Goal: Task Accomplishment & Management: Use online tool/utility

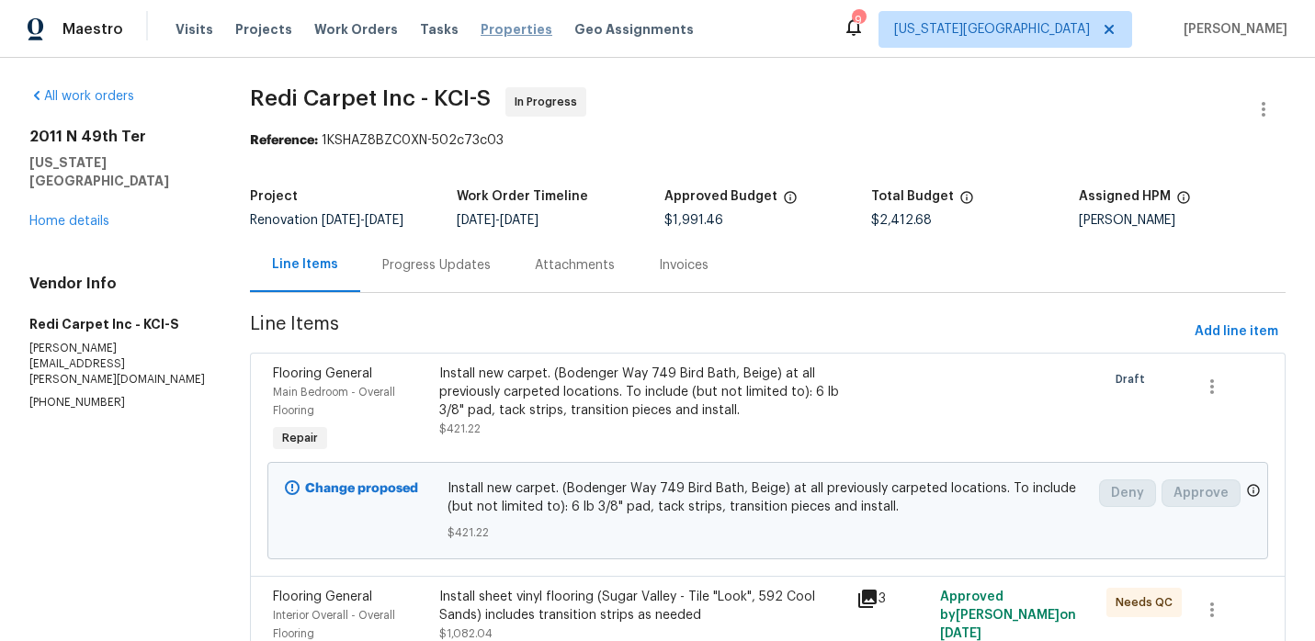
click at [484, 28] on span "Properties" at bounding box center [517, 29] width 72 height 18
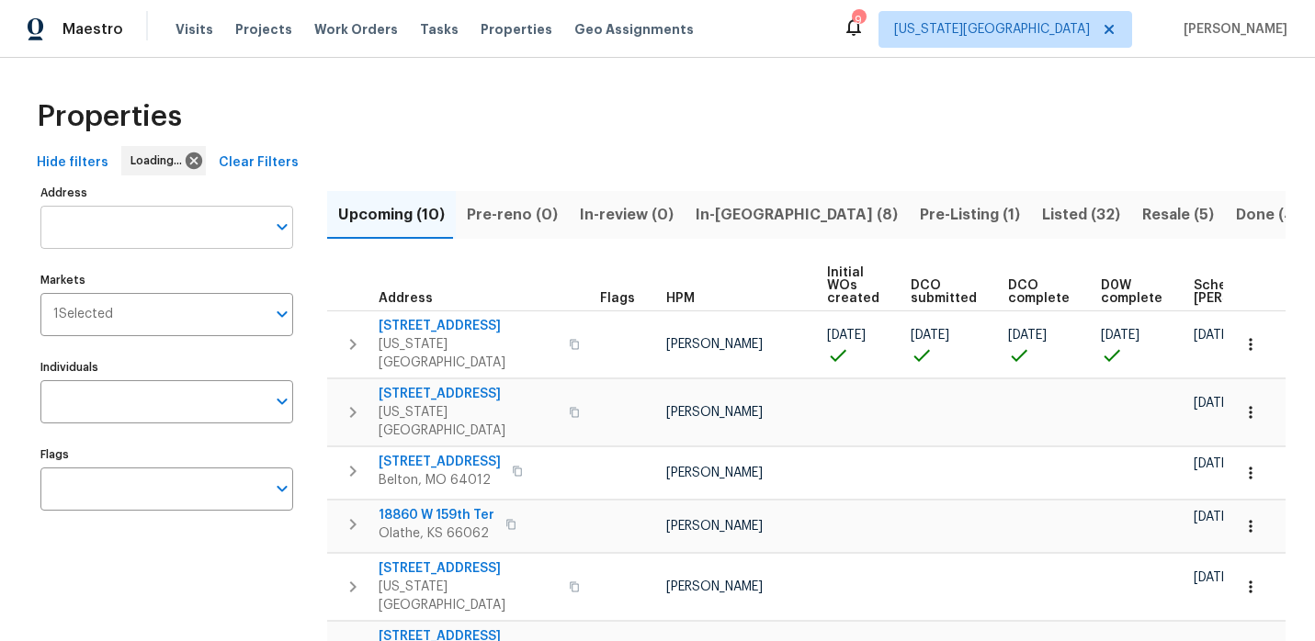
click at [186, 216] on input "Address" at bounding box center [152, 227] width 225 height 43
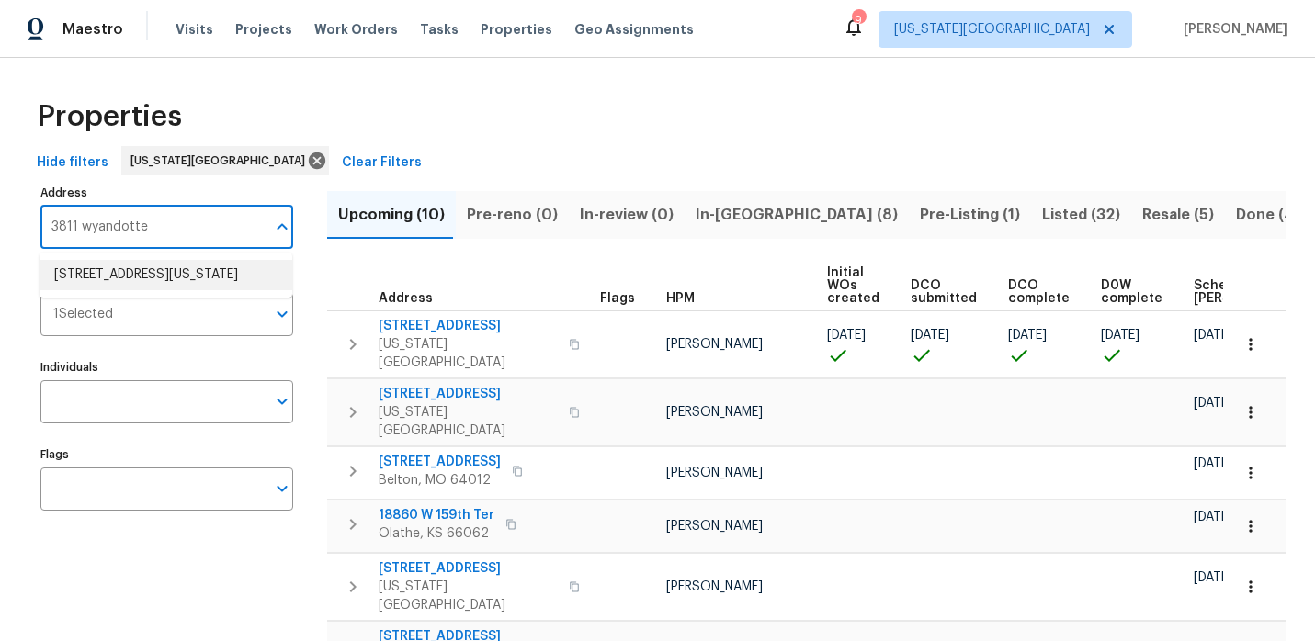
type input "3811 wyandotte"
click at [711, 222] on span "In-[GEOGRAPHIC_DATA] (8)" at bounding box center [797, 215] width 202 height 26
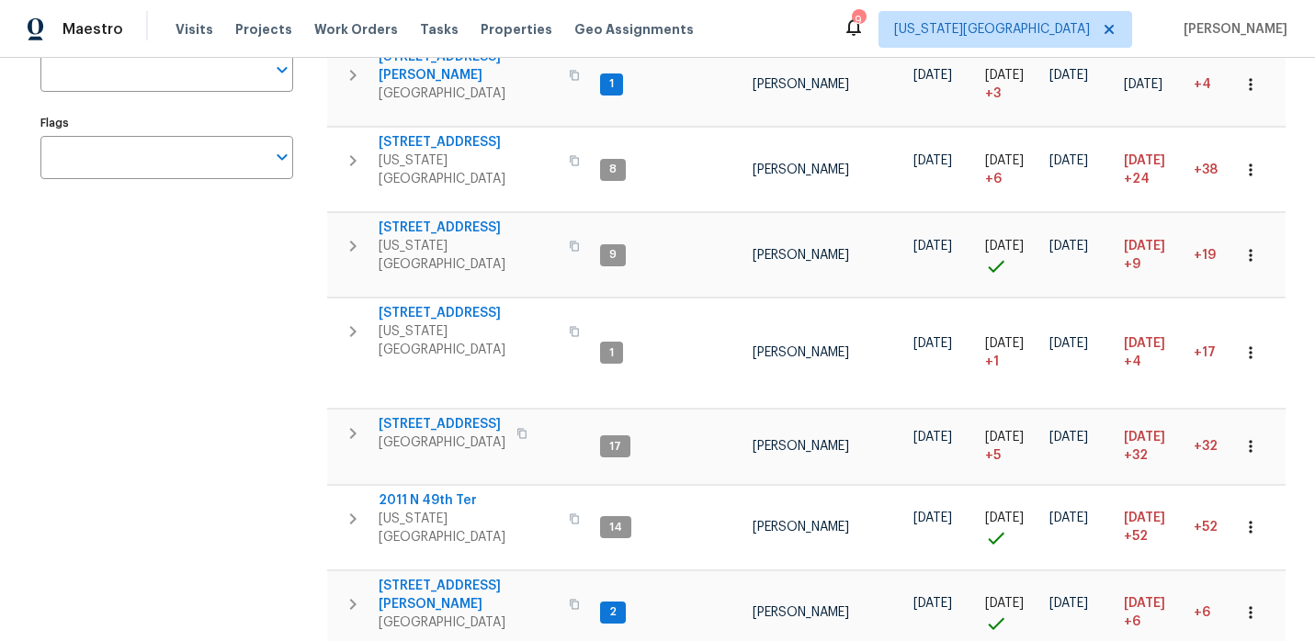
scroll to position [339, 0]
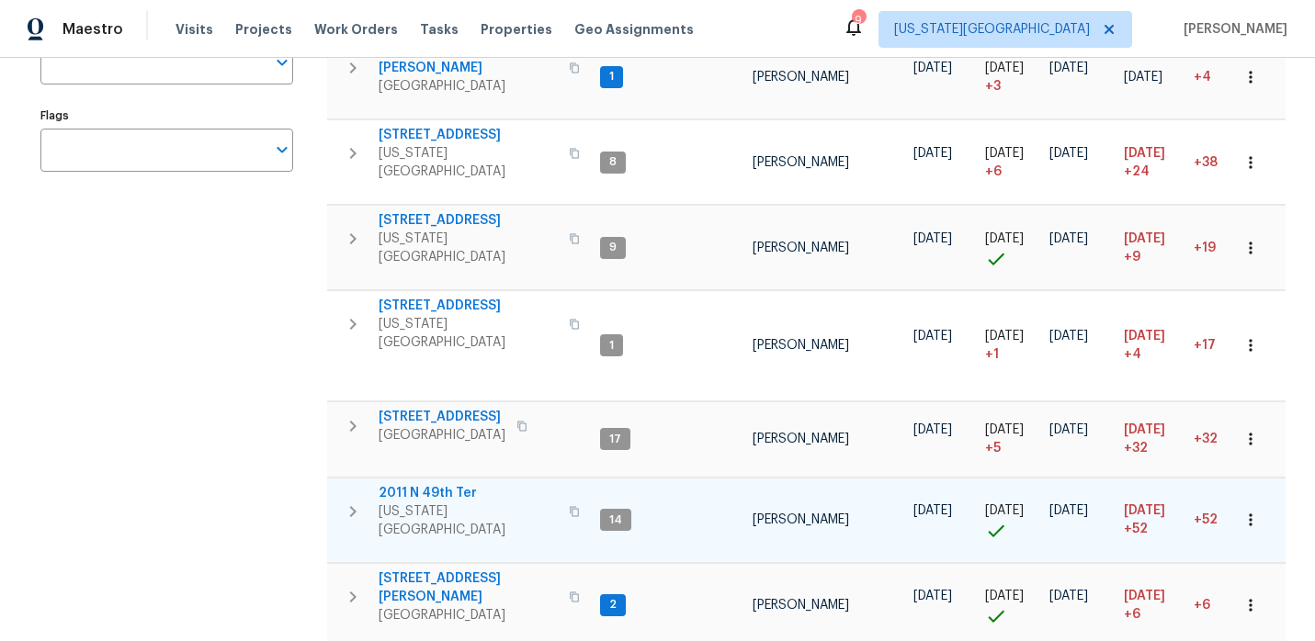
click at [404, 484] on span "2011 N 49th Ter" at bounding box center [468, 493] width 179 height 18
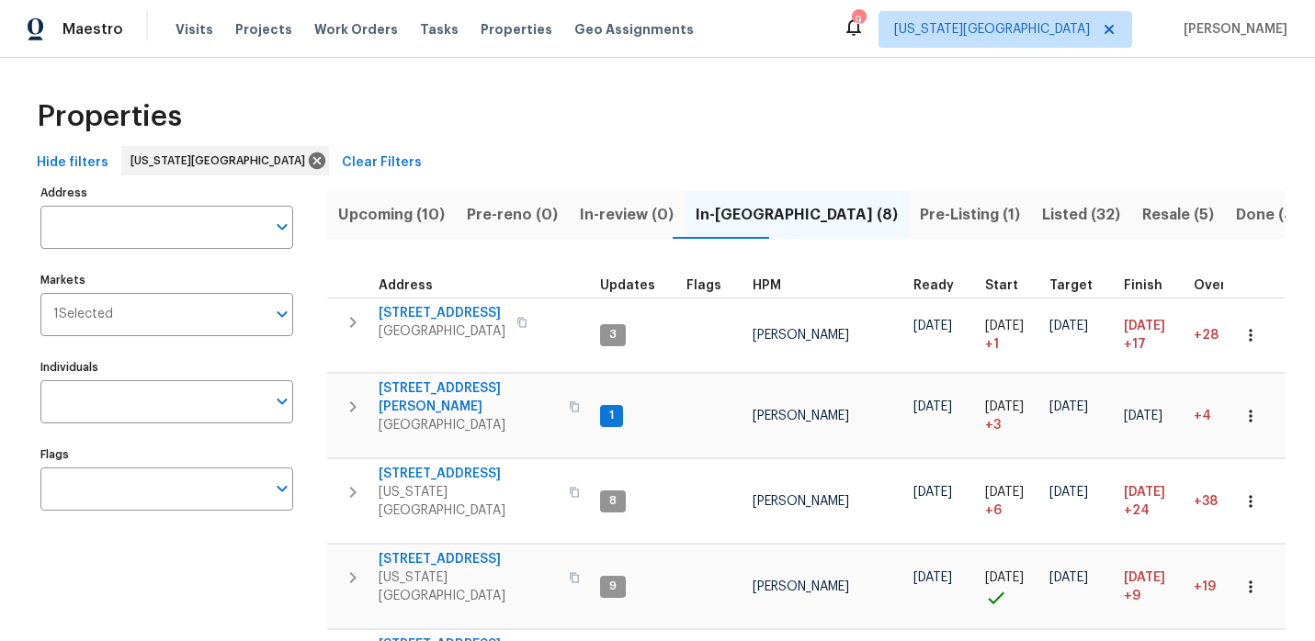
scroll to position [311, 0]
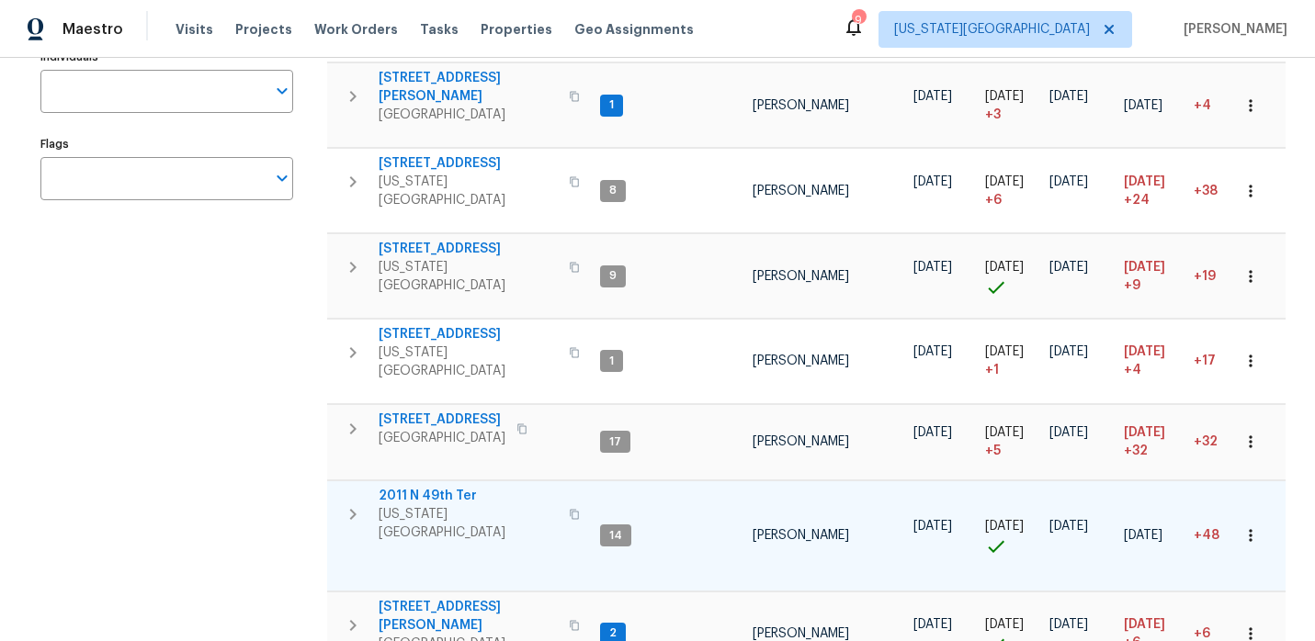
click at [412, 487] on span "2011 N 49th Ter" at bounding box center [468, 496] width 179 height 18
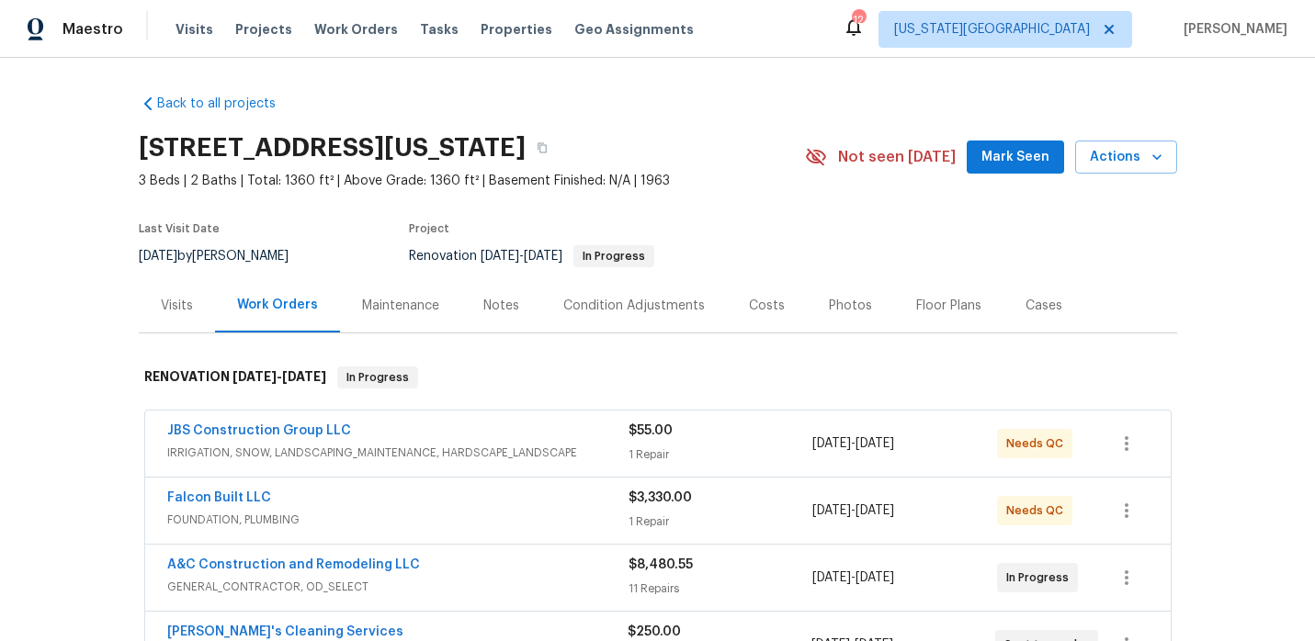
click at [414, 493] on div "Falcon Built LLC" at bounding box center [397, 500] width 461 height 22
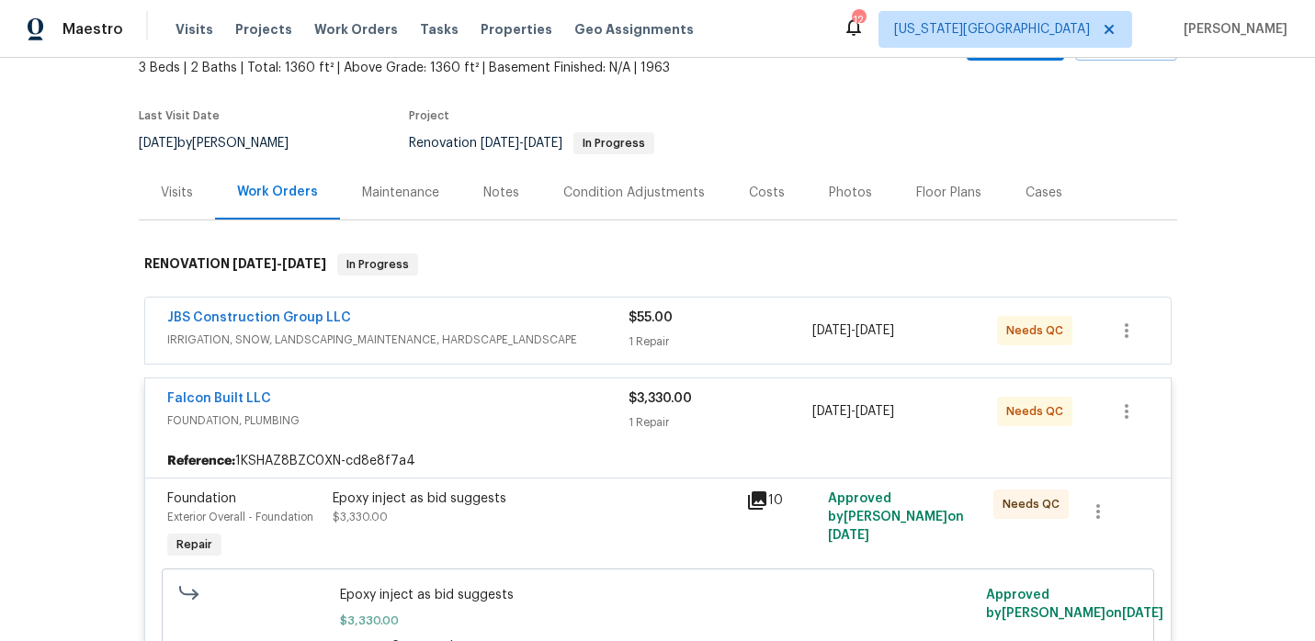
scroll to position [205, 0]
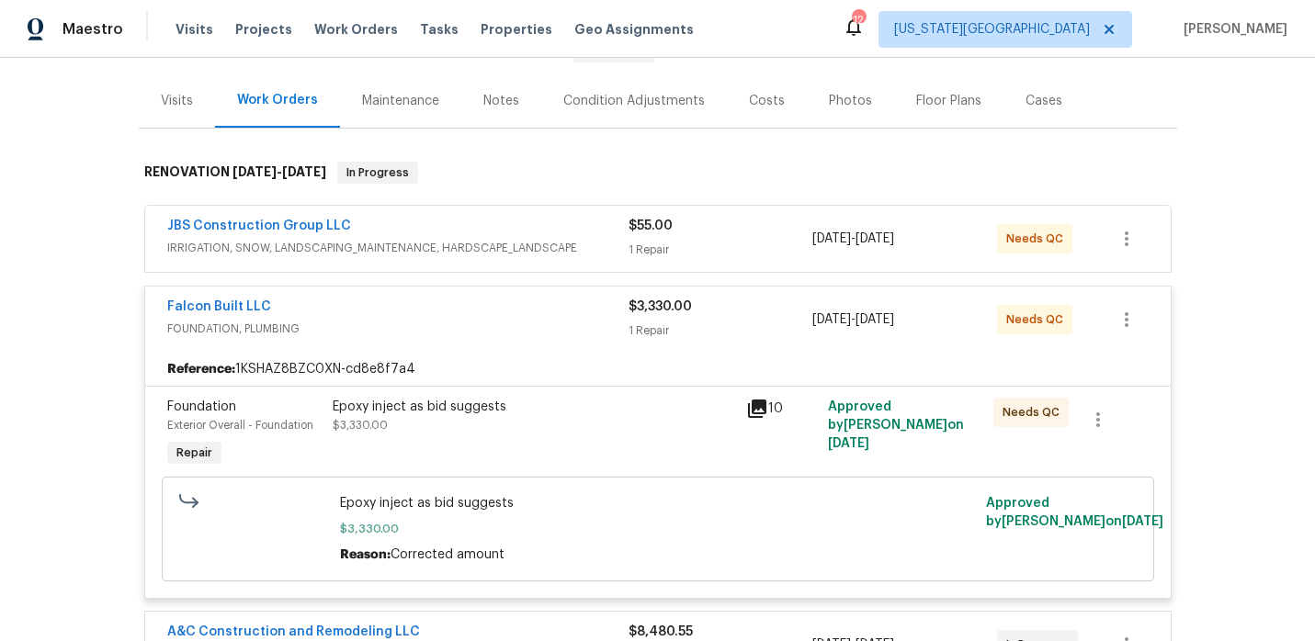
click at [457, 442] on div "Epoxy inject as bid suggests $3,330.00" at bounding box center [534, 434] width 414 height 85
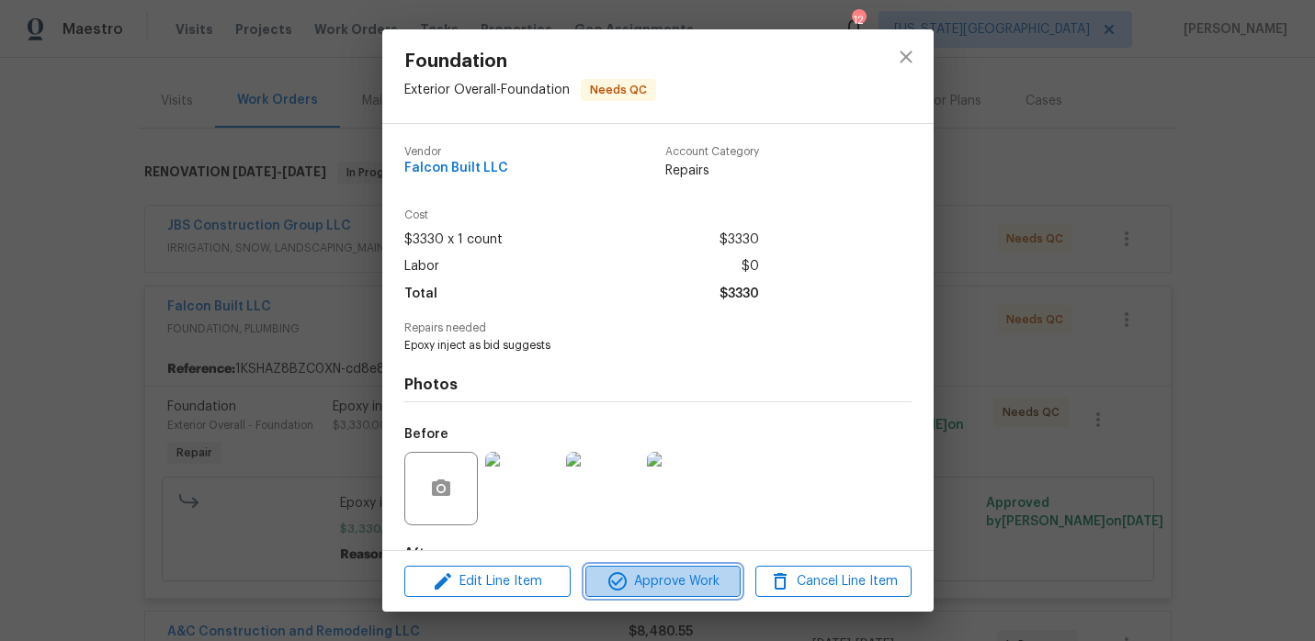
click at [615, 572] on icon "button" at bounding box center [617, 581] width 18 height 18
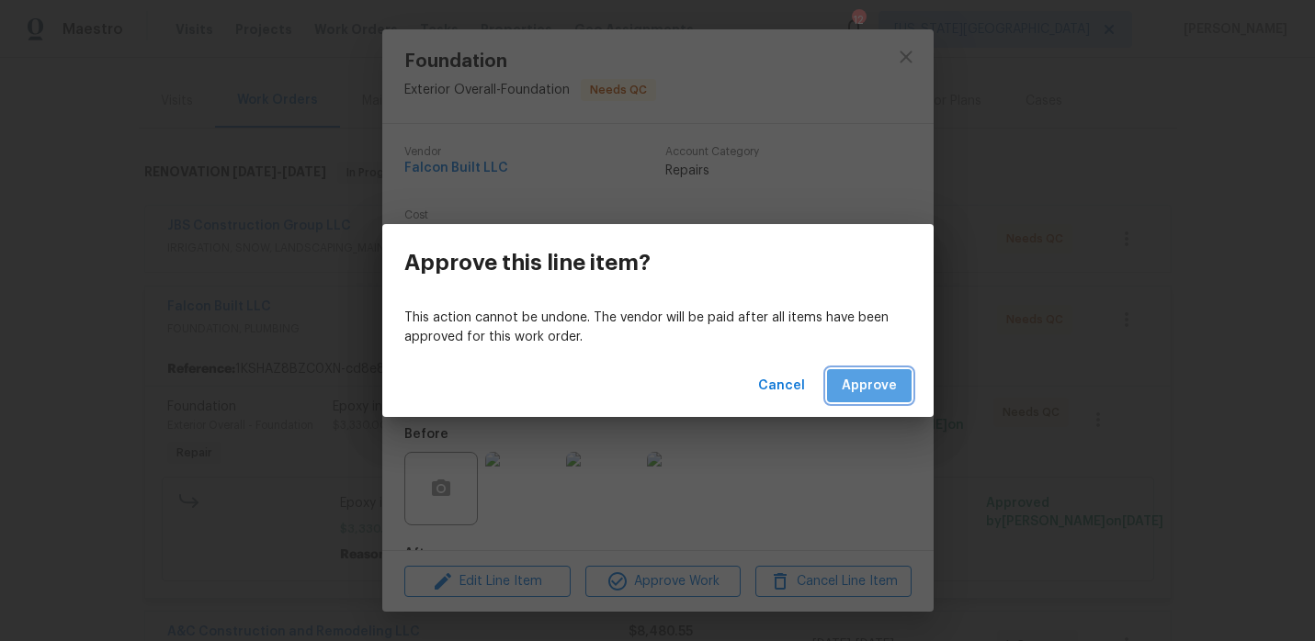
click at [856, 399] on button "Approve" at bounding box center [869, 386] width 85 height 34
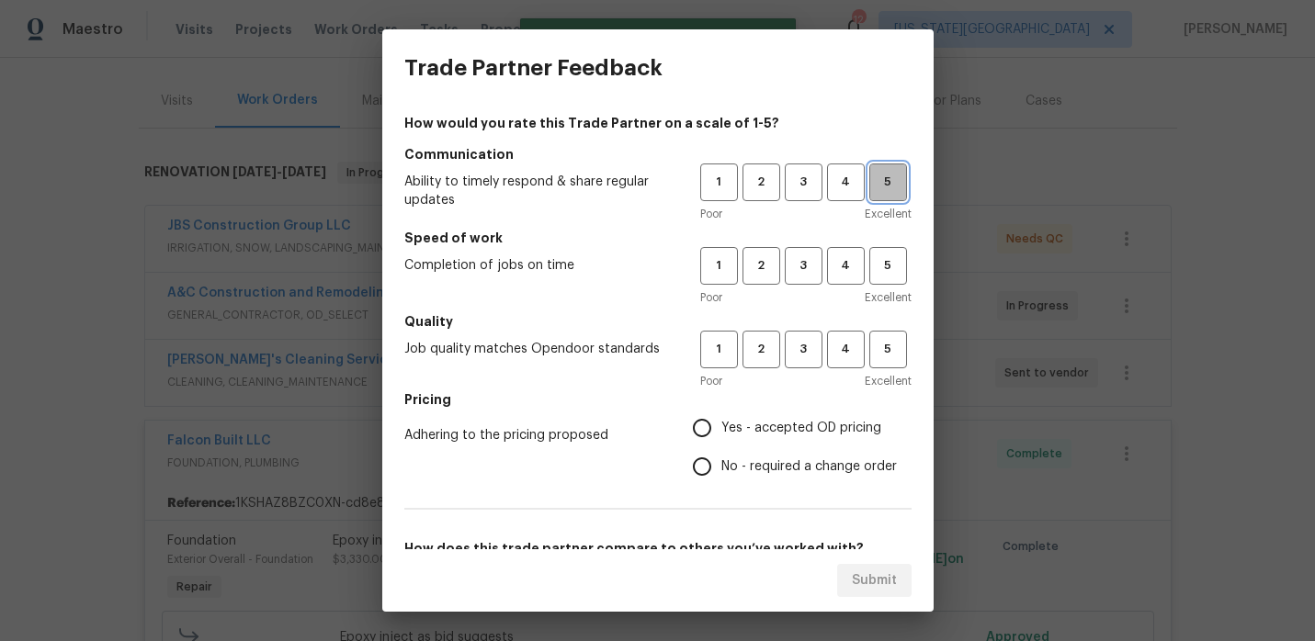
click at [878, 186] on span "5" at bounding box center [888, 182] width 34 height 21
click at [810, 257] on span "3" at bounding box center [804, 265] width 34 height 21
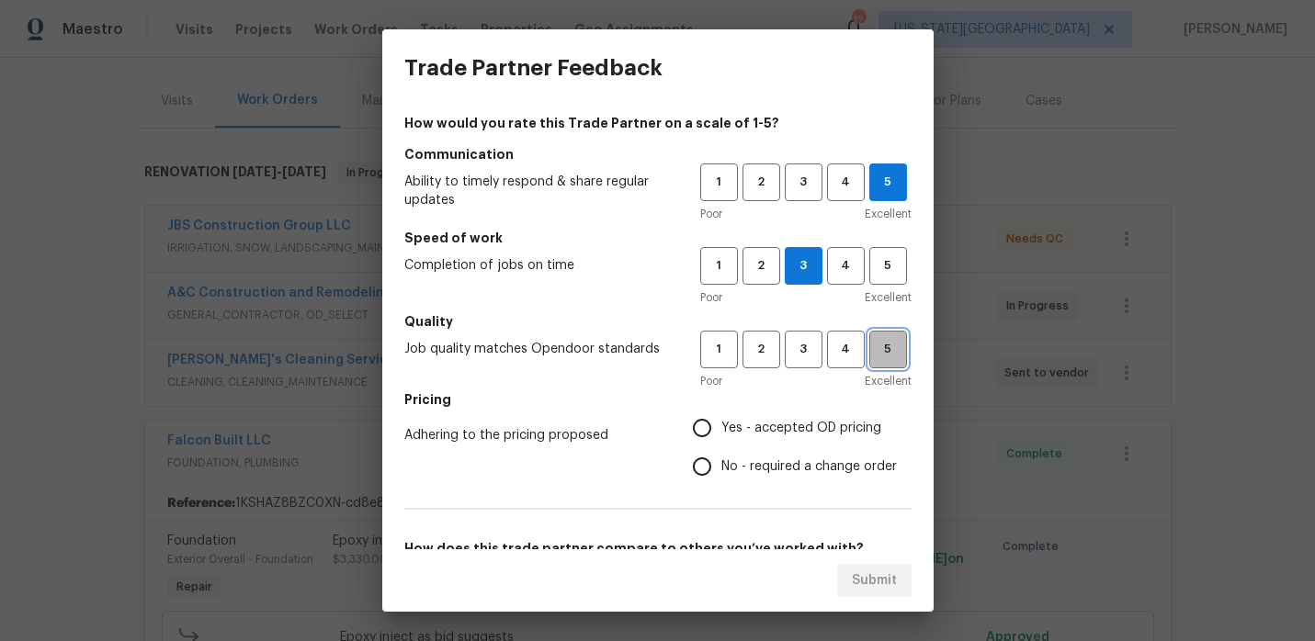
click at [878, 352] on span "5" at bounding box center [888, 349] width 34 height 21
click at [714, 431] on input "Yes - accepted OD pricing" at bounding box center [702, 428] width 39 height 39
radio input "true"
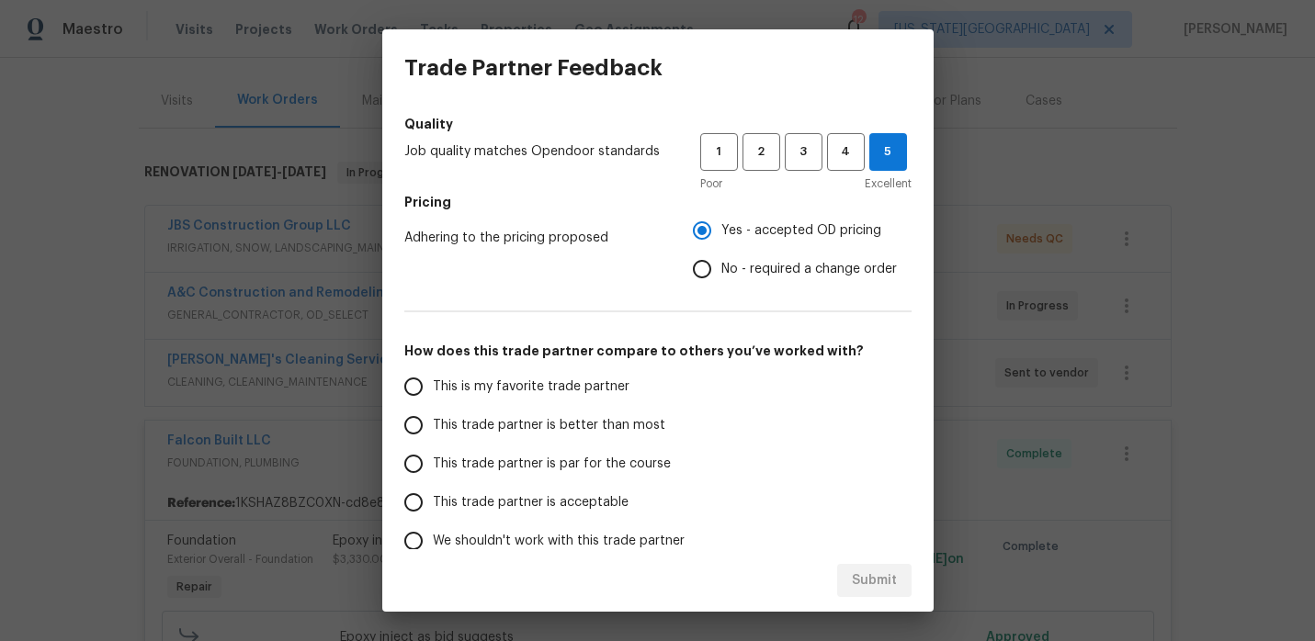
scroll to position [236, 0]
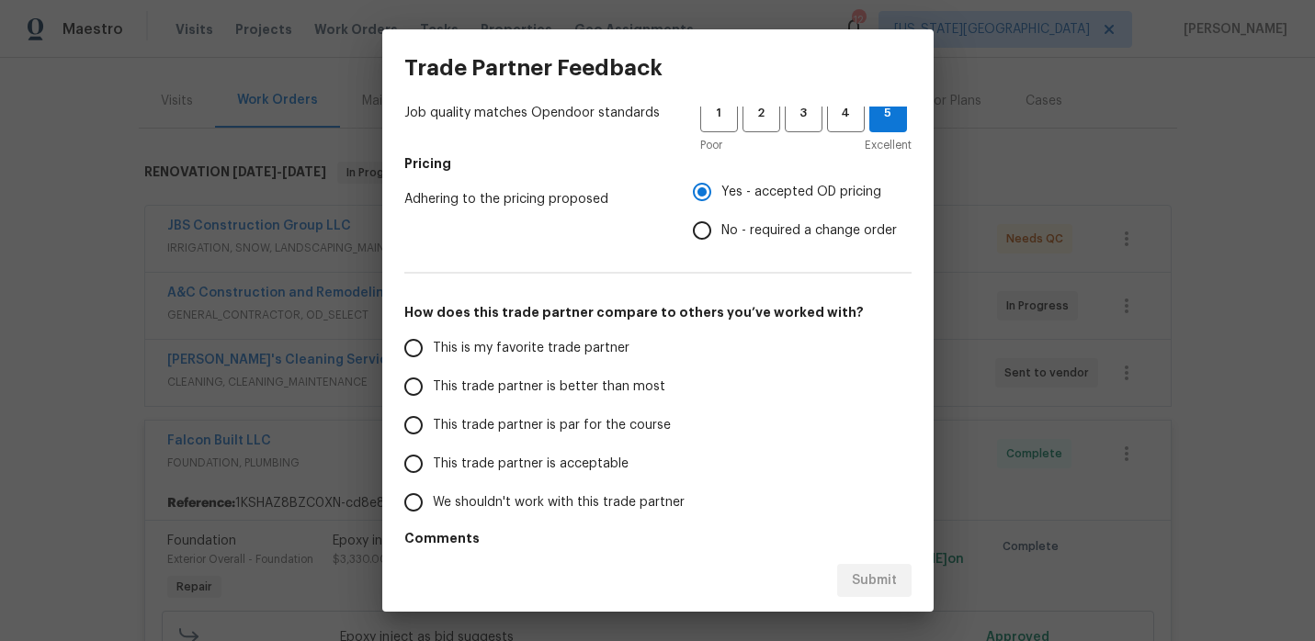
click at [594, 416] on span "This trade partner is par for the course" at bounding box center [552, 425] width 238 height 19
click at [433, 415] on input "This trade partner is par for the course" at bounding box center [413, 425] width 39 height 39
click at [859, 570] on span "Submit" at bounding box center [874, 581] width 45 height 23
radio input "true"
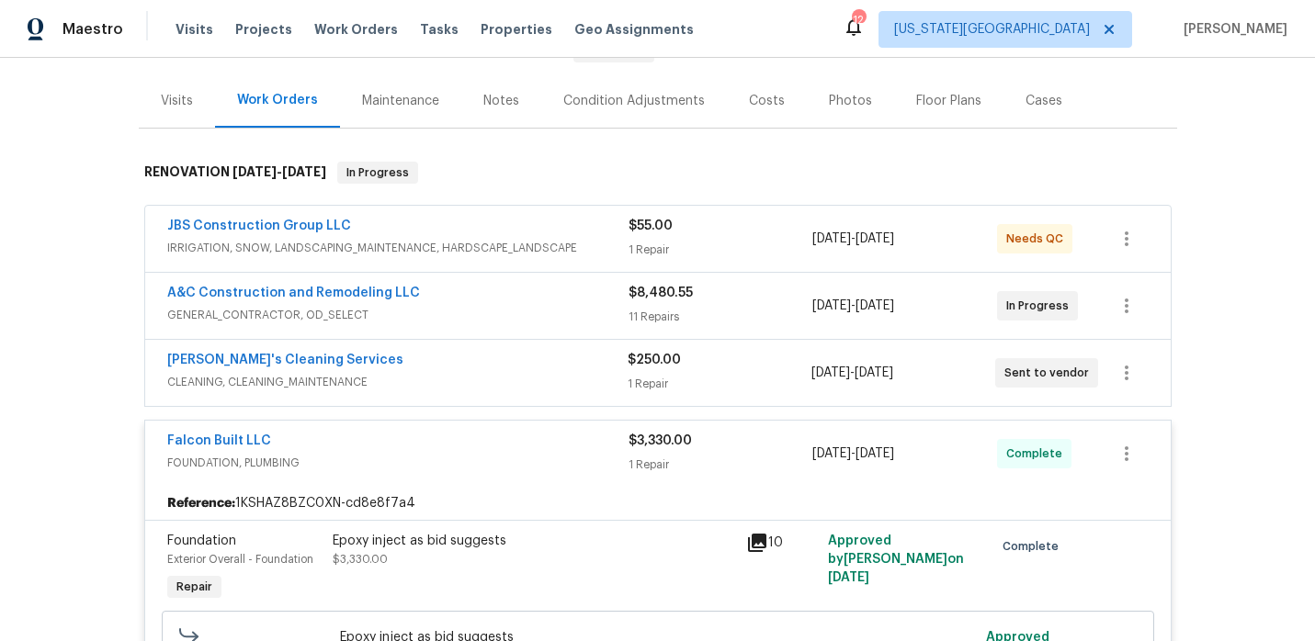
radio input "false"
click at [556, 440] on div "Falcon Built LLC" at bounding box center [397, 443] width 461 height 22
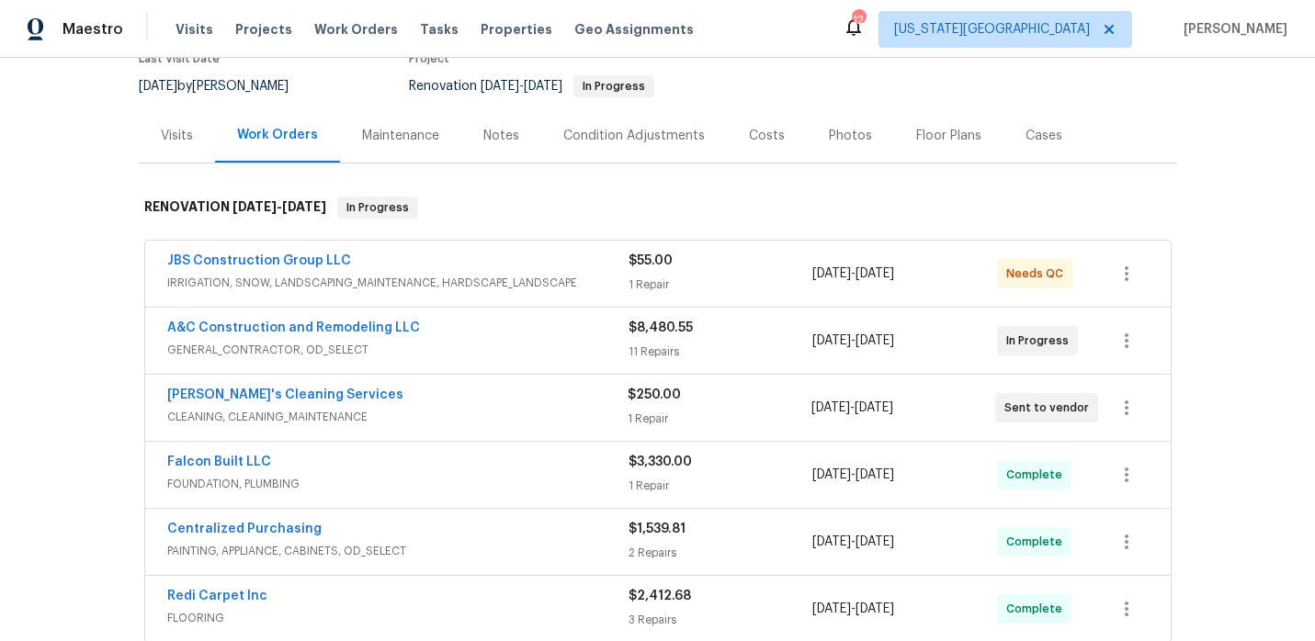
scroll to position [165, 0]
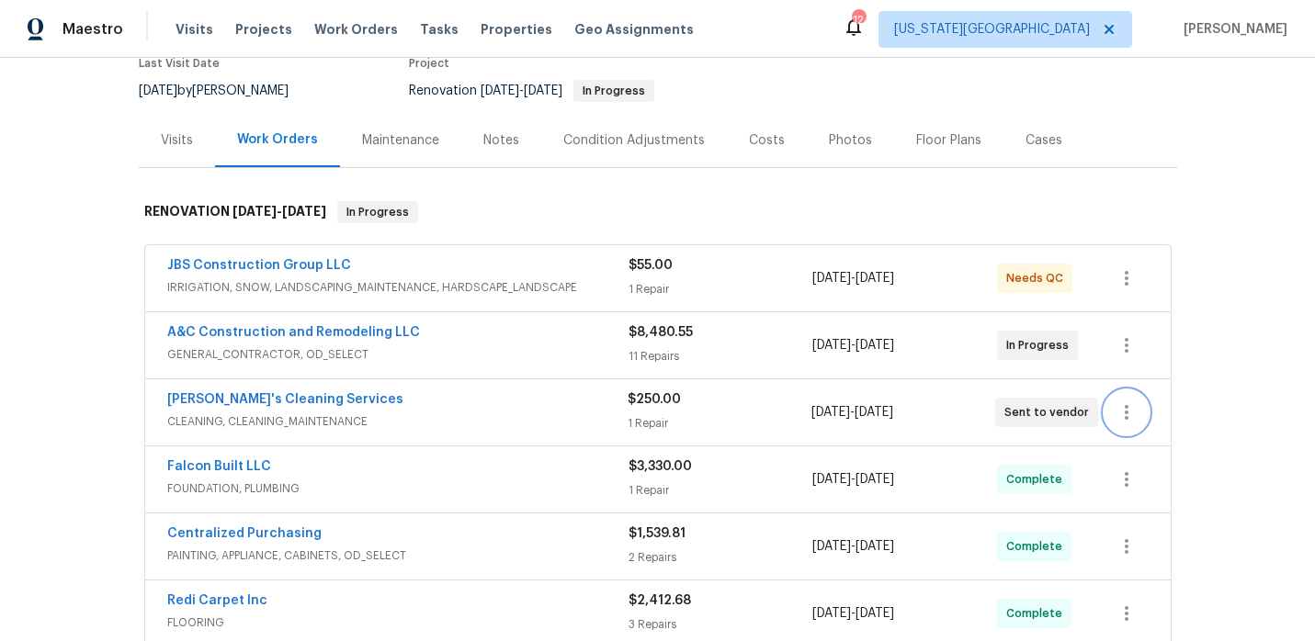
click at [1124, 415] on icon "button" at bounding box center [1127, 413] width 22 height 22
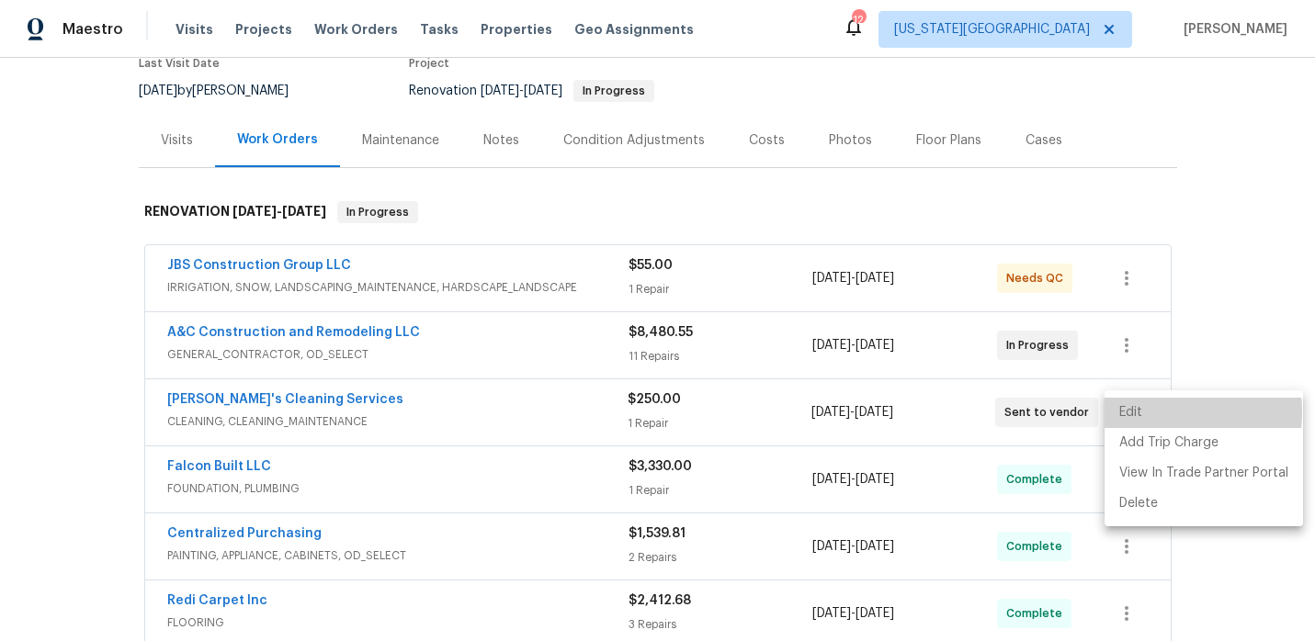
click at [1143, 413] on li "Edit" at bounding box center [1204, 413] width 198 height 30
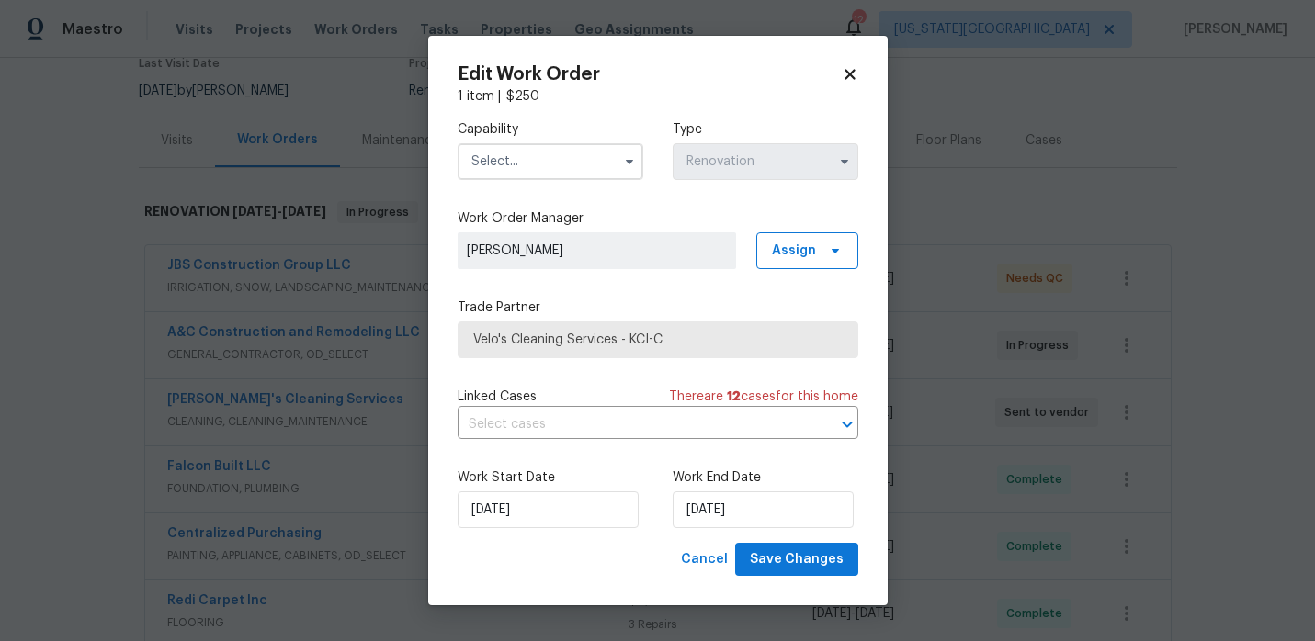
click at [740, 341] on span "Velo's Cleaning Services - KCI-C" at bounding box center [657, 340] width 369 height 18
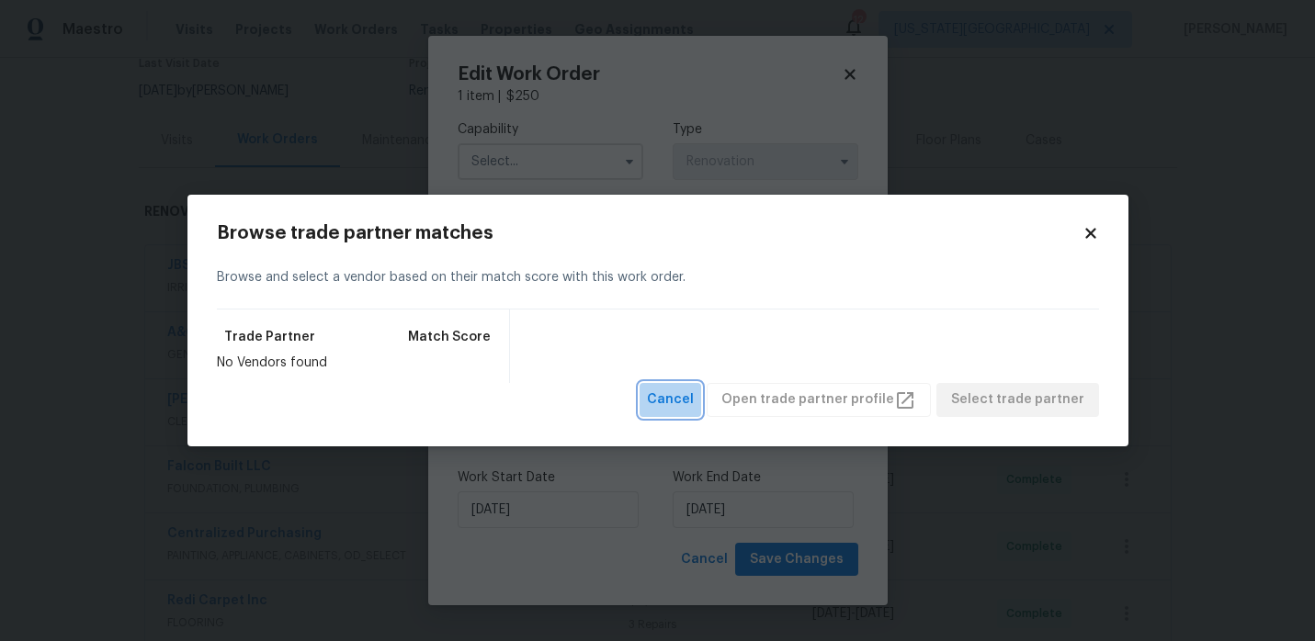
click at [694, 401] on span "Cancel" at bounding box center [670, 400] width 47 height 23
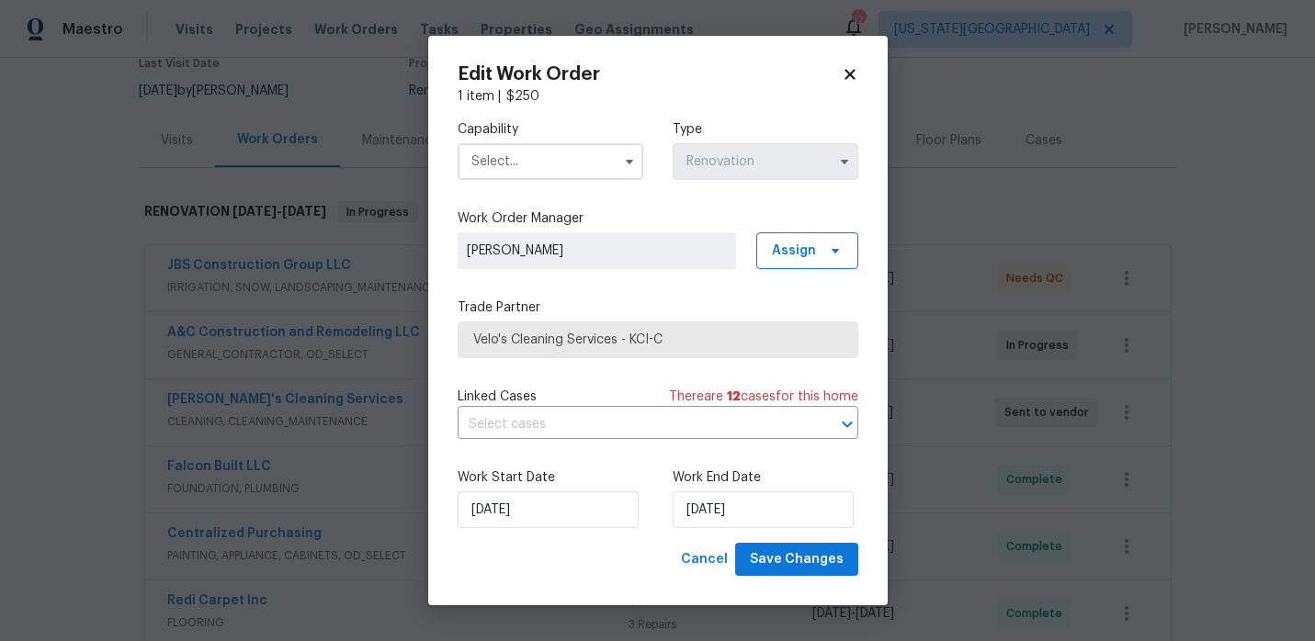
click at [598, 174] on input "text" at bounding box center [551, 161] width 186 height 37
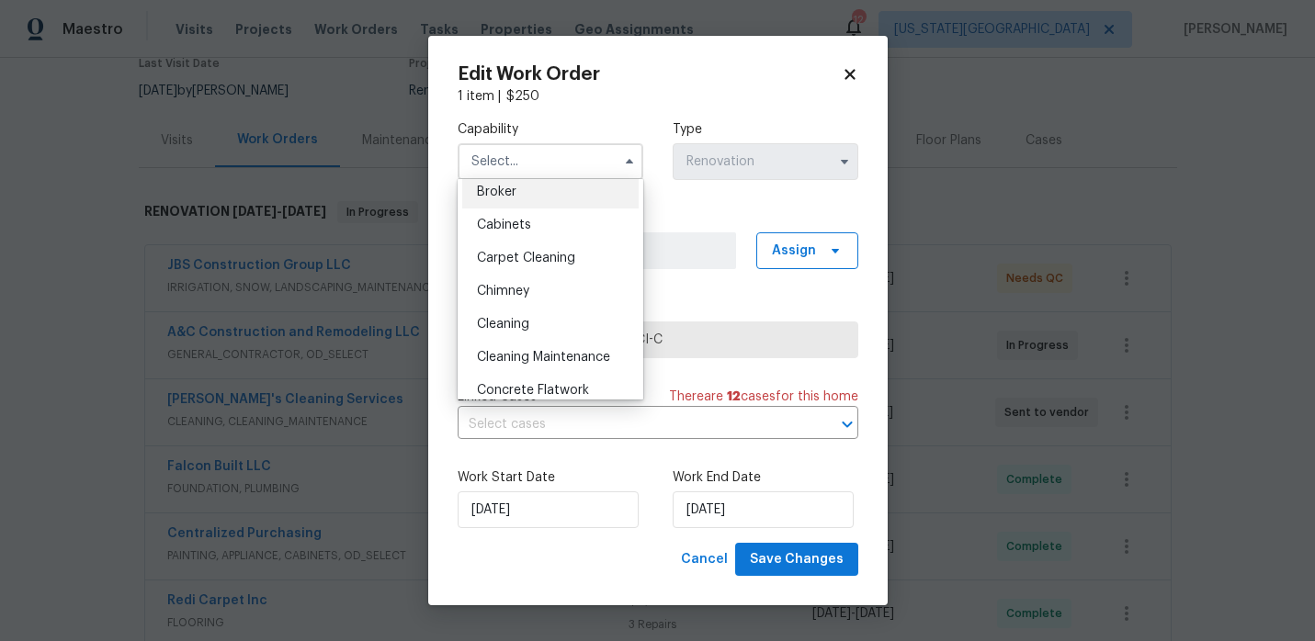
scroll to position [142, 0]
click at [554, 332] on div "Cleaning" at bounding box center [550, 323] width 176 height 33
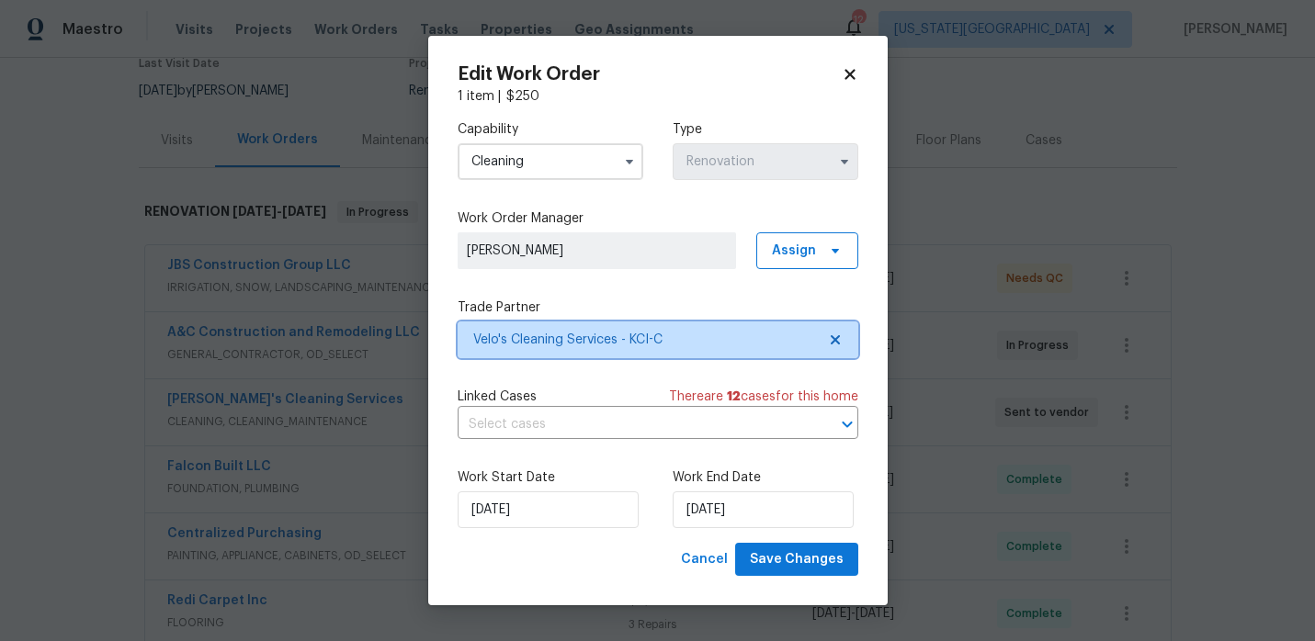
click at [679, 343] on span "Velo's Cleaning Services - KCI-C" at bounding box center [644, 340] width 343 height 18
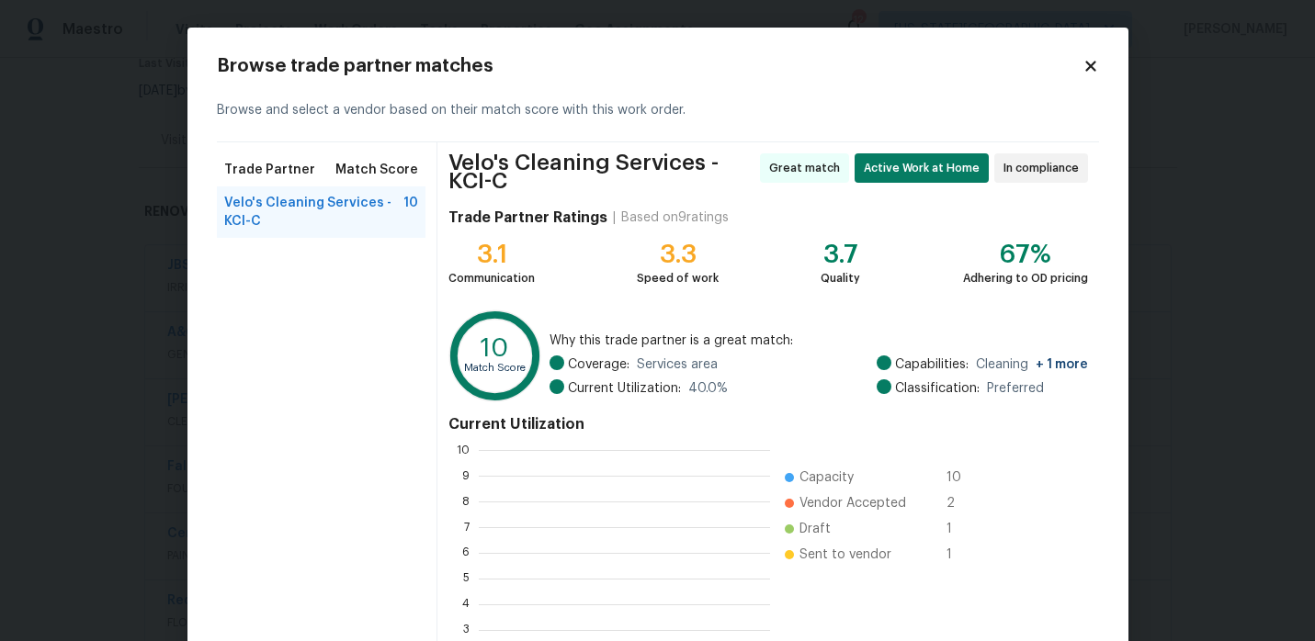
scroll to position [257, 291]
click at [1098, 59] on icon at bounding box center [1090, 66] width 17 height 17
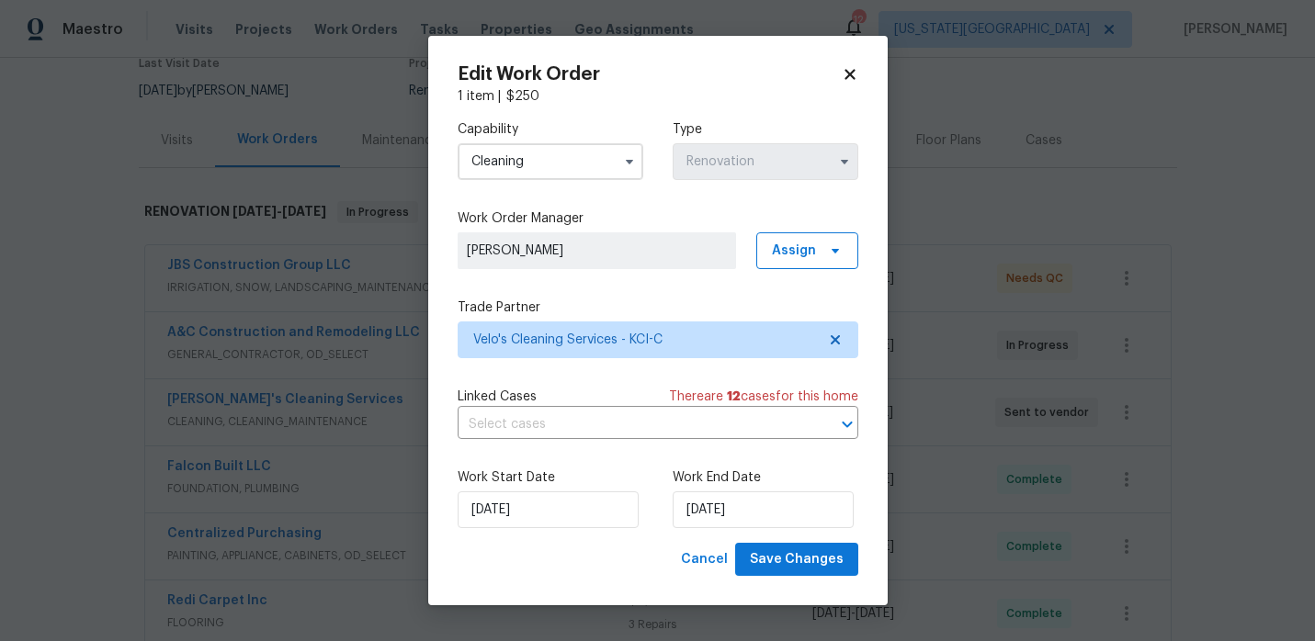
click at [584, 153] on input "Cleaning" at bounding box center [551, 161] width 186 height 37
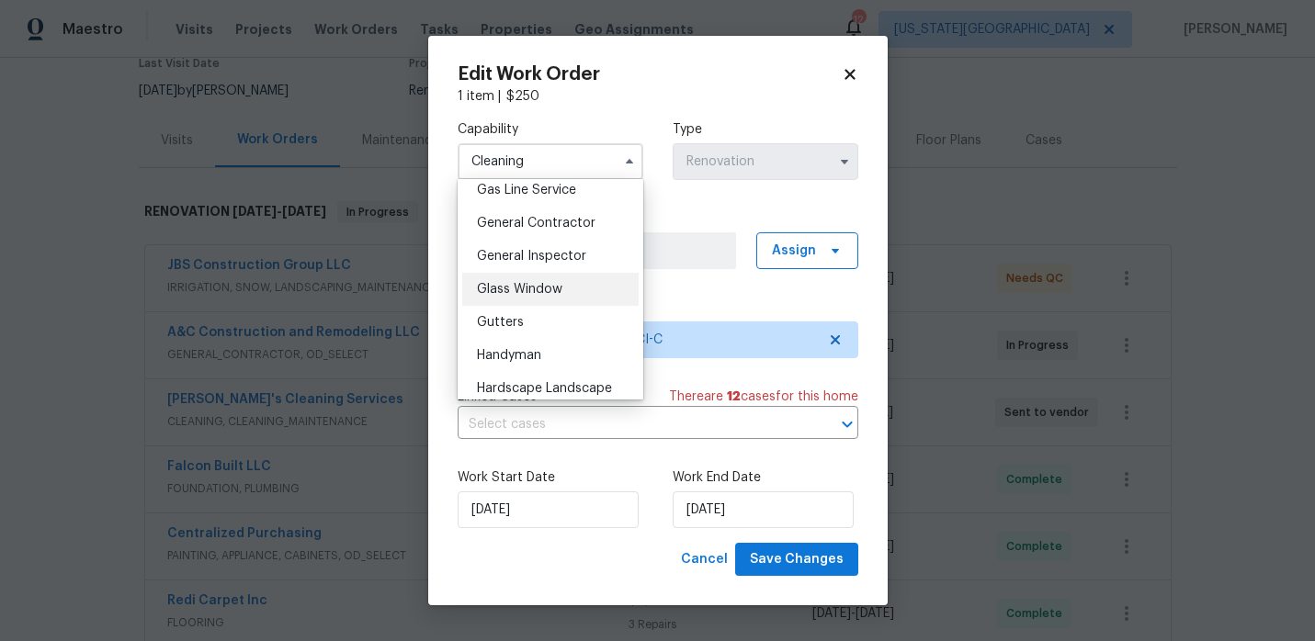
scroll to position [853, 0]
click at [556, 221] on span "General Contractor" at bounding box center [536, 226] width 119 height 13
type input "General Contractor"
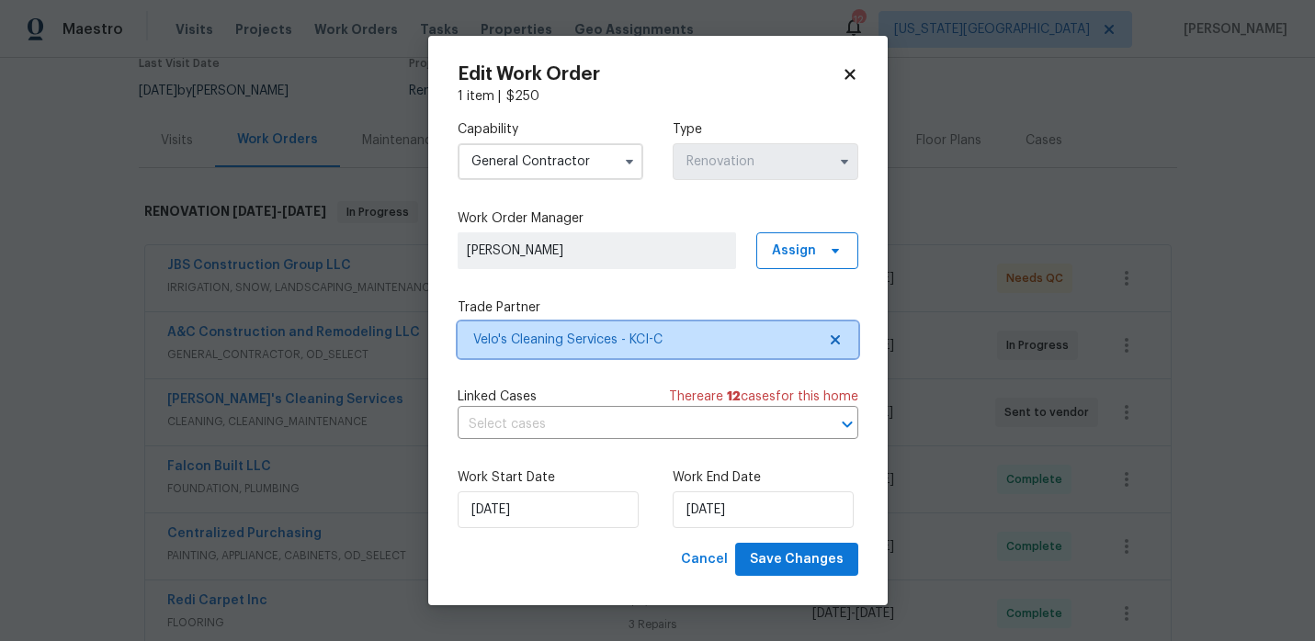
click at [666, 334] on span "Velo's Cleaning Services - KCI-C" at bounding box center [644, 340] width 343 height 18
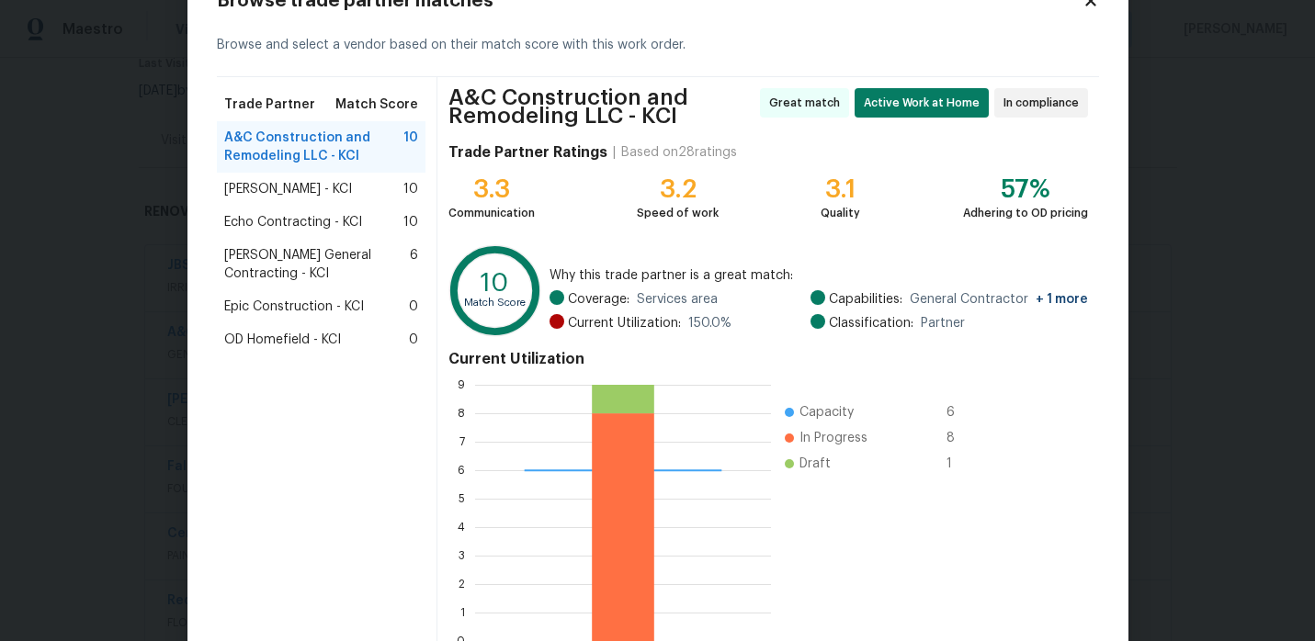
scroll to position [176, 0]
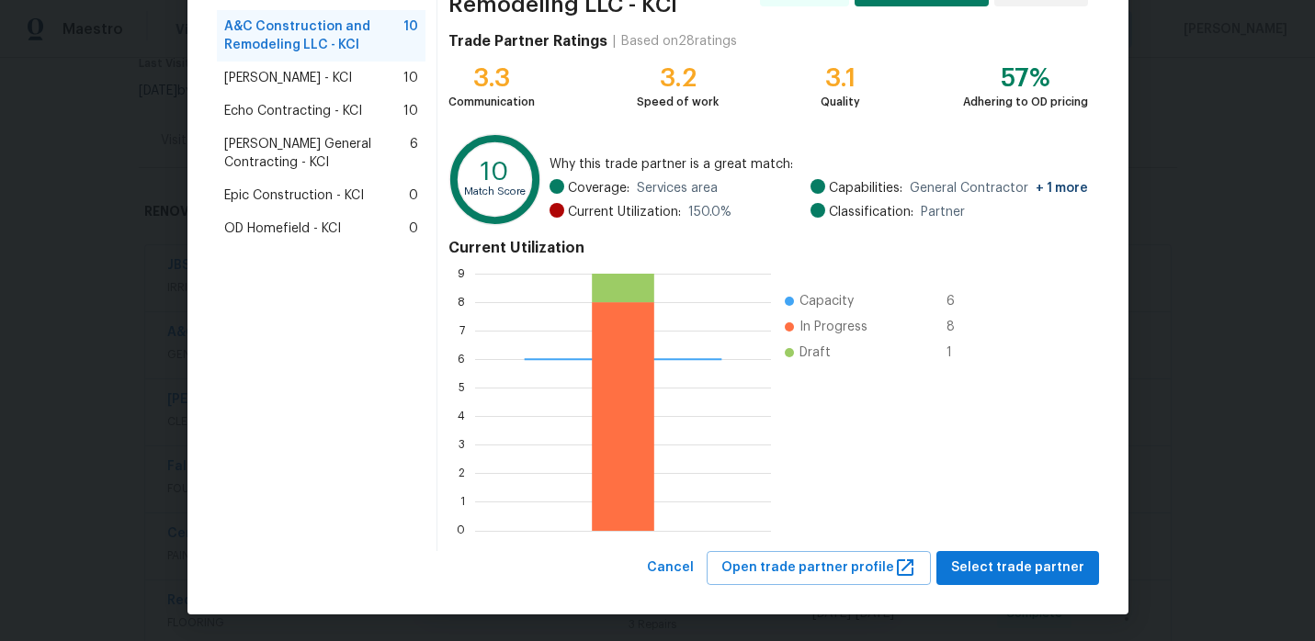
click at [1037, 547] on div "A&C Construction and Remodeling LLC - KCI Great match Active Work at Home In co…" at bounding box center [767, 258] width 661 height 585
click at [1036, 558] on span "Select trade partner" at bounding box center [1017, 568] width 133 height 23
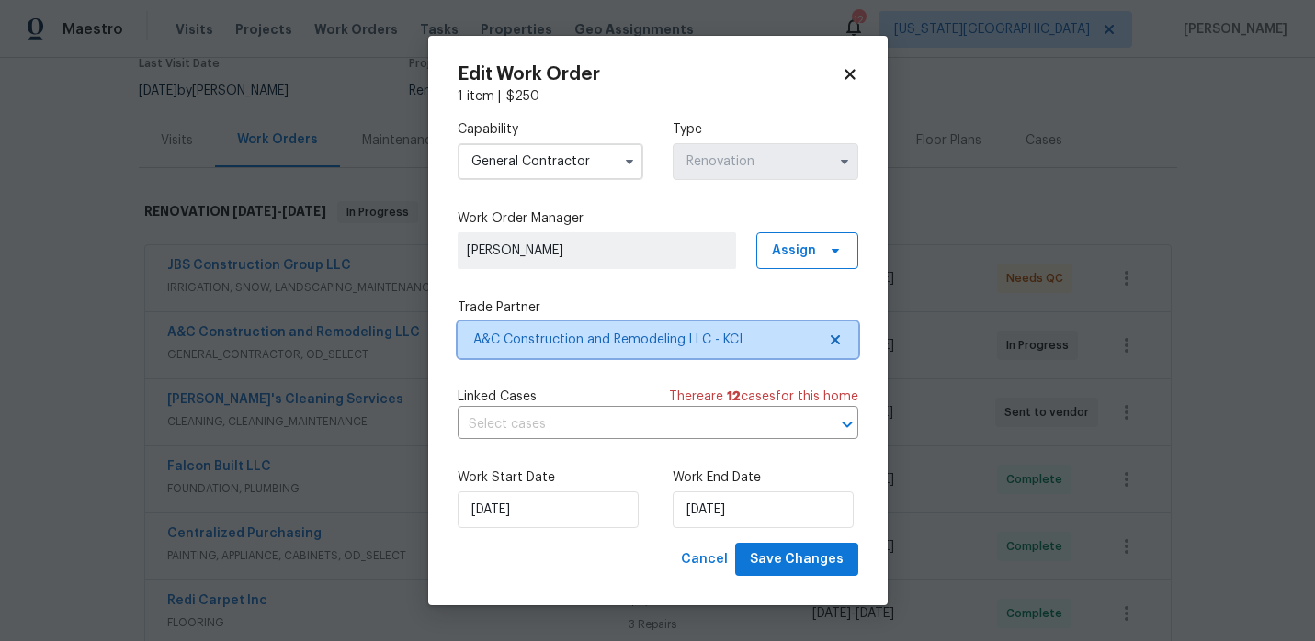
scroll to position [0, 0]
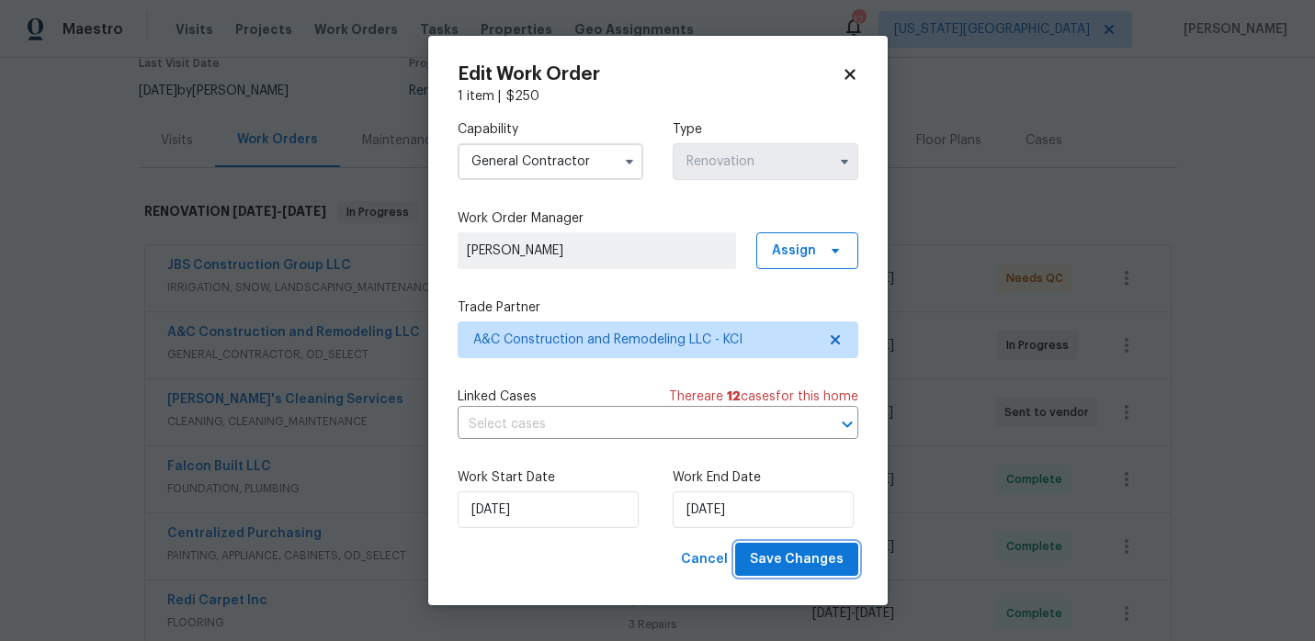
click at [833, 554] on span "Save Changes" at bounding box center [797, 560] width 94 height 23
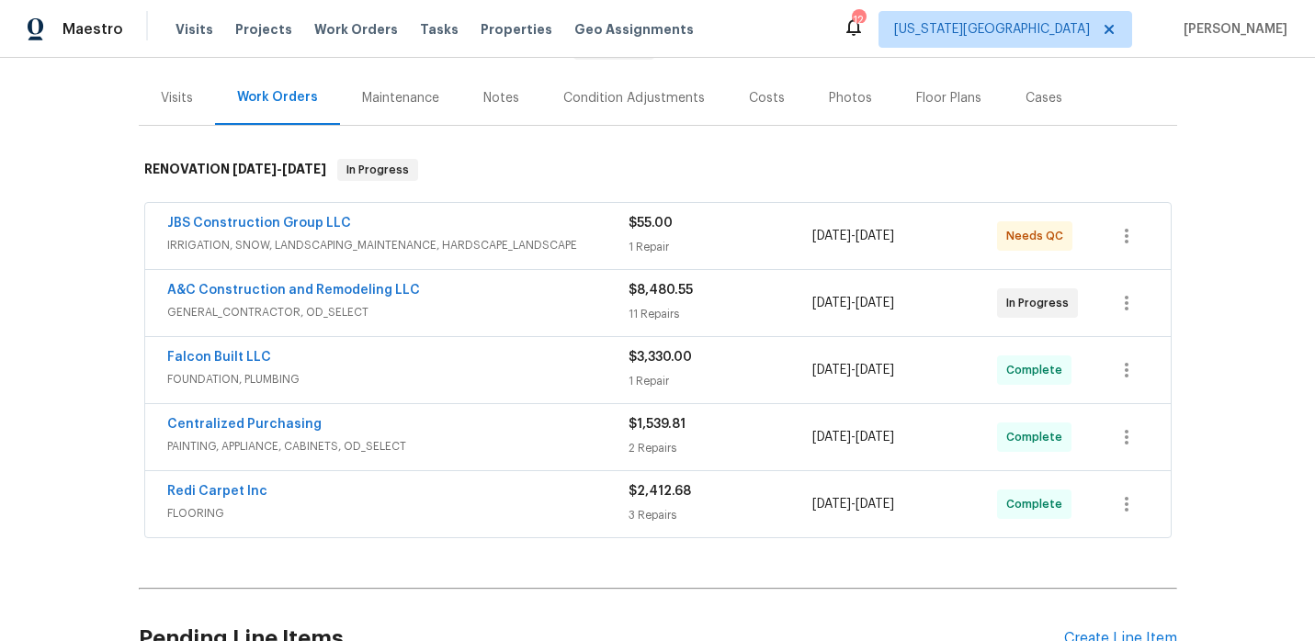
scroll to position [205, 0]
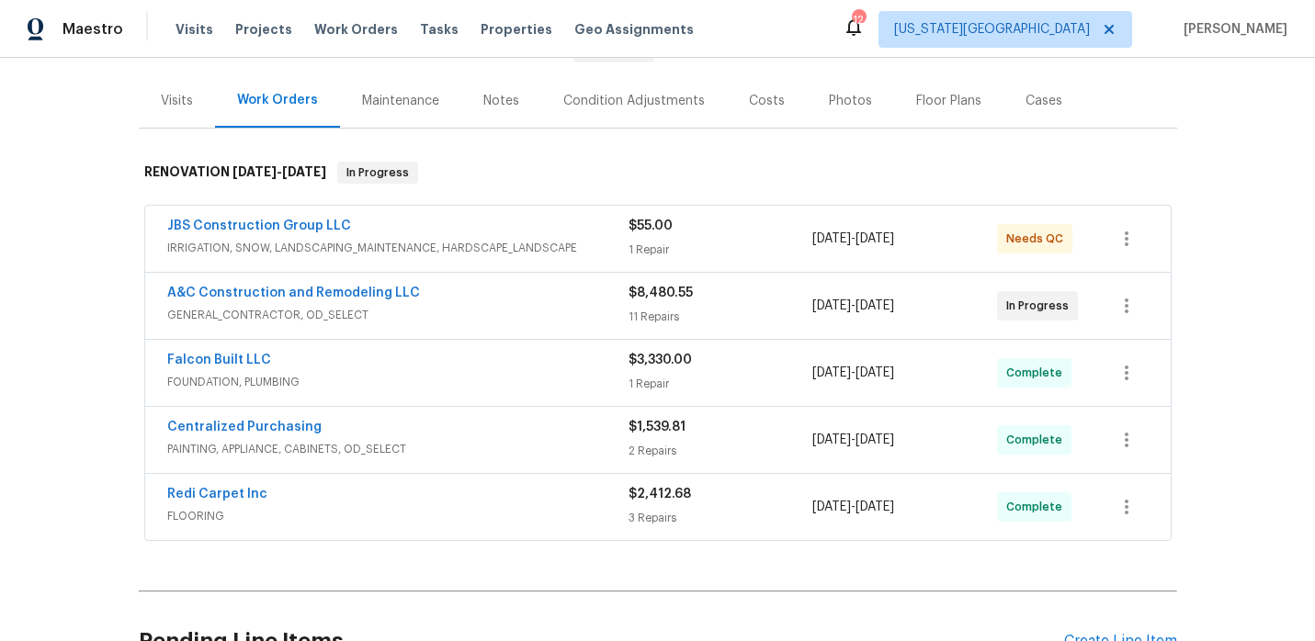
click at [532, 304] on div "A&C Construction and Remodeling LLC" at bounding box center [397, 295] width 461 height 22
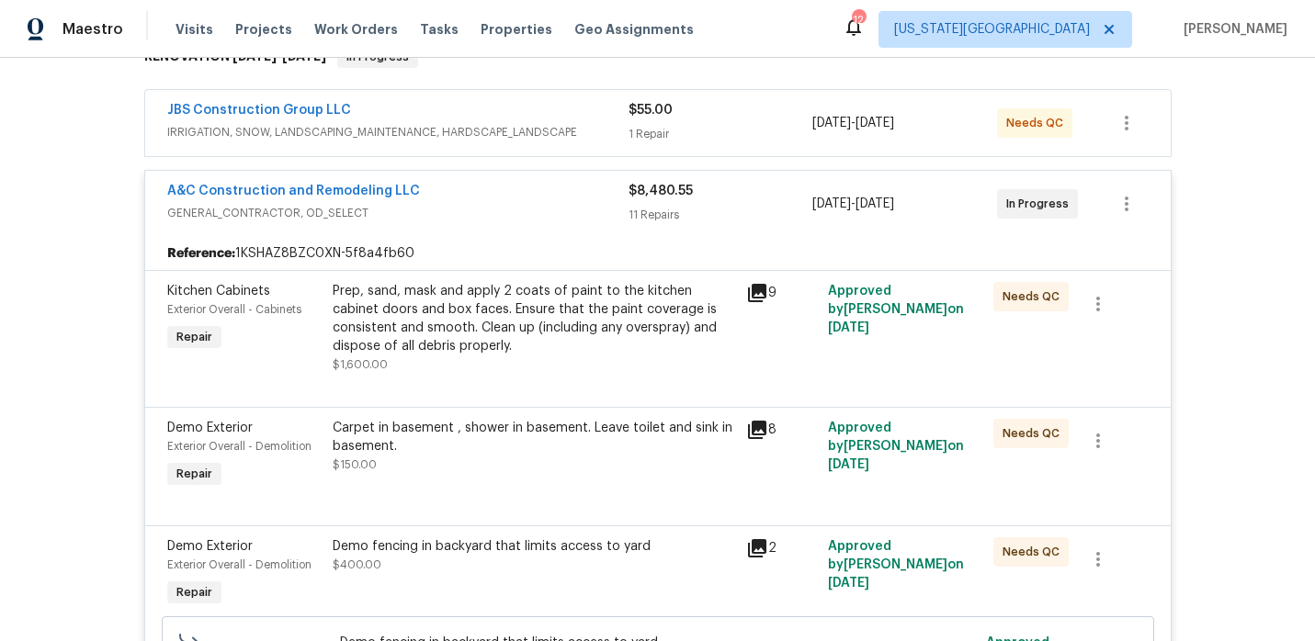
scroll to position [325, 0]
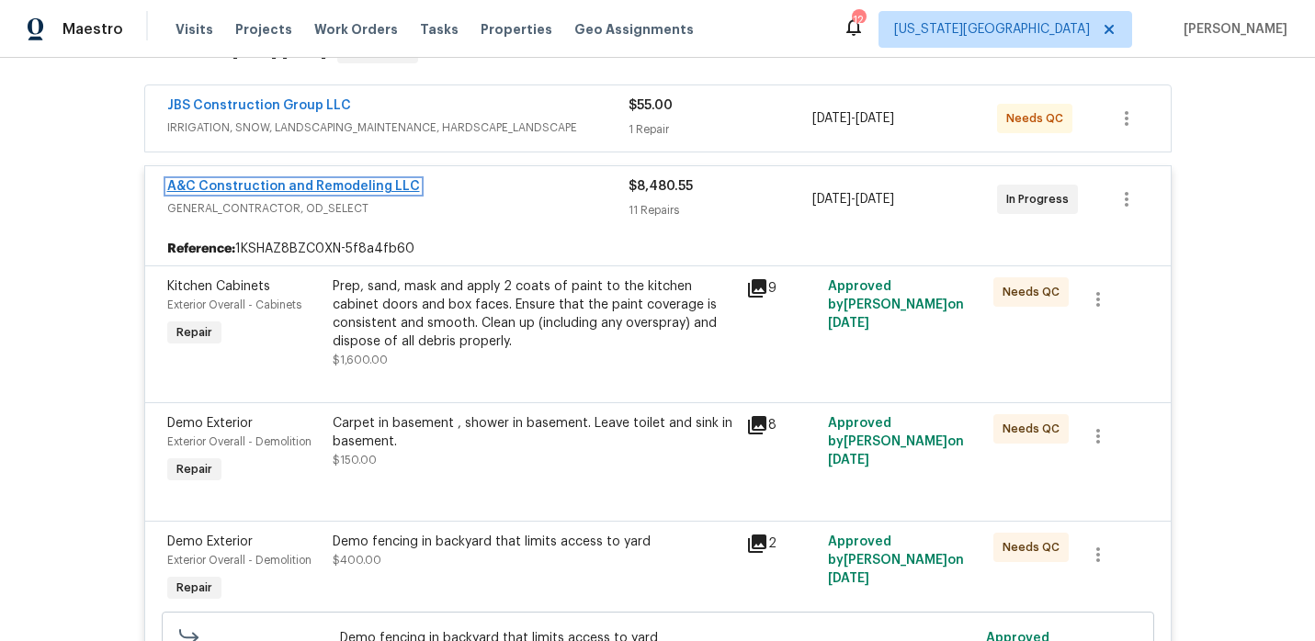
click at [397, 186] on link "A&C Construction and Remodeling LLC" at bounding box center [293, 186] width 253 height 13
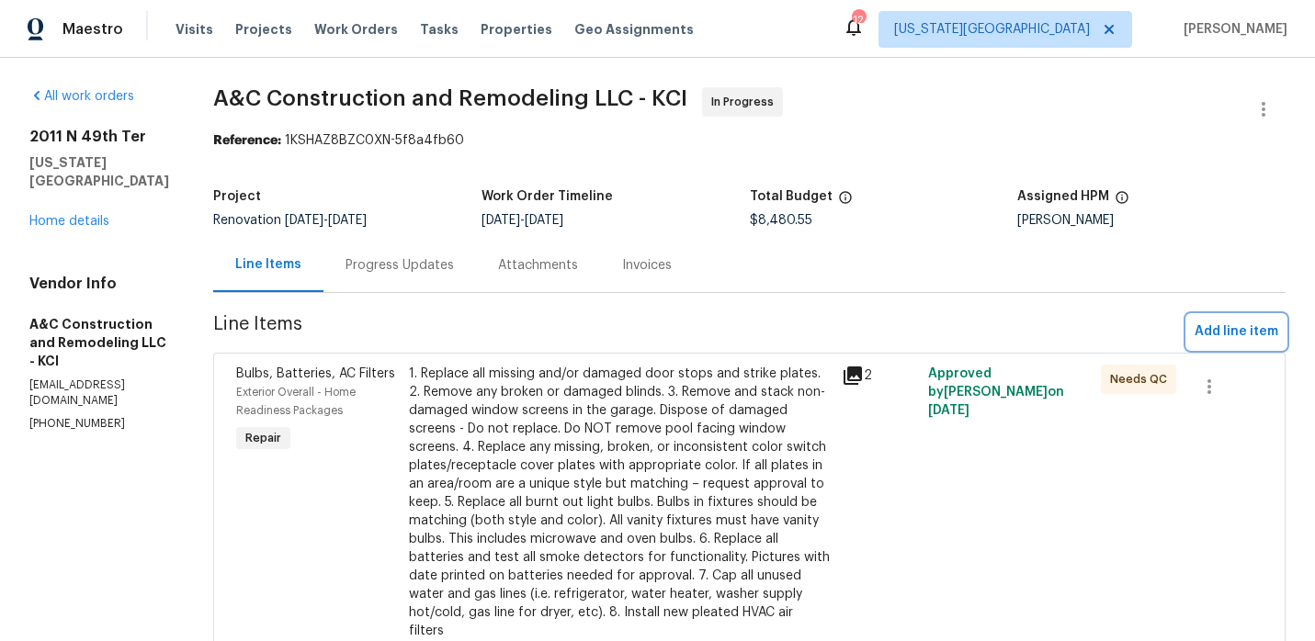
click at [1242, 321] on span "Add line item" at bounding box center [1237, 332] width 84 height 23
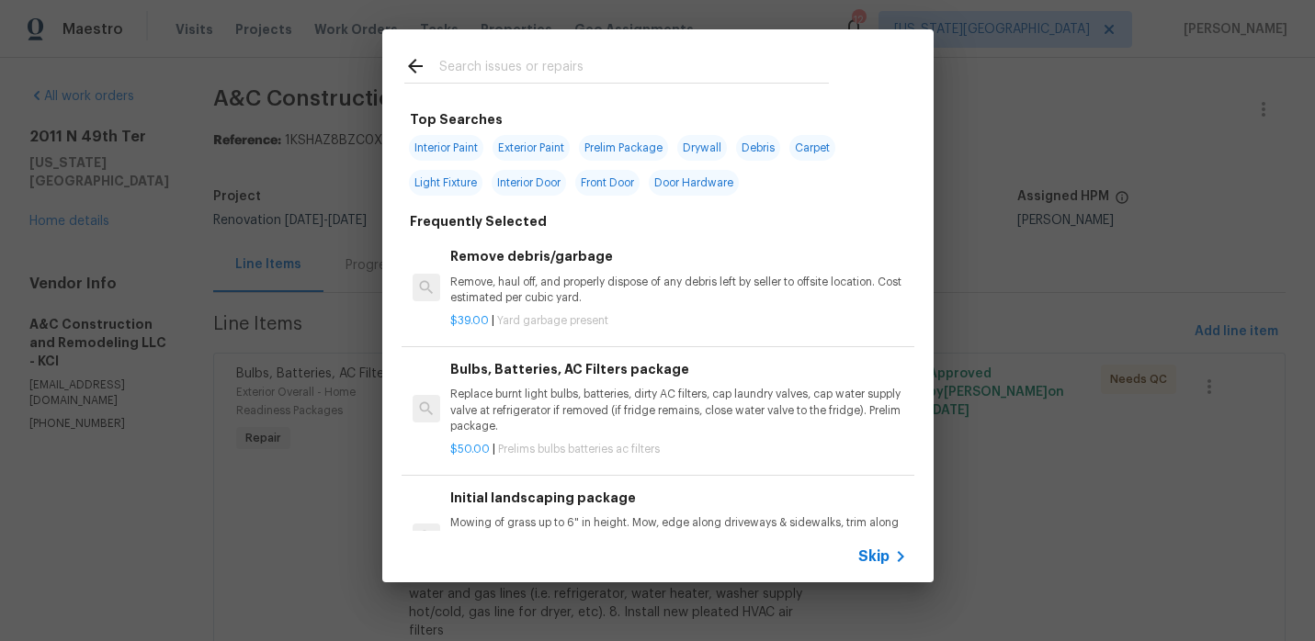
click at [593, 77] on input "text" at bounding box center [634, 69] width 390 height 28
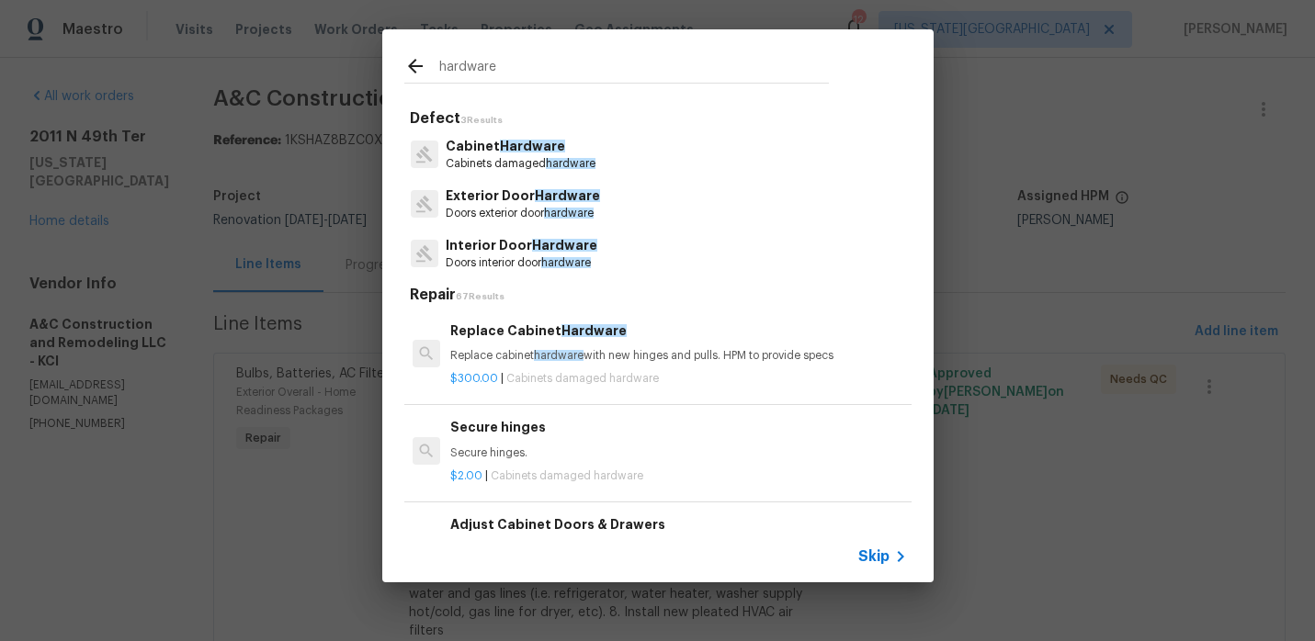
type input "hardware"
click at [526, 156] on p "Cabinets damaged hardware" at bounding box center [521, 164] width 150 height 16
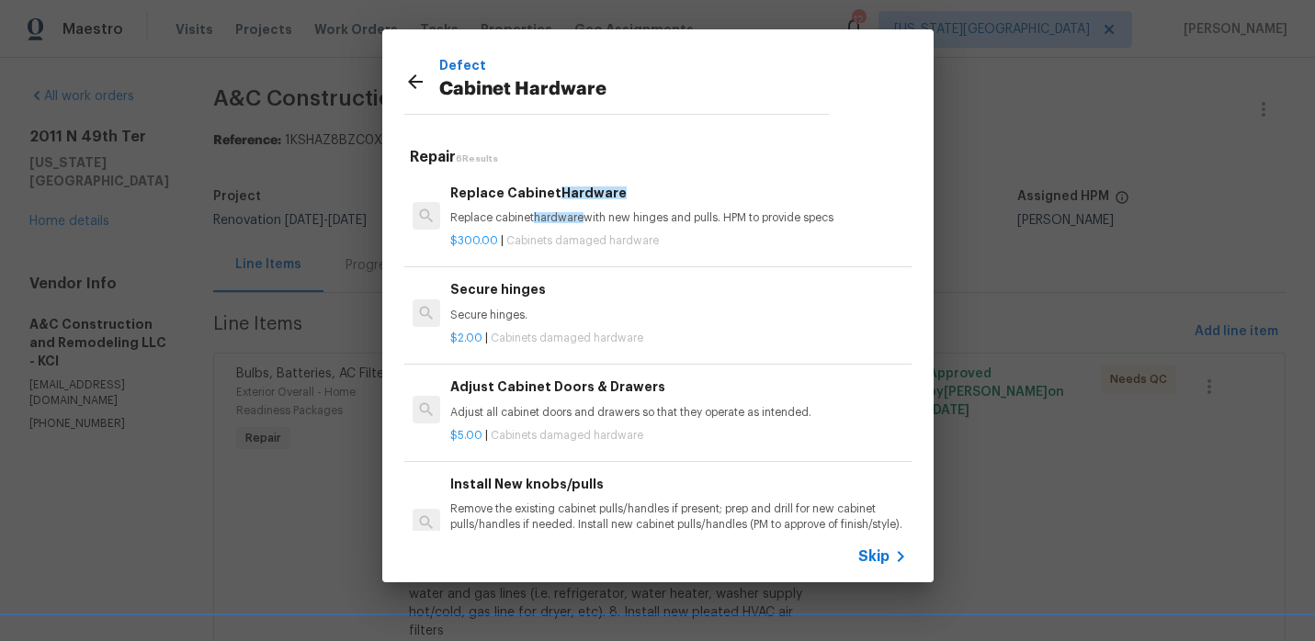
click at [512, 198] on h6 "Replace Cabinet Hardware" at bounding box center [678, 193] width 456 height 20
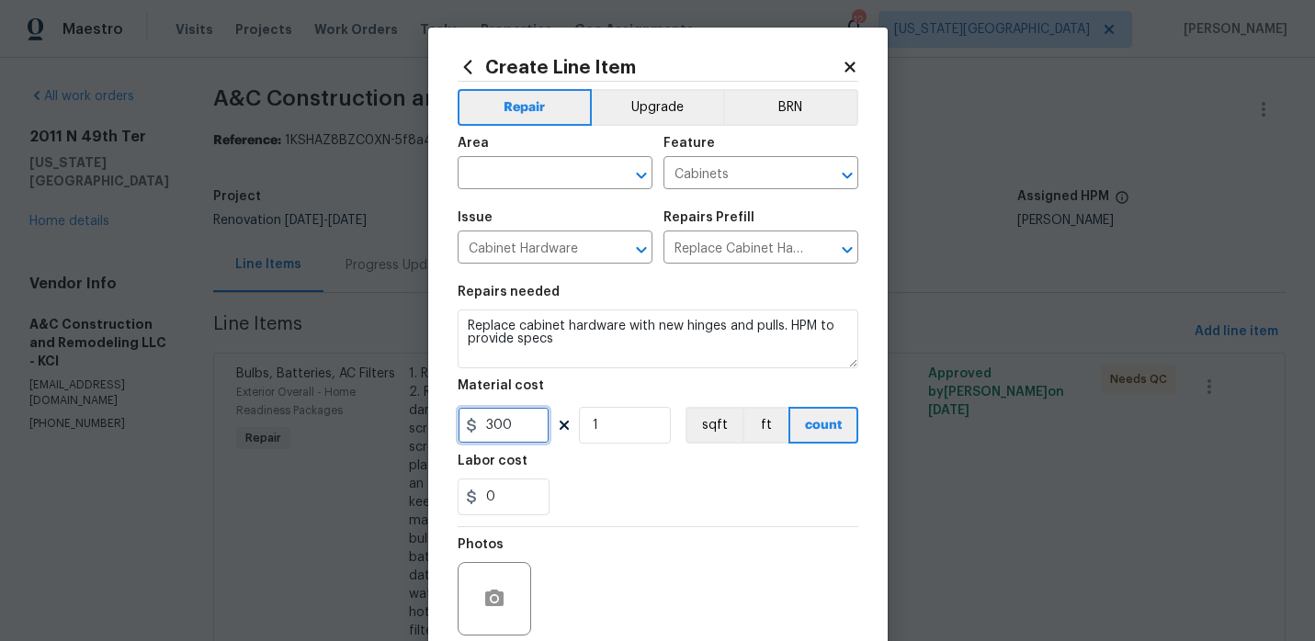
click at [516, 414] on input "300" at bounding box center [504, 425] width 92 height 37
type input "270"
click at [564, 177] on input "text" at bounding box center [529, 175] width 143 height 28
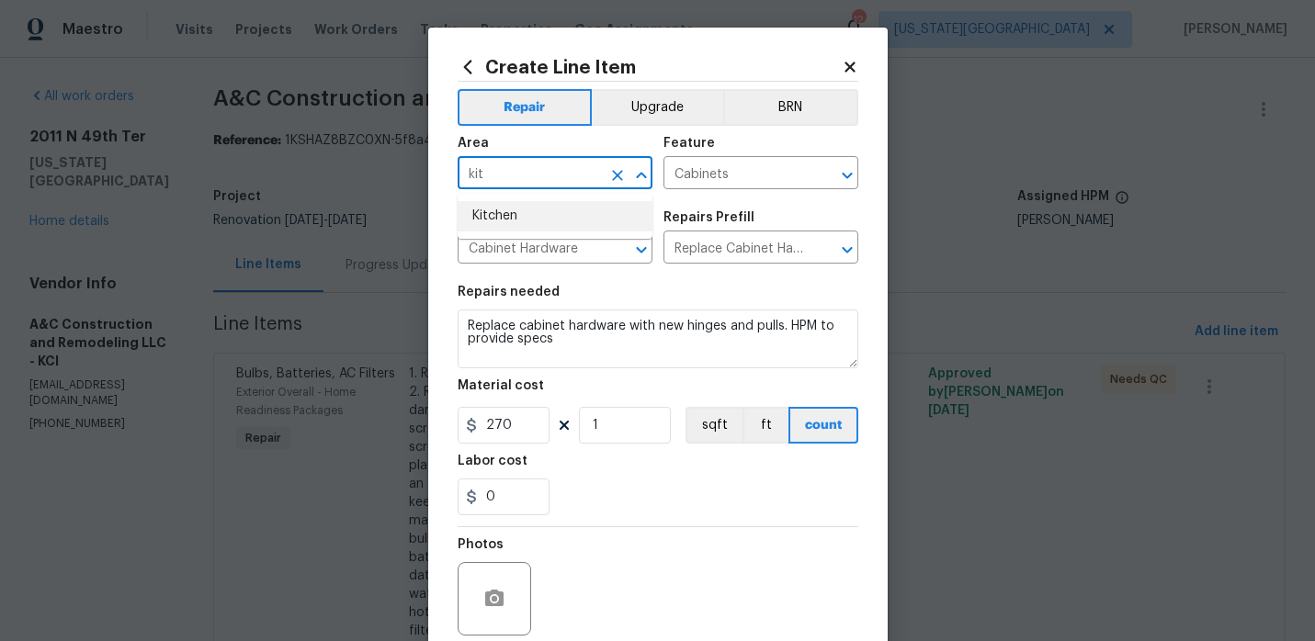
click at [549, 223] on li "Kitchen" at bounding box center [555, 216] width 195 height 30
type input "Kitchen"
click at [634, 503] on div "0" at bounding box center [658, 497] width 401 height 37
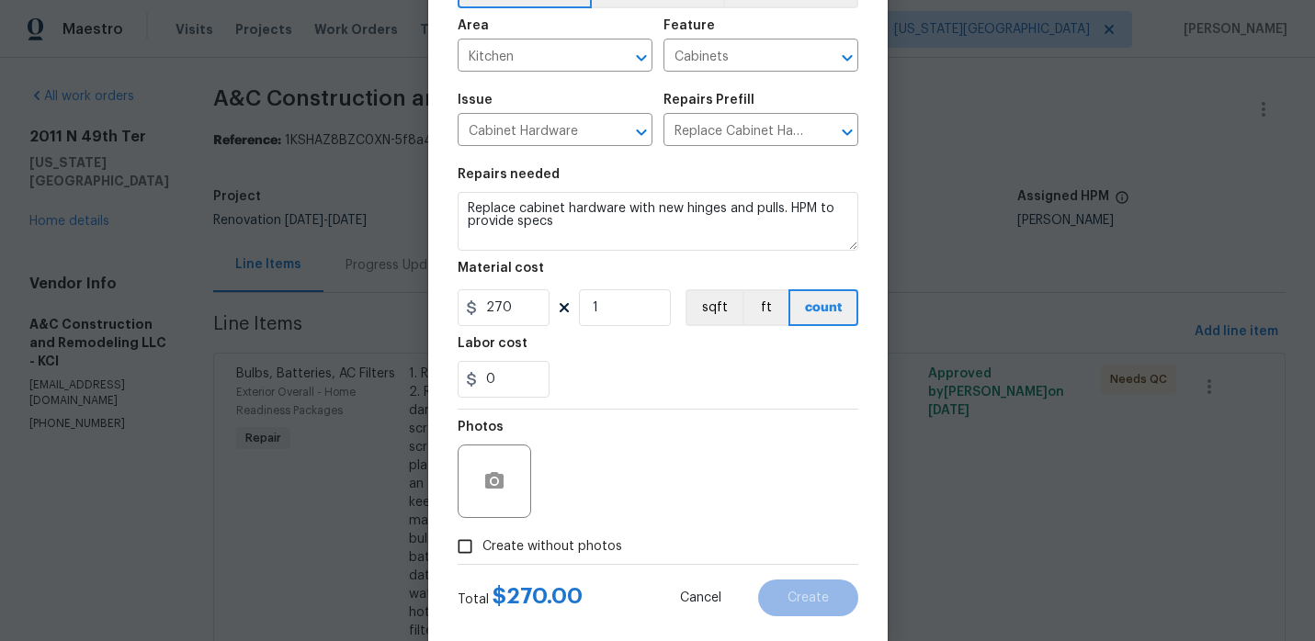
scroll to position [151, 0]
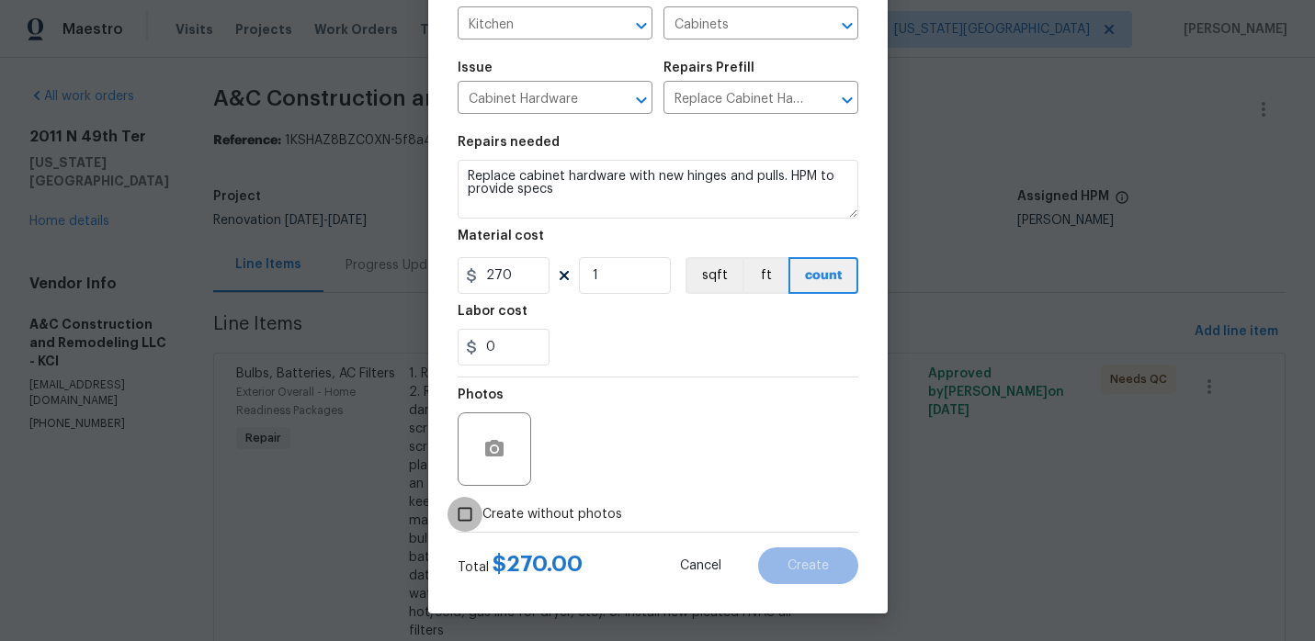
click at [469, 514] on input "Create without photos" at bounding box center [465, 514] width 35 height 35
checkbox input "true"
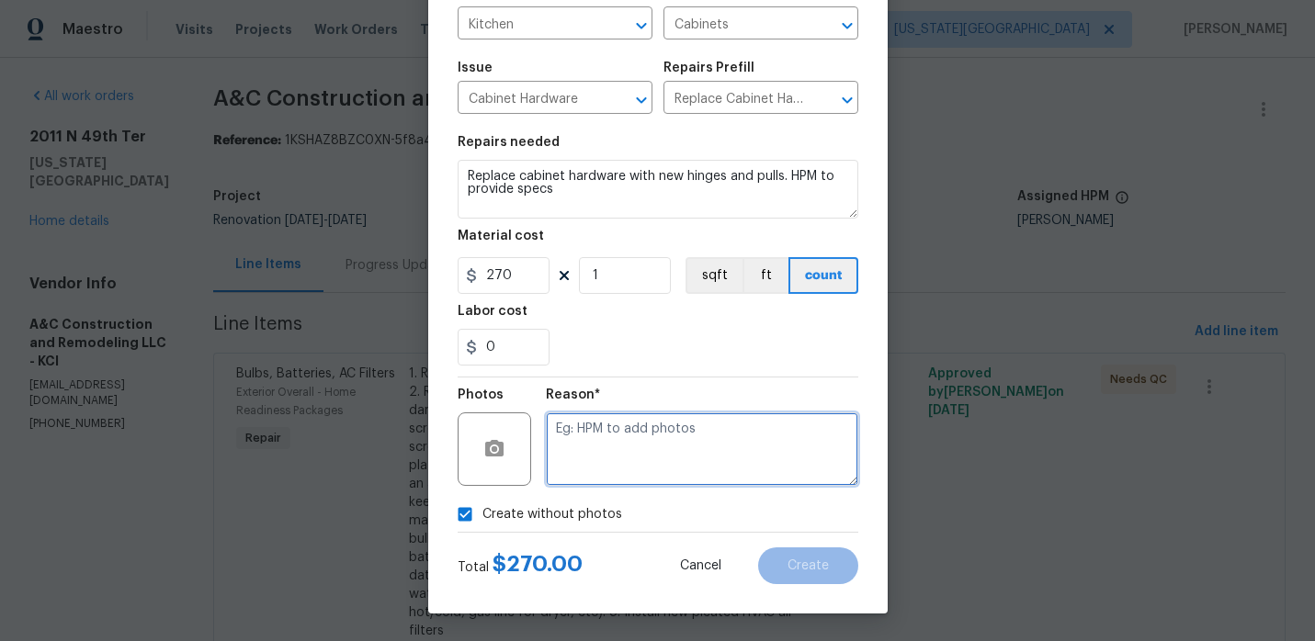
click at [688, 417] on textarea at bounding box center [702, 450] width 312 height 74
type textarea "."
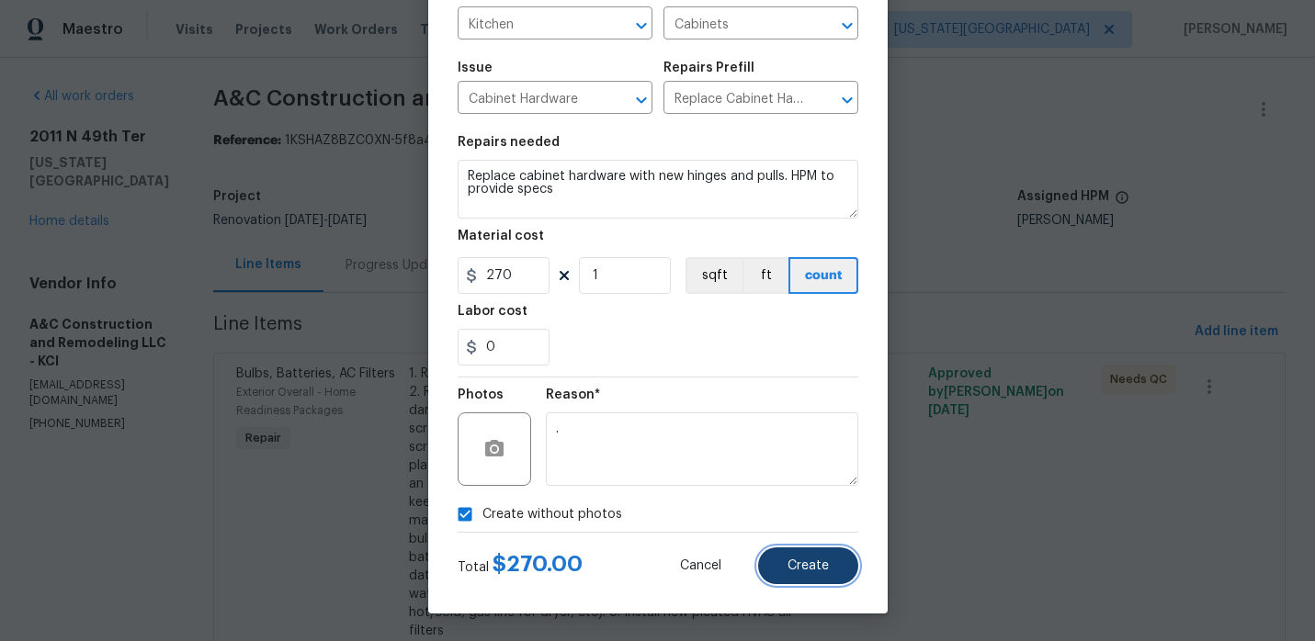
click at [780, 556] on button "Create" at bounding box center [808, 566] width 100 height 37
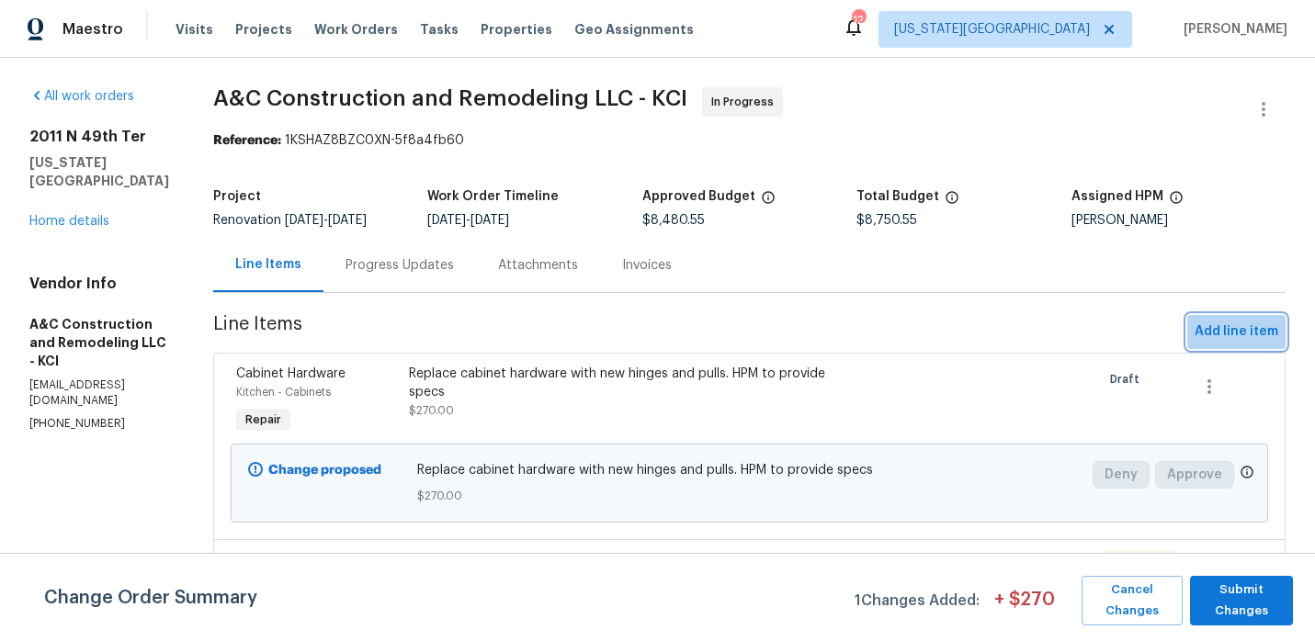
click at [1254, 323] on span "Add line item" at bounding box center [1237, 332] width 84 height 23
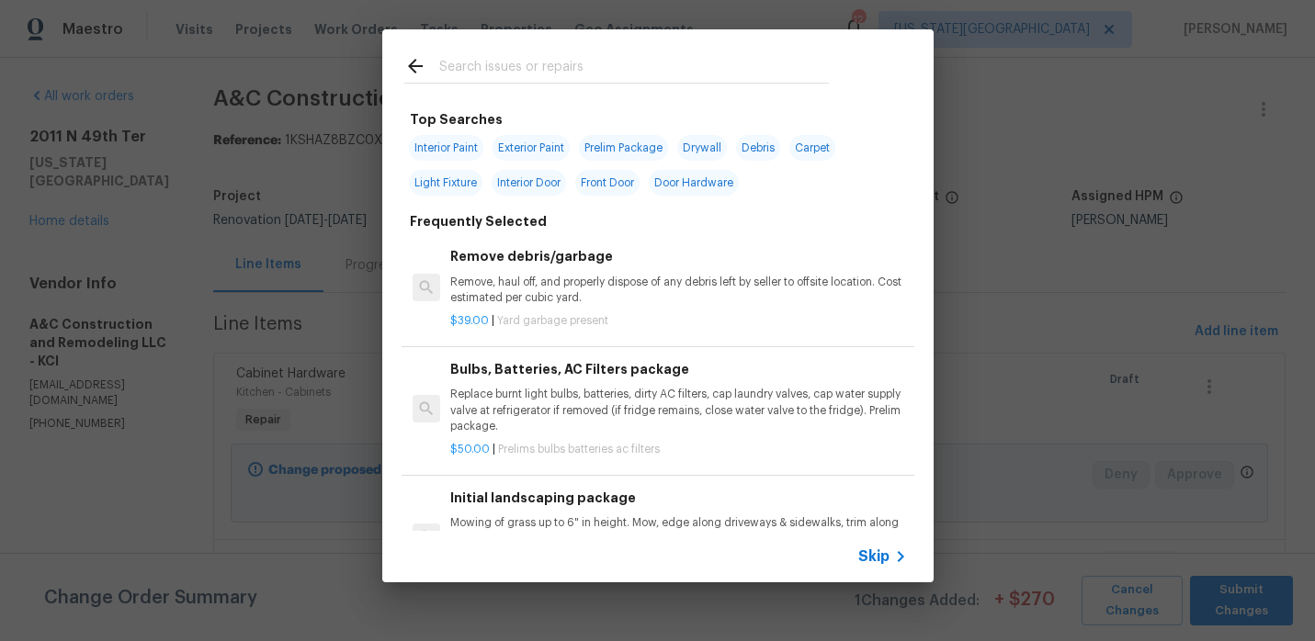
click at [619, 61] on input "text" at bounding box center [634, 69] width 390 height 28
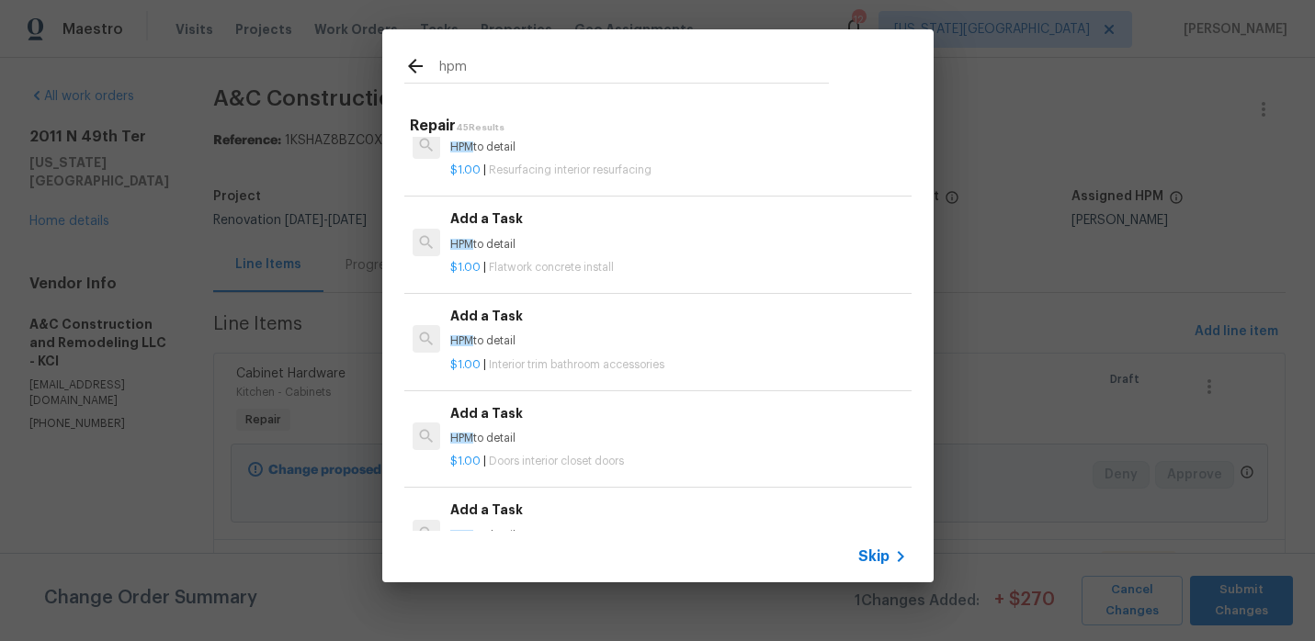
scroll to position [1401, 0]
type input "hpm"
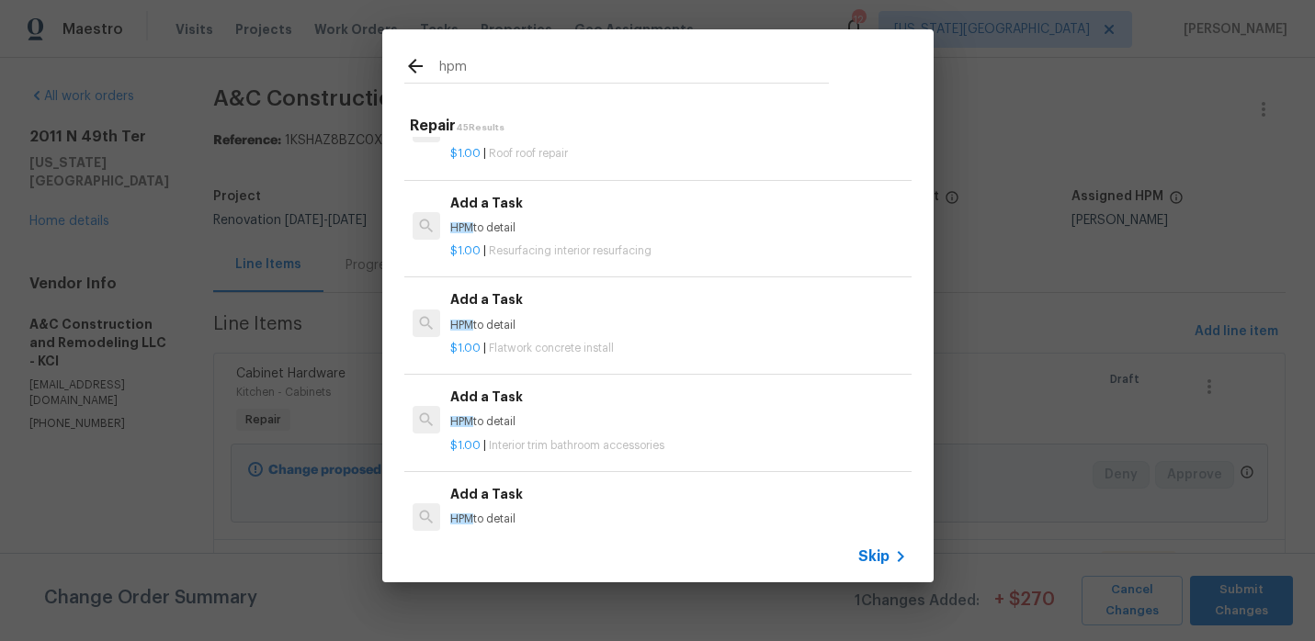
scroll to position [1322, 0]
click at [568, 234] on div "$1.00 | Resurfacing interior resurfacing" at bounding box center [678, 243] width 456 height 23
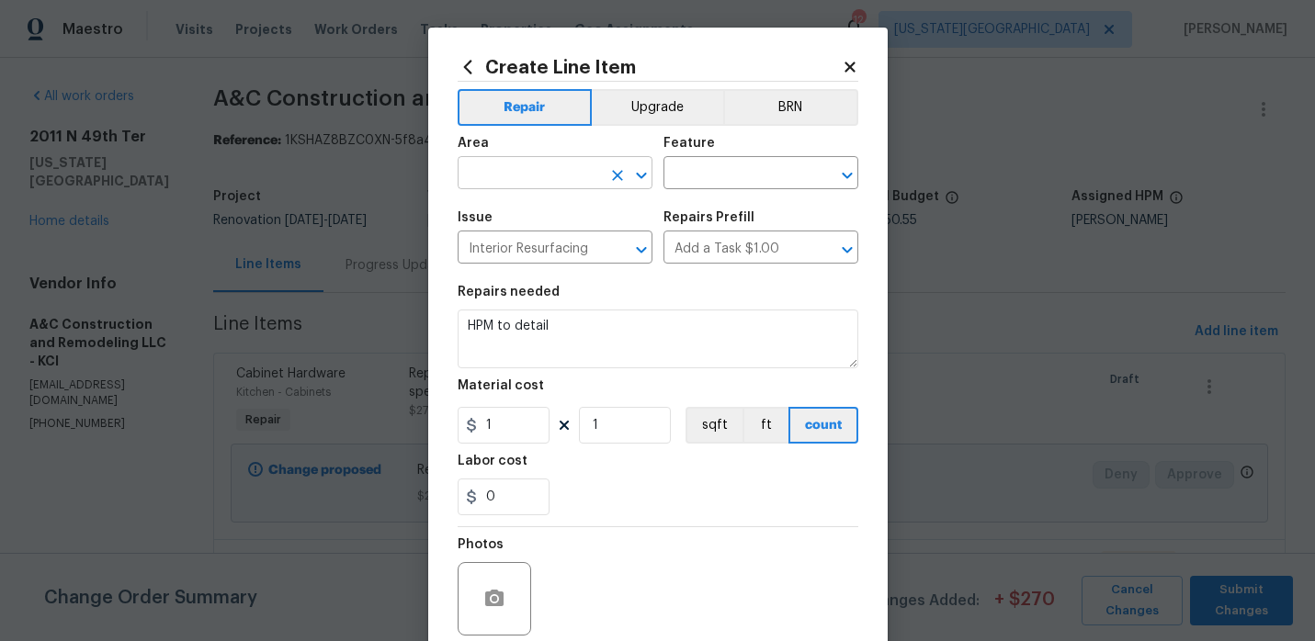
click at [528, 177] on input "text" at bounding box center [529, 175] width 143 height 28
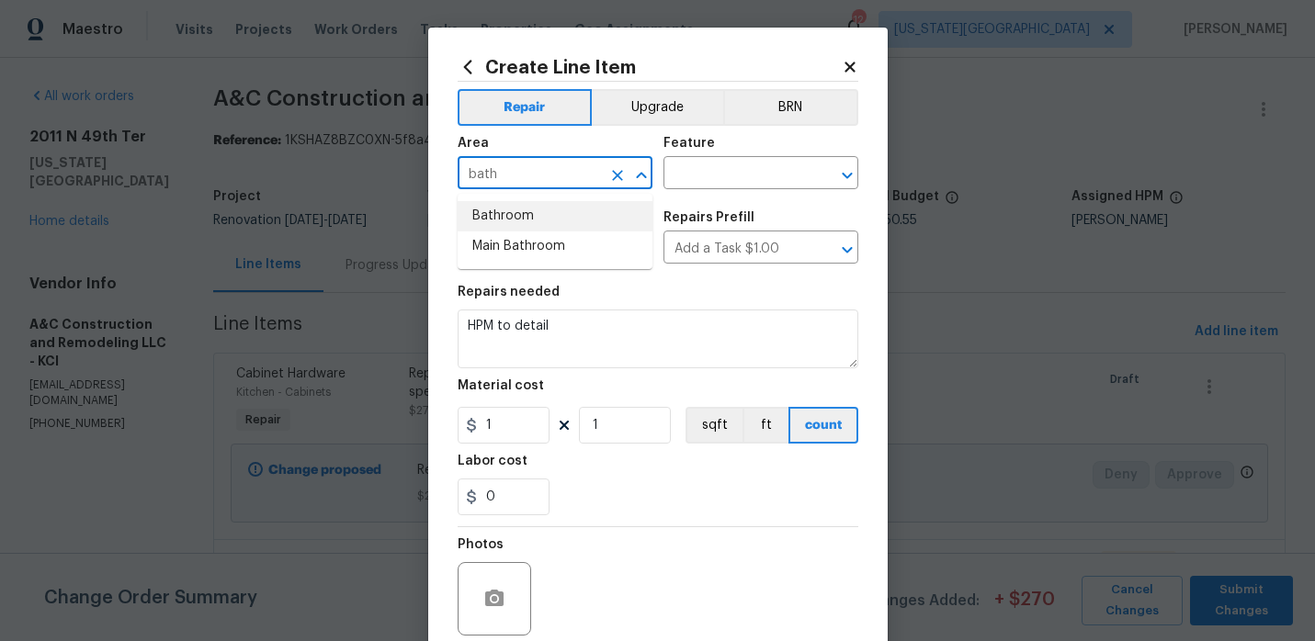
click at [557, 224] on li "Bathroom" at bounding box center [555, 216] width 195 height 30
type input "Bathroom"
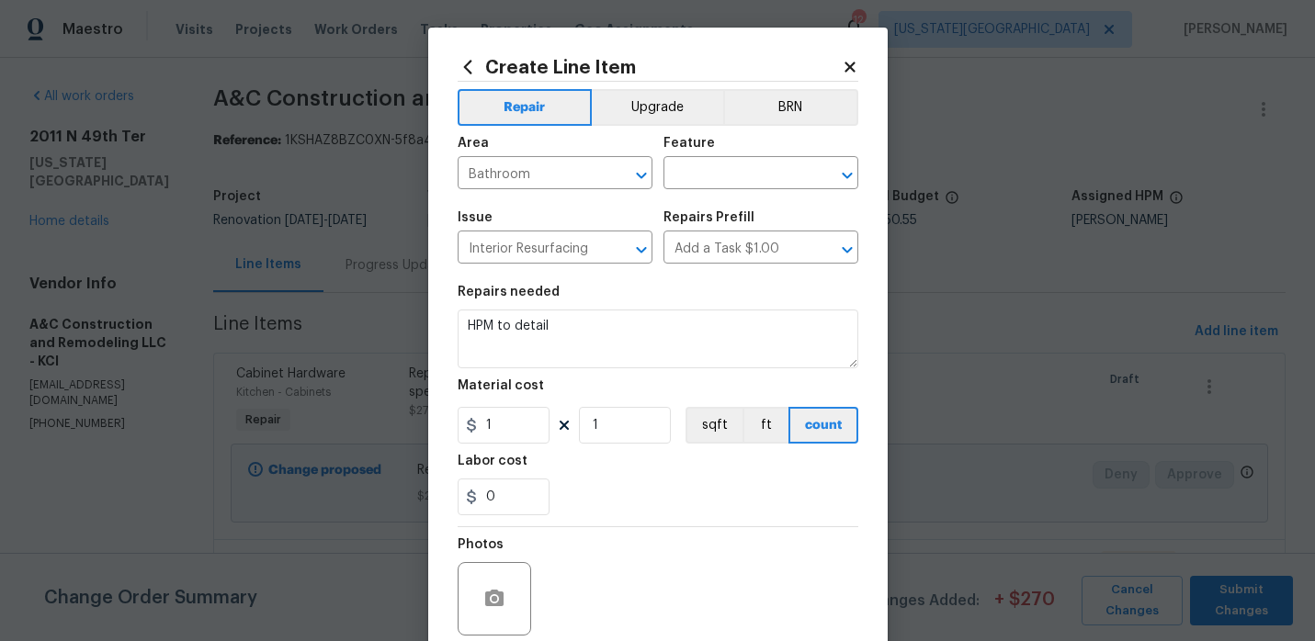
click at [659, 181] on div "Area Bathroom ​ Feature ​" at bounding box center [658, 163] width 401 height 74
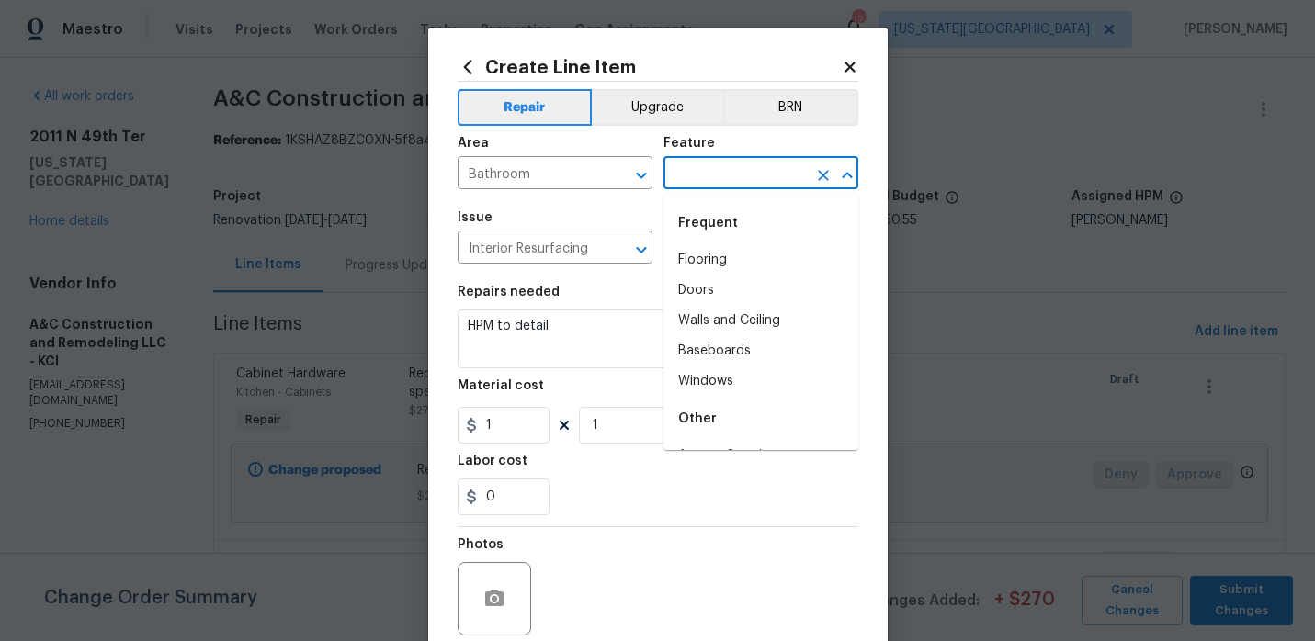
click at [672, 181] on input "text" at bounding box center [734, 175] width 143 height 28
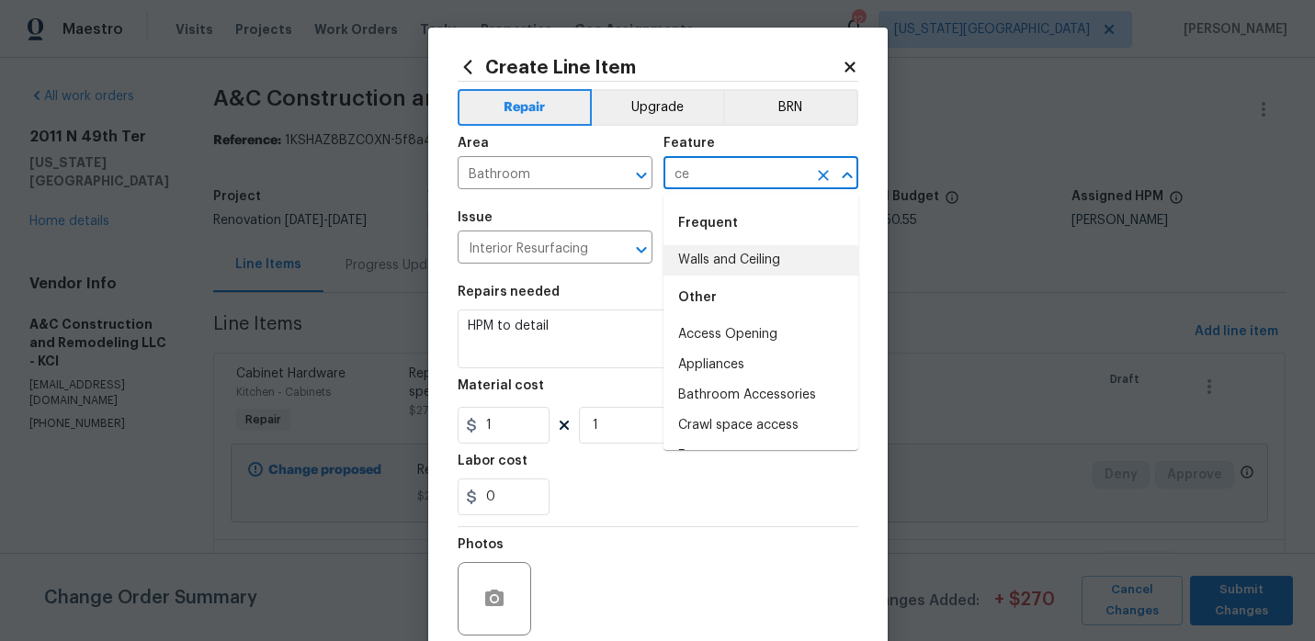
click at [693, 274] on li "Walls and Ceiling" at bounding box center [760, 260] width 195 height 30
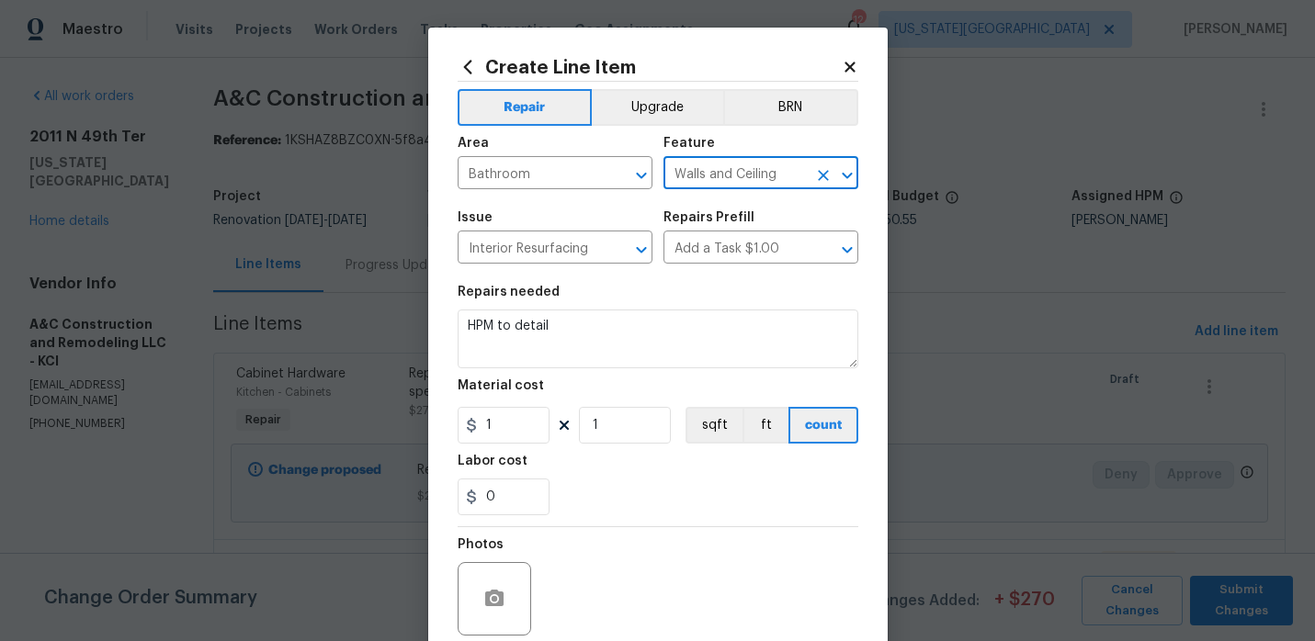
type input "Walls and Ceiling"
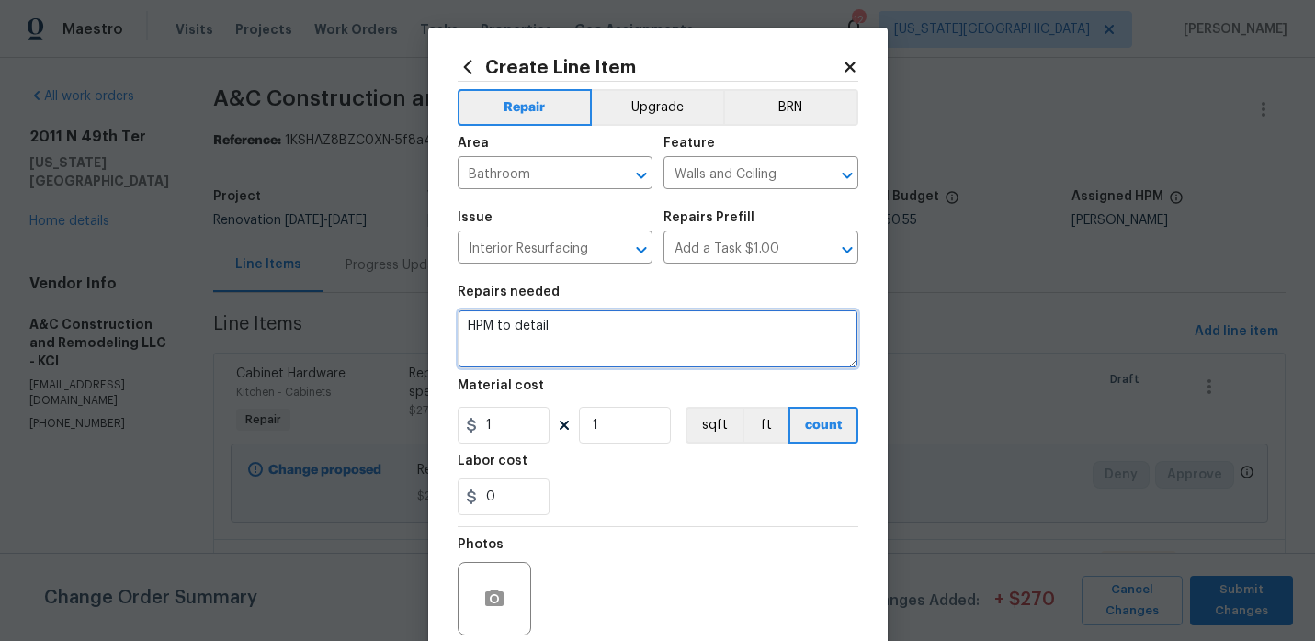
click at [552, 333] on textarea "HPM to detail" at bounding box center [658, 339] width 401 height 59
type textarea "Replace broken ceiling tiles"
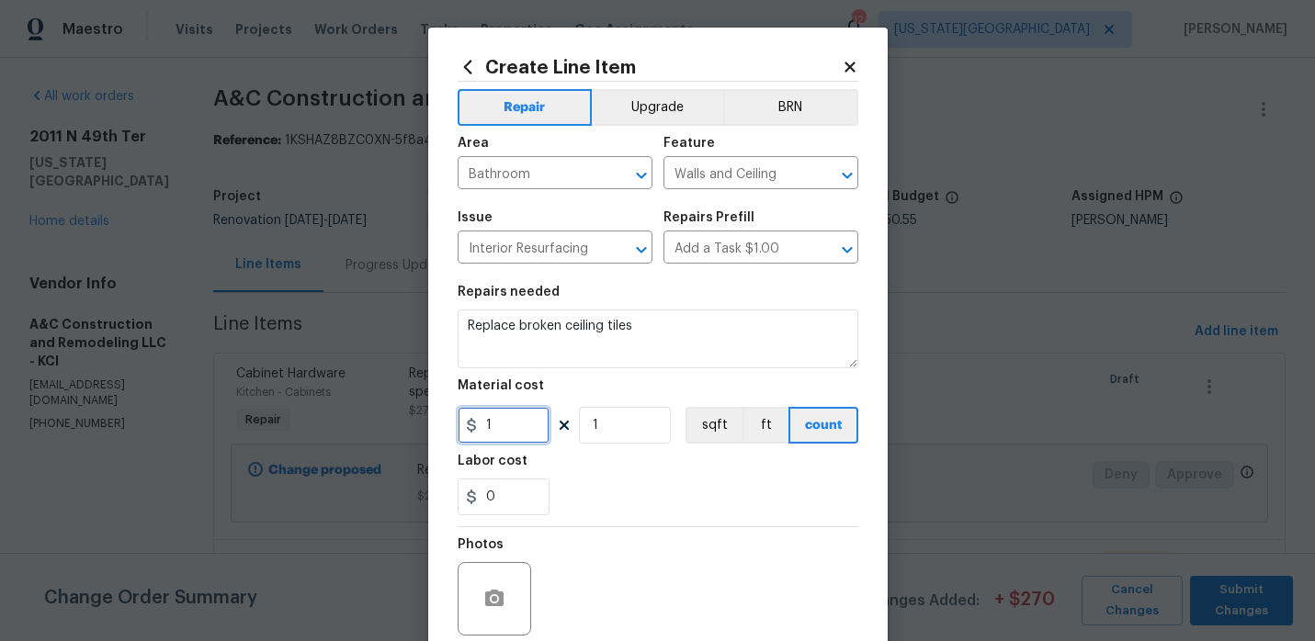
click at [514, 414] on input "1" at bounding box center [504, 425] width 92 height 37
type input "122.61"
click at [630, 477] on div "Labor cost" at bounding box center [658, 467] width 401 height 24
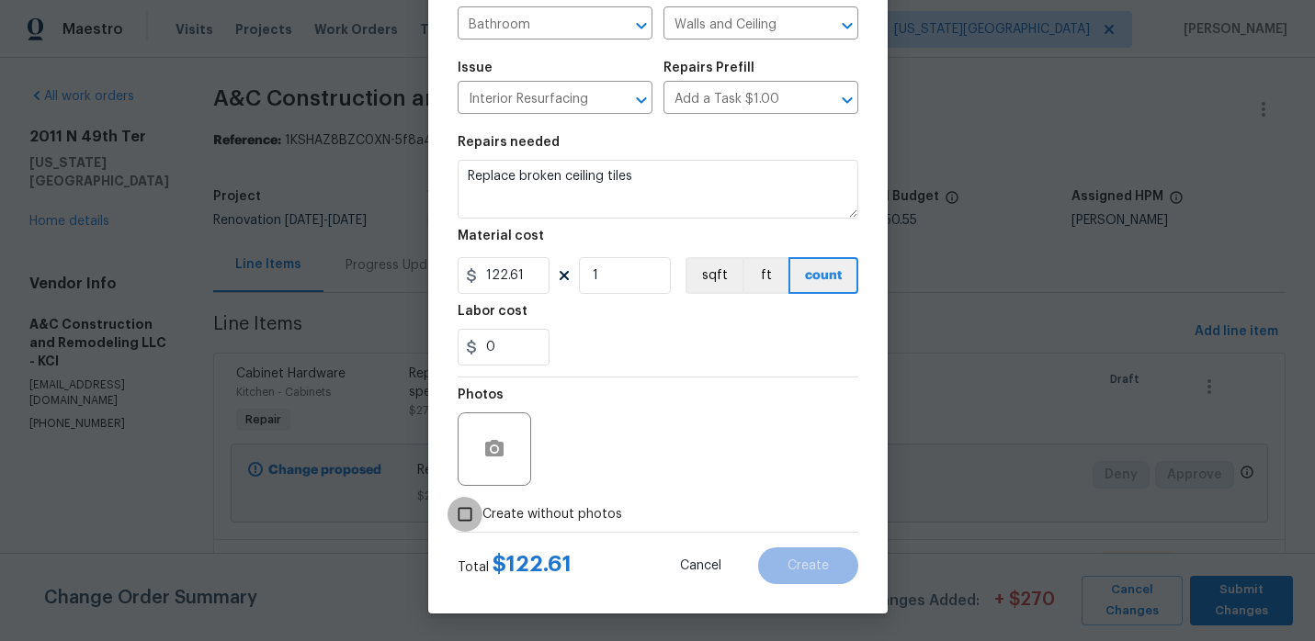
click at [472, 507] on input "Create without photos" at bounding box center [465, 514] width 35 height 35
checkbox input "true"
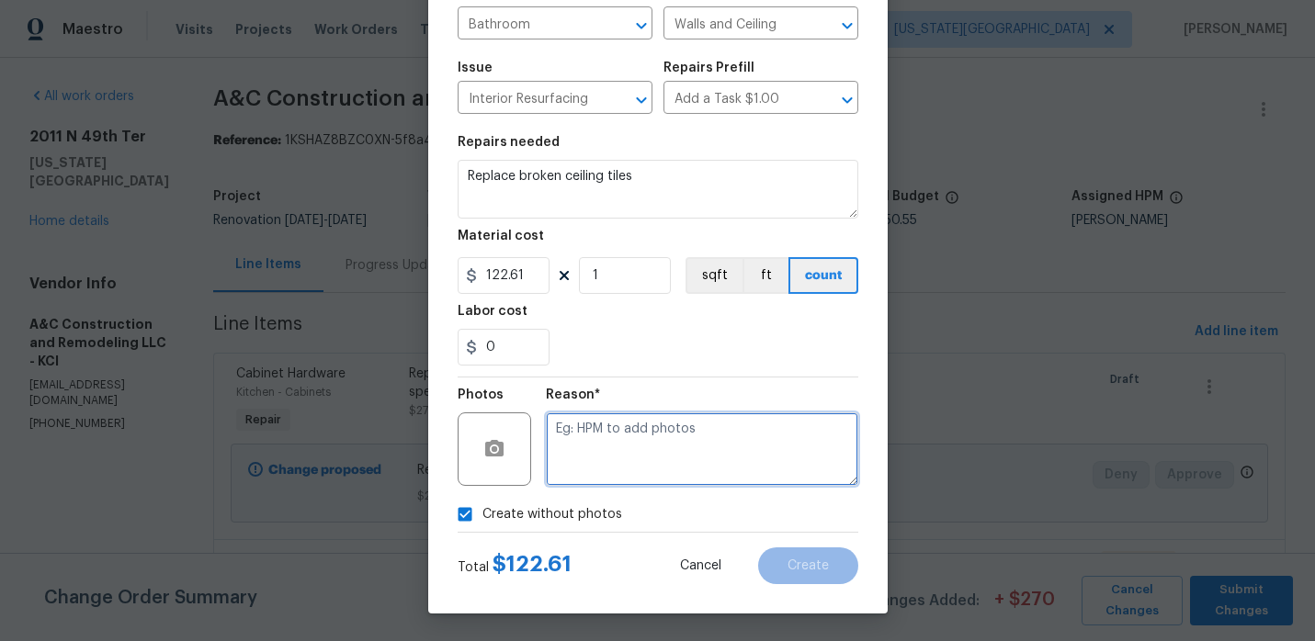
click at [636, 475] on textarea at bounding box center [702, 450] width 312 height 74
type textarea "."
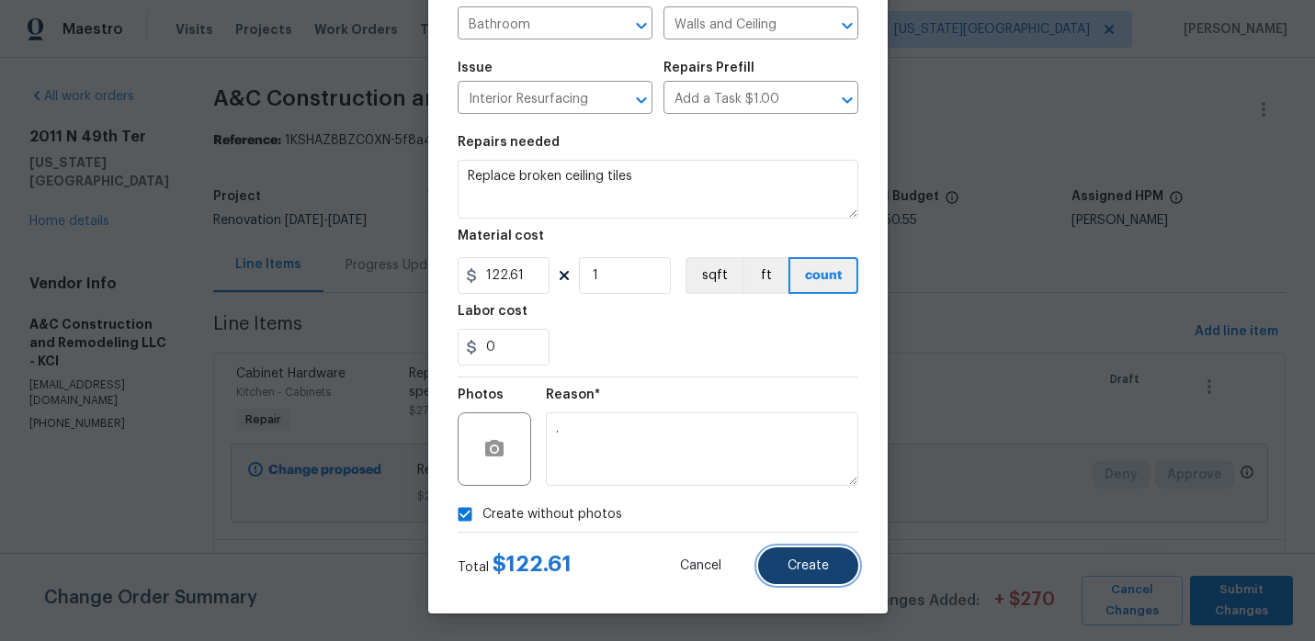
click at [779, 564] on button "Create" at bounding box center [808, 566] width 100 height 37
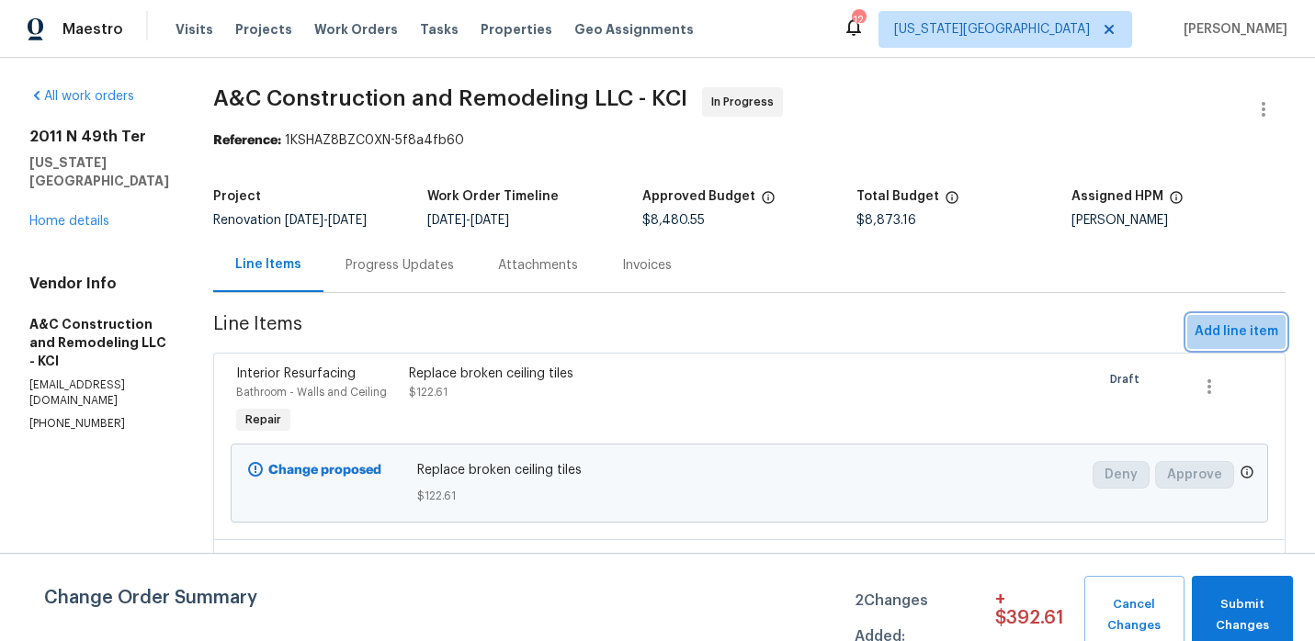
click at [1225, 326] on span "Add line item" at bounding box center [1237, 332] width 84 height 23
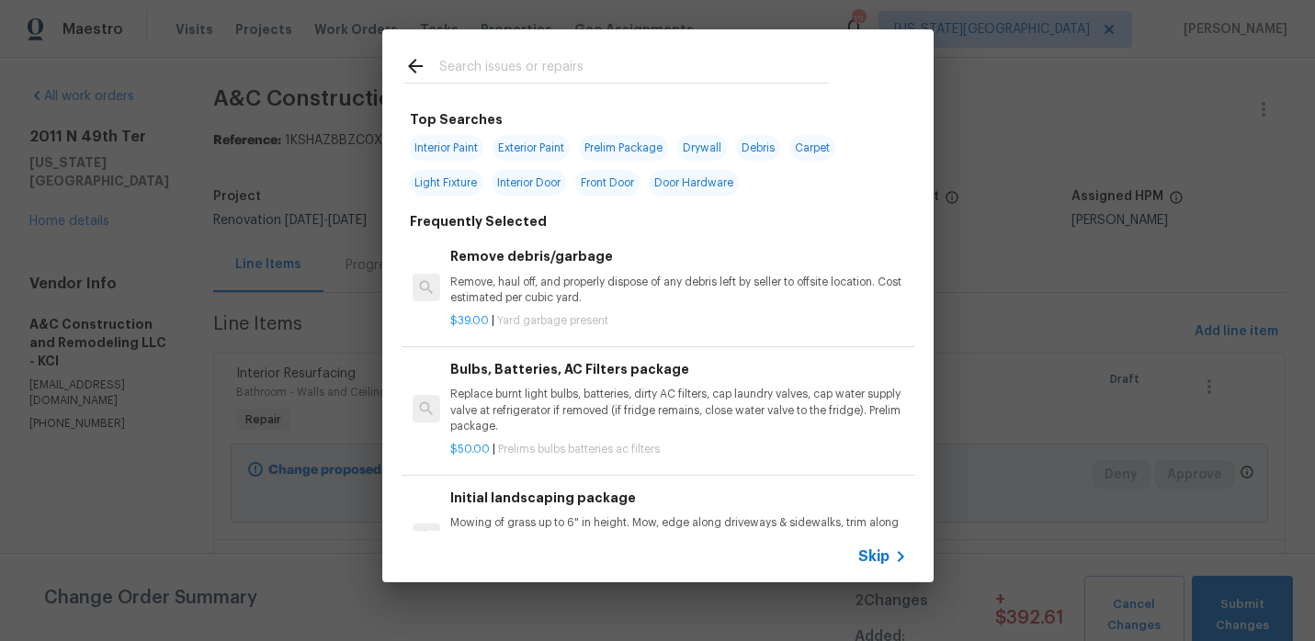
click at [626, 79] on input "text" at bounding box center [634, 69] width 390 height 28
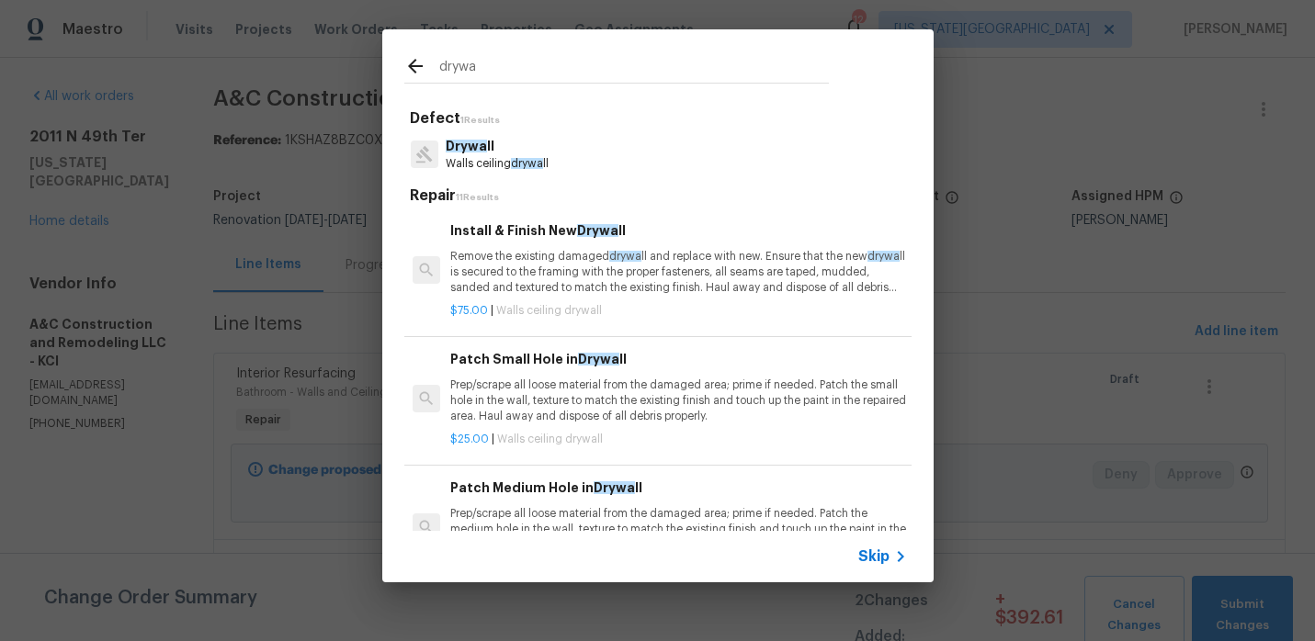
type input "drywa"
click at [598, 385] on p "Prep/scrape all loose material from the damaged area; prime if needed. Patch th…" at bounding box center [678, 401] width 456 height 47
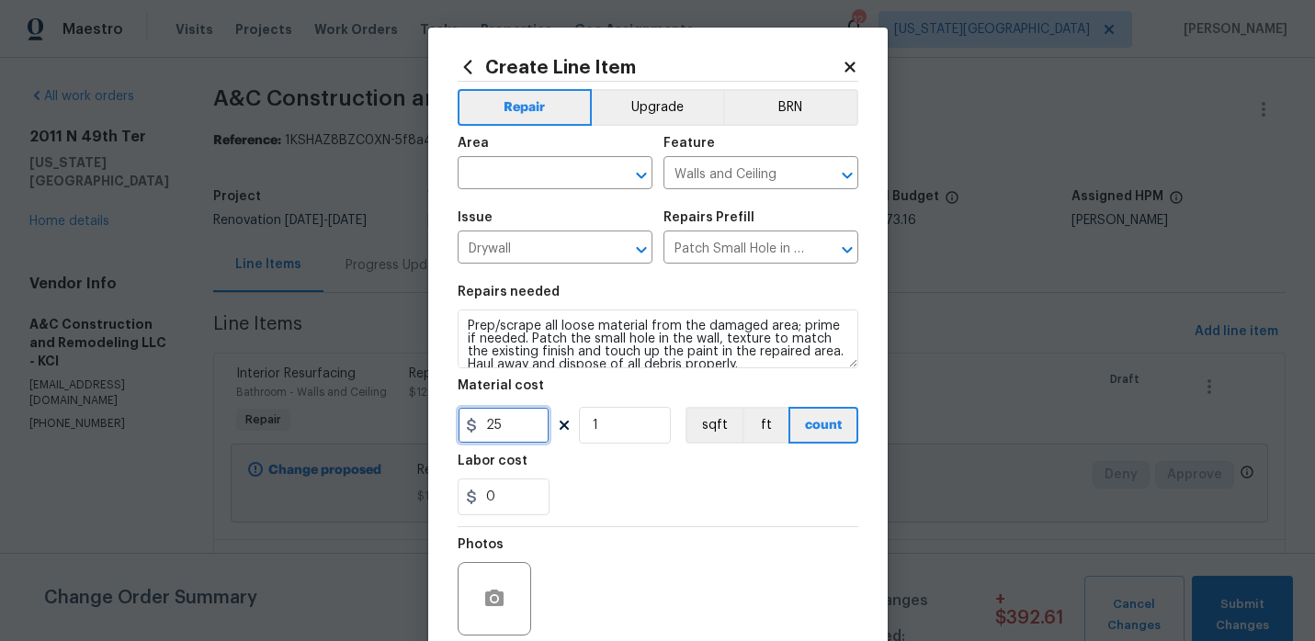
click at [534, 425] on input "25" at bounding box center [504, 425] width 92 height 37
type input "125"
click at [523, 165] on input "text" at bounding box center [529, 175] width 143 height 28
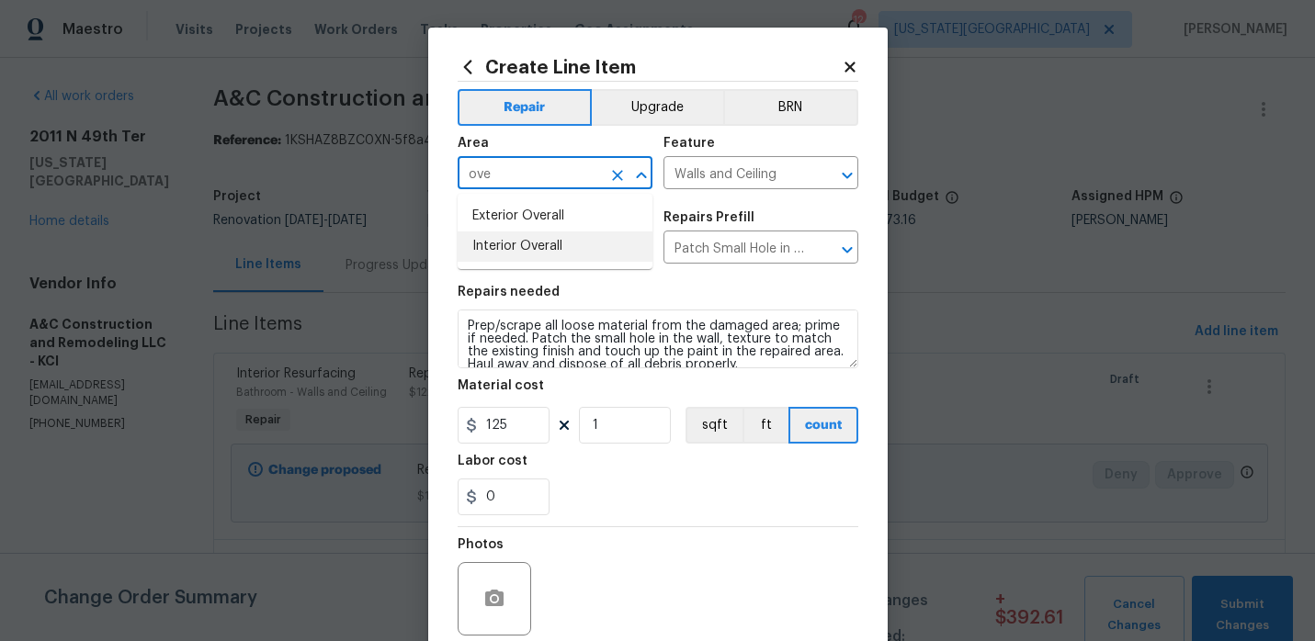
click at [480, 239] on li "Interior Overall" at bounding box center [555, 247] width 195 height 30
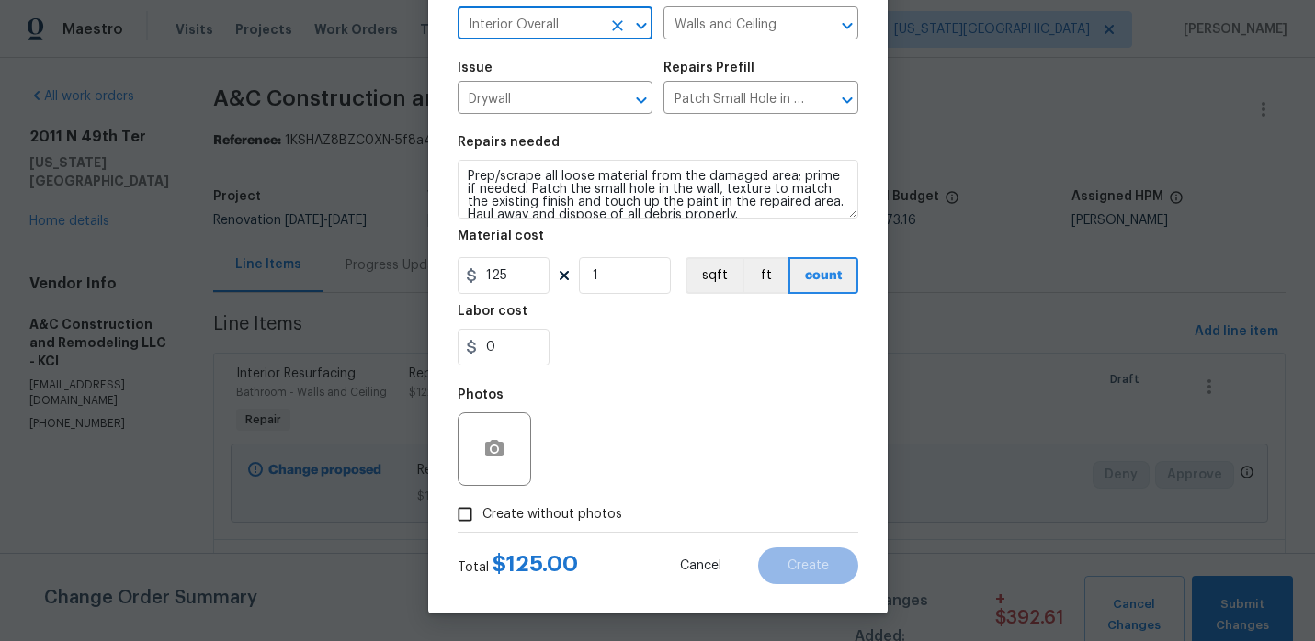
type input "Interior Overall"
click at [518, 519] on span "Create without photos" at bounding box center [552, 514] width 140 height 19
click at [482, 519] on input "Create without photos" at bounding box center [465, 514] width 35 height 35
checkbox input "true"
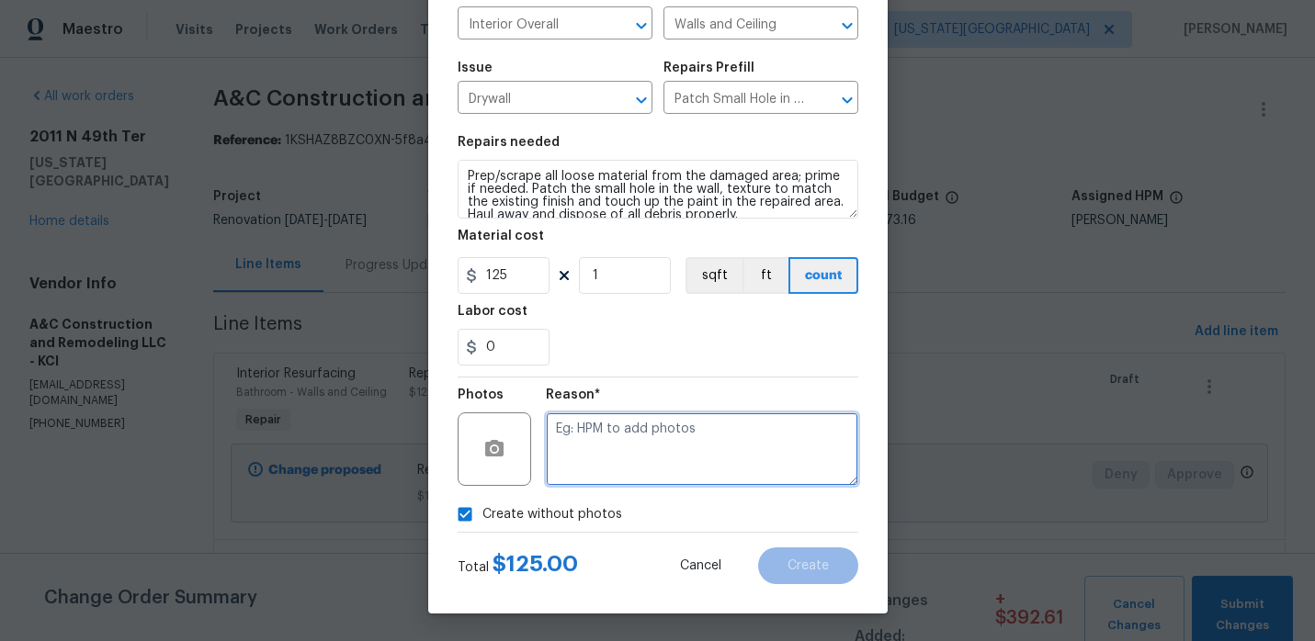
click at [592, 458] on textarea at bounding box center [702, 450] width 312 height 74
type textarea "."
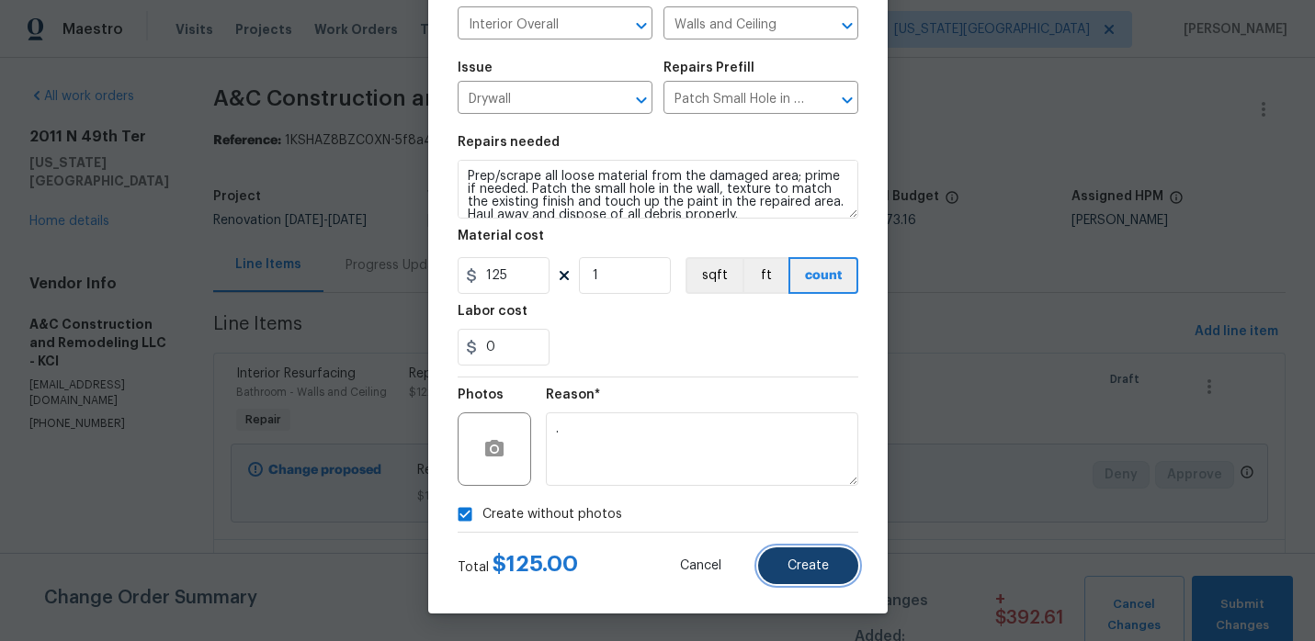
click at [830, 564] on button "Create" at bounding box center [808, 566] width 100 height 37
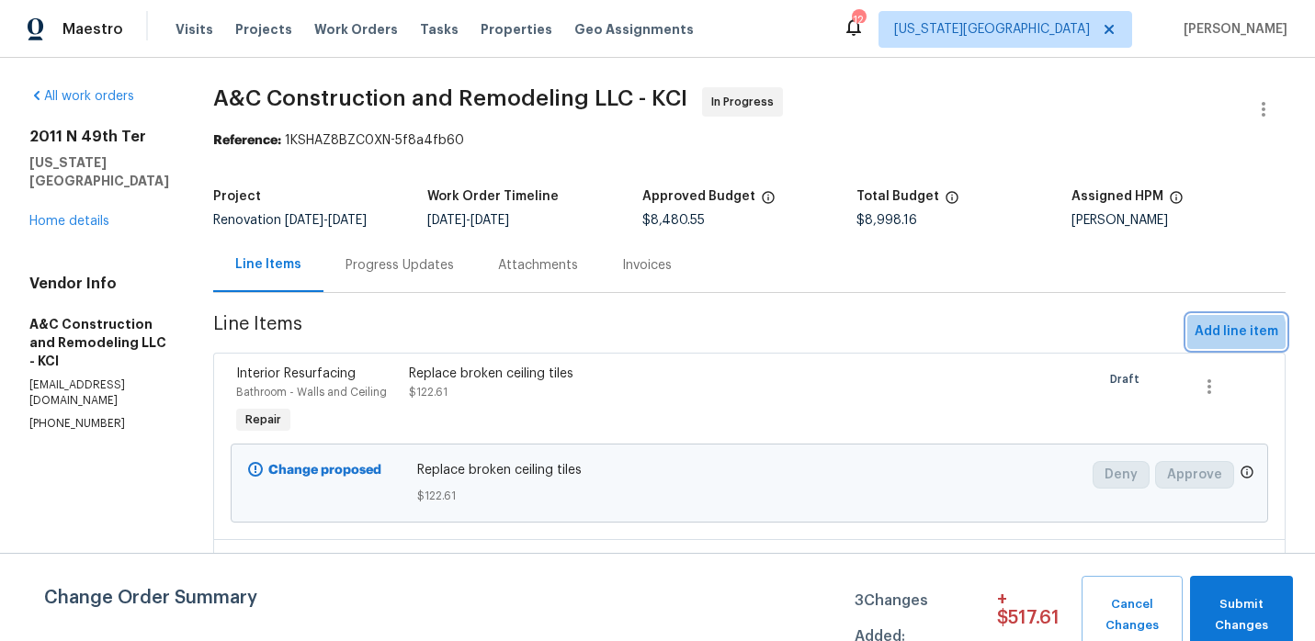
click at [1207, 340] on span "Add line item" at bounding box center [1237, 332] width 84 height 23
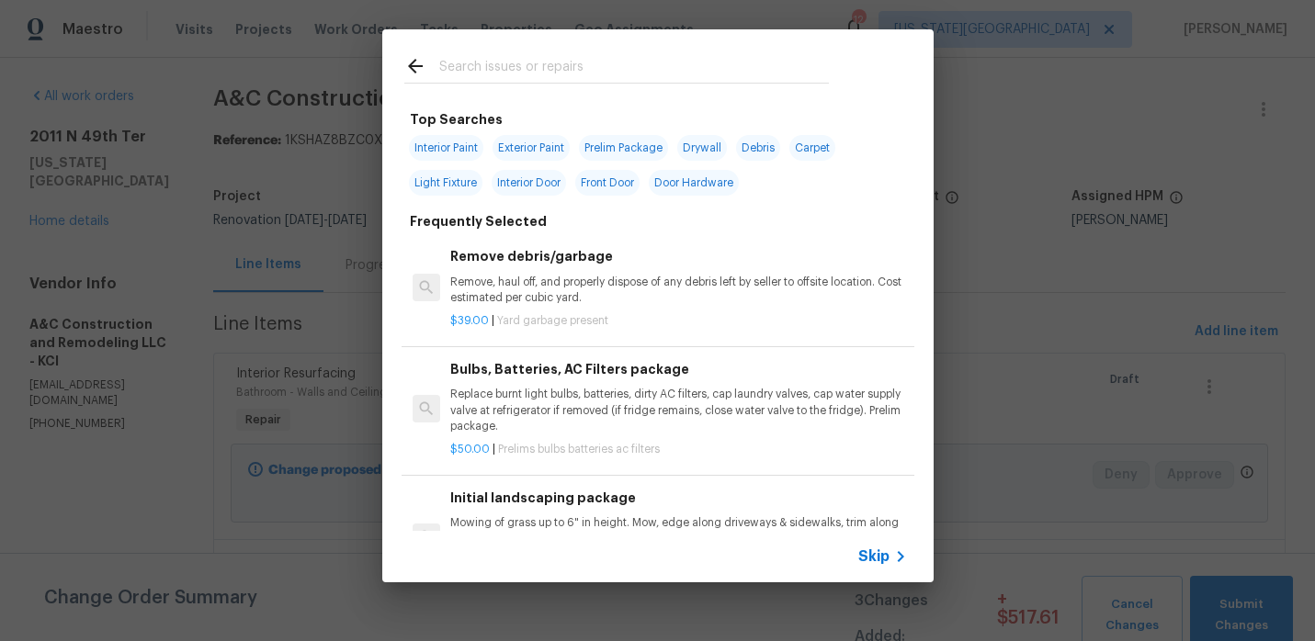
click at [658, 80] on input "text" at bounding box center [634, 69] width 390 height 28
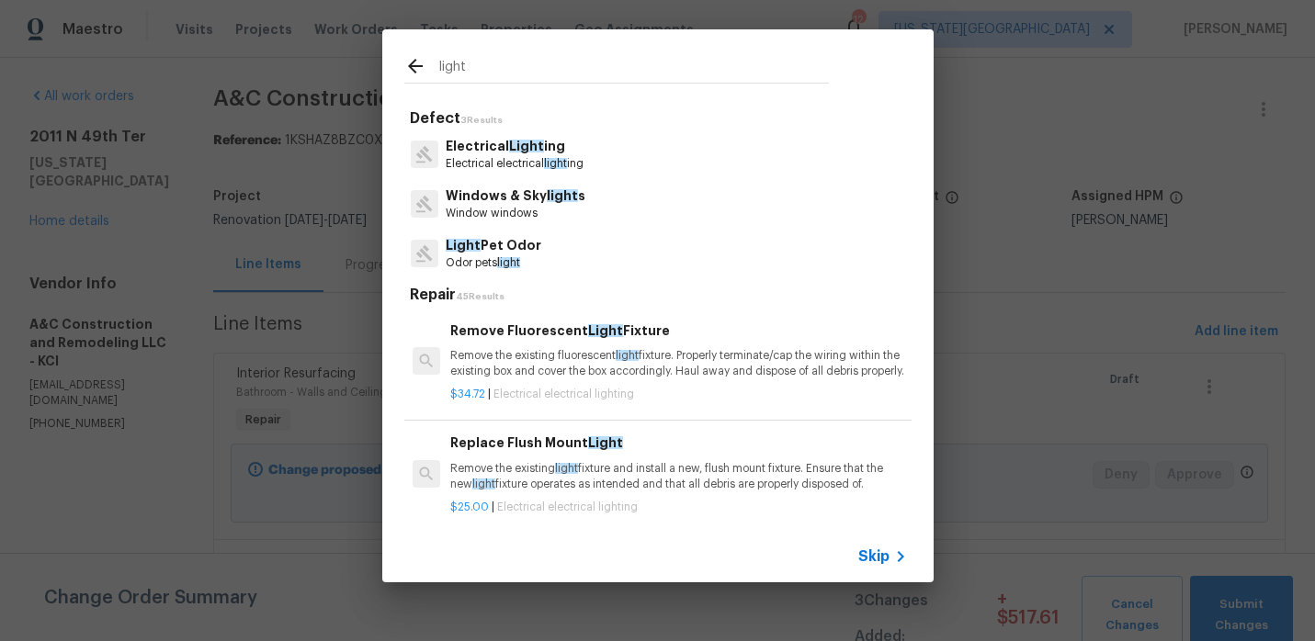
scroll to position [32, 0]
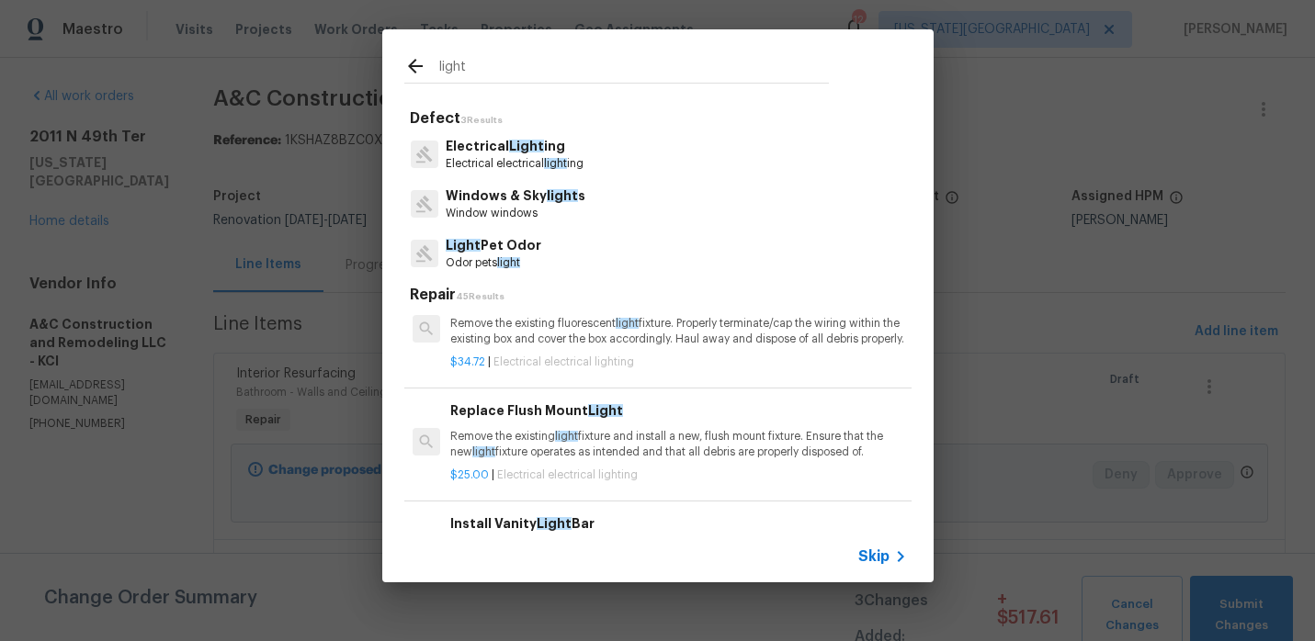
type input "light"
click at [576, 442] on span "light" at bounding box center [566, 436] width 23 height 11
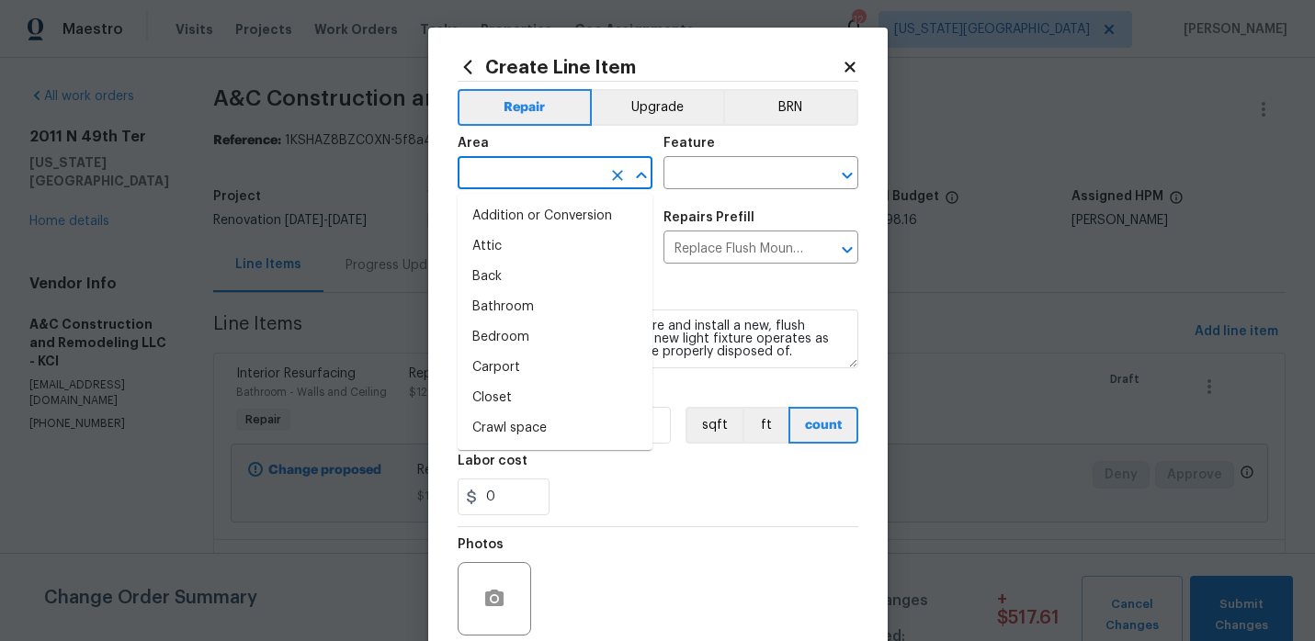
click at [539, 169] on input "text" at bounding box center [529, 175] width 143 height 28
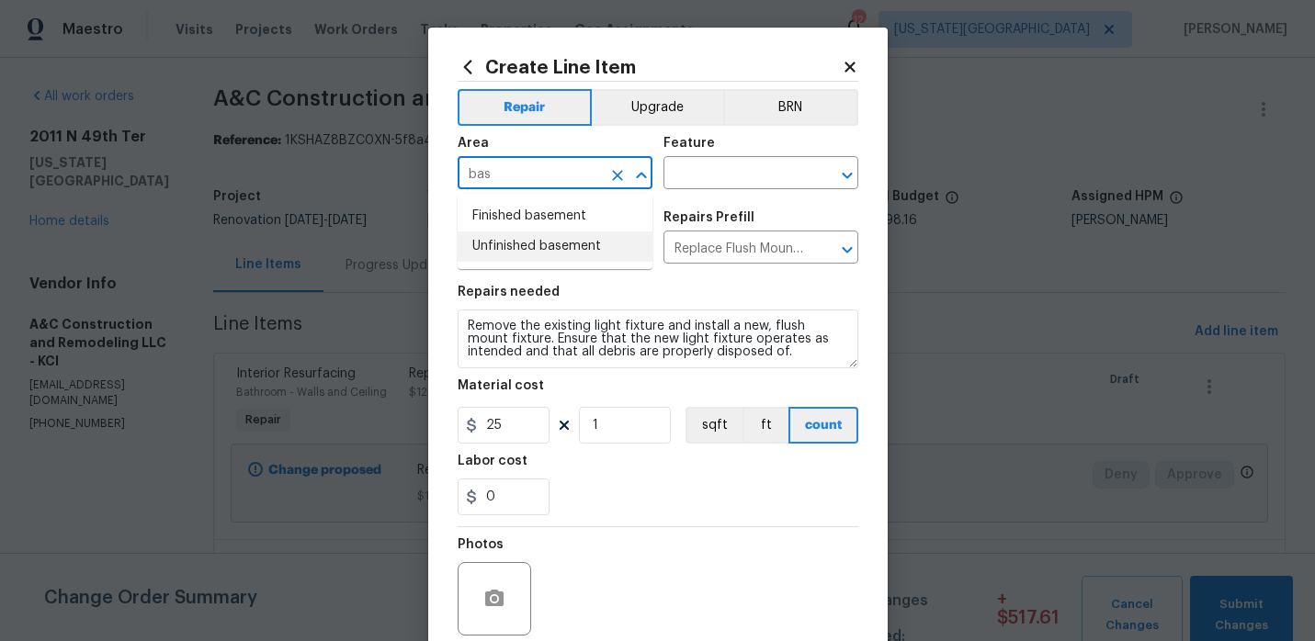
click at [525, 236] on li "Unfinished basement" at bounding box center [555, 247] width 195 height 30
type input "Unfinished basement"
click at [695, 190] on div "Area Unfinished basement ​ Feature ​" at bounding box center [658, 163] width 401 height 74
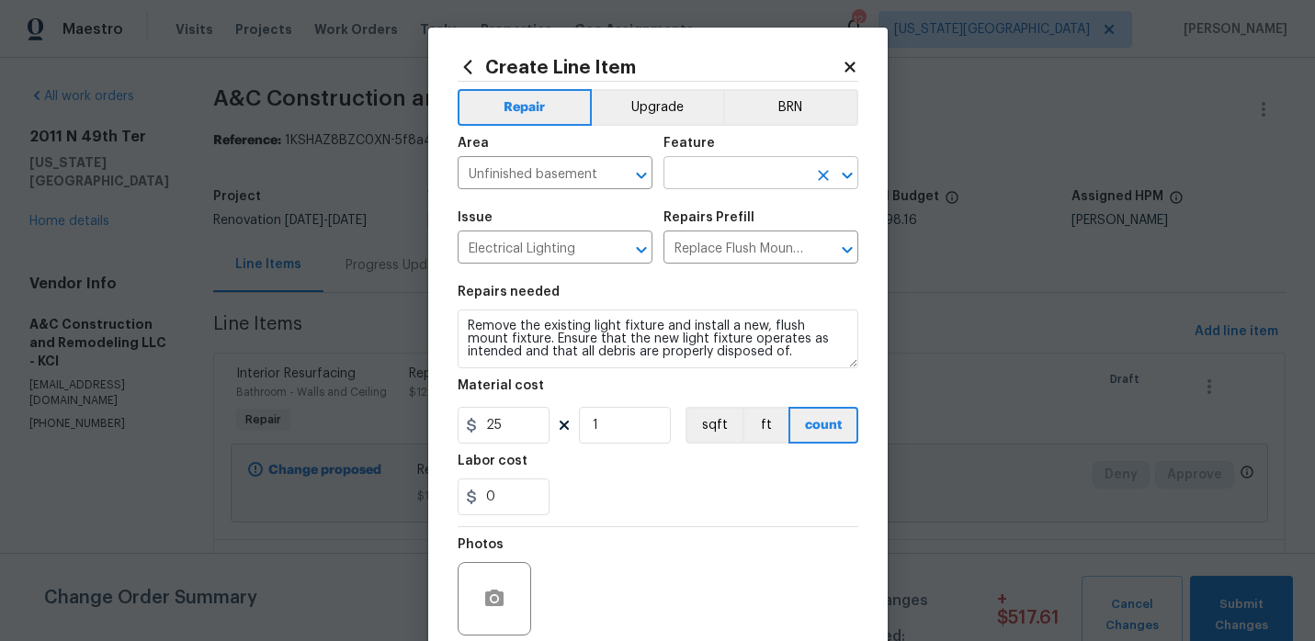
click at [699, 179] on input "text" at bounding box center [734, 175] width 143 height 28
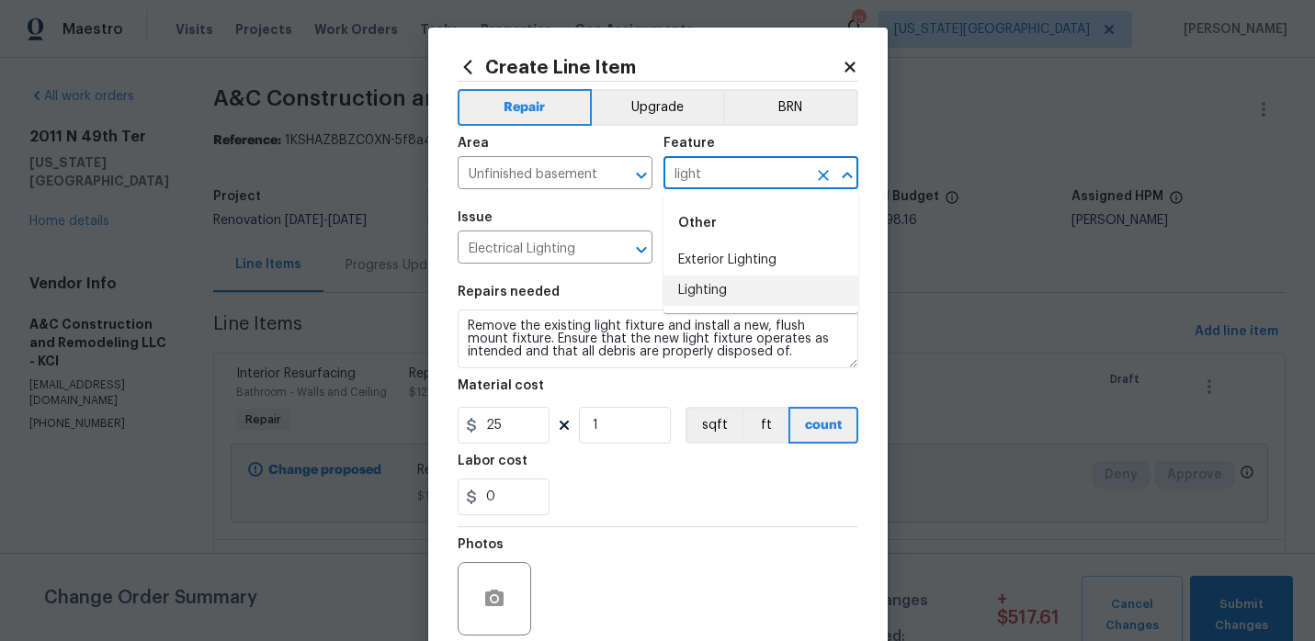
click at [686, 286] on li "Lighting" at bounding box center [760, 291] width 195 height 30
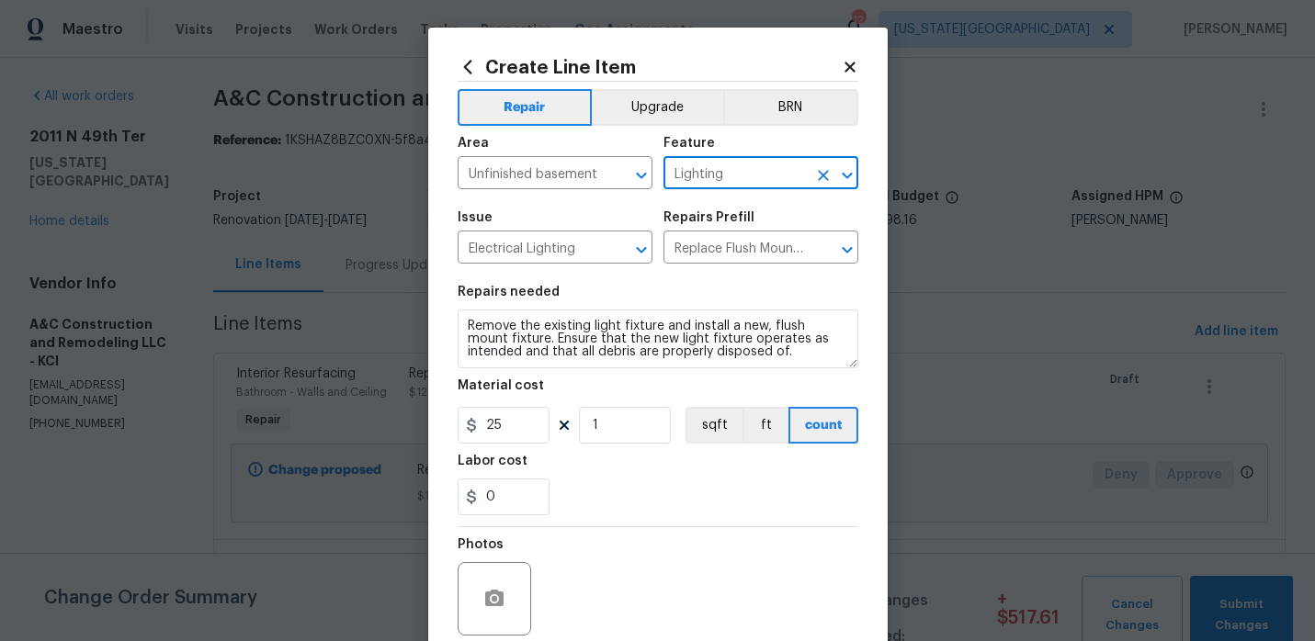
type input "Lighting"
click at [686, 286] on section "Repairs needed Remove the existing light fixture and install a new, flush mount…" at bounding box center [658, 401] width 401 height 252
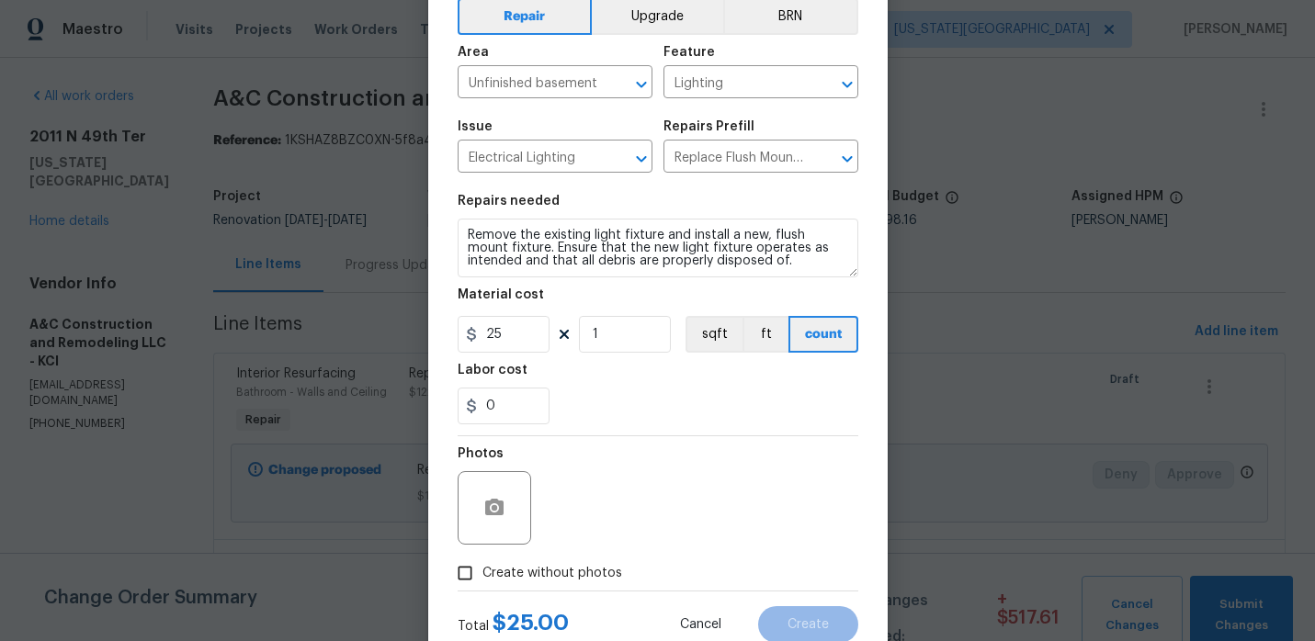
scroll to position [151, 0]
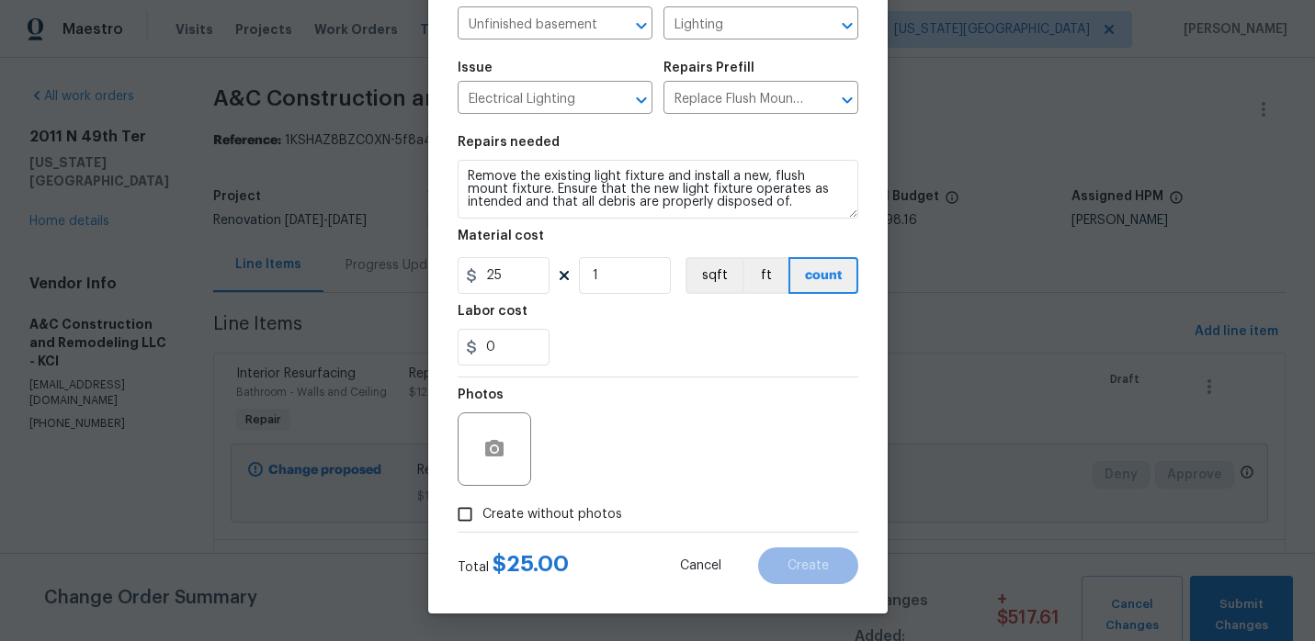
click at [471, 510] on input "Create without photos" at bounding box center [465, 514] width 35 height 35
checkbox input "true"
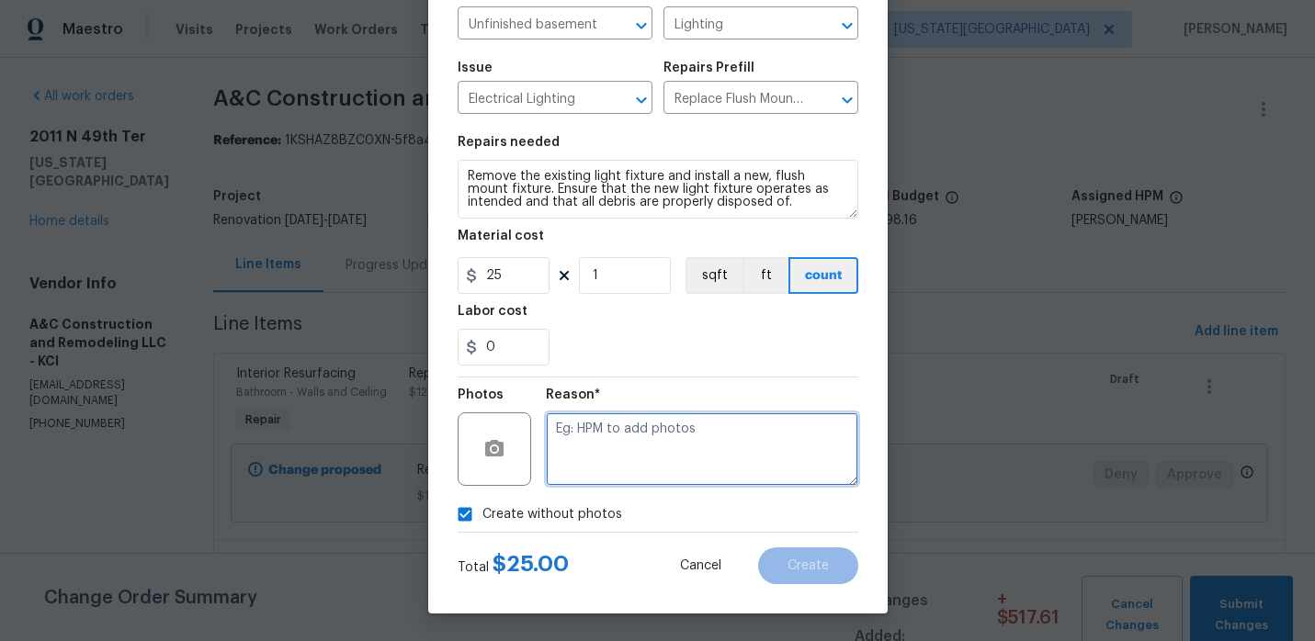
click at [594, 473] on textarea at bounding box center [702, 450] width 312 height 74
type textarea "."
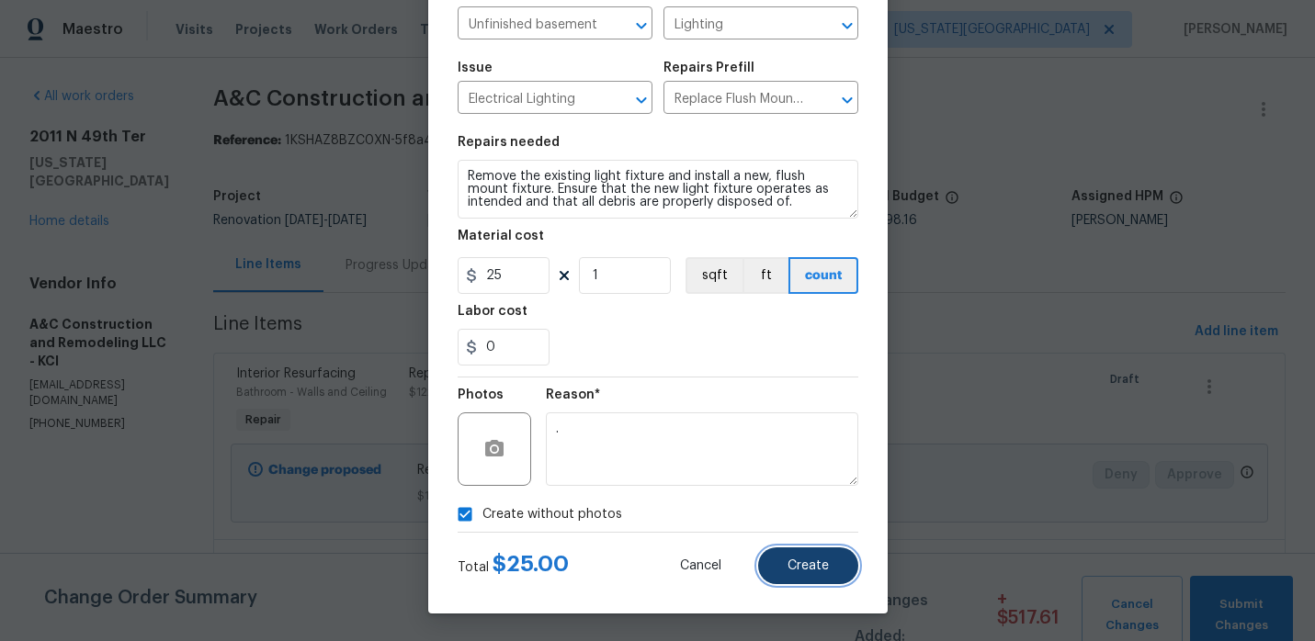
click at [808, 575] on button "Create" at bounding box center [808, 566] width 100 height 37
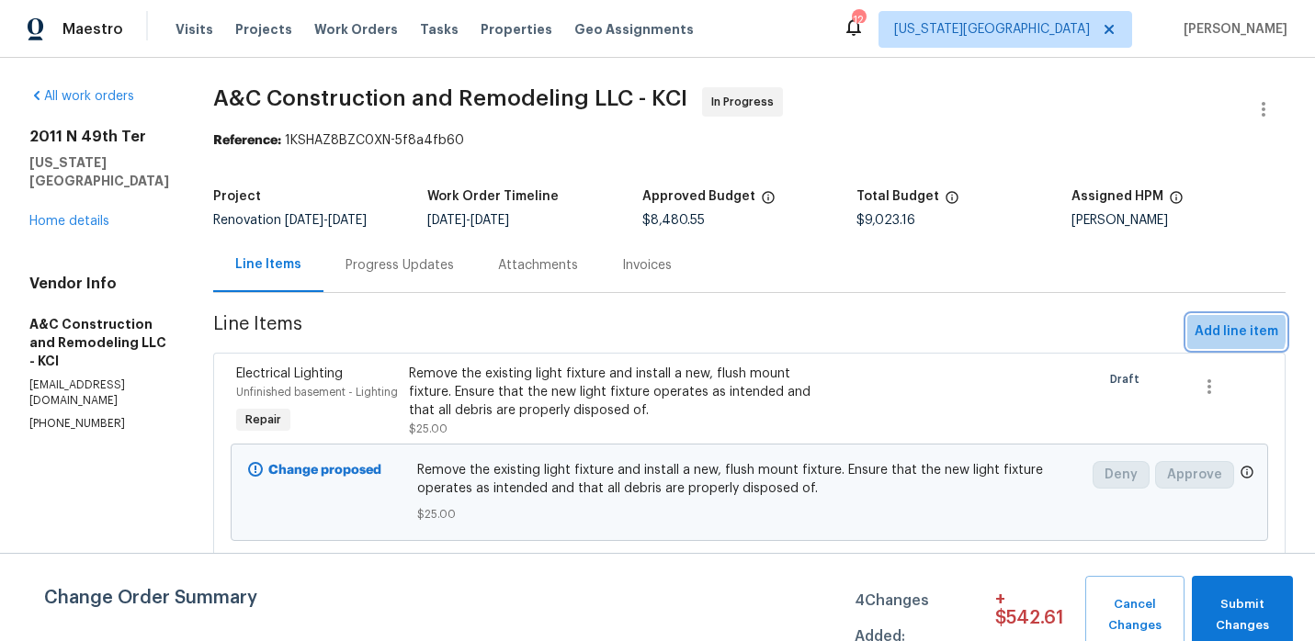
click at [1225, 331] on span "Add line item" at bounding box center [1237, 332] width 84 height 23
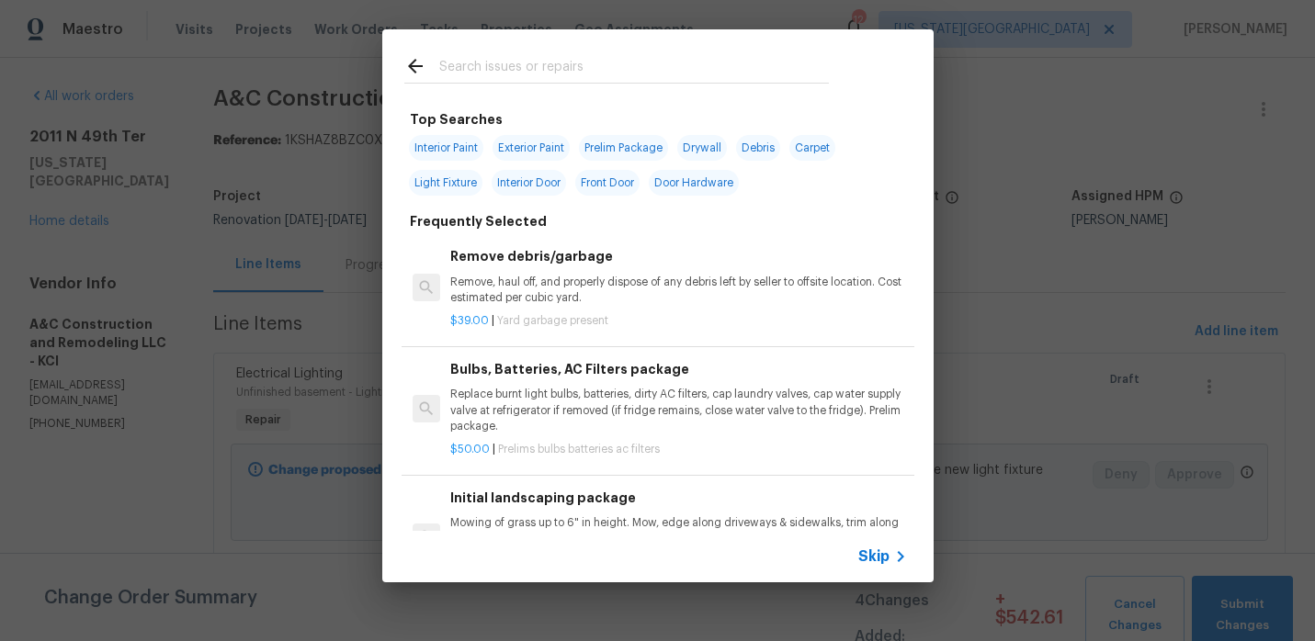
click at [606, 71] on input "text" at bounding box center [634, 69] width 390 height 28
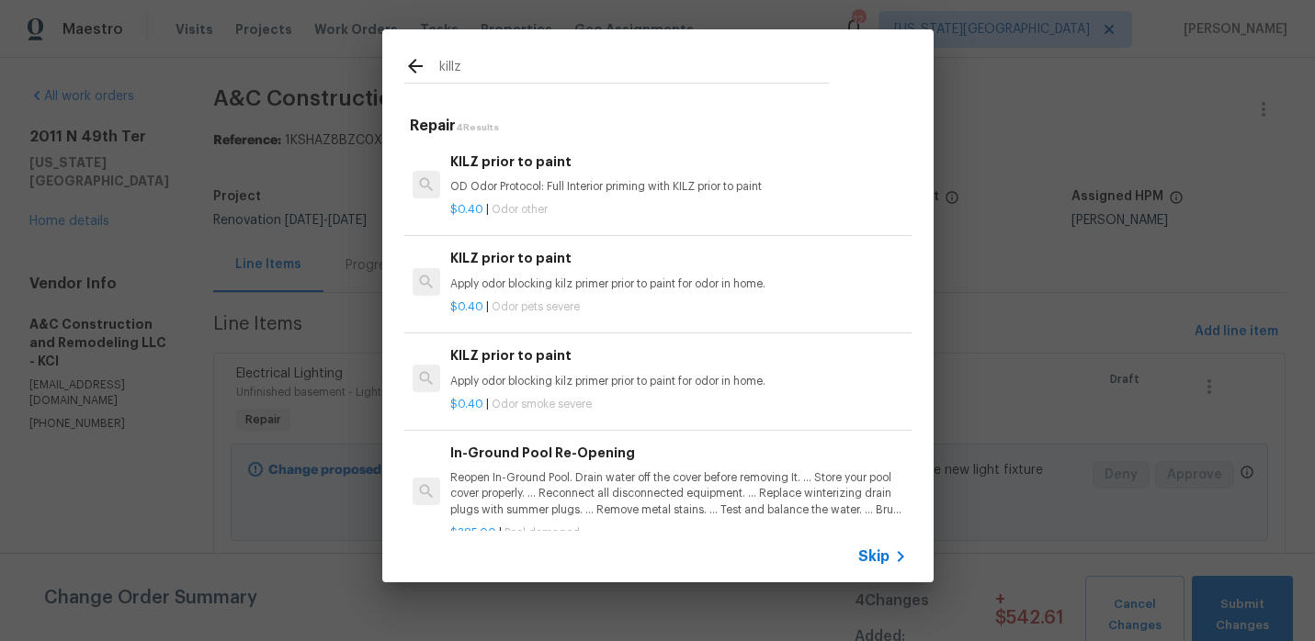
type input "killz"
click at [536, 180] on p "OD Odor Protocol: Full Interior priming with KILZ prior to paint" at bounding box center [678, 187] width 456 height 16
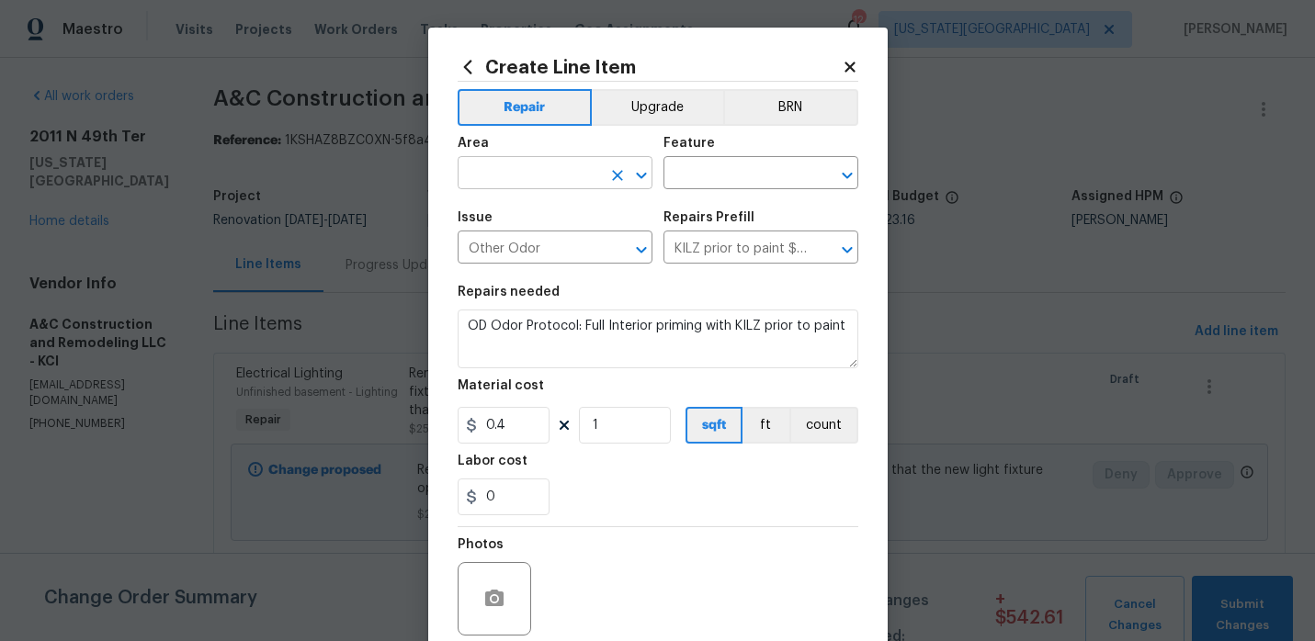
click at [529, 169] on input "text" at bounding box center [529, 175] width 143 height 28
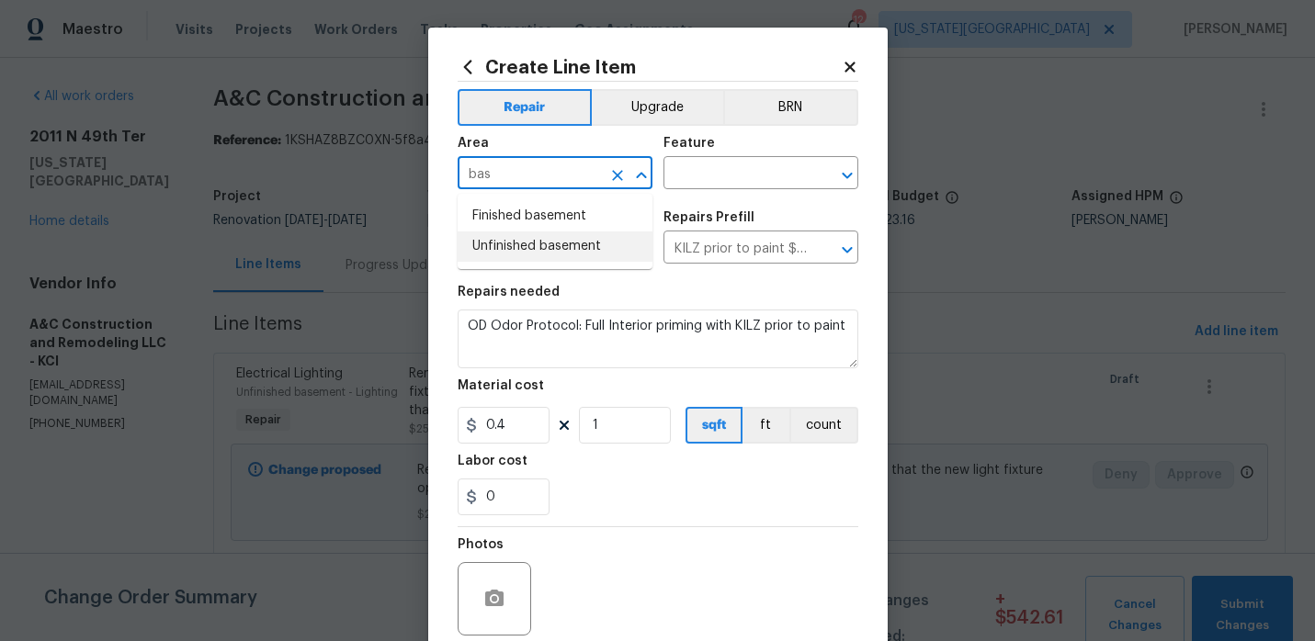
click at [516, 258] on li "Unfinished basement" at bounding box center [555, 247] width 195 height 30
type input "Unfinished basement"
click at [703, 185] on input "text" at bounding box center [734, 175] width 143 height 28
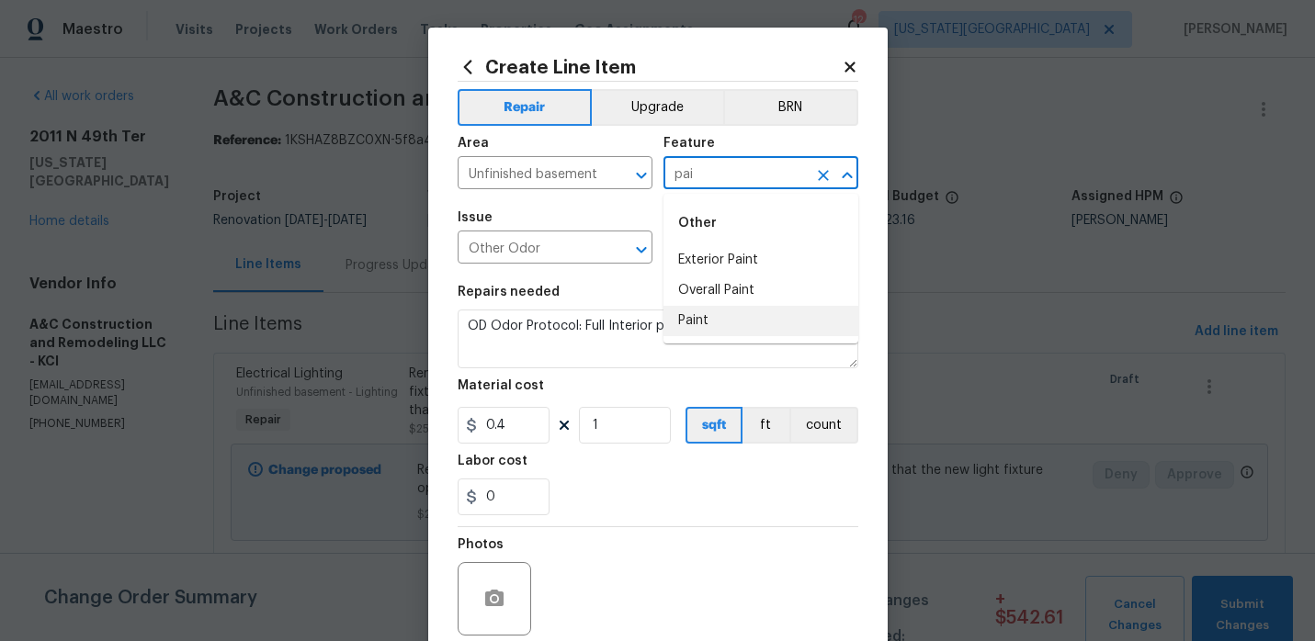
click at [703, 317] on li "Paint" at bounding box center [760, 321] width 195 height 30
type input "Paint"
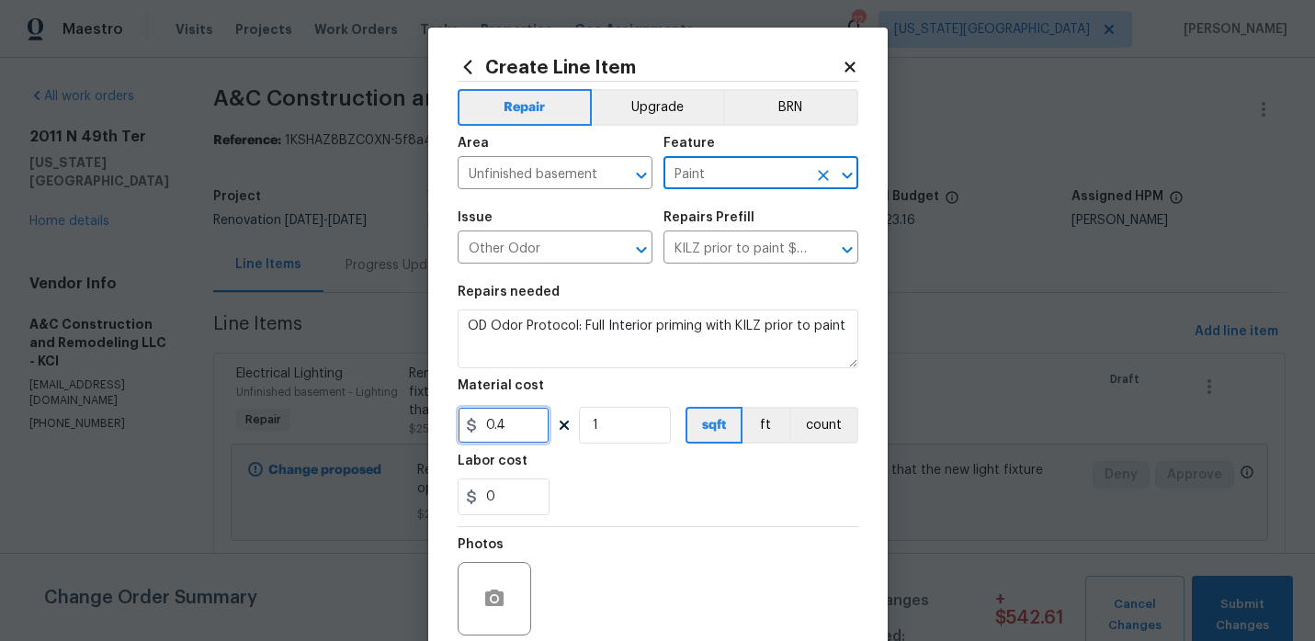
click at [516, 424] on input "0.4" at bounding box center [504, 425] width 92 height 37
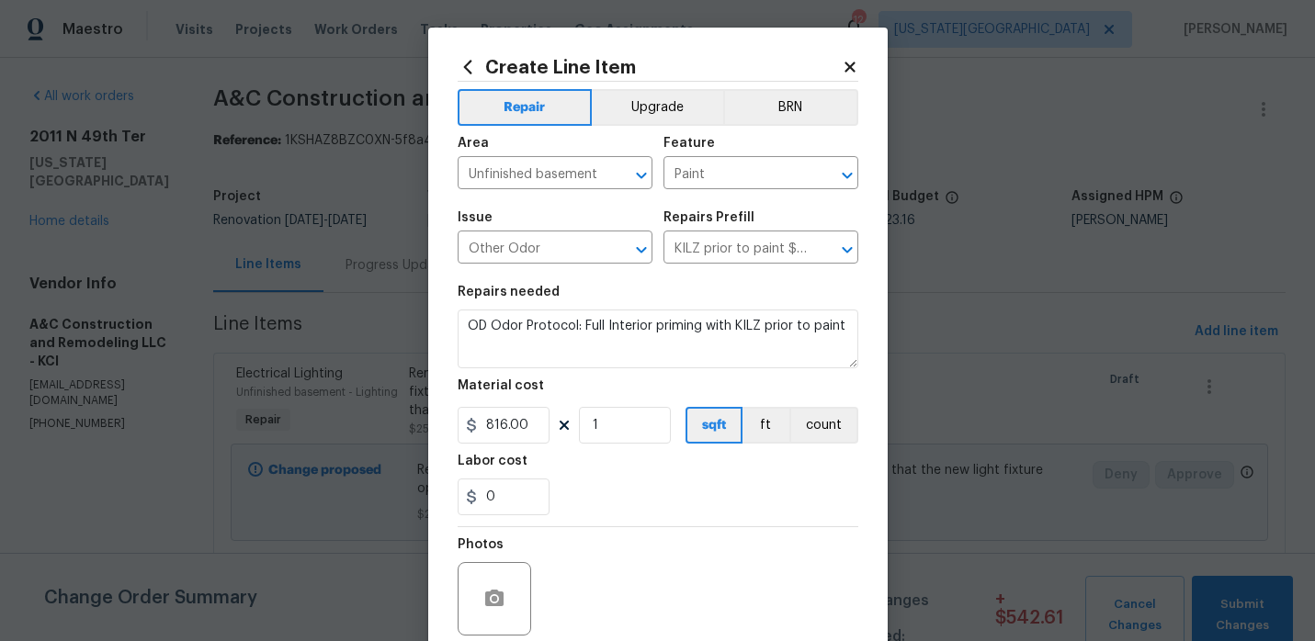
type input "816"
click at [702, 511] on div "0" at bounding box center [658, 497] width 401 height 37
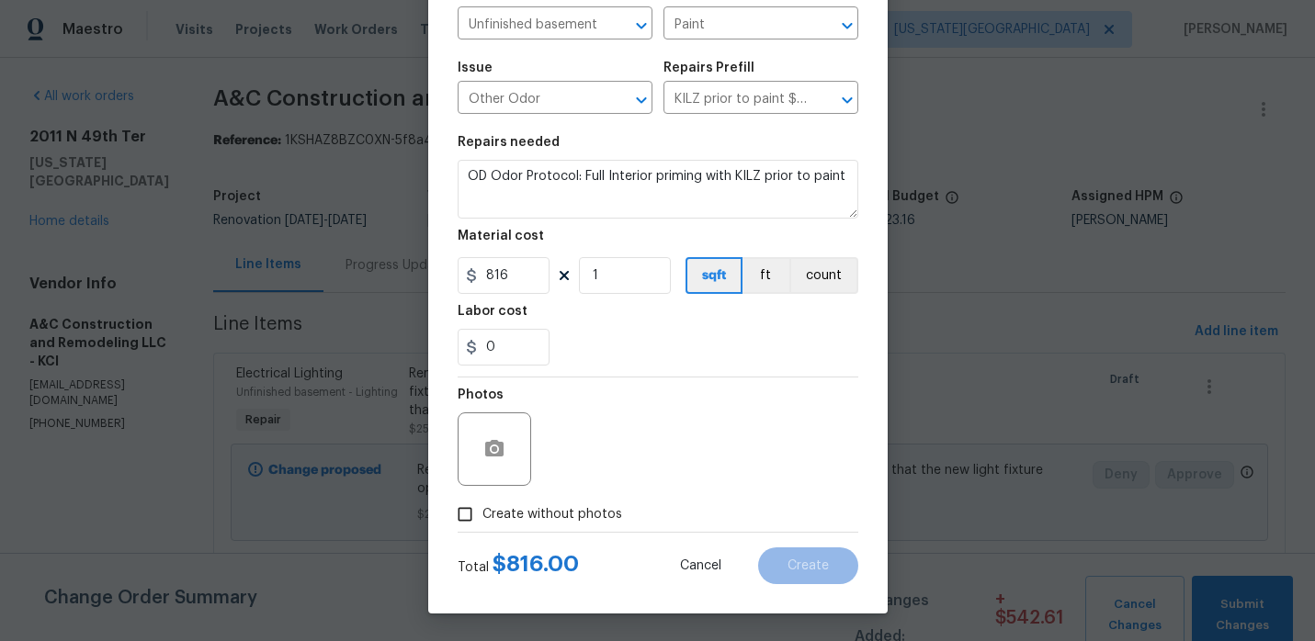
click at [469, 518] on input "Create without photos" at bounding box center [465, 514] width 35 height 35
checkbox input "true"
click at [679, 410] on div "Reason*" at bounding box center [702, 401] width 312 height 24
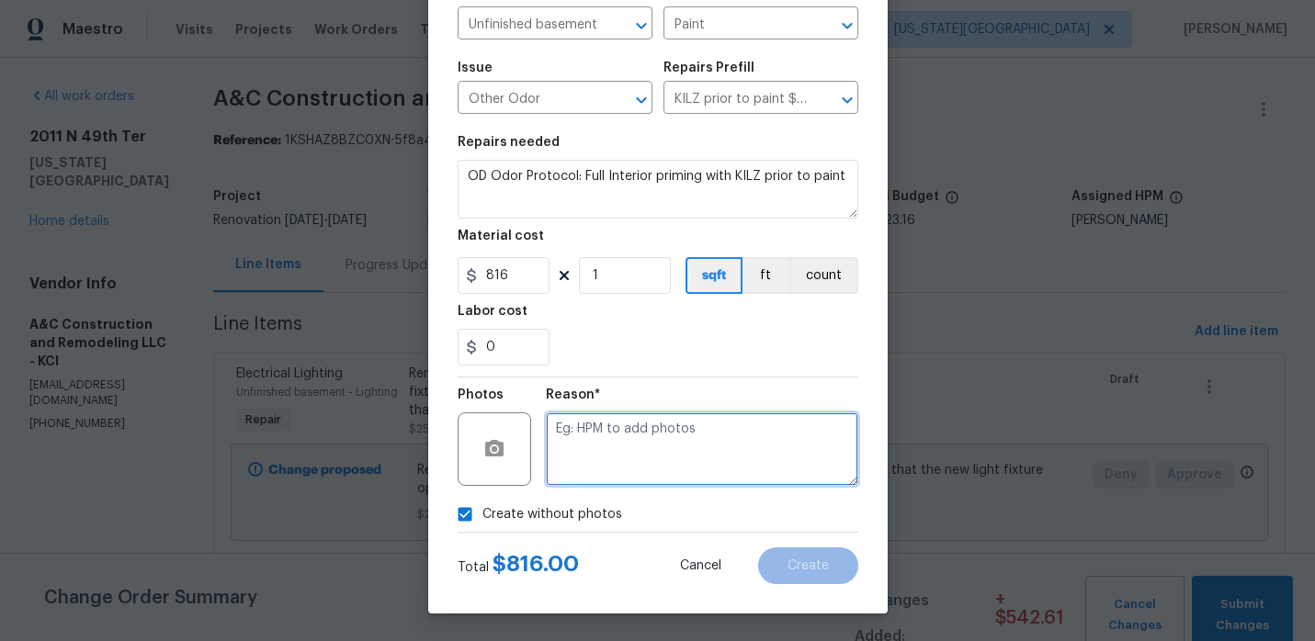
click at [664, 441] on textarea at bounding box center [702, 450] width 312 height 74
type textarea "."
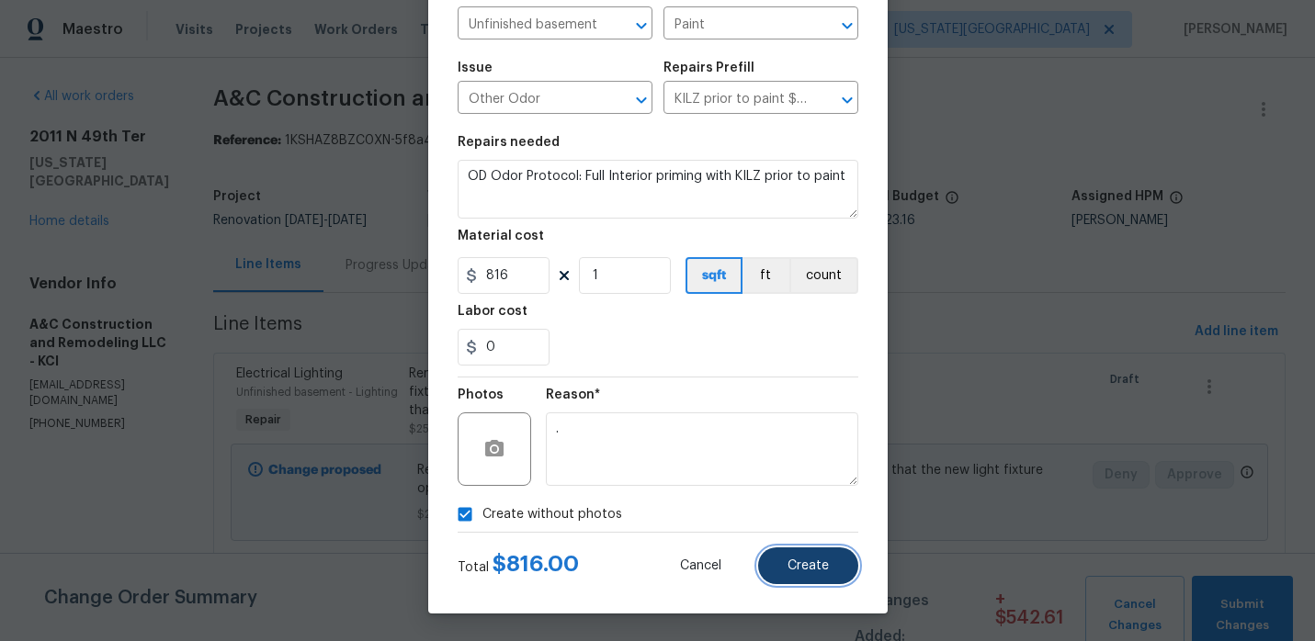
click at [807, 568] on span "Create" at bounding box center [808, 567] width 41 height 14
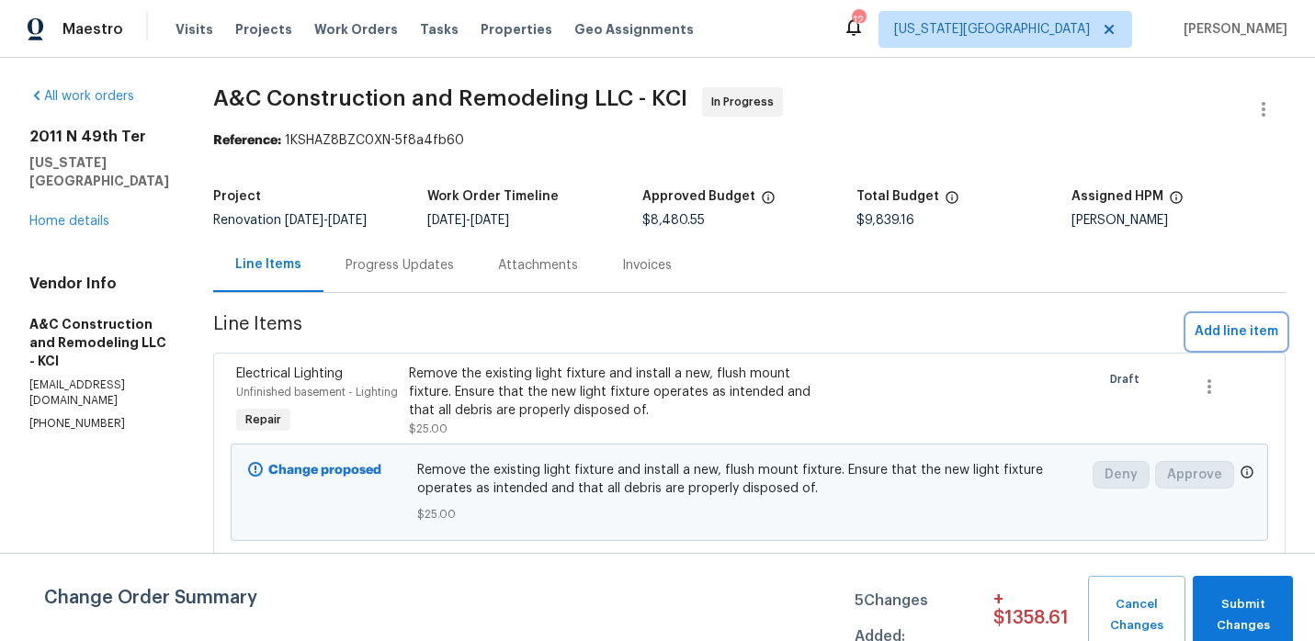
click at [1202, 332] on span "Add line item" at bounding box center [1237, 332] width 84 height 23
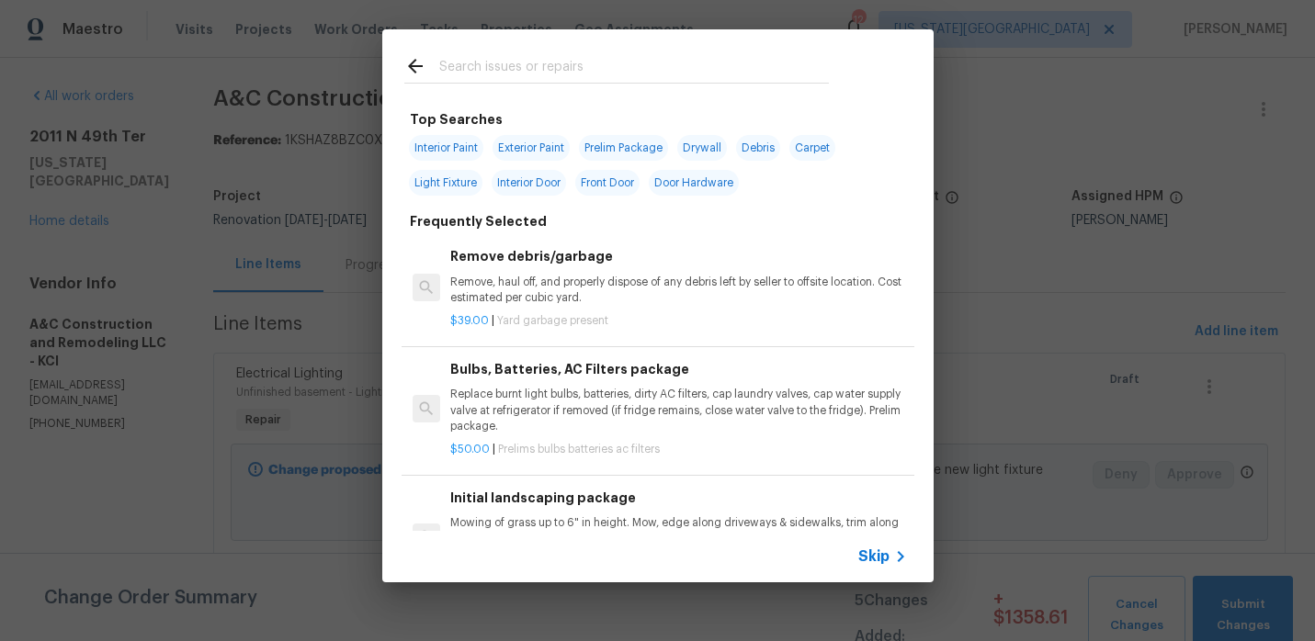
click at [541, 81] on input "text" at bounding box center [634, 69] width 390 height 28
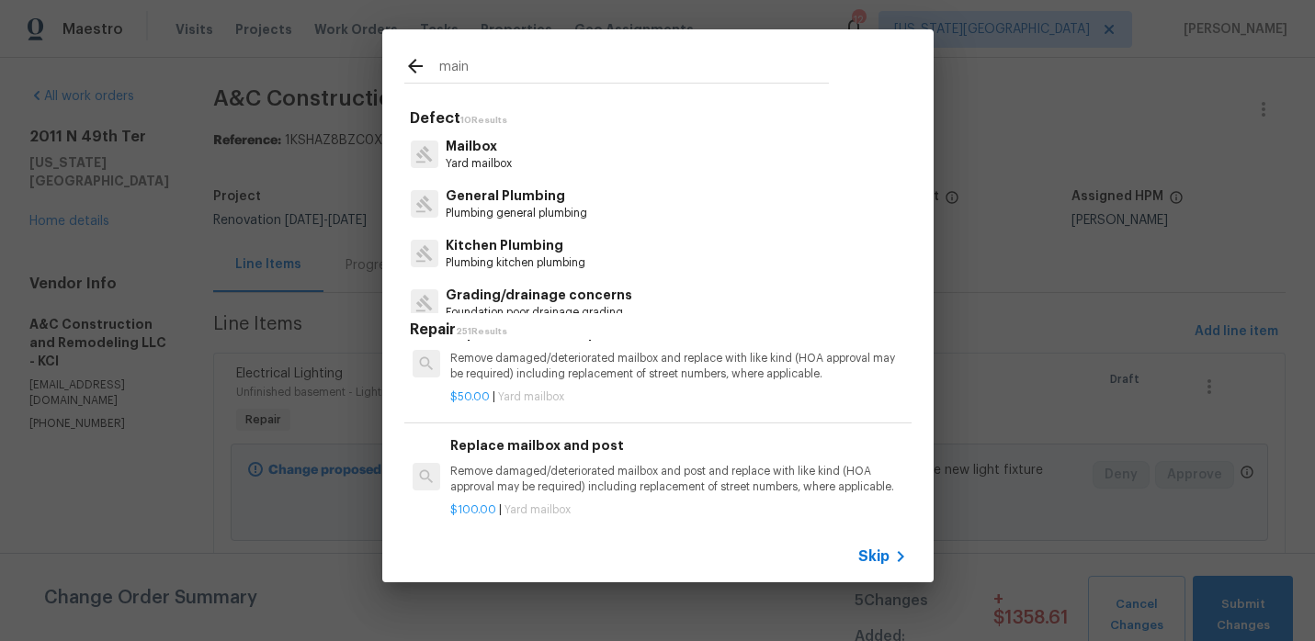
scroll to position [0, 0]
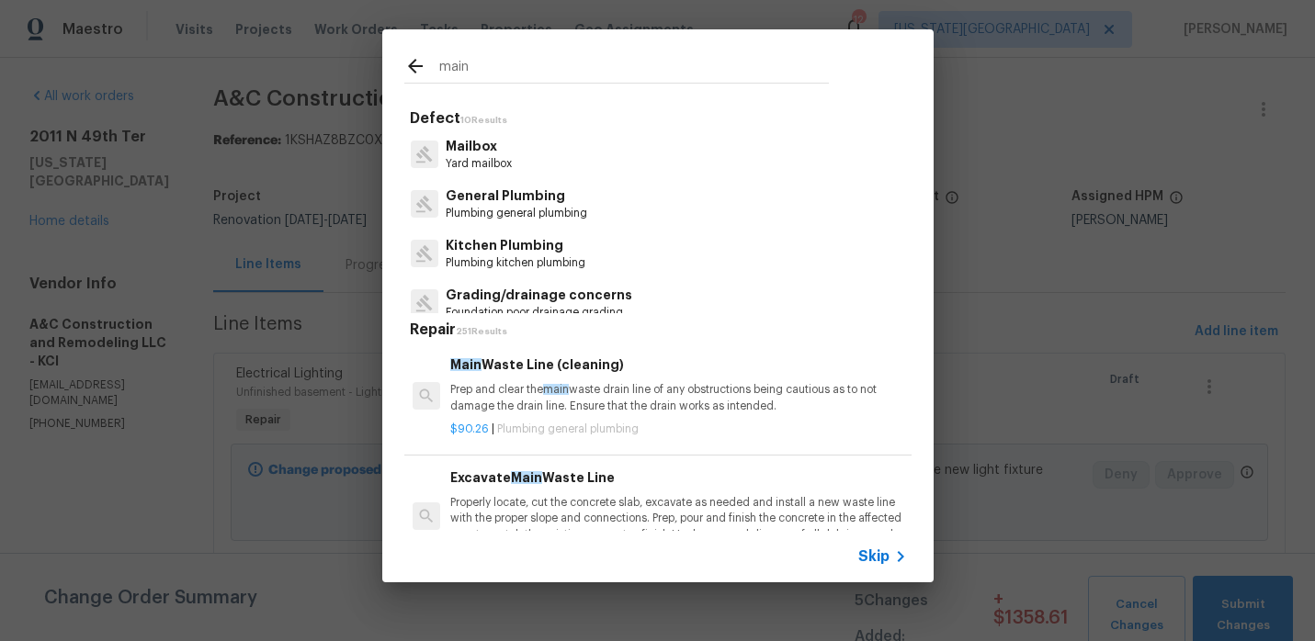
type input "main"
click at [552, 214] on p "Plumbing general plumbing" at bounding box center [517, 214] width 142 height 16
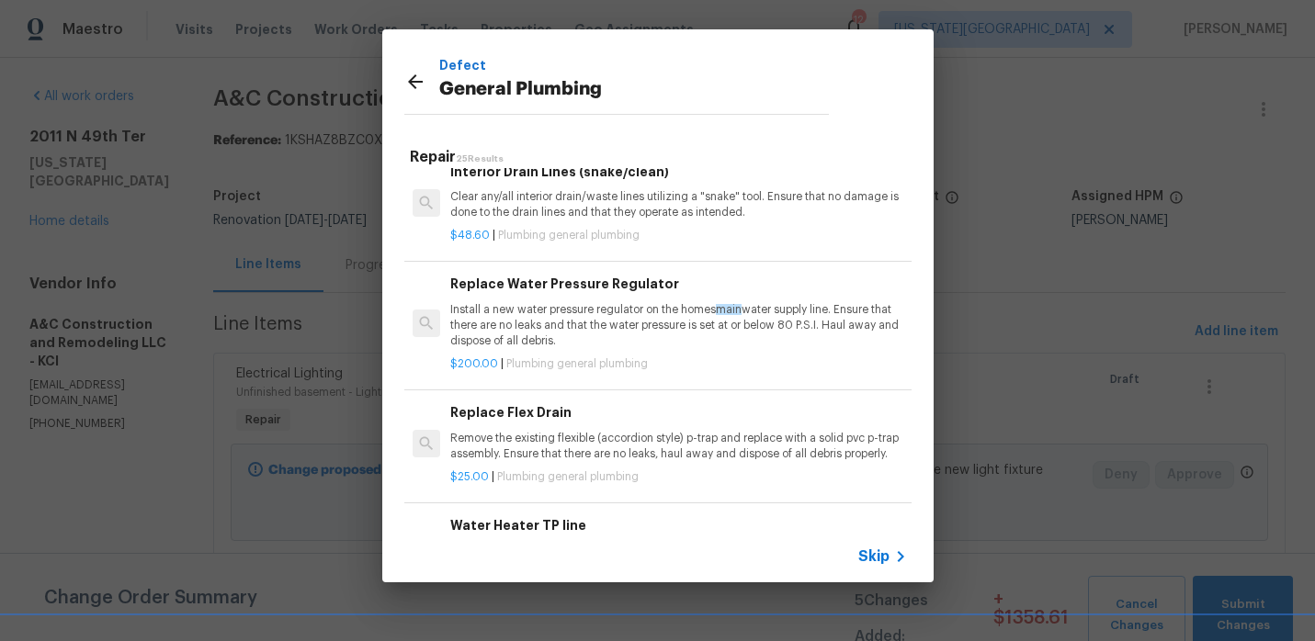
scroll to position [269, 0]
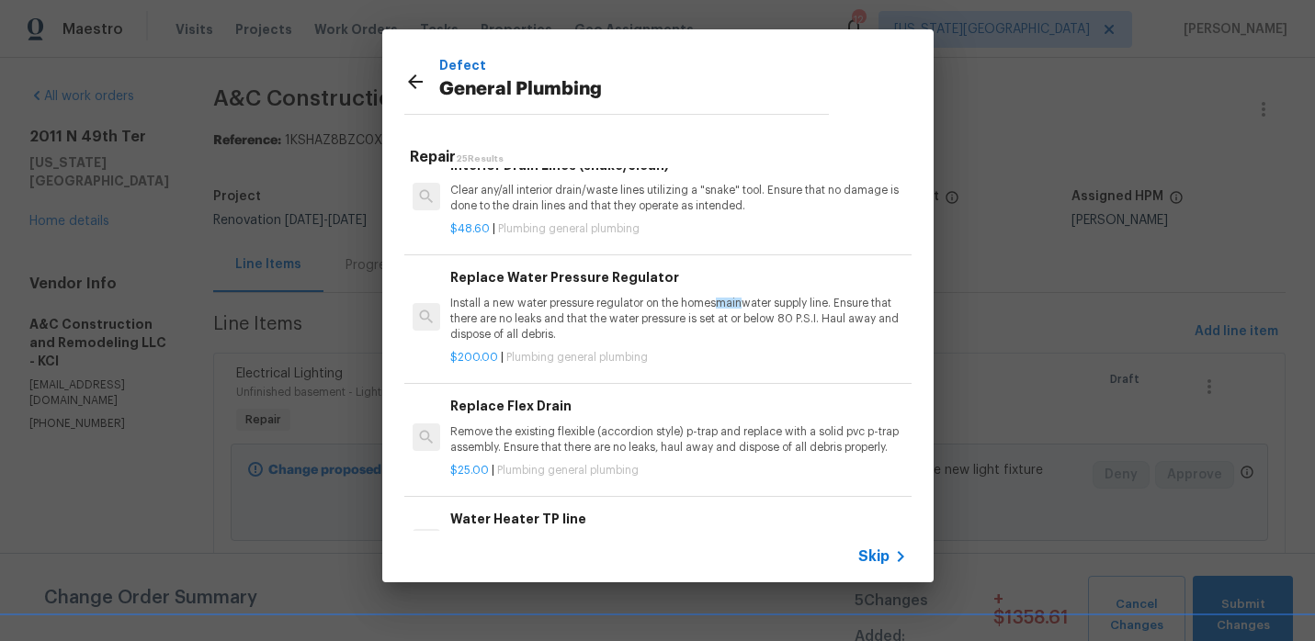
click at [590, 314] on p "Install a new water pressure regulator on the homes main water supply line. Ens…" at bounding box center [678, 319] width 456 height 47
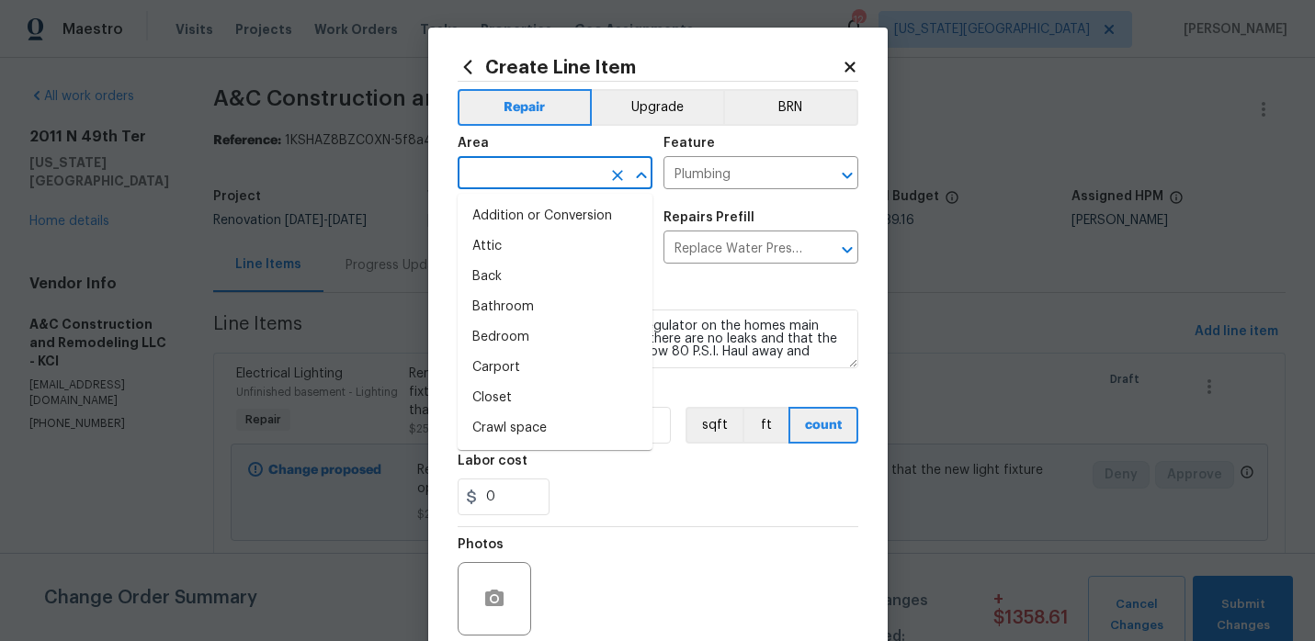
click at [552, 187] on input "text" at bounding box center [529, 175] width 143 height 28
type input "bas"
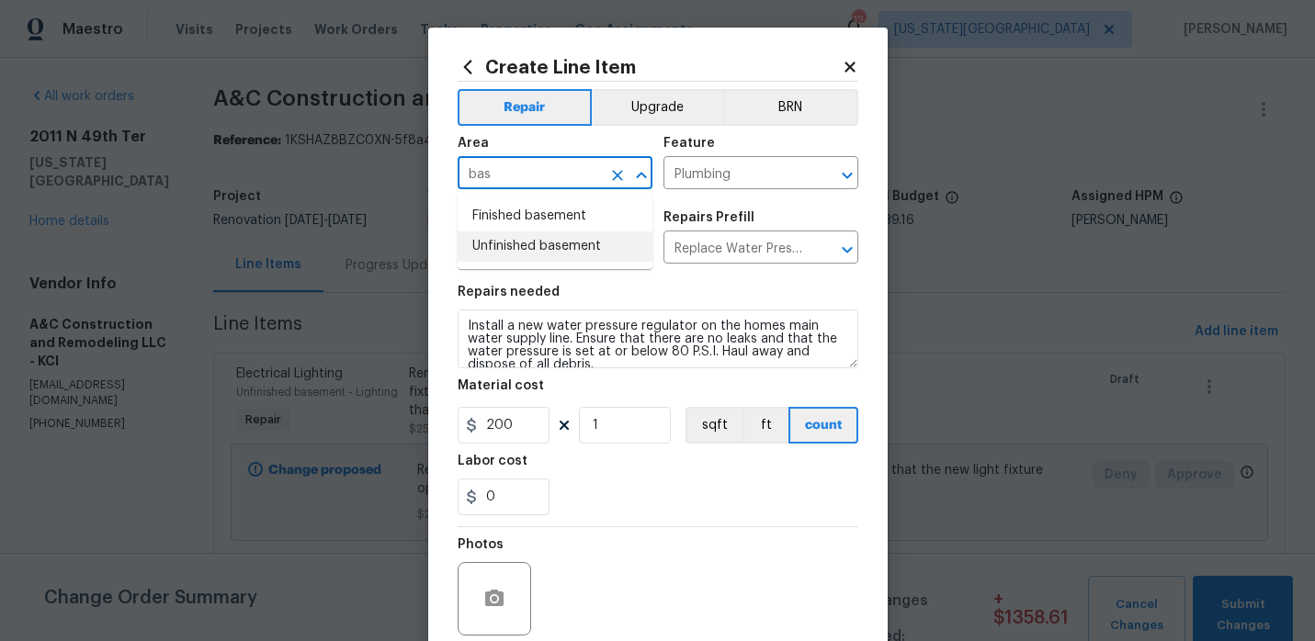
click at [521, 246] on li "Unfinished basement" at bounding box center [555, 247] width 195 height 30
type input "Unfinished basement"
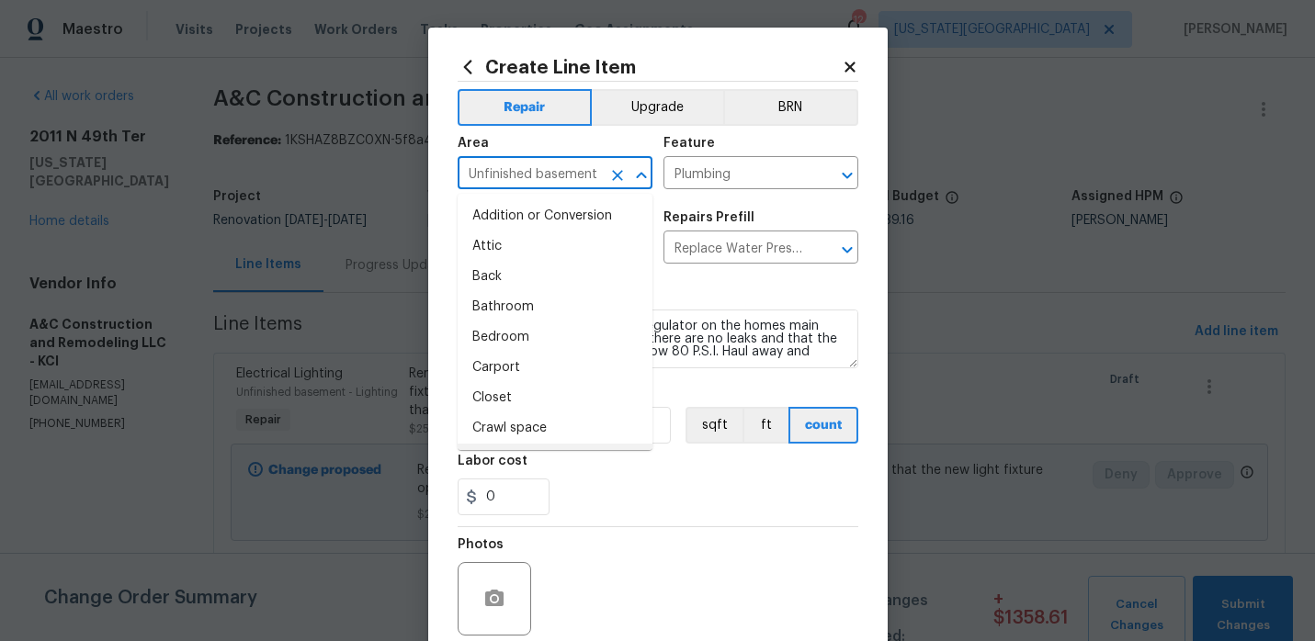
click at [647, 506] on div "0" at bounding box center [658, 497] width 401 height 37
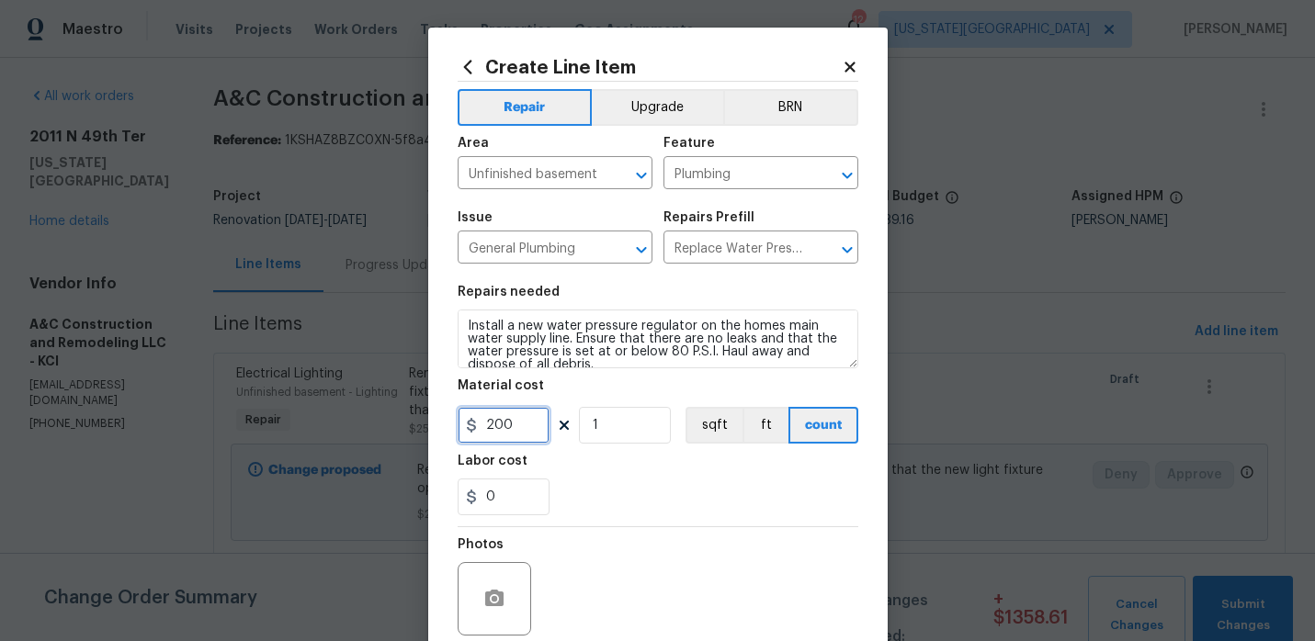
click at [528, 429] on input "200" at bounding box center [504, 425] width 92 height 37
type input "350"
click at [635, 469] on div "Labor cost" at bounding box center [658, 467] width 401 height 24
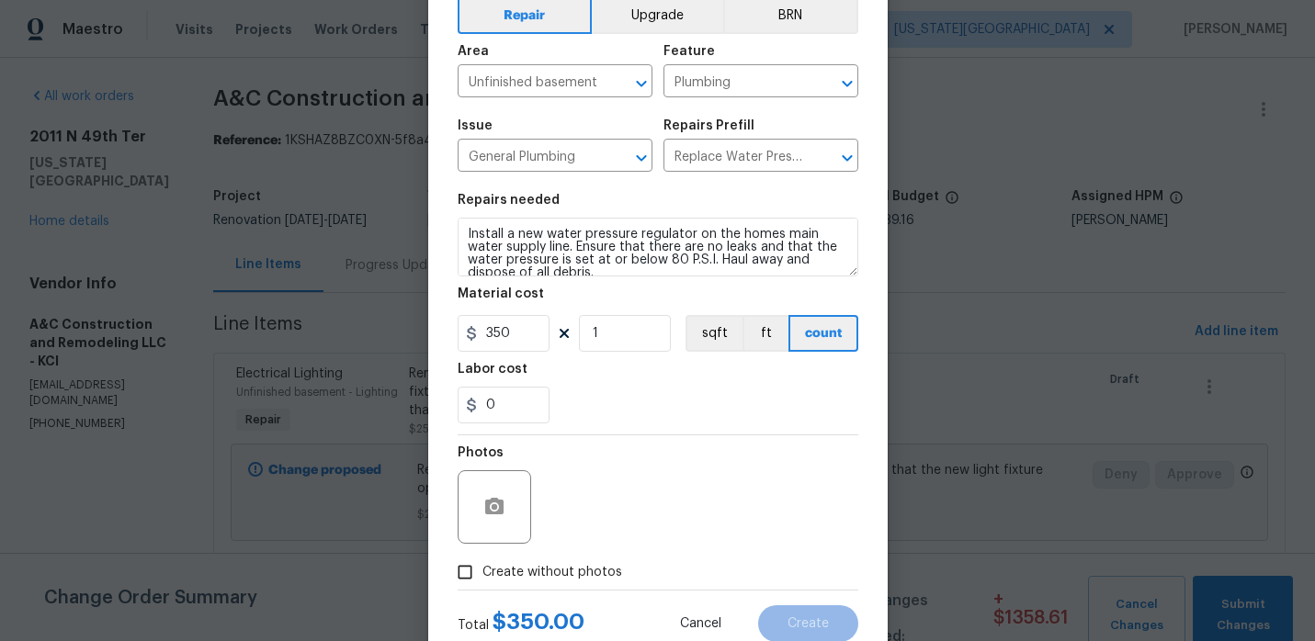
scroll to position [115, 0]
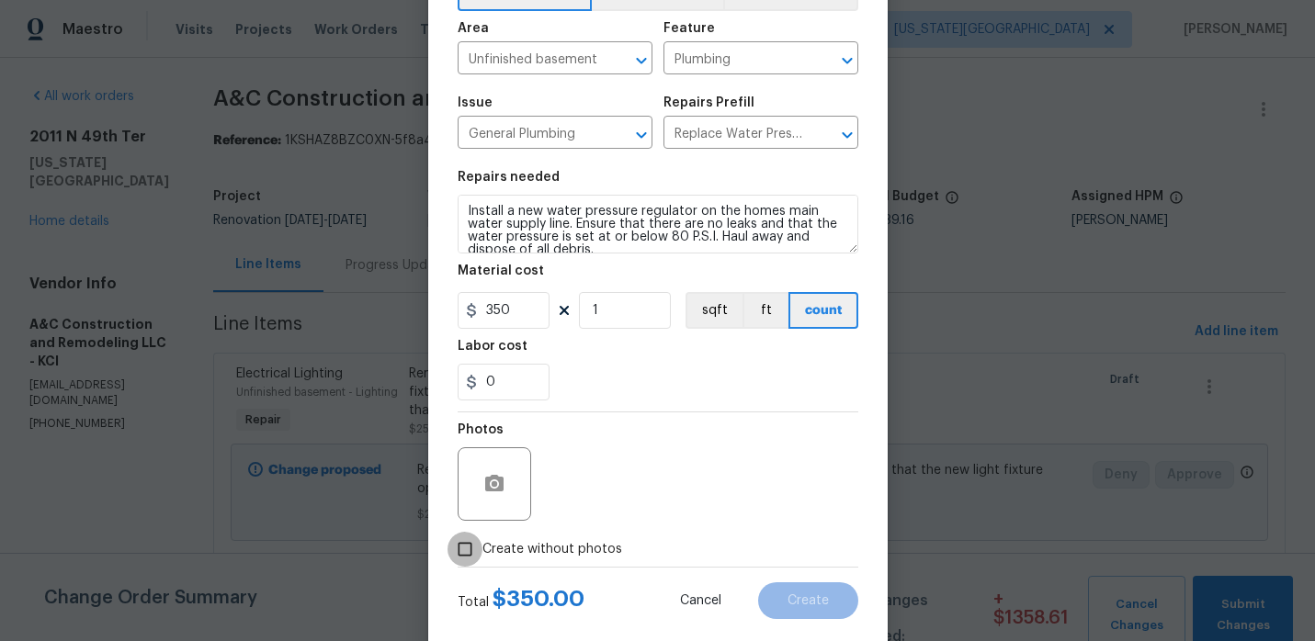
click at [474, 550] on input "Create without photos" at bounding box center [465, 549] width 35 height 35
checkbox input "true"
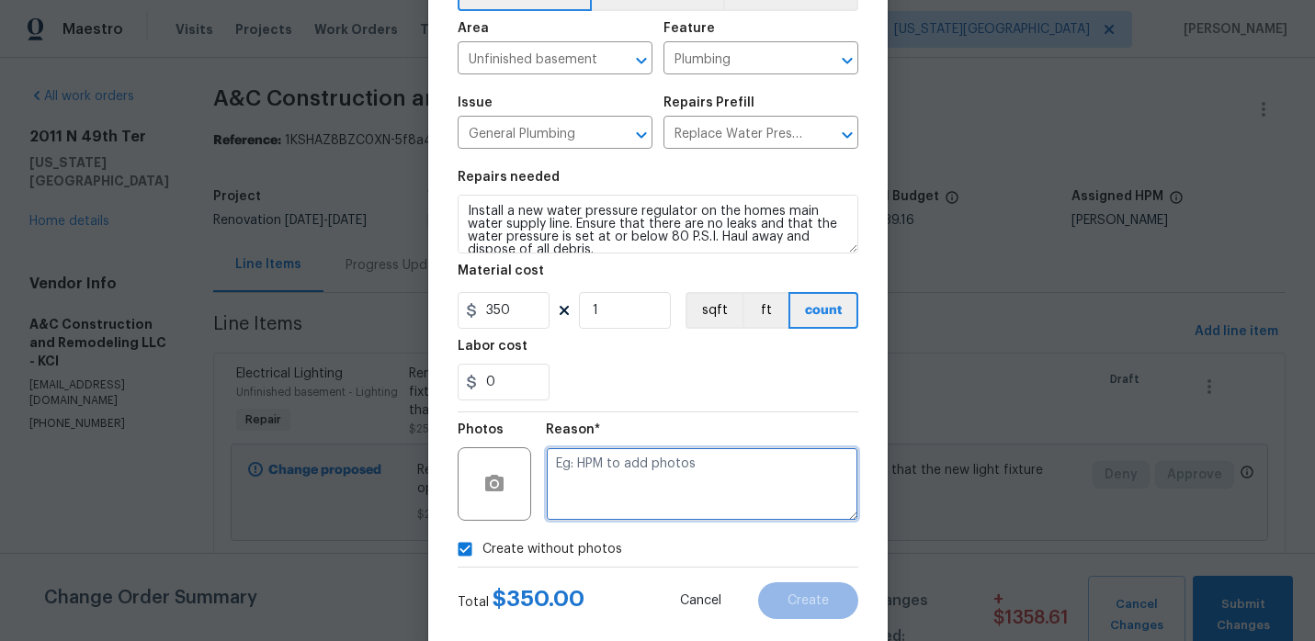
click at [593, 497] on textarea at bounding box center [702, 485] width 312 height 74
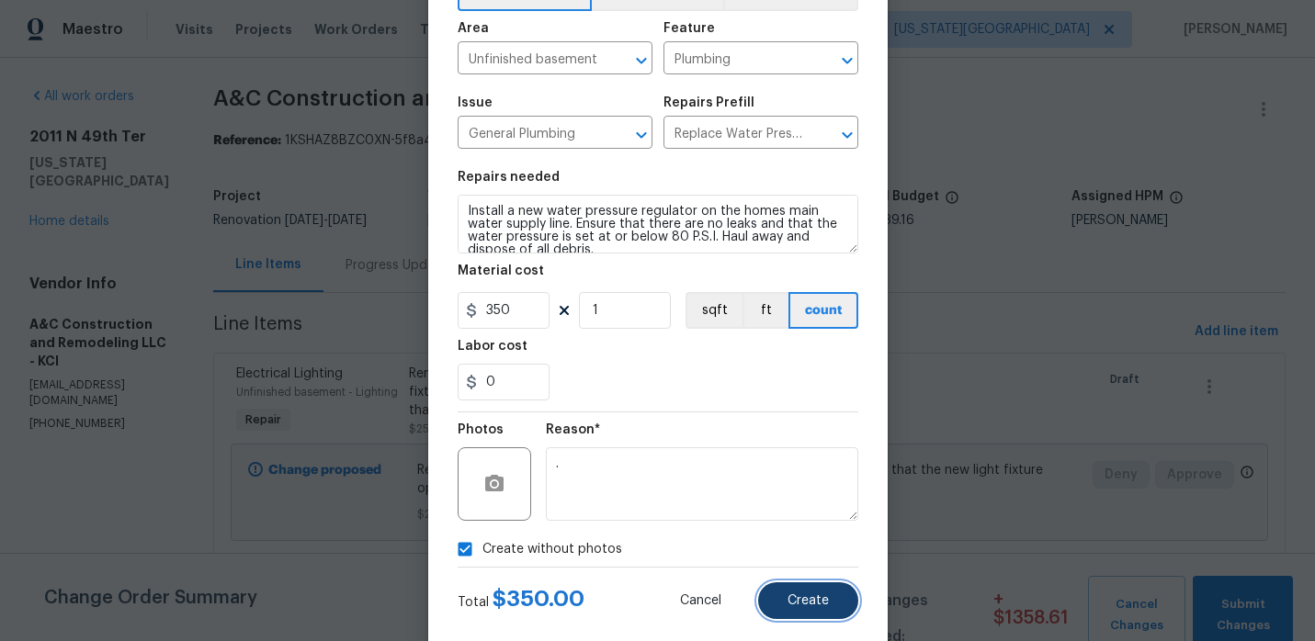
click at [836, 602] on button "Create" at bounding box center [808, 601] width 100 height 37
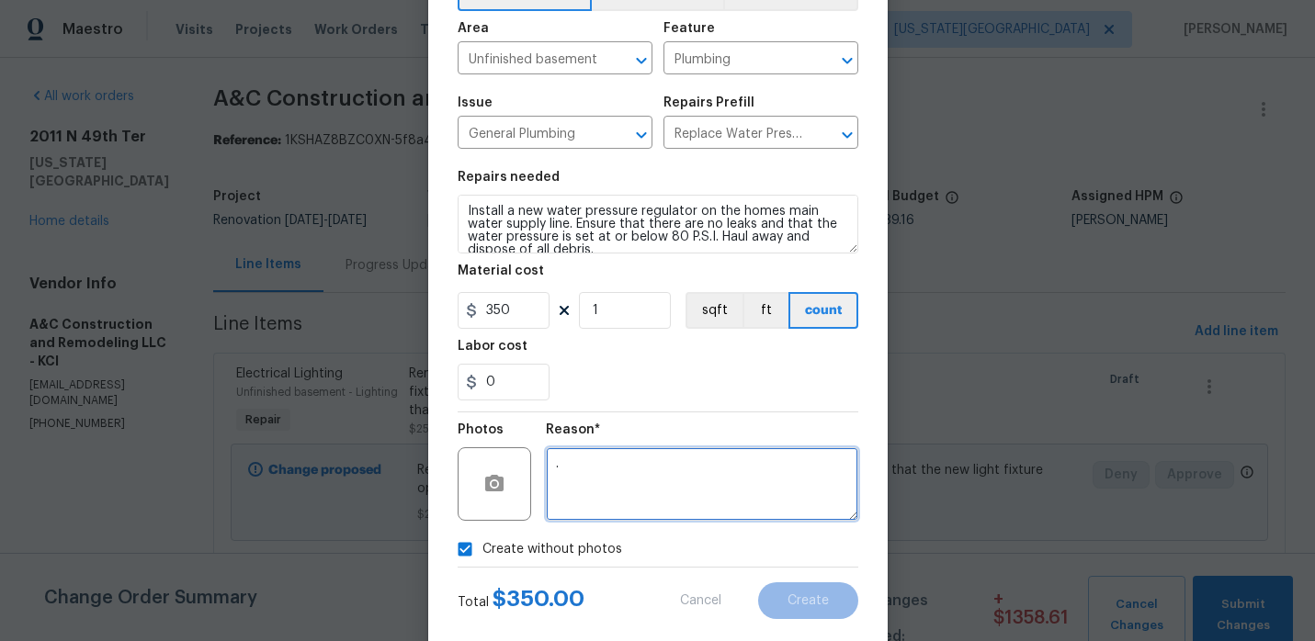
click at [755, 501] on textarea "." at bounding box center [702, 485] width 312 height 74
type textarea "."
type textarea ","
type textarea "needed"
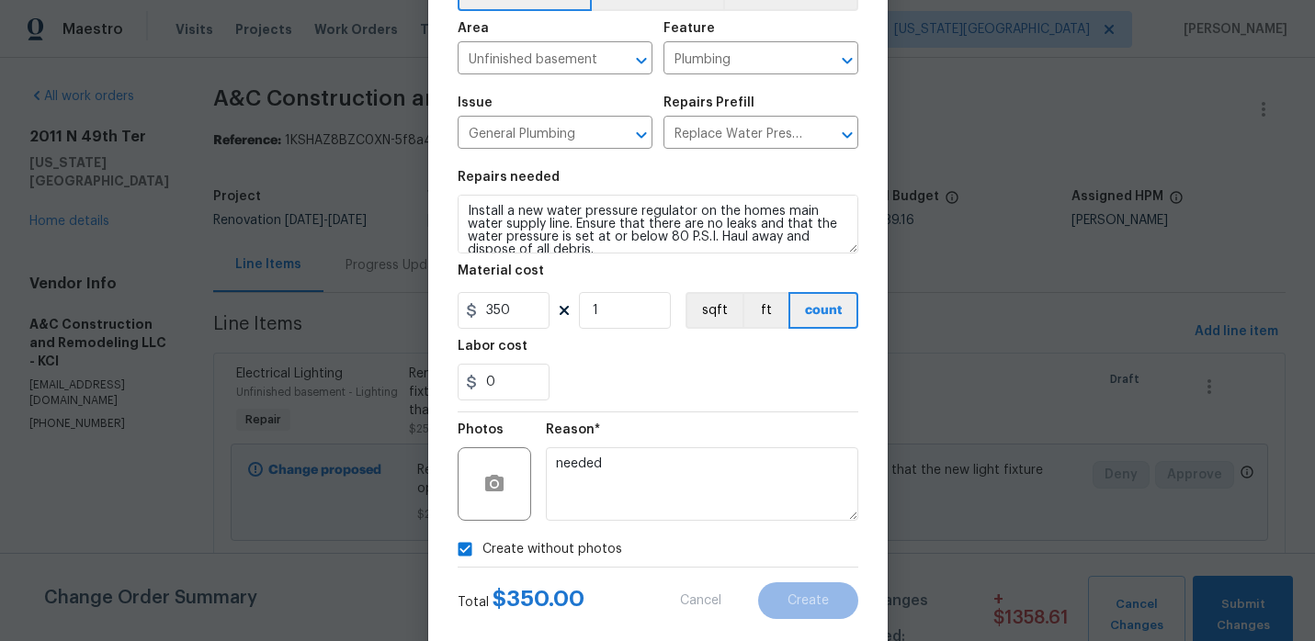
click at [735, 432] on div "Reason*" at bounding box center [702, 436] width 312 height 24
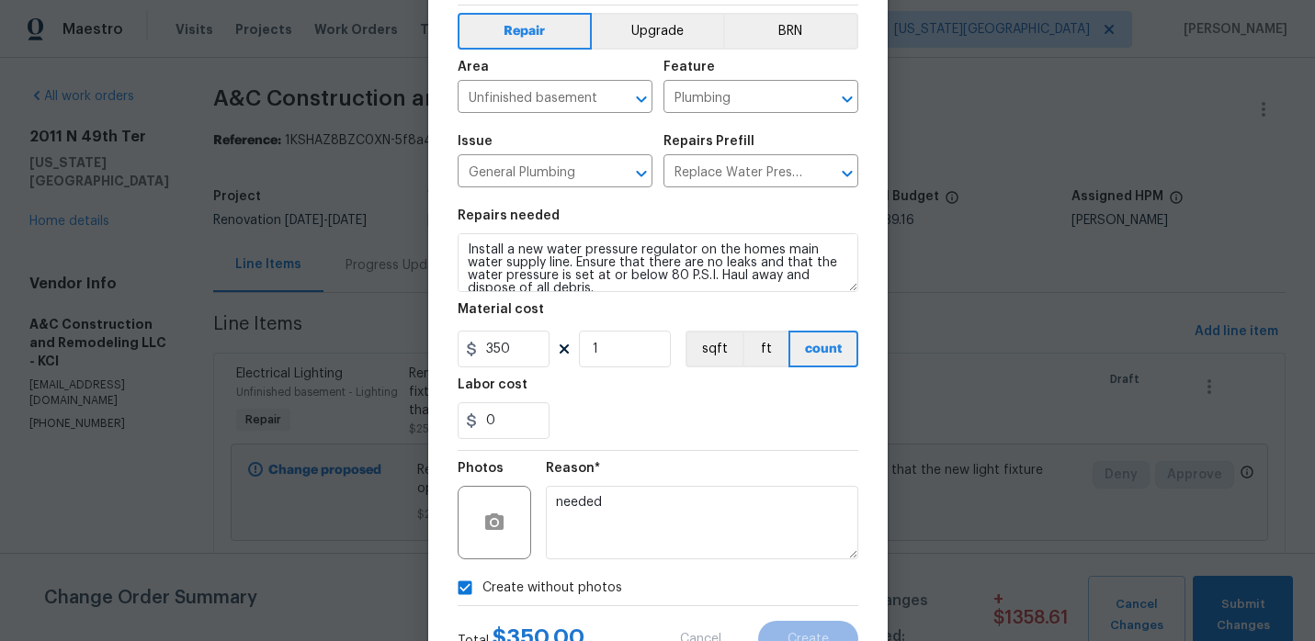
scroll to position [129, 0]
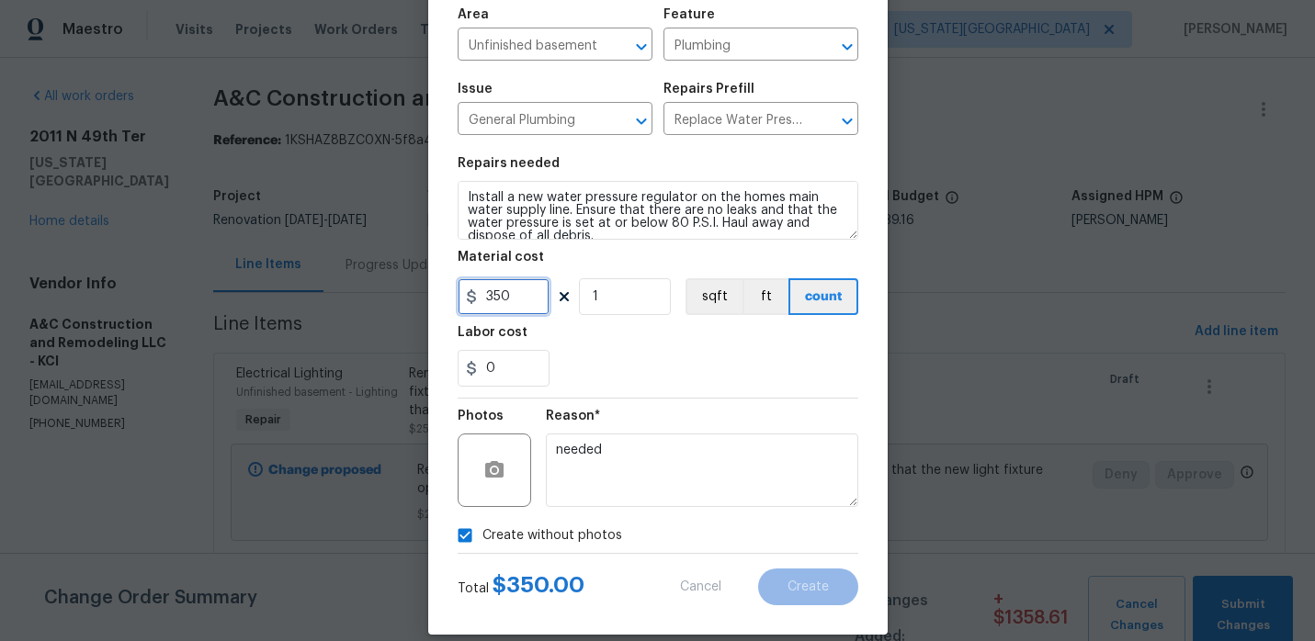
click at [540, 304] on input "350" at bounding box center [504, 296] width 92 height 37
type input "350"
click at [640, 344] on div "Labor cost" at bounding box center [658, 338] width 401 height 24
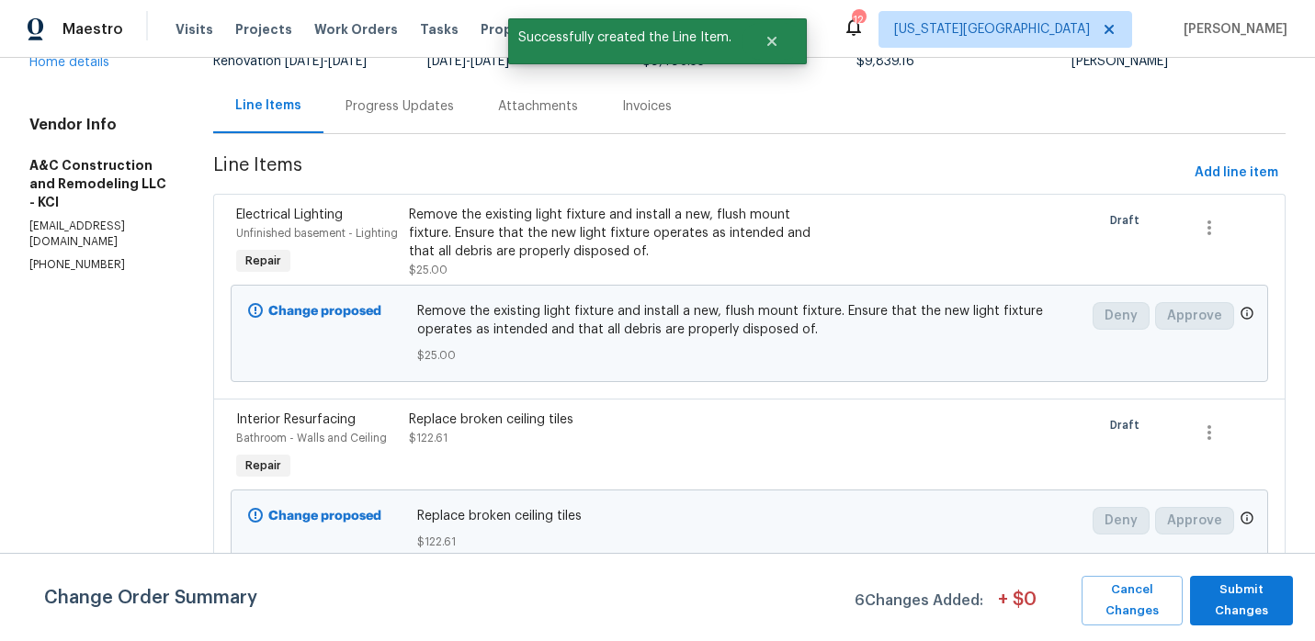
scroll to position [0, 0]
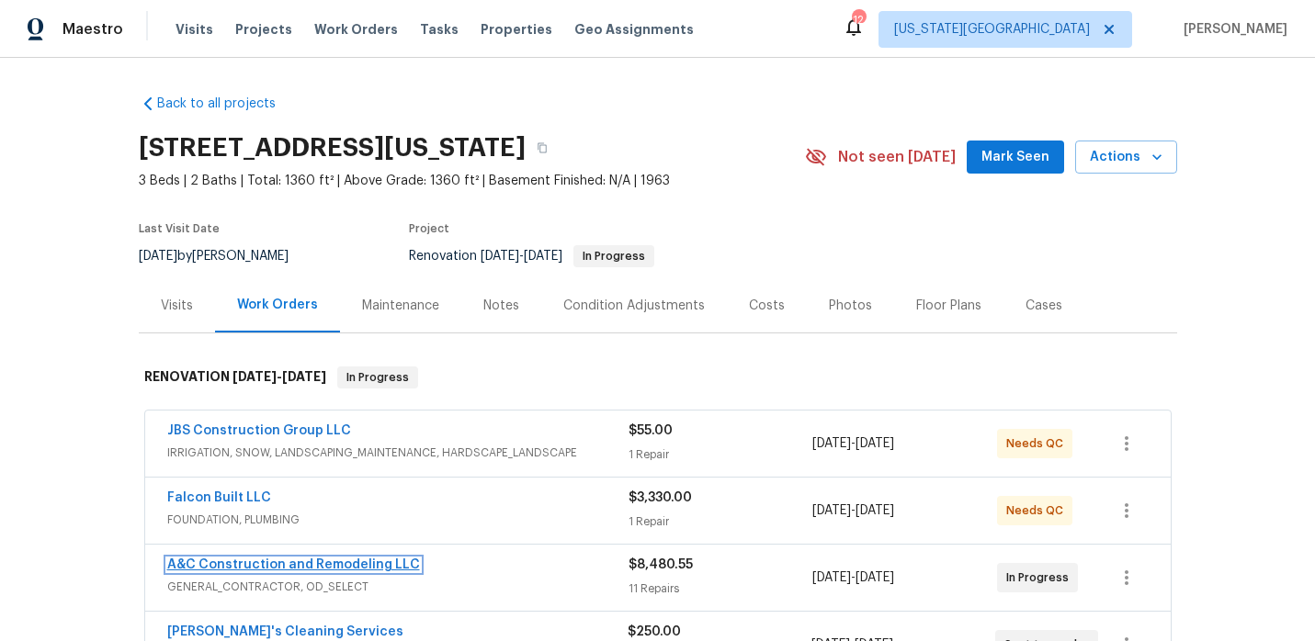
click at [322, 561] on link "A&C Construction and Remodeling LLC" at bounding box center [293, 565] width 253 height 13
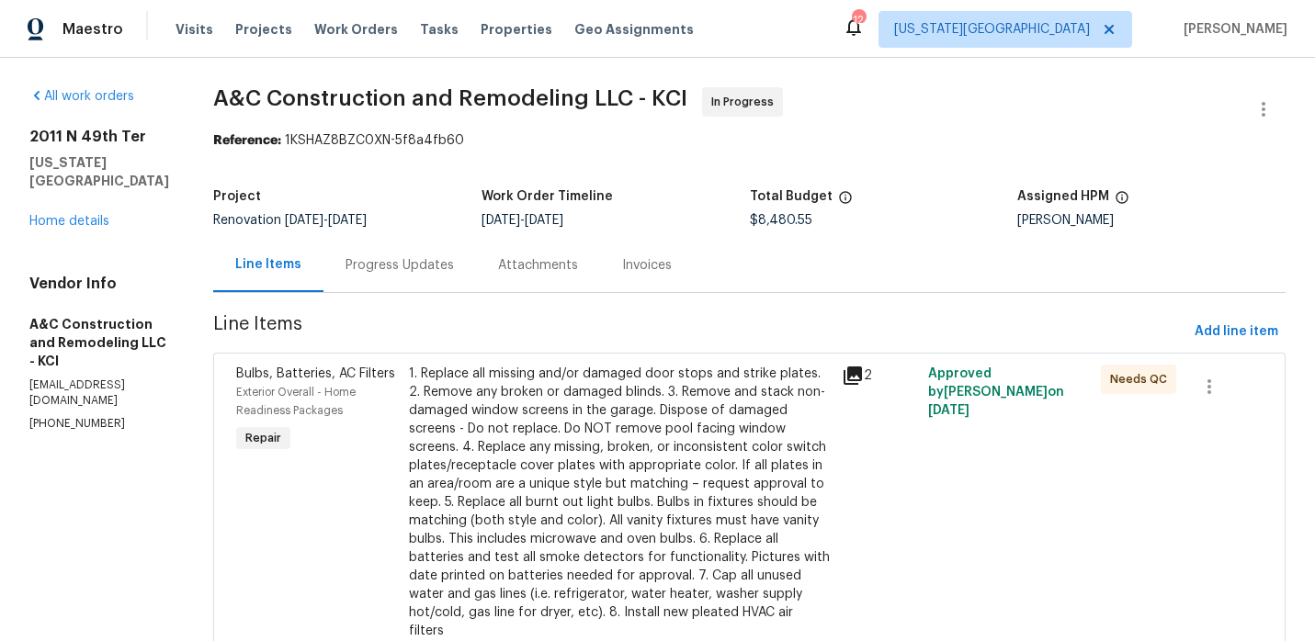
click at [446, 266] on div "Progress Updates" at bounding box center [400, 265] width 108 height 18
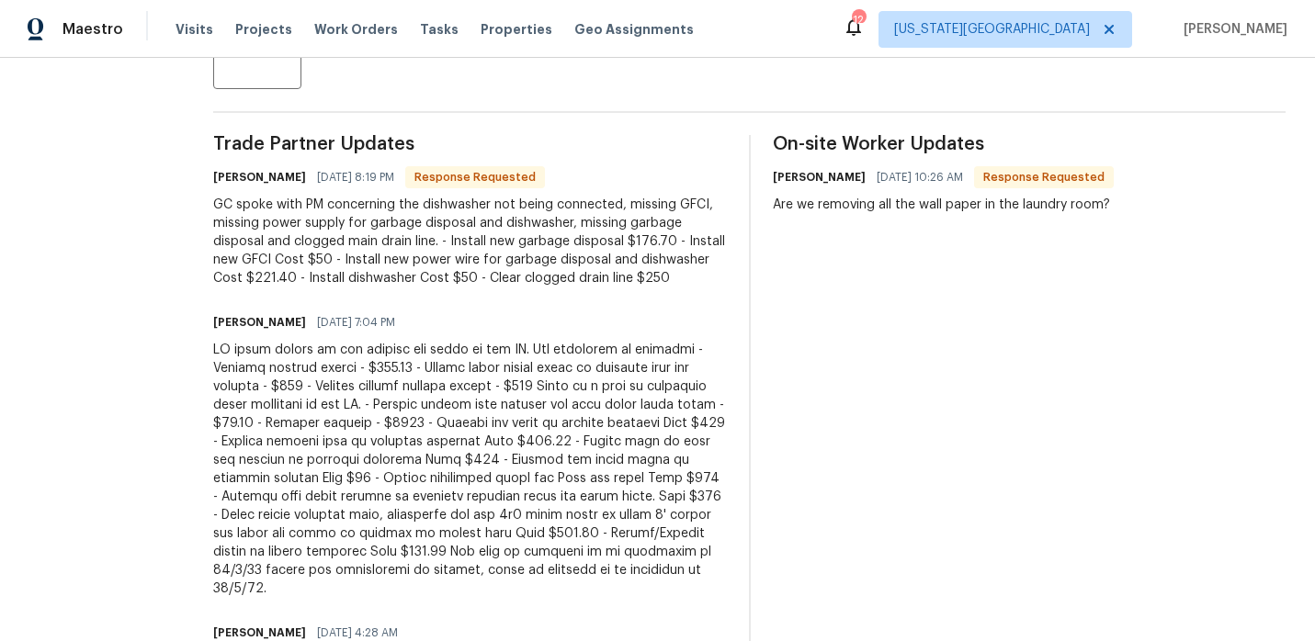
scroll to position [490, 0]
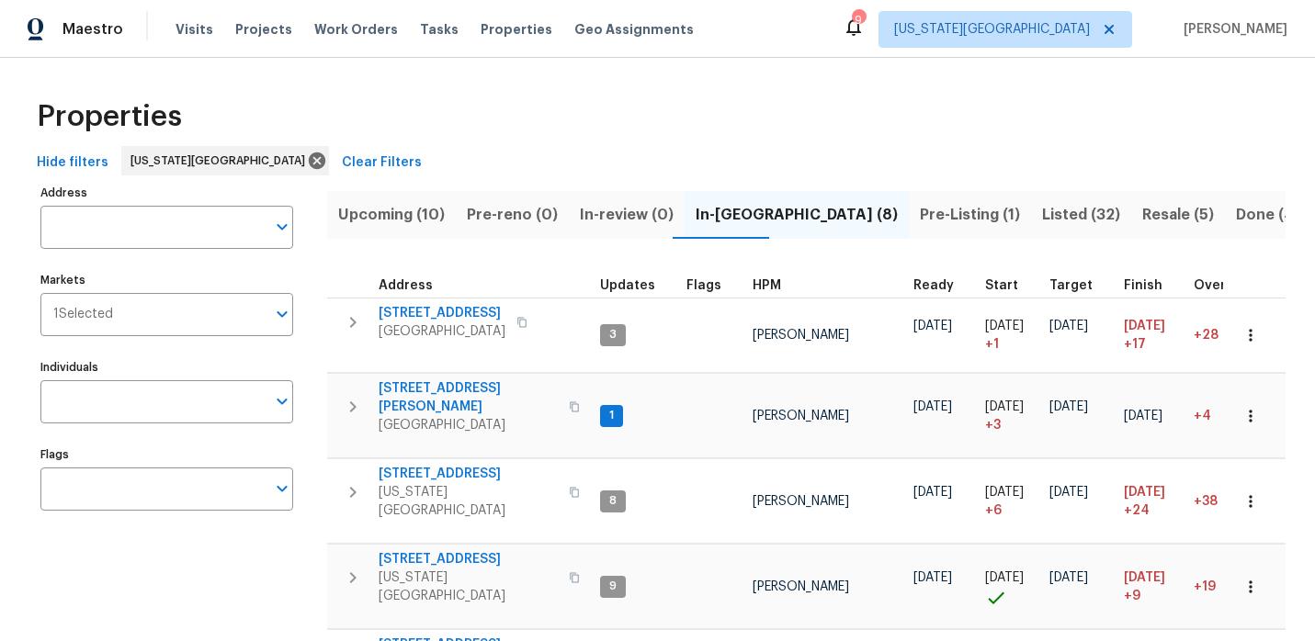
scroll to position [311, 0]
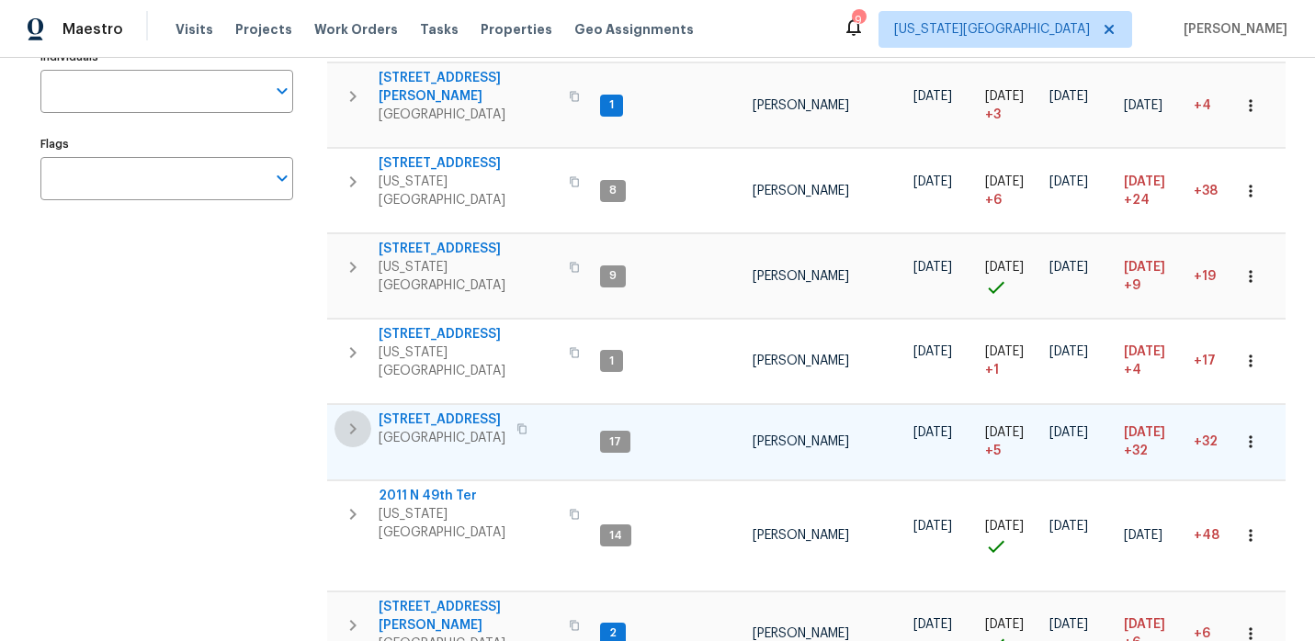
click at [357, 418] on icon "button" at bounding box center [353, 429] width 22 height 22
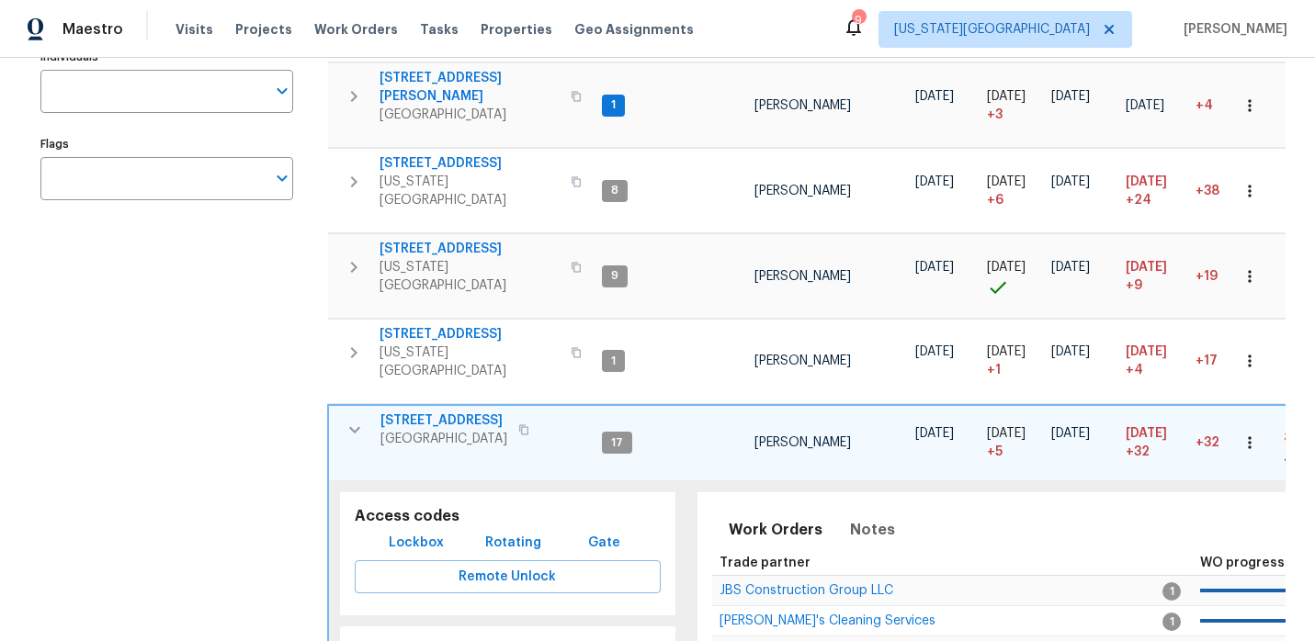
click at [427, 532] on span "Lockbox" at bounding box center [416, 543] width 55 height 23
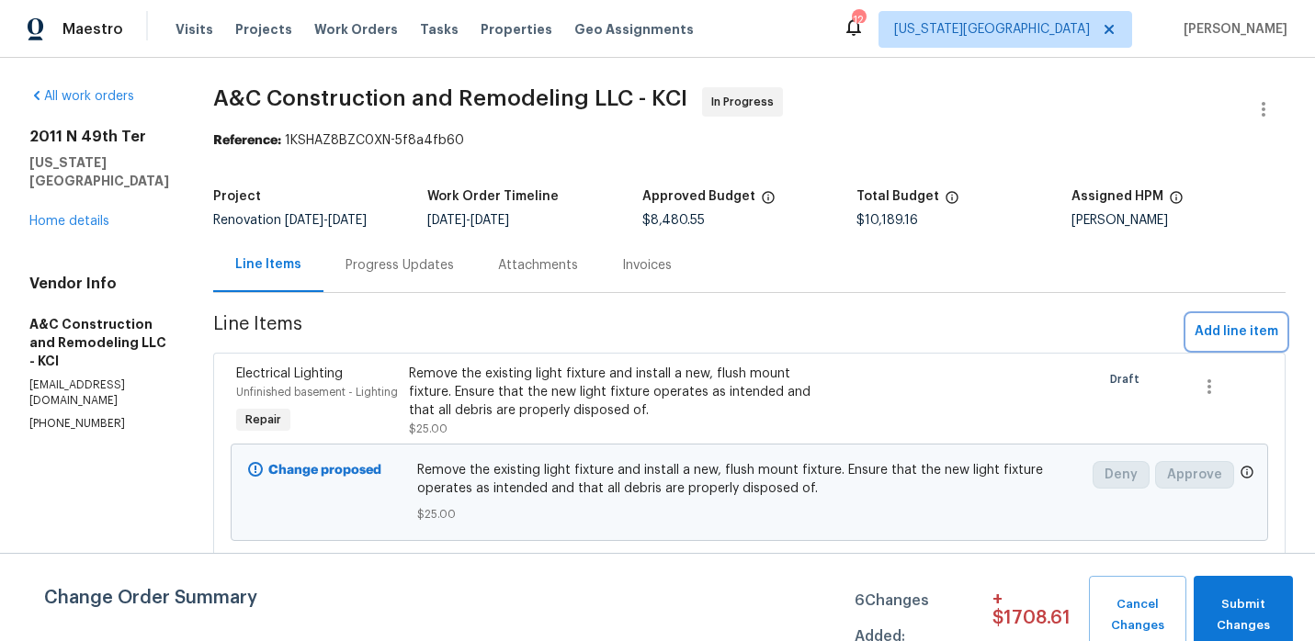
click at [1218, 348] on button "Add line item" at bounding box center [1236, 332] width 98 height 34
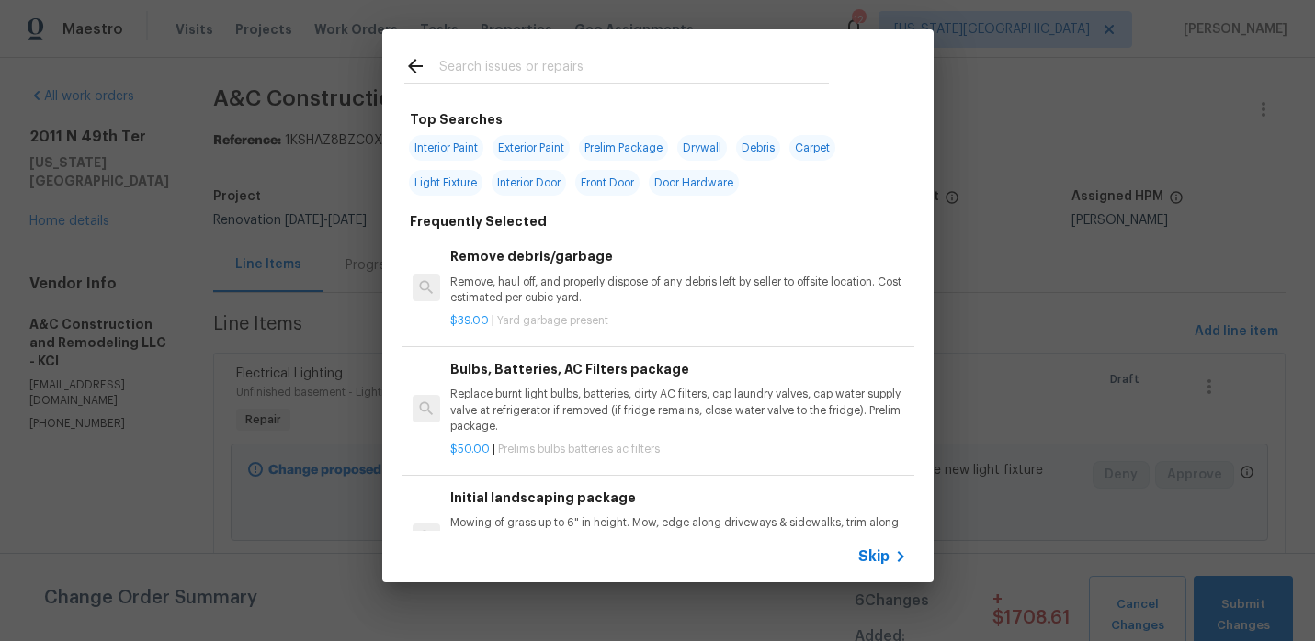
click at [525, 72] on input "text" at bounding box center [634, 69] width 390 height 28
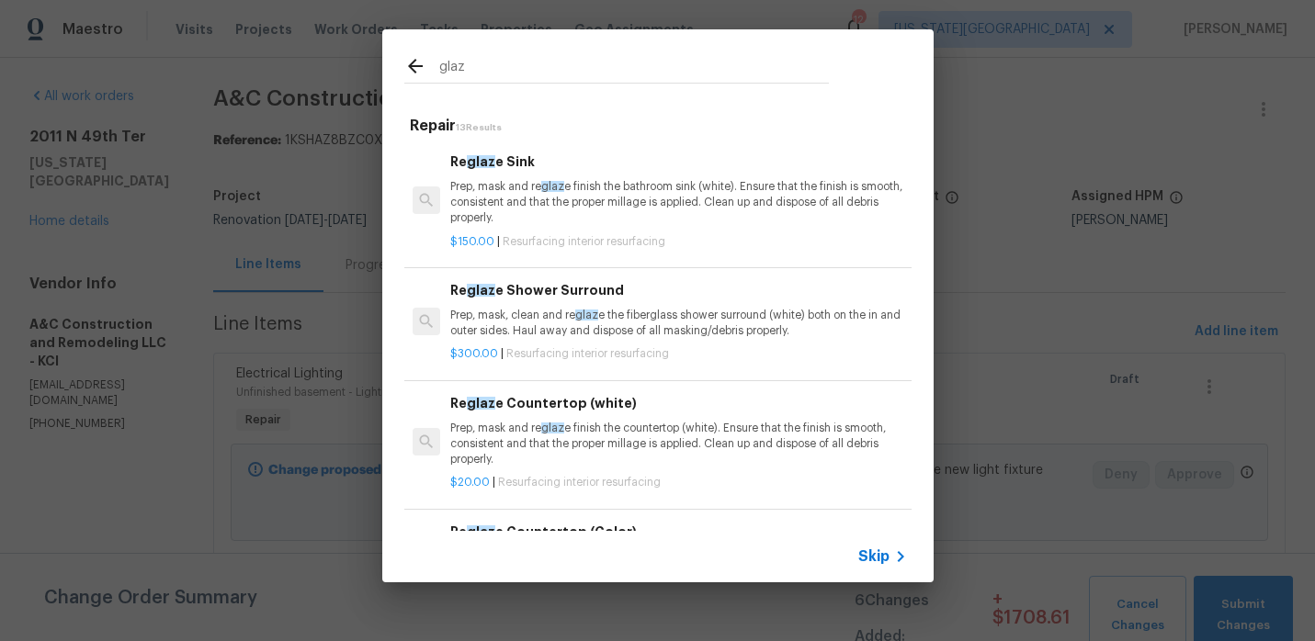
type input "glaz"
click at [520, 319] on p "Prep, mask, clean and re glaz e the fiberglass shower surround (white) both on …" at bounding box center [678, 323] width 456 height 31
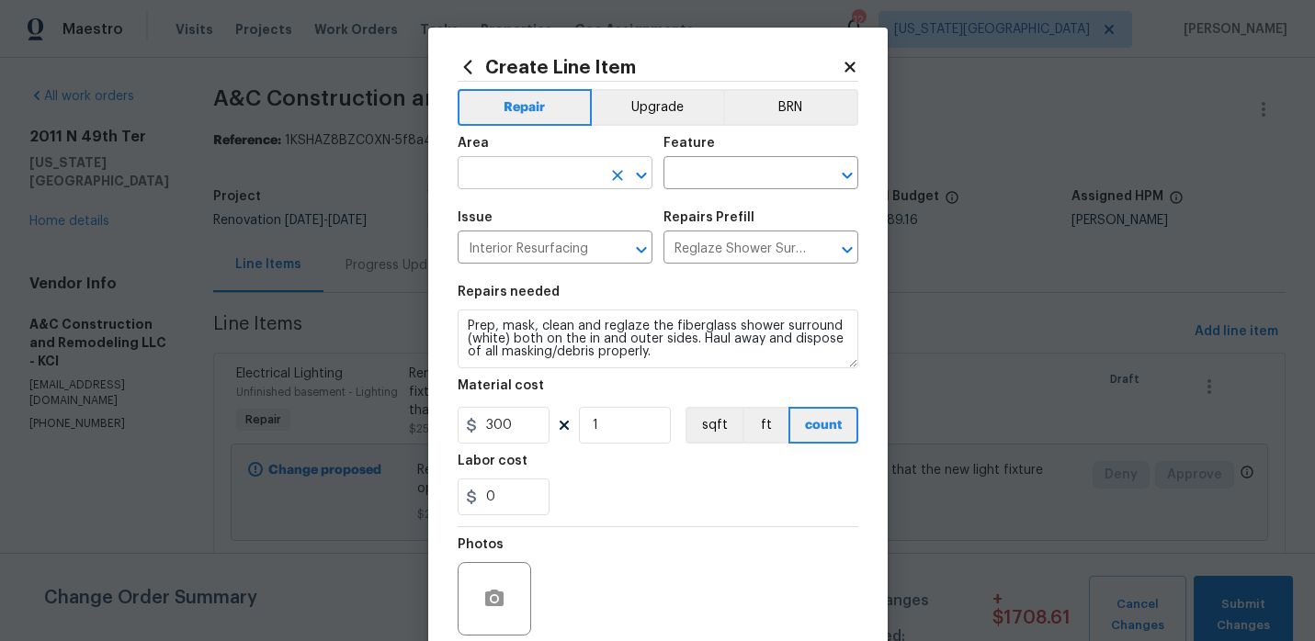
click at [529, 176] on input "text" at bounding box center [529, 175] width 143 height 28
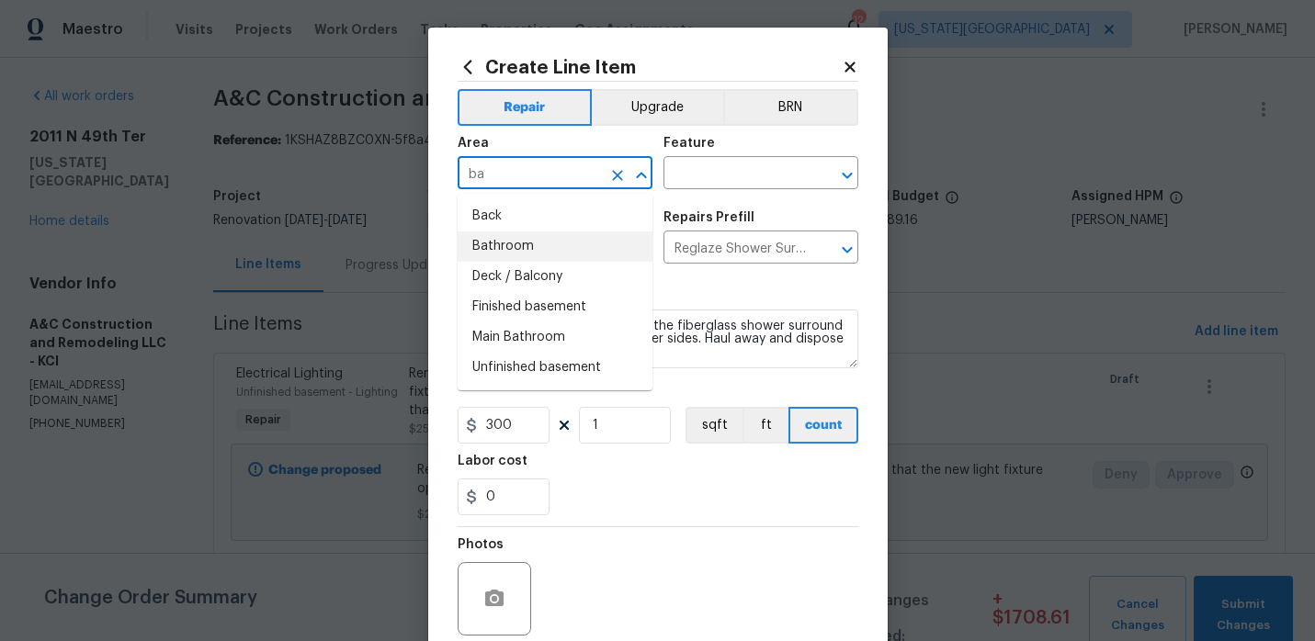
click at [531, 242] on li "Bathroom" at bounding box center [555, 247] width 195 height 30
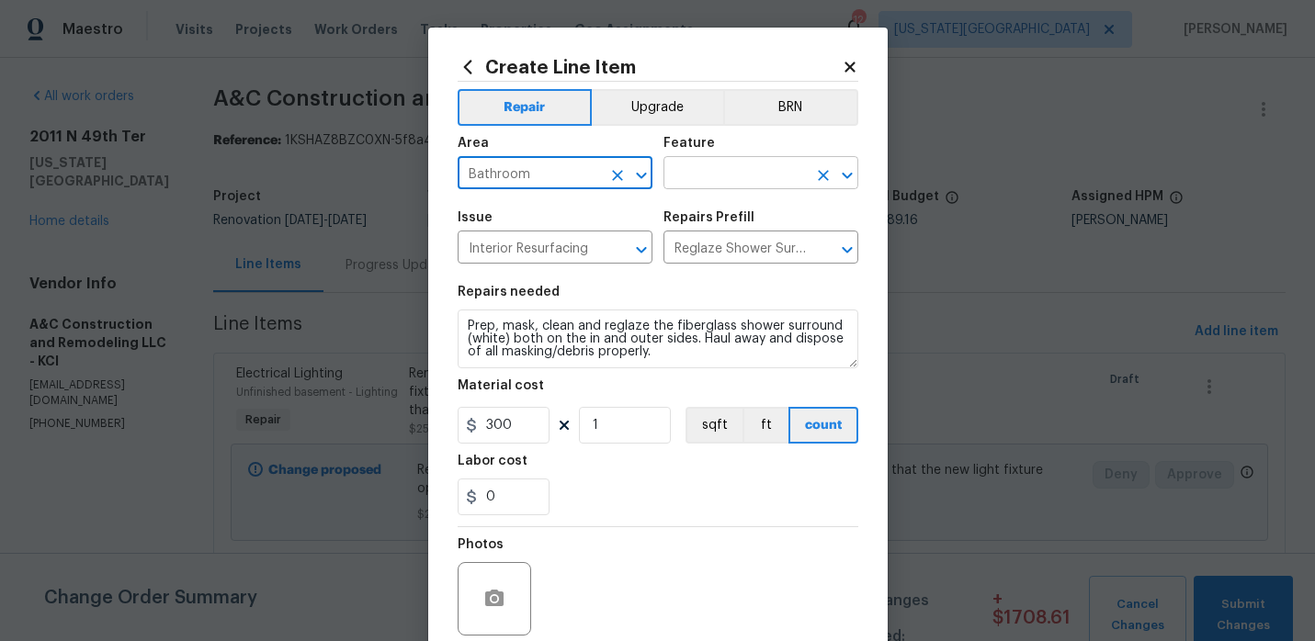
type input "Bathroom"
click at [700, 178] on input "text" at bounding box center [734, 175] width 143 height 28
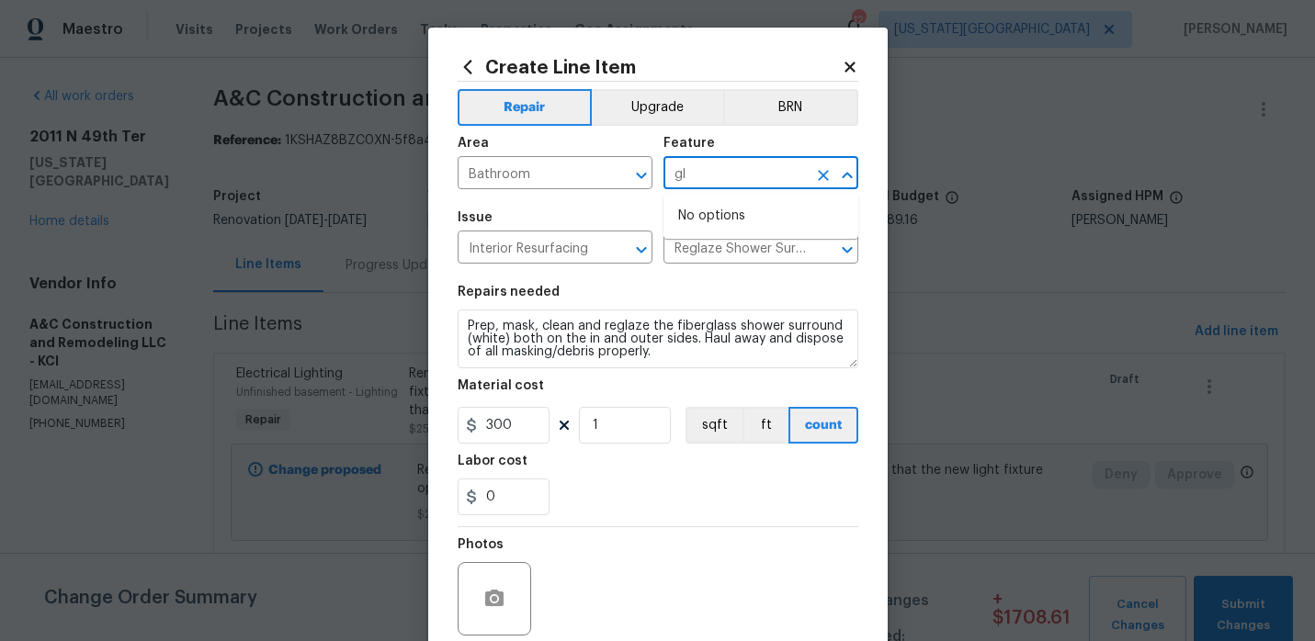
type input "g"
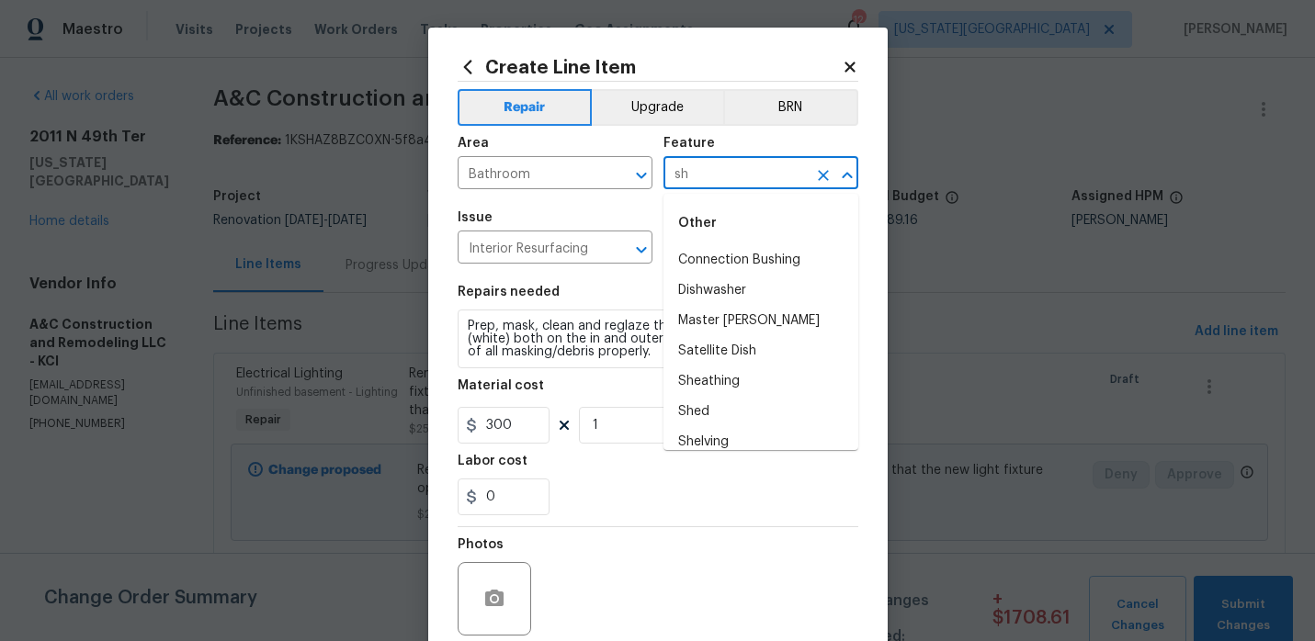
type input "s"
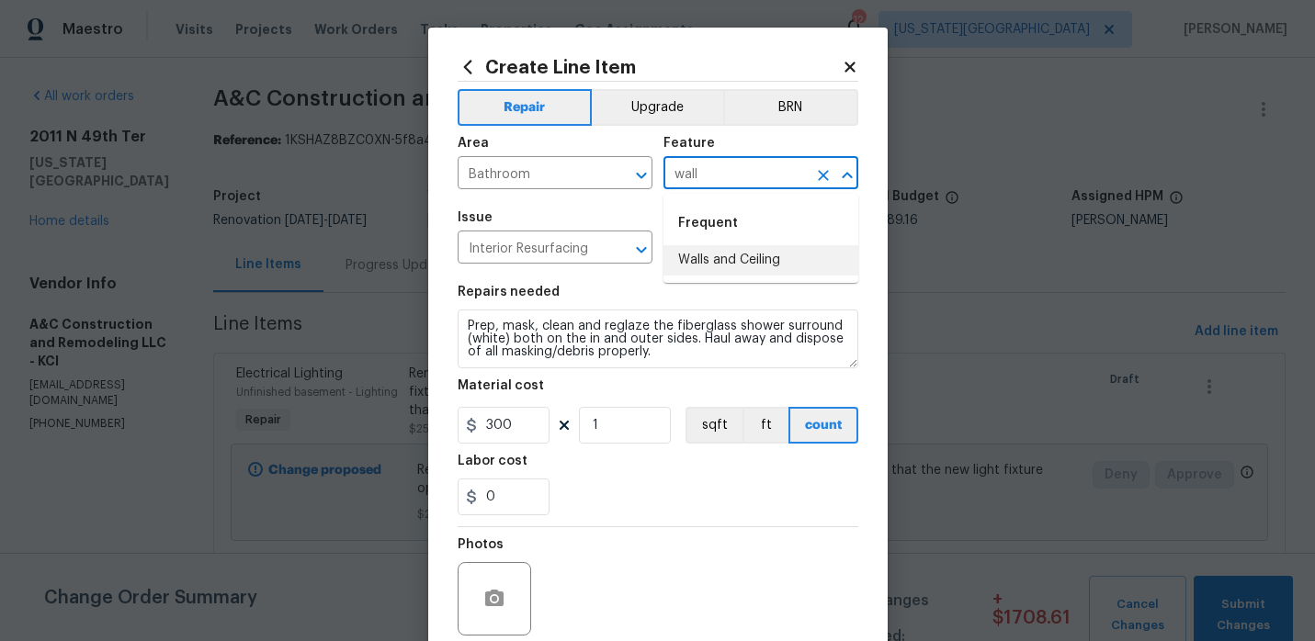
click at [720, 254] on li "Walls and Ceiling" at bounding box center [760, 260] width 195 height 30
type input "Walls and Ceiling"
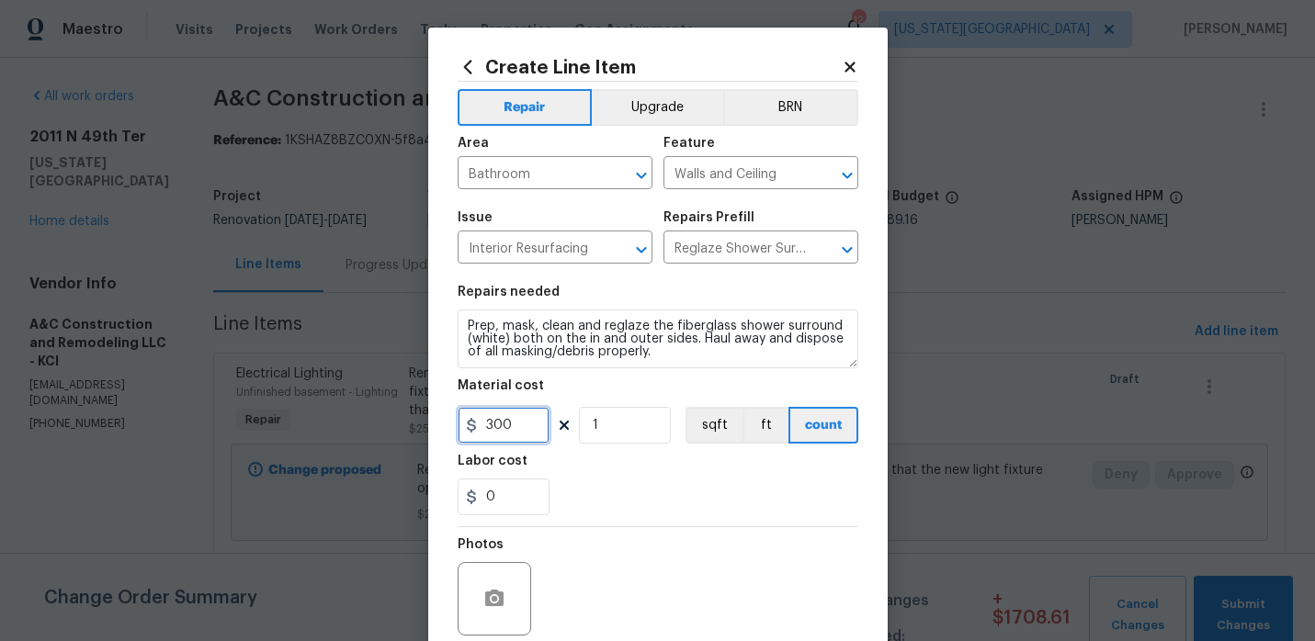
click at [532, 414] on input "300" at bounding box center [504, 425] width 92 height 37
type input "969"
click at [595, 504] on div "0" at bounding box center [658, 497] width 401 height 37
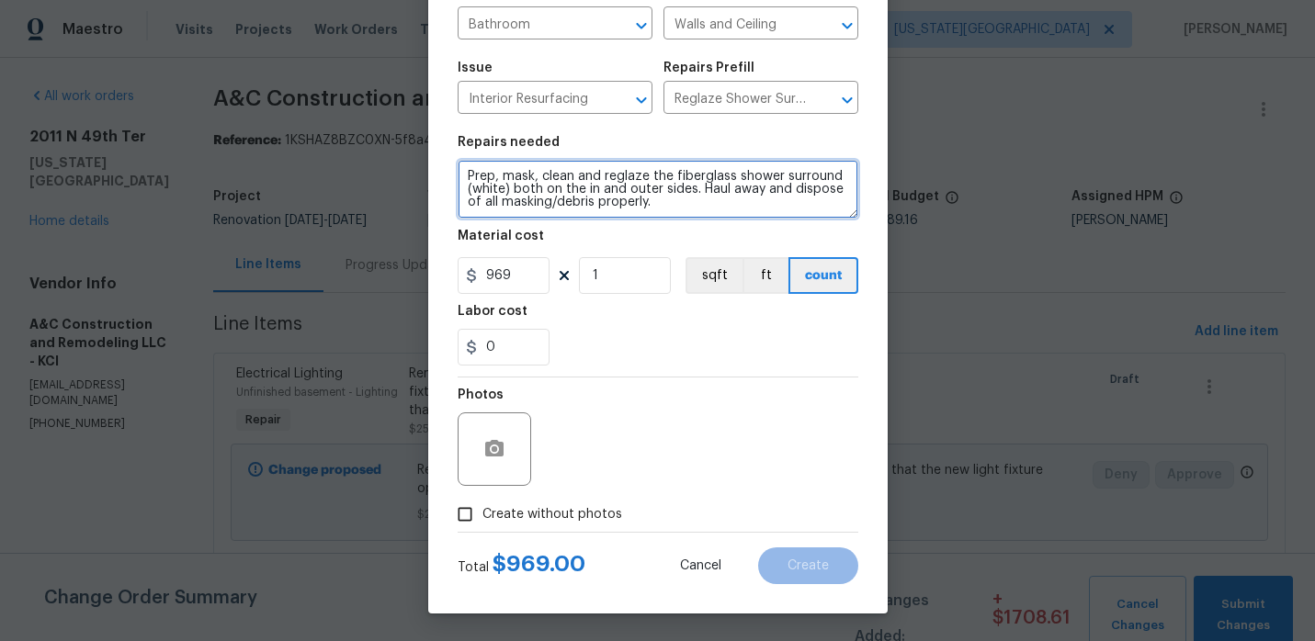
click at [685, 205] on textarea "Prep, mask, clean and reglaze the fiberglass shower surround (white) both on th…" at bounding box center [658, 189] width 401 height 59
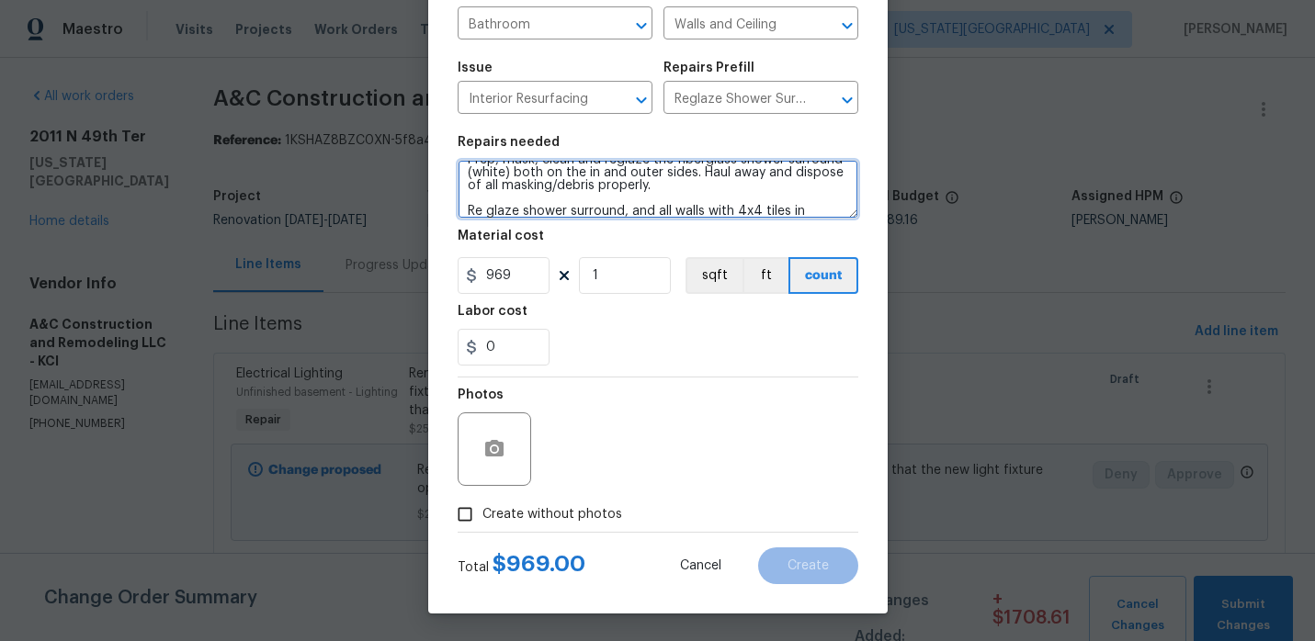
scroll to position [29, 0]
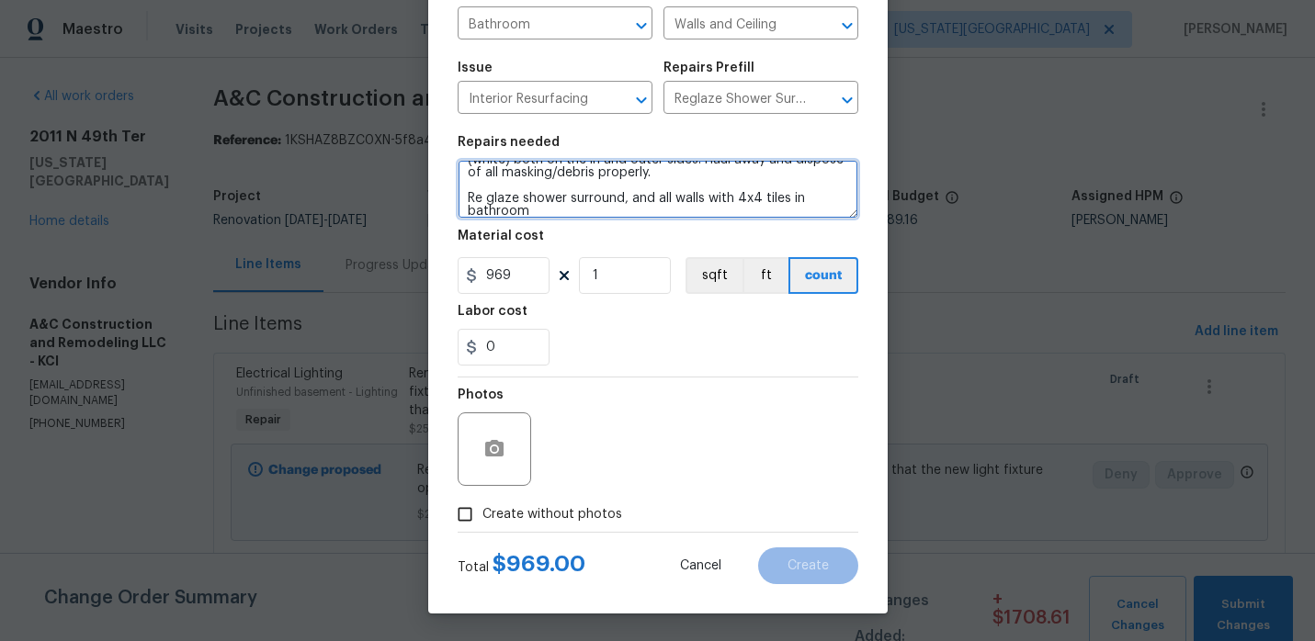
type textarea "Prep, mask, clean and reglaze the fiberglass shower surround (white) both on th…"
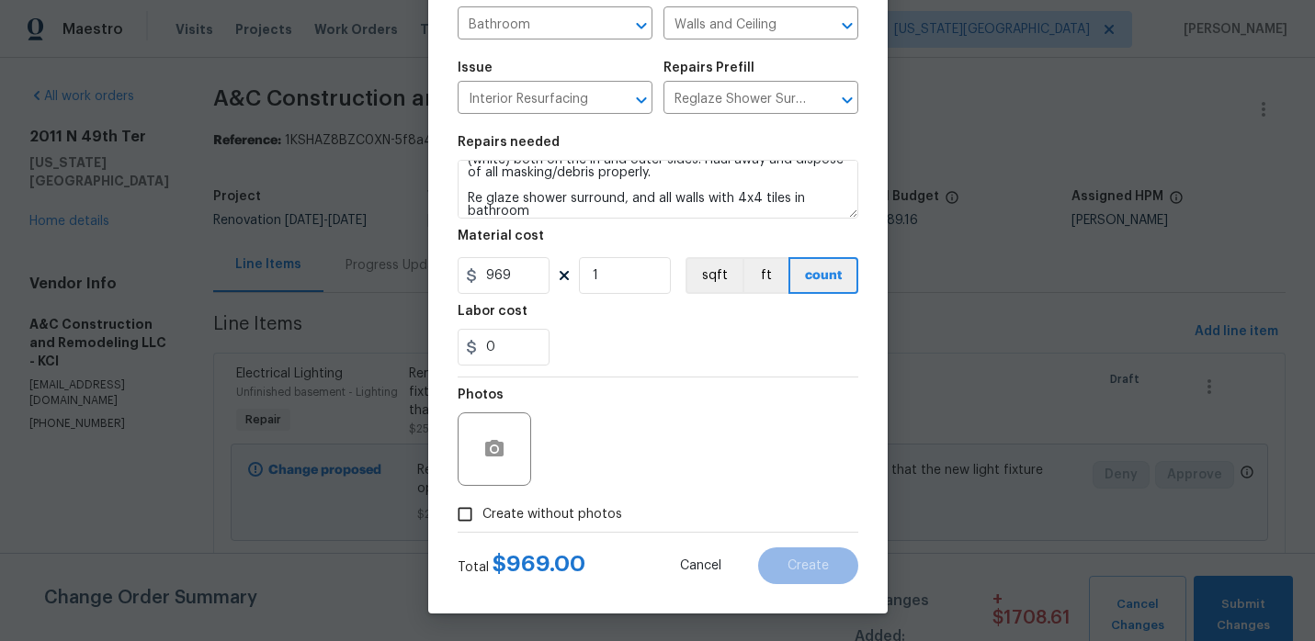
click at [654, 379] on div "Photos" at bounding box center [658, 437] width 401 height 119
click at [470, 523] on input "Create without photos" at bounding box center [465, 514] width 35 height 35
checkbox input "true"
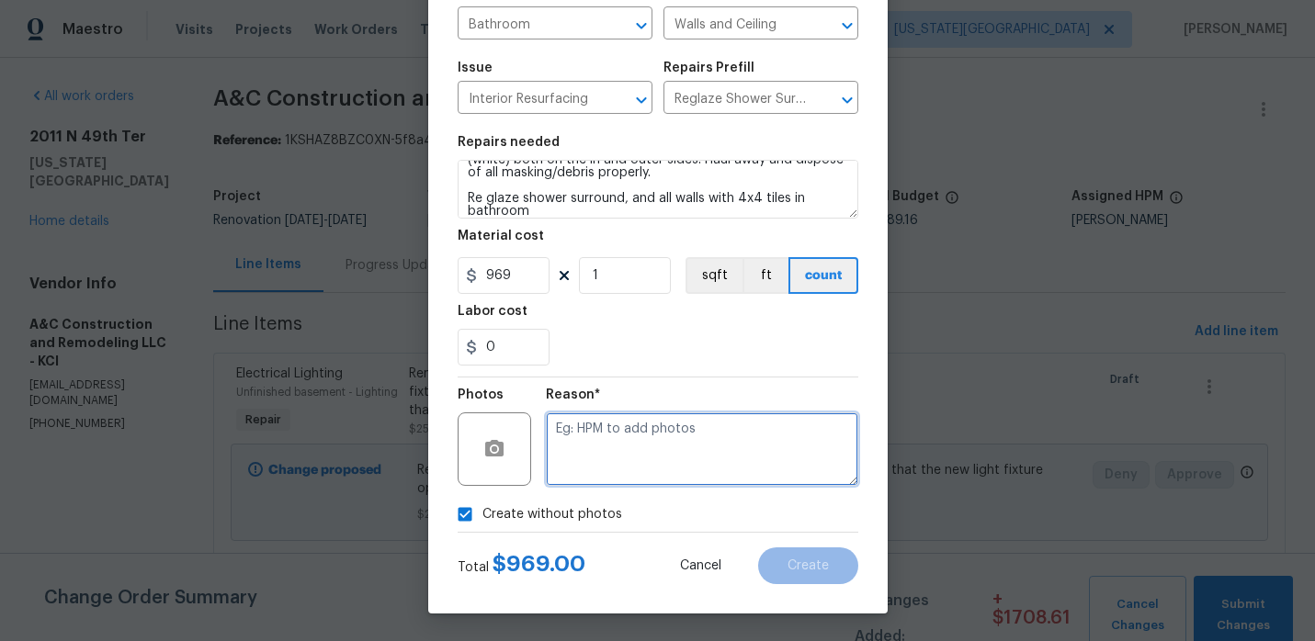
click at [587, 482] on textarea at bounding box center [702, 450] width 312 height 74
type textarea "."
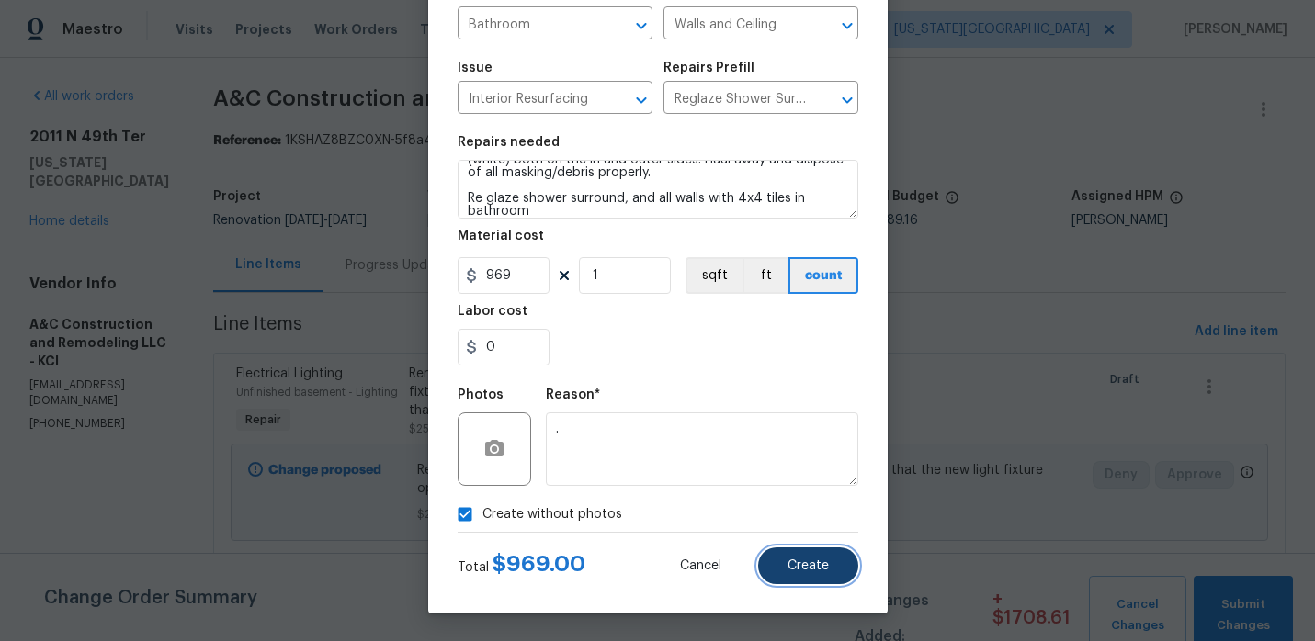
click at [805, 565] on span "Create" at bounding box center [808, 567] width 41 height 14
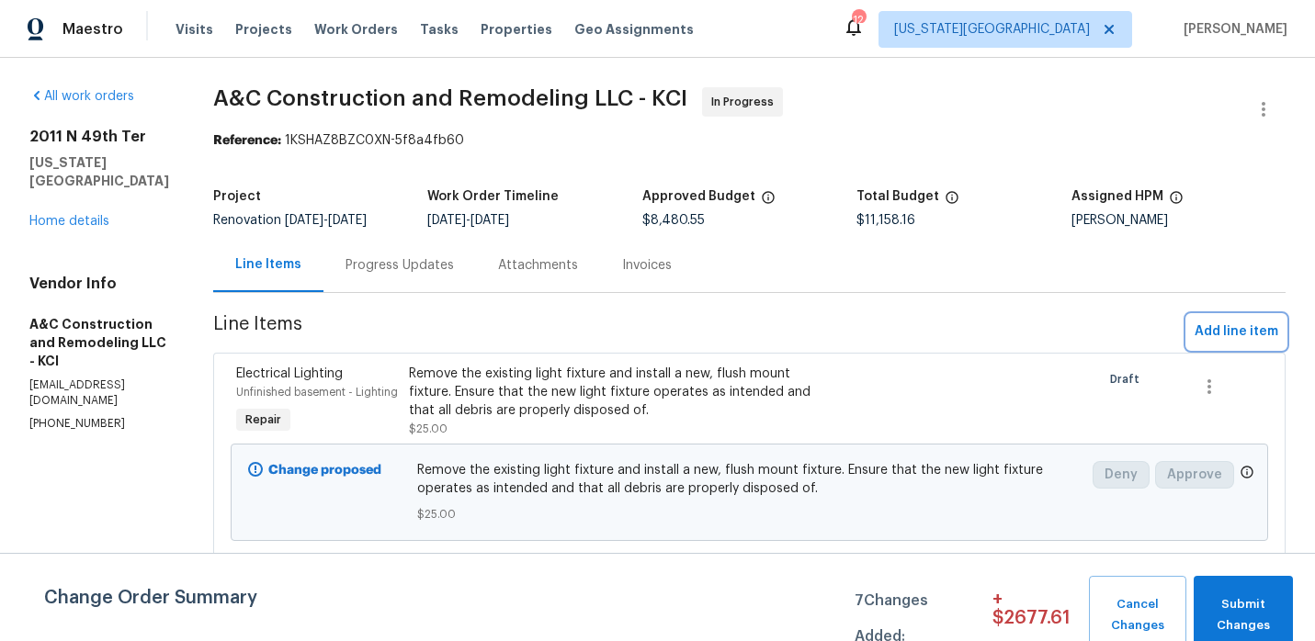
click at [1217, 329] on span "Add line item" at bounding box center [1237, 332] width 84 height 23
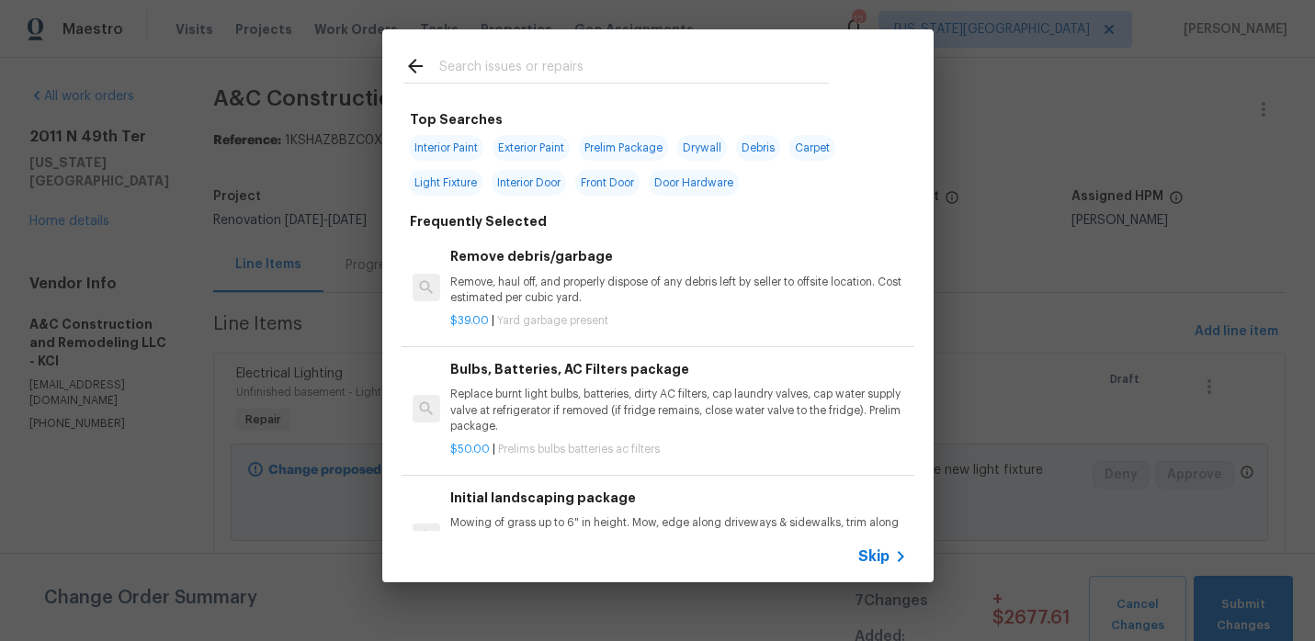
click at [586, 63] on input "text" at bounding box center [634, 69] width 390 height 28
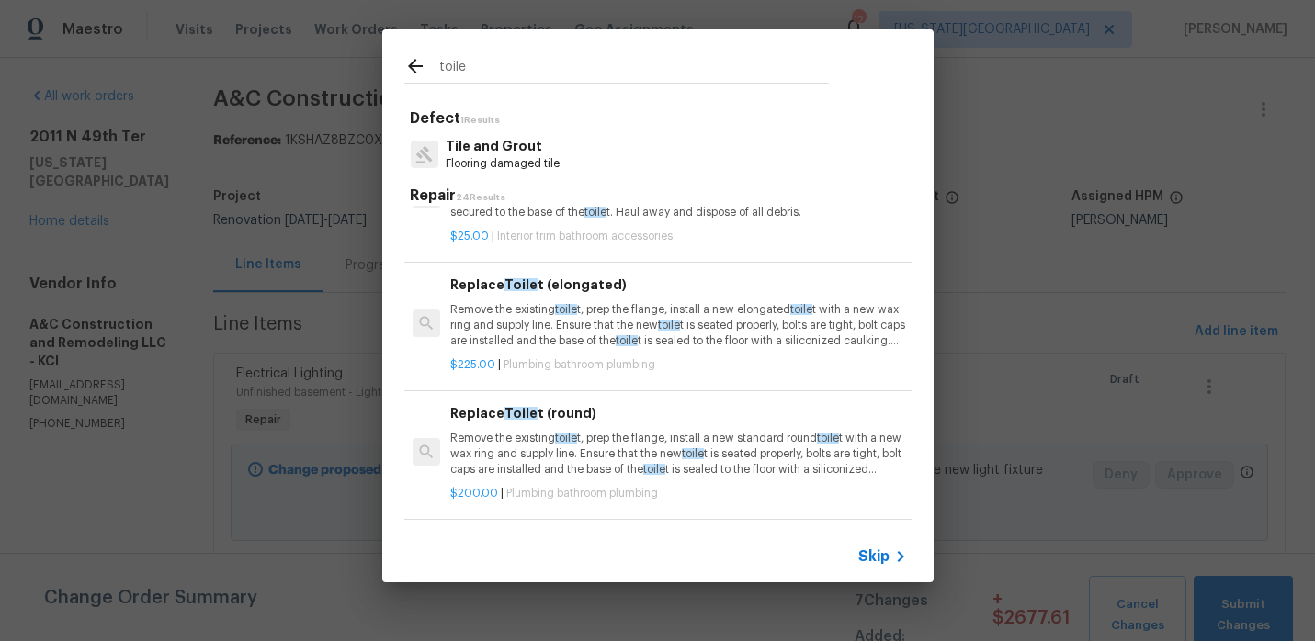
scroll to position [414, 0]
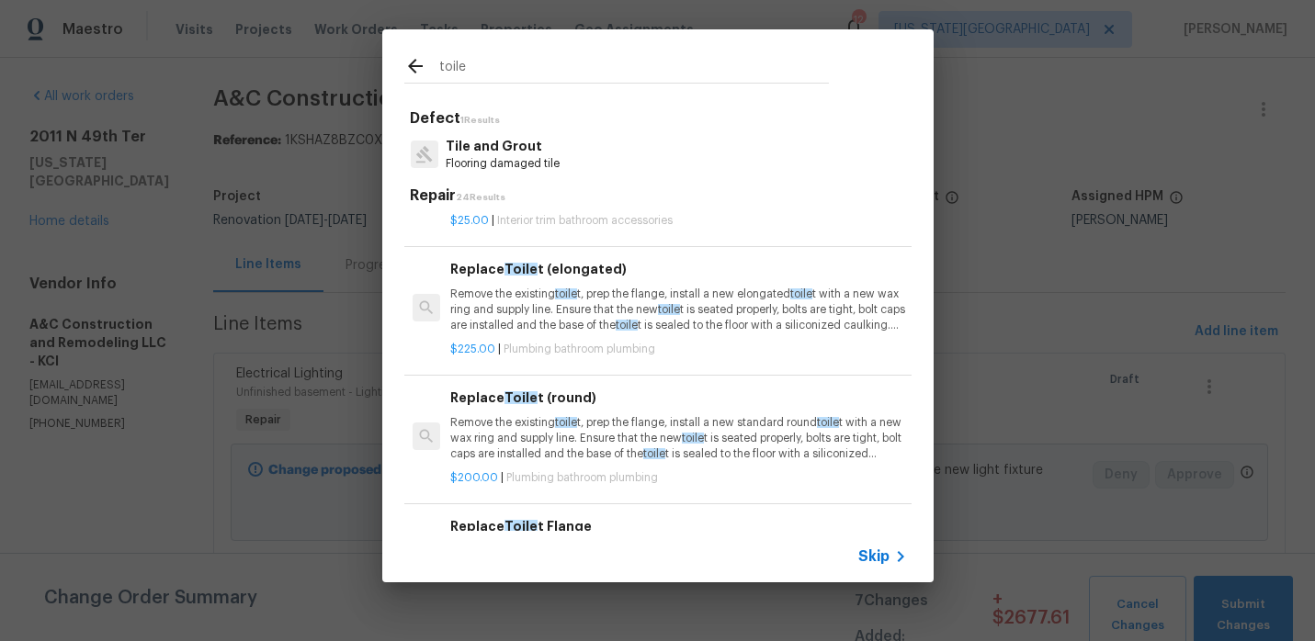
type input "toile"
click at [515, 323] on p "Remove the existing toile t, prep the flange, install a new elongated toile t w…" at bounding box center [678, 310] width 456 height 47
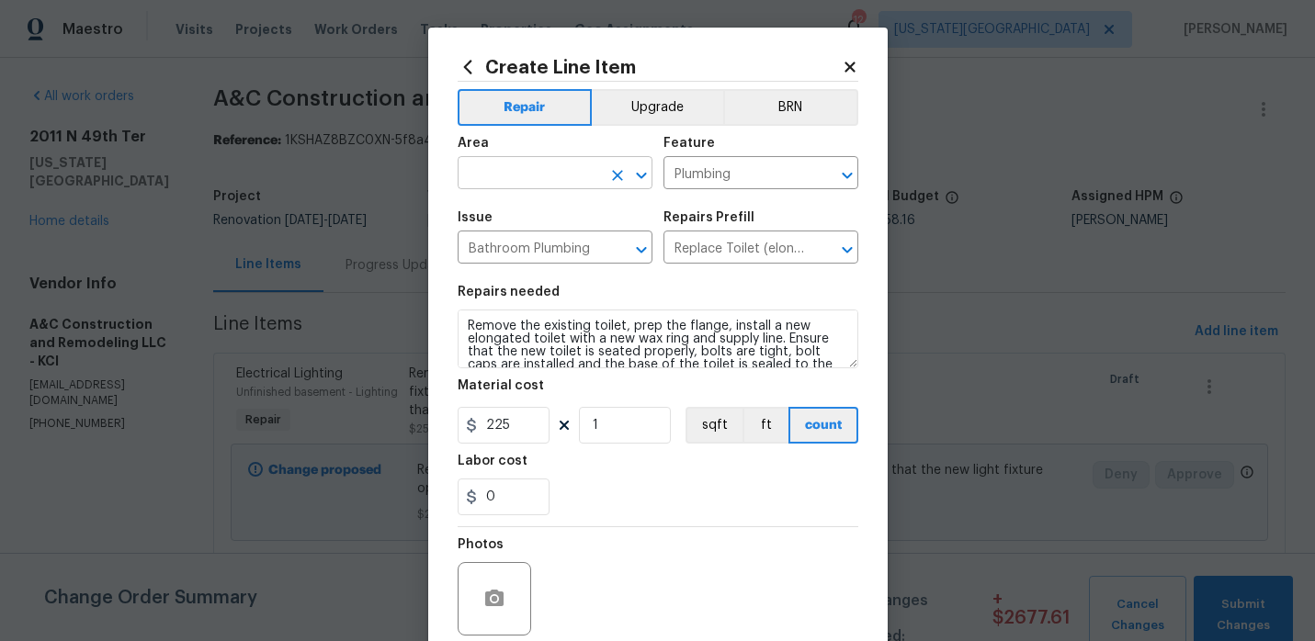
click at [581, 177] on input "text" at bounding box center [529, 175] width 143 height 28
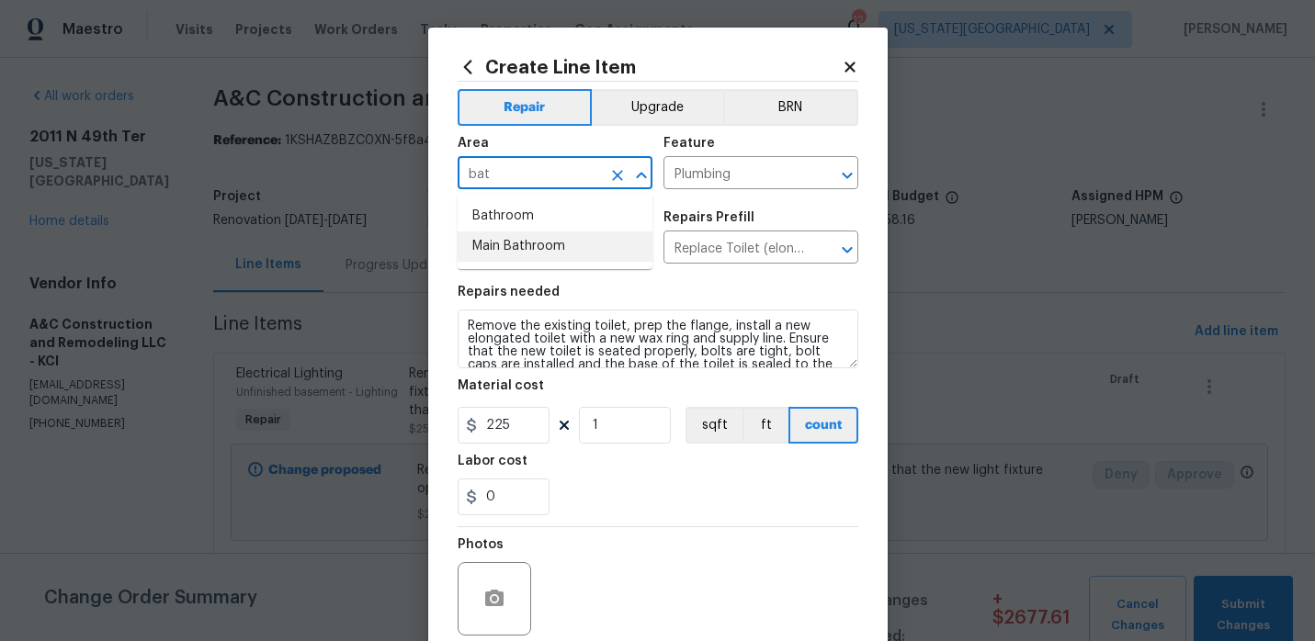
click at [545, 250] on li "Main Bathroom" at bounding box center [555, 247] width 195 height 30
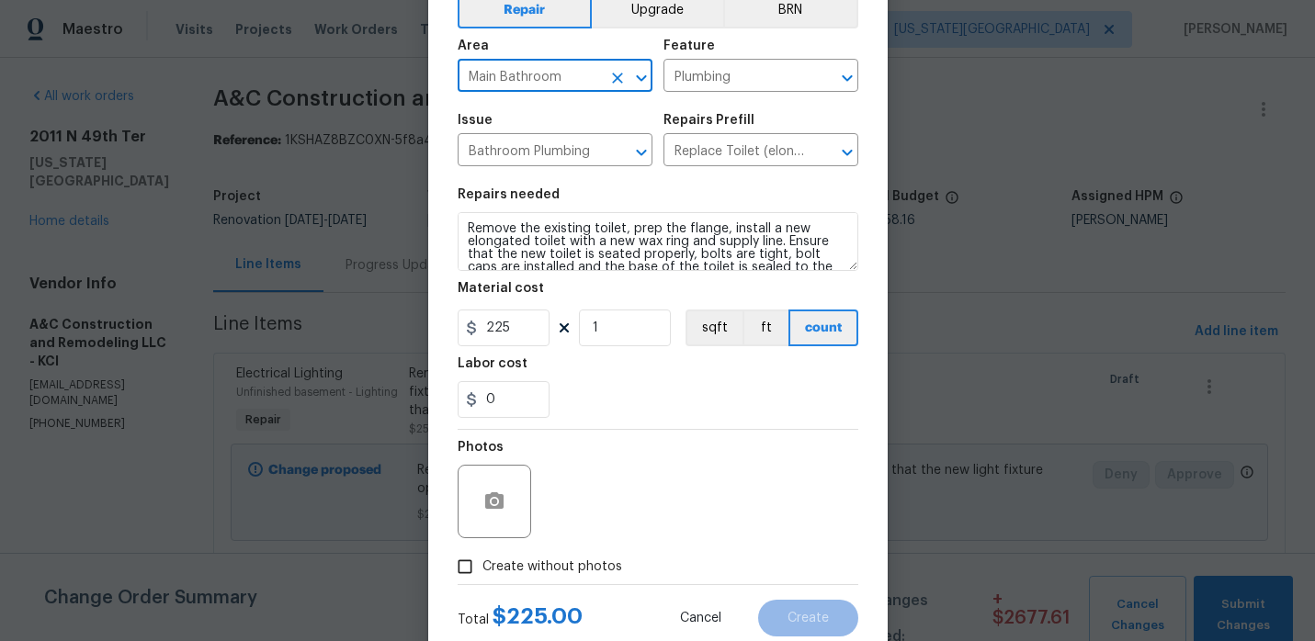
scroll to position [151, 0]
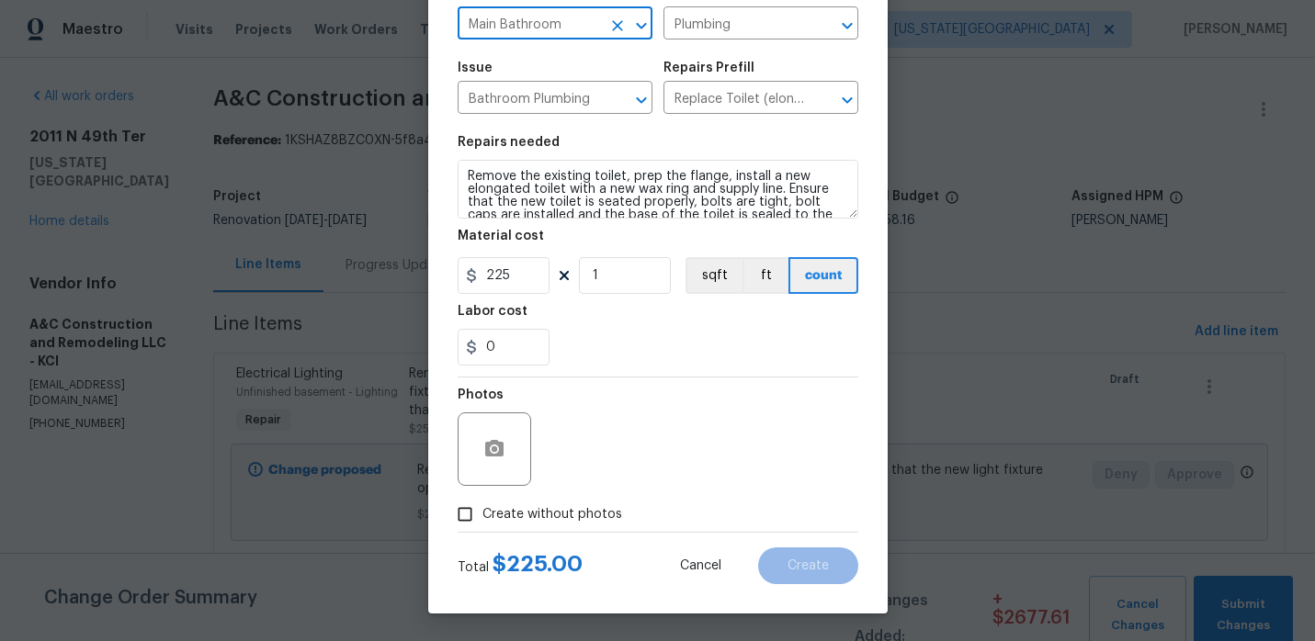
type input "Main Bathroom"
click at [467, 517] on input "Create without photos" at bounding box center [465, 514] width 35 height 35
checkbox input "true"
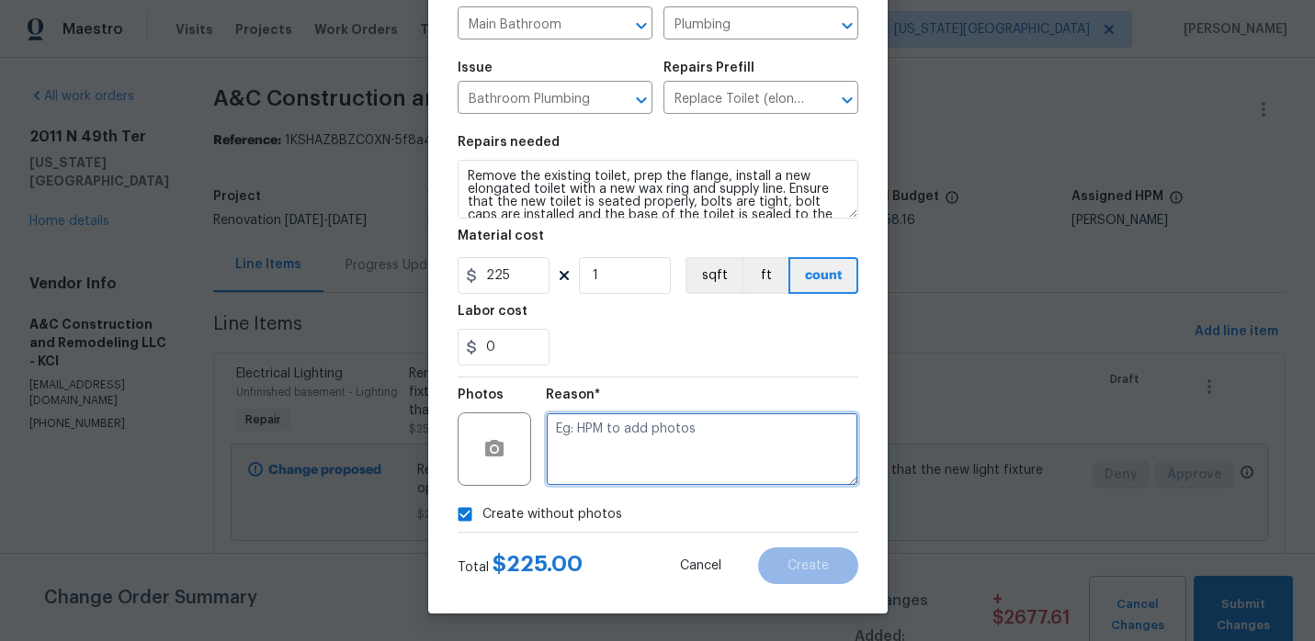
click at [653, 468] on textarea at bounding box center [702, 450] width 312 height 74
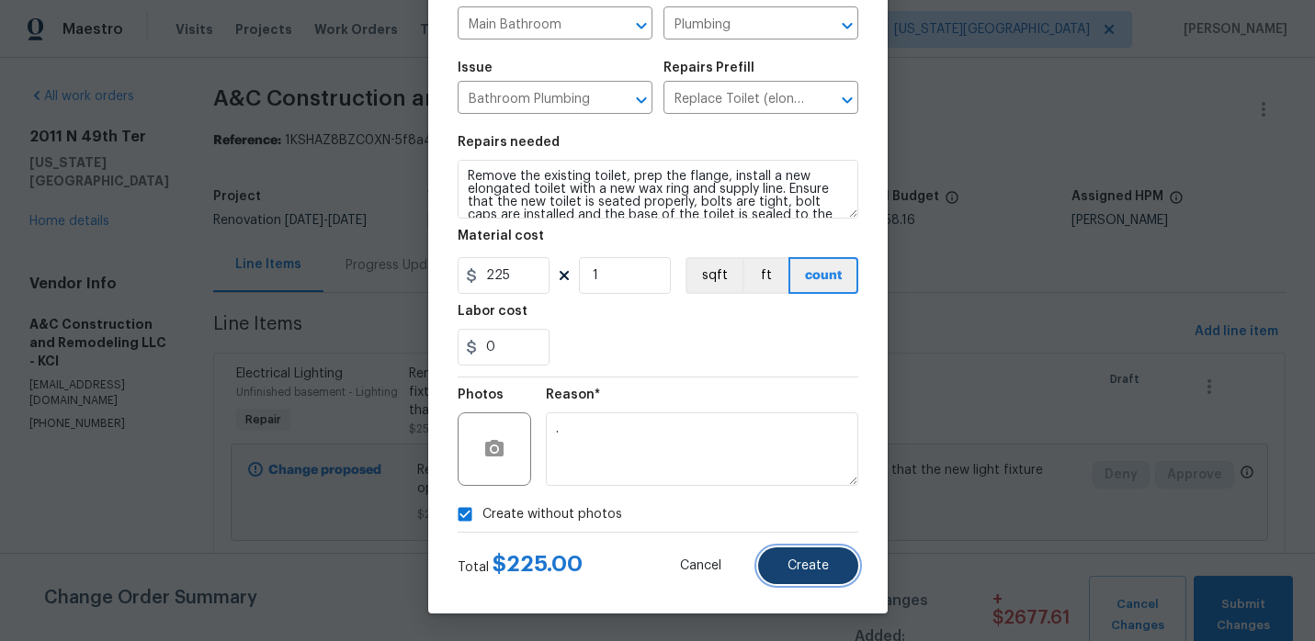
click at [799, 555] on button "Create" at bounding box center [808, 566] width 100 height 37
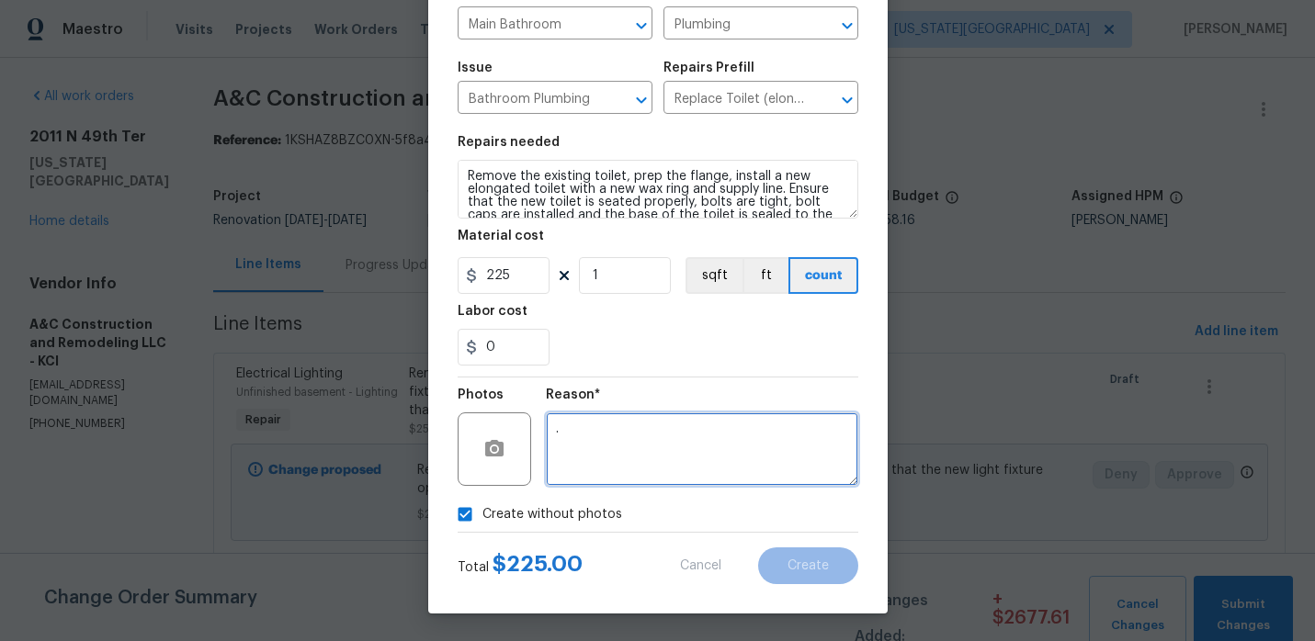
click at [670, 415] on textarea "." at bounding box center [702, 450] width 312 height 74
type textarea "."
click at [630, 370] on section "Repairs needed Remove the existing toilet, prep the flange, install a new elong…" at bounding box center [658, 251] width 401 height 252
click at [669, 428] on textarea "." at bounding box center [702, 450] width 312 height 74
type textarea "]"
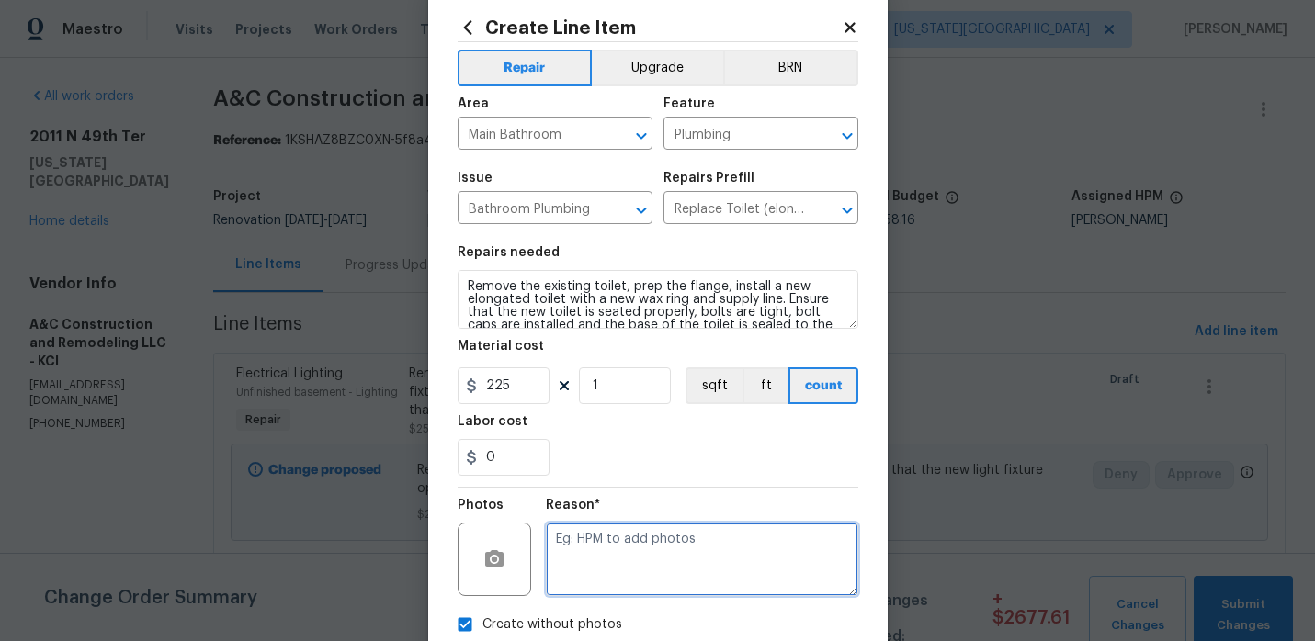
scroll to position [32, 0]
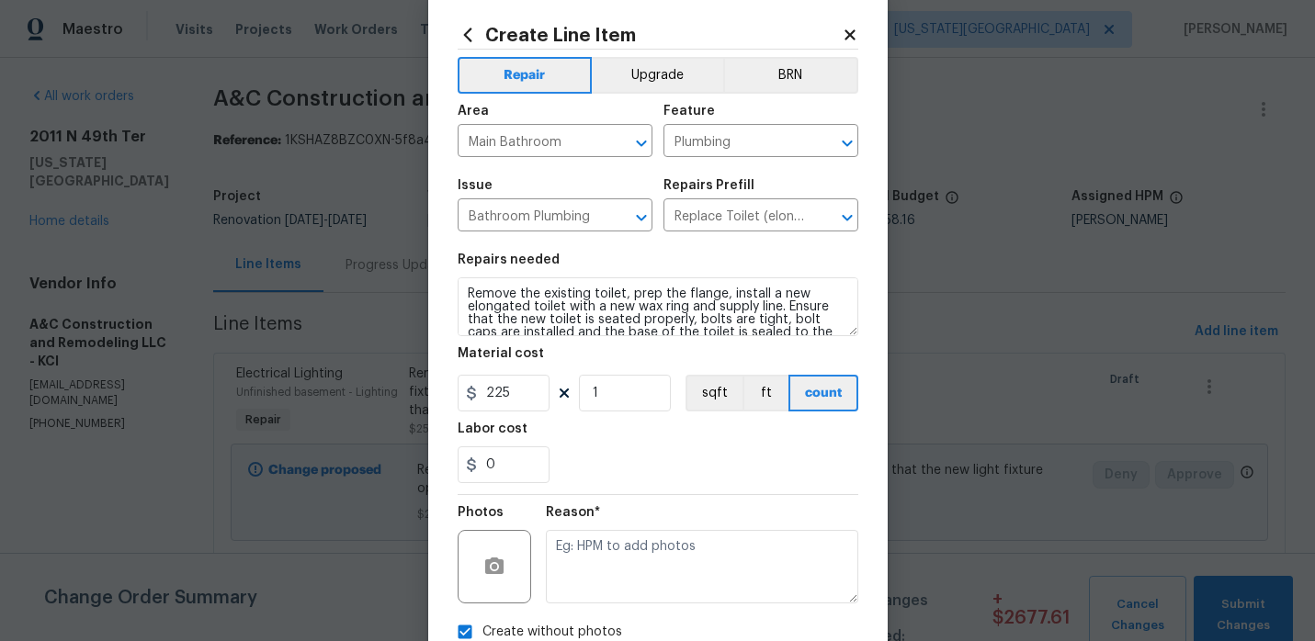
click at [654, 263] on div "Repairs needed" at bounding box center [658, 266] width 401 height 24
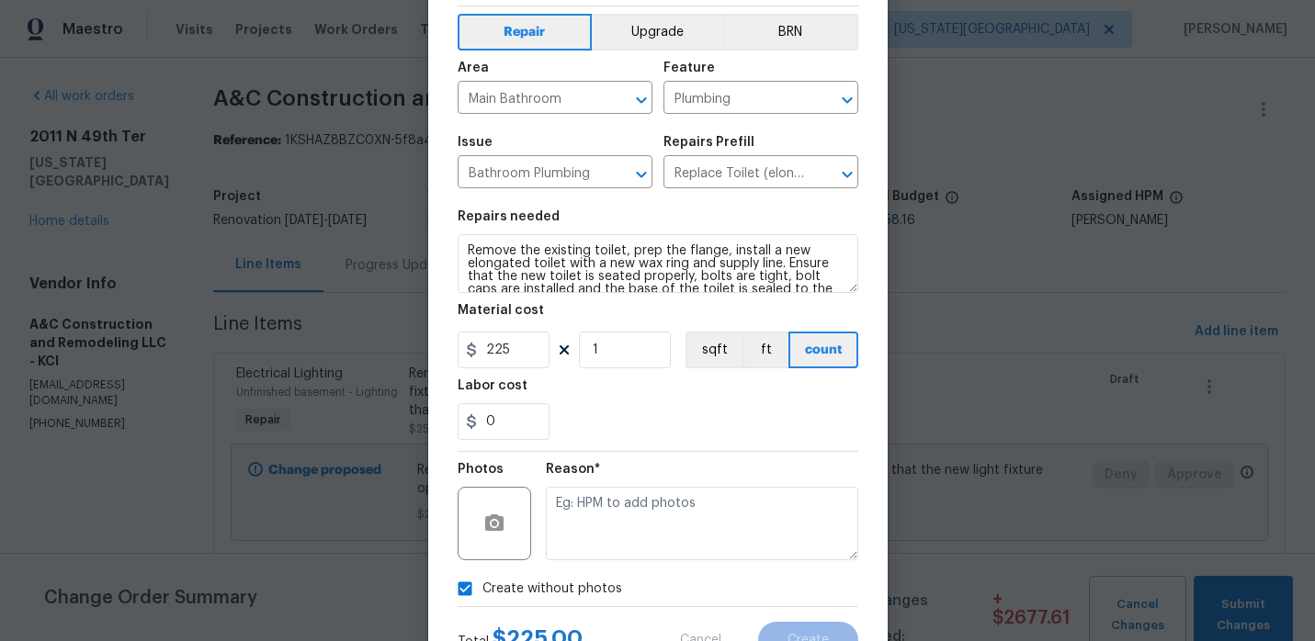
scroll to position [151, 0]
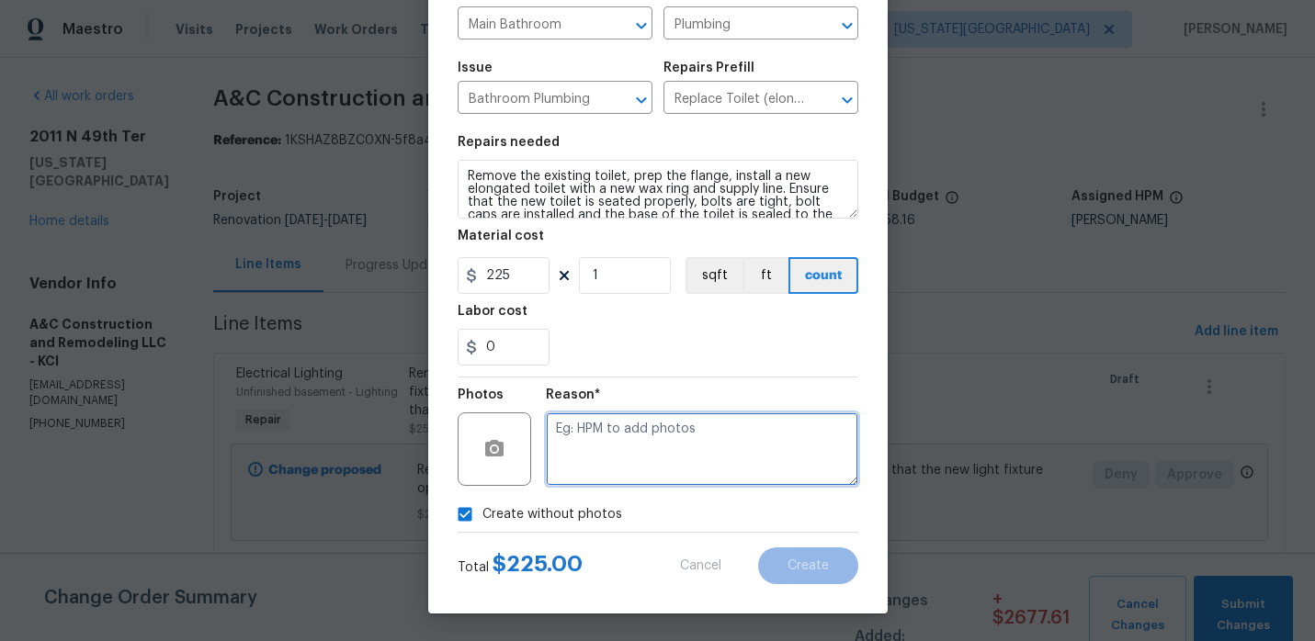
click at [558, 427] on textarea at bounding box center [702, 450] width 312 height 74
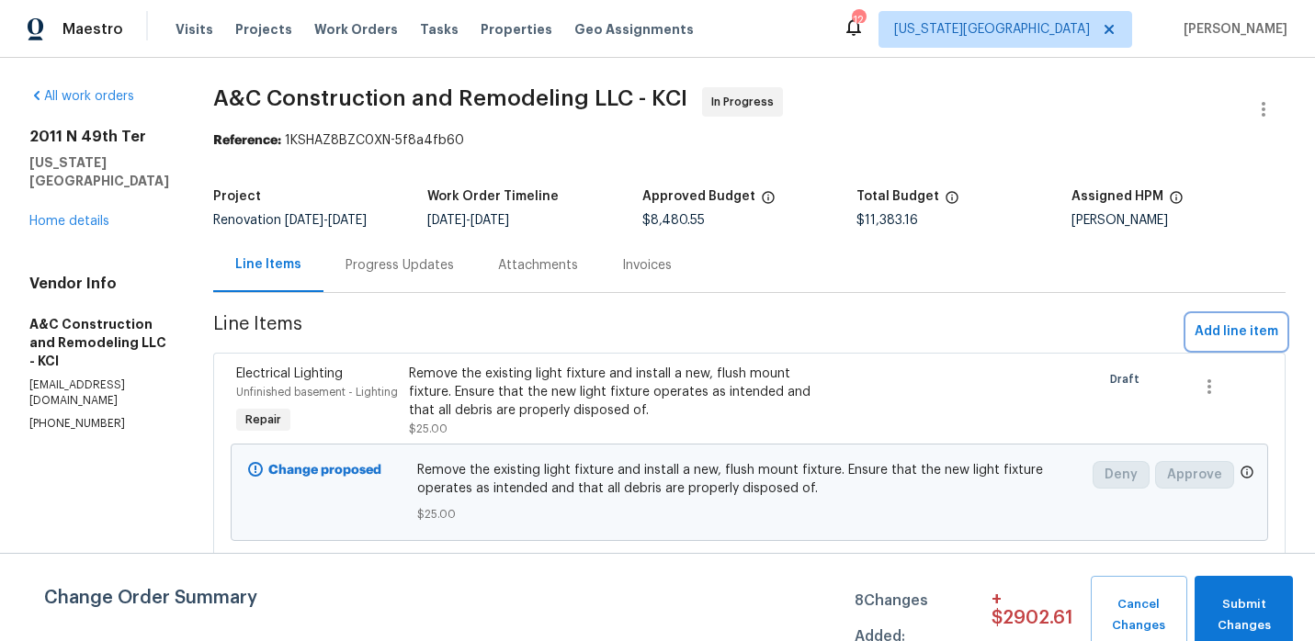
click at [1229, 326] on span "Add line item" at bounding box center [1237, 332] width 84 height 23
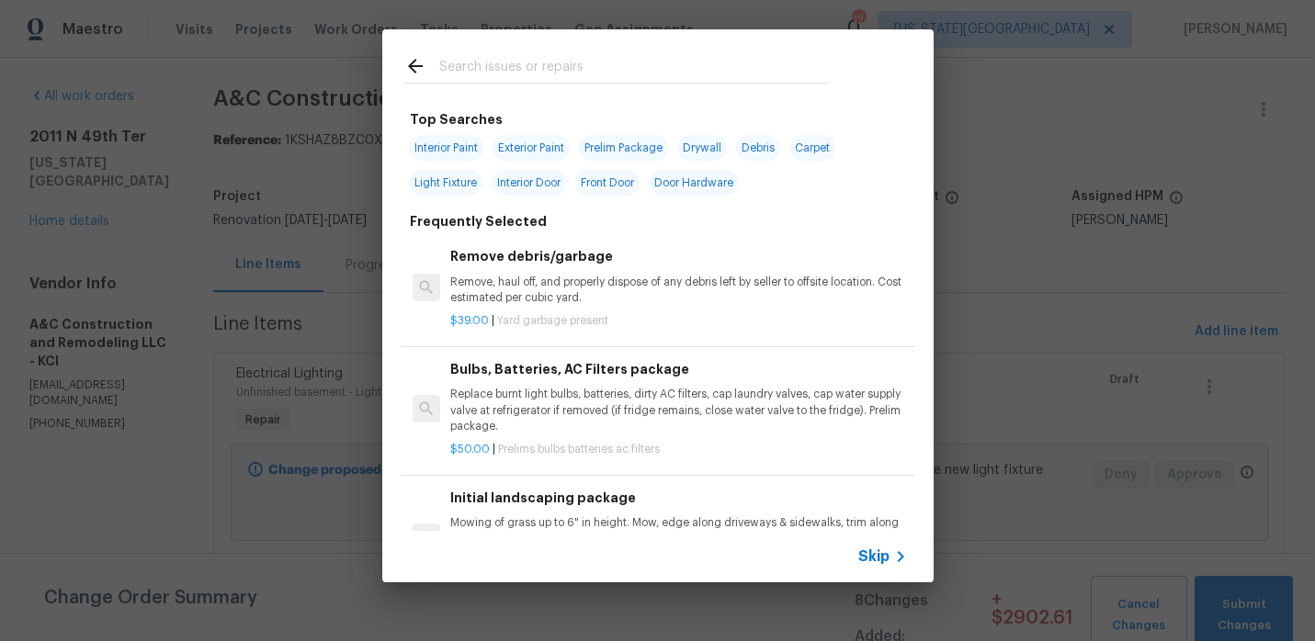
click at [586, 75] on input "text" at bounding box center [634, 69] width 390 height 28
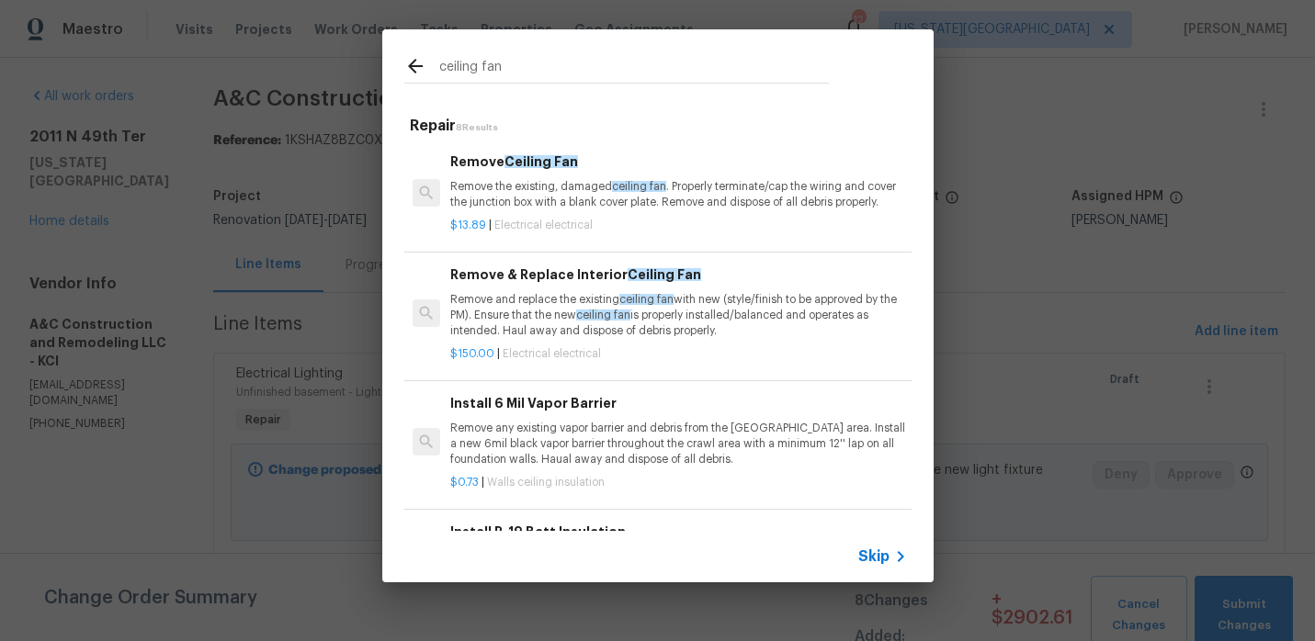
type input "ceiling fan"
click at [546, 319] on p "Remove and replace the existing ceiling fan with new (style/finish to be approv…" at bounding box center [678, 315] width 456 height 47
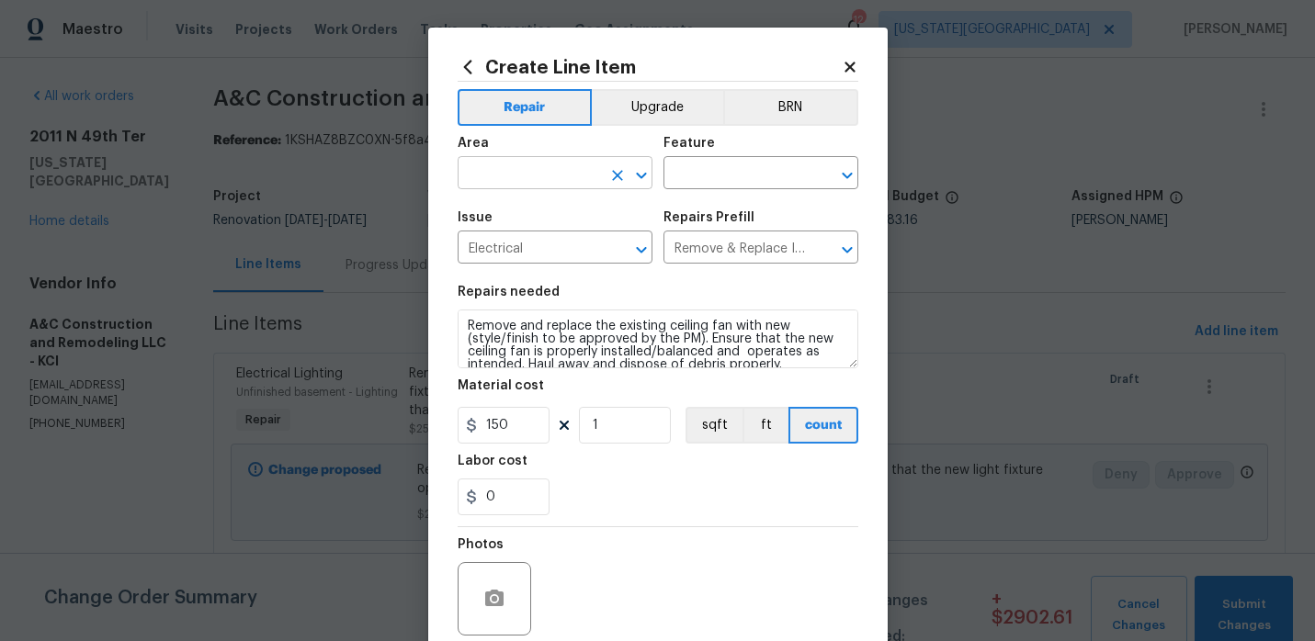
click at [558, 177] on input "text" at bounding box center [529, 175] width 143 height 28
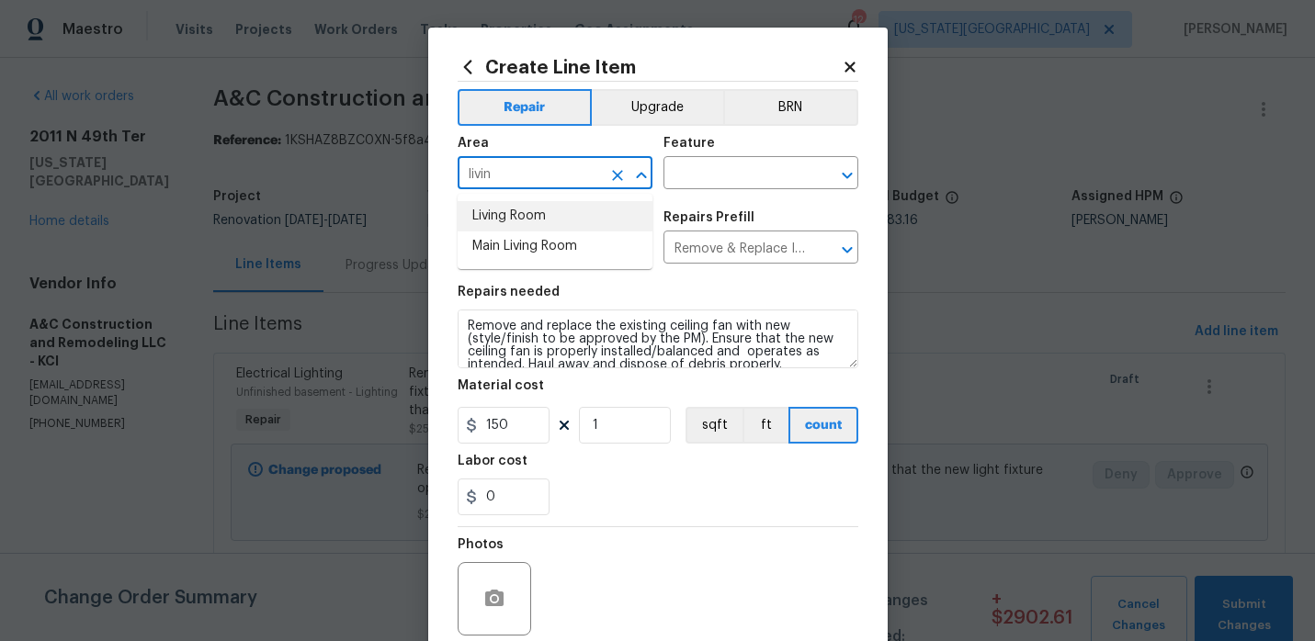
click at [525, 210] on li "Living Room" at bounding box center [555, 216] width 195 height 30
type input "Living Room"
click at [708, 170] on input "text" at bounding box center [734, 175] width 143 height 28
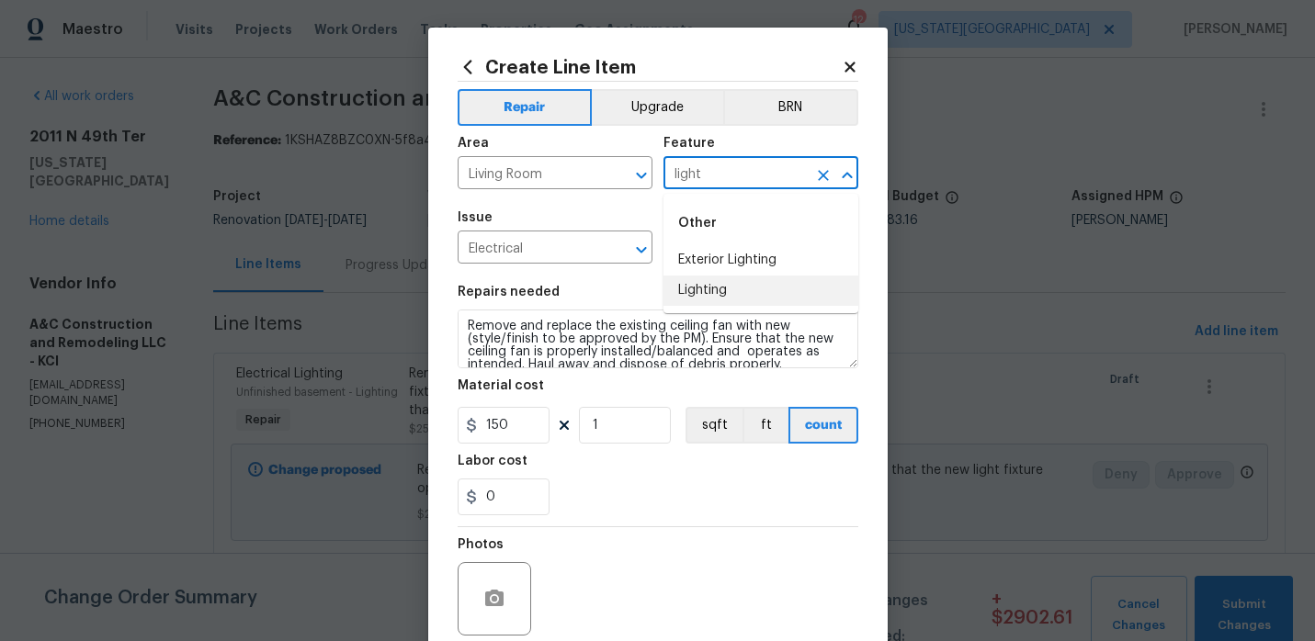
click at [716, 292] on li "Lighting" at bounding box center [760, 291] width 195 height 30
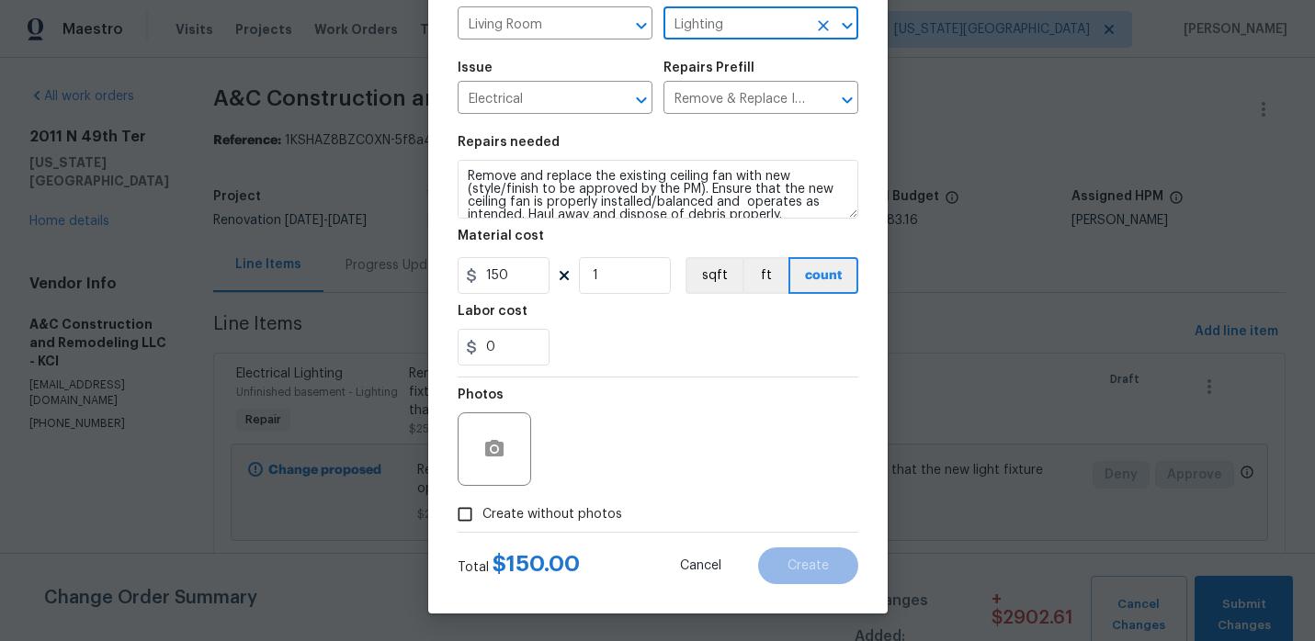
type input "Lighting"
click at [456, 511] on input "Create without photos" at bounding box center [465, 514] width 35 height 35
checkbox input "true"
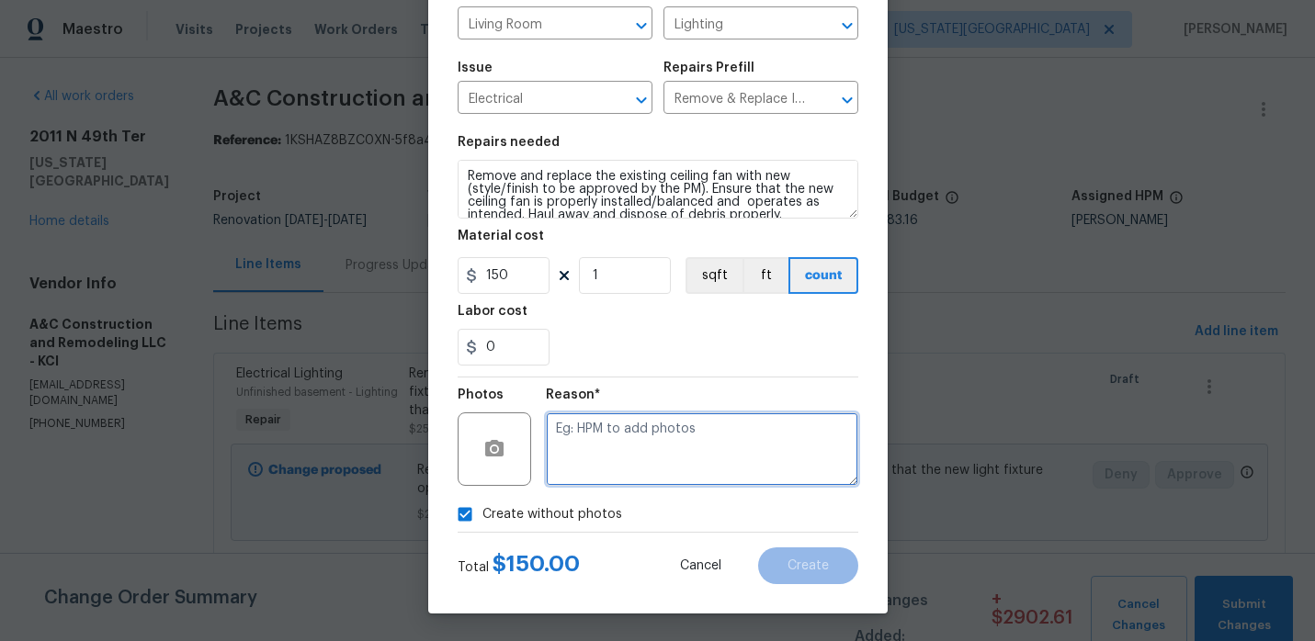
click at [584, 468] on textarea at bounding box center [702, 450] width 312 height 74
type textarea "."
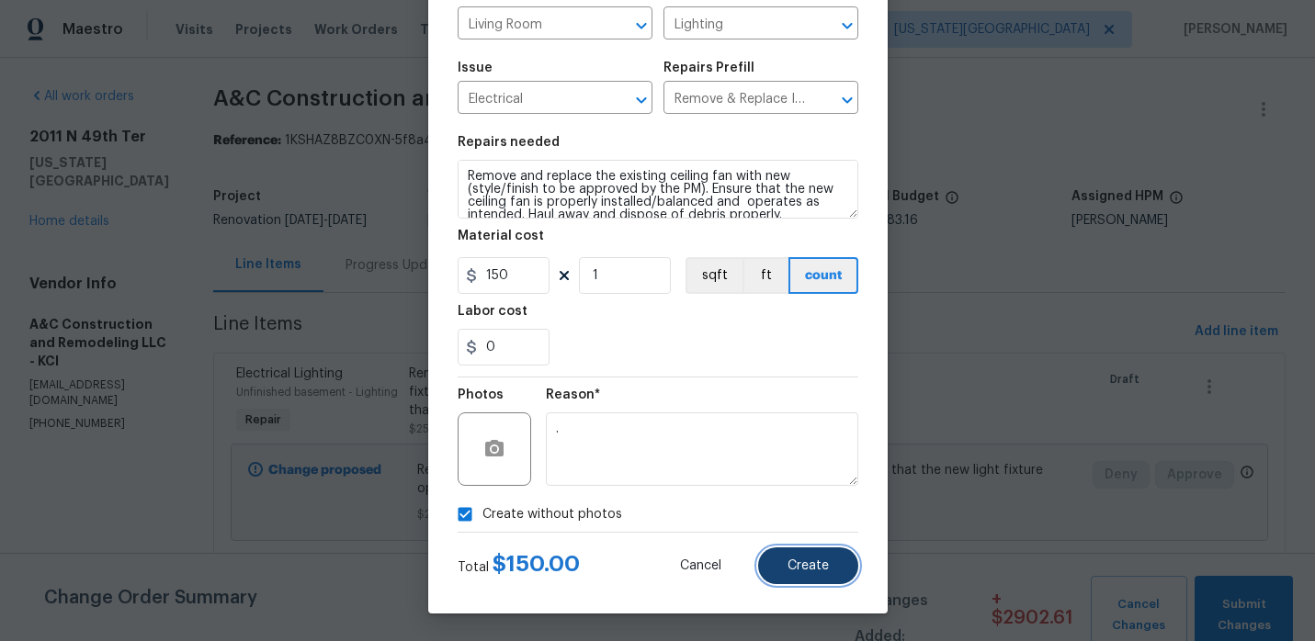
click at [821, 580] on button "Create" at bounding box center [808, 566] width 100 height 37
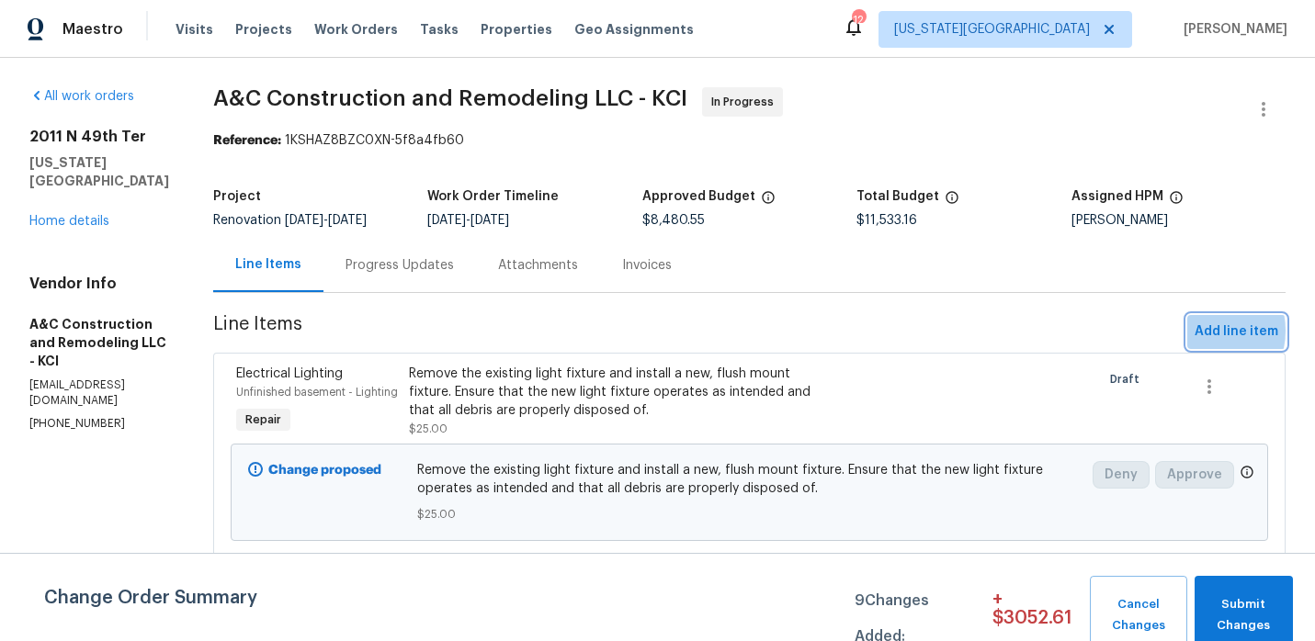
click at [1199, 331] on span "Add line item" at bounding box center [1237, 332] width 84 height 23
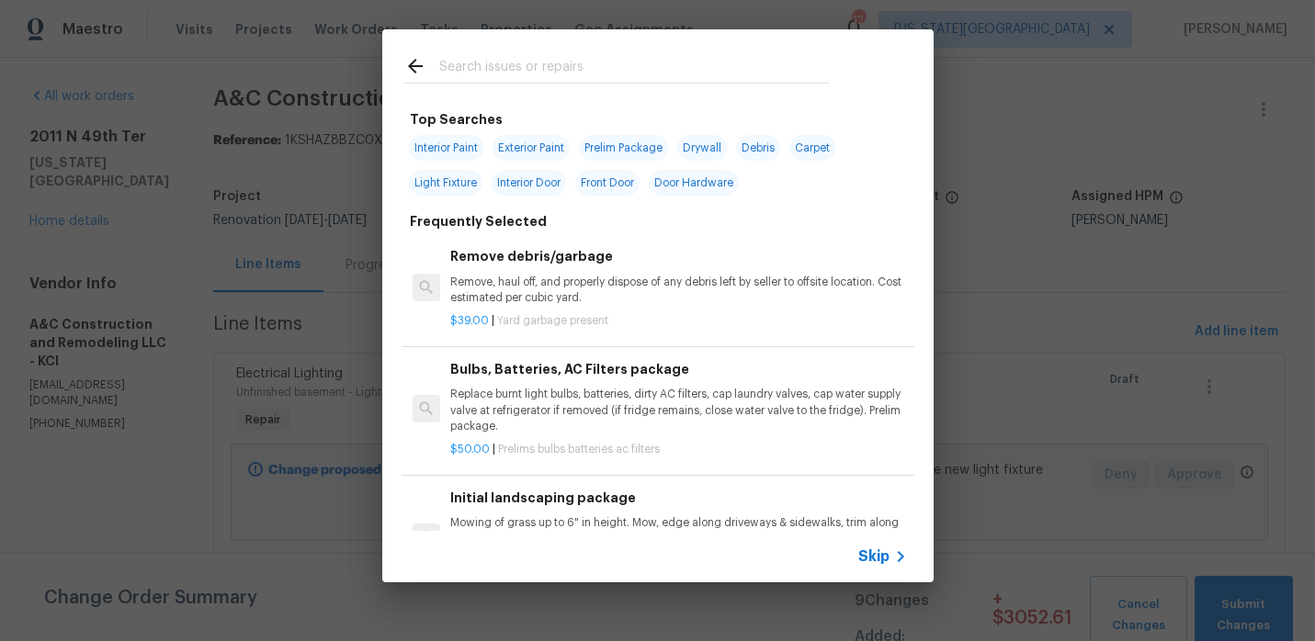
click at [591, 72] on input "text" at bounding box center [634, 69] width 390 height 28
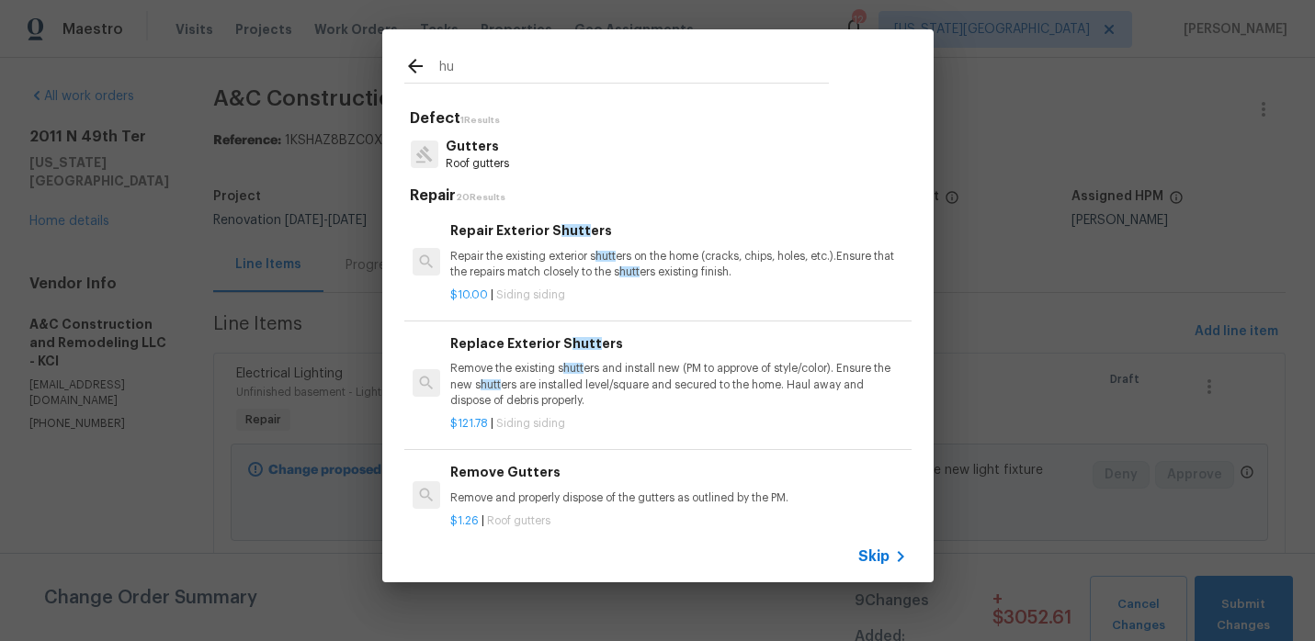
type input "h"
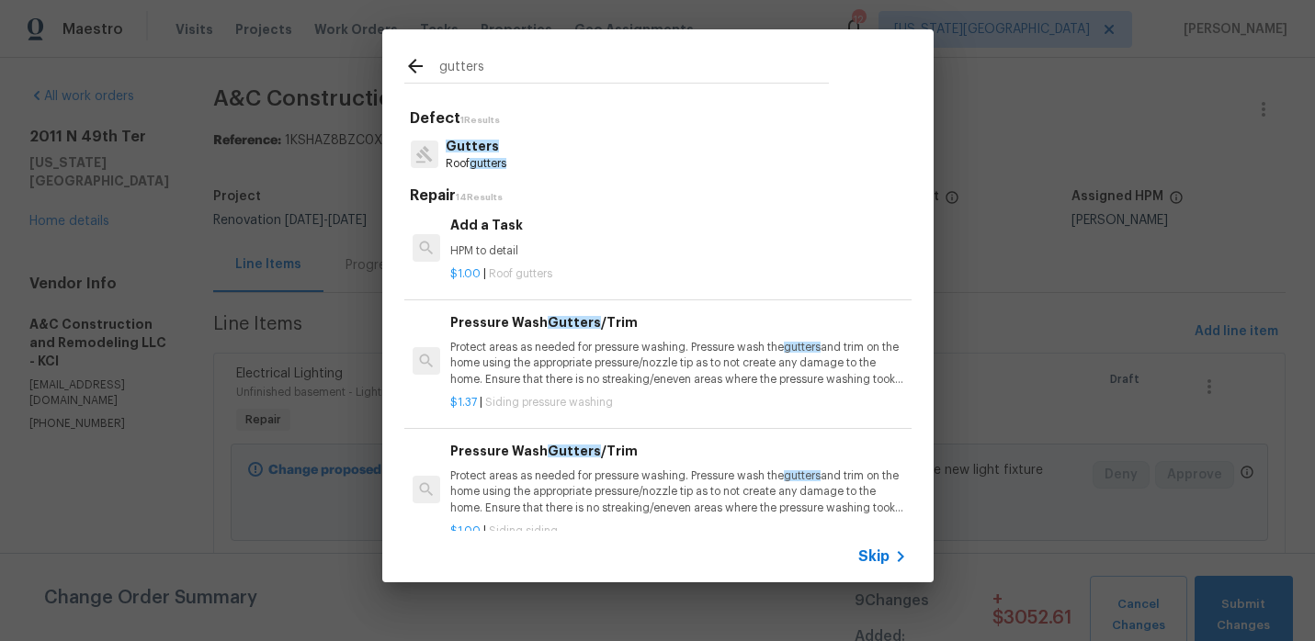
scroll to position [993, 0]
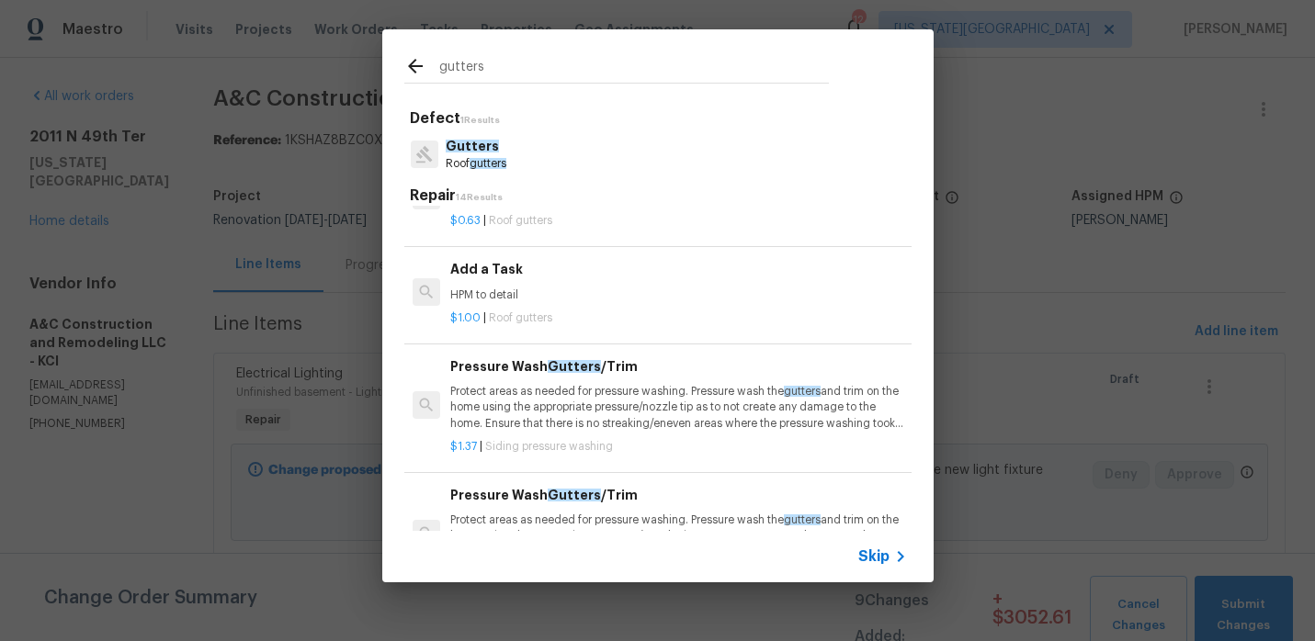
type input "gutters"
click at [503, 301] on div "Add a Task HPM to detail" at bounding box center [678, 281] width 456 height 44
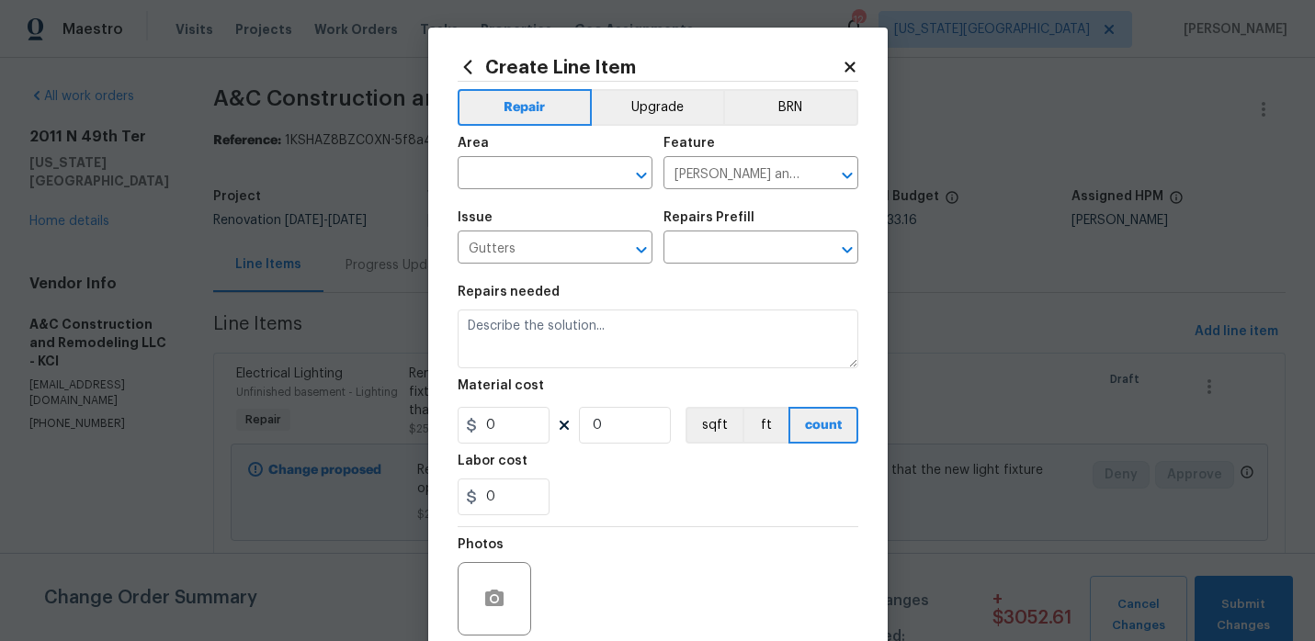
type input "Add a Task $1.00"
type textarea "HPM to detail"
type input "1"
click at [493, 154] on div "Area" at bounding box center [555, 149] width 195 height 24
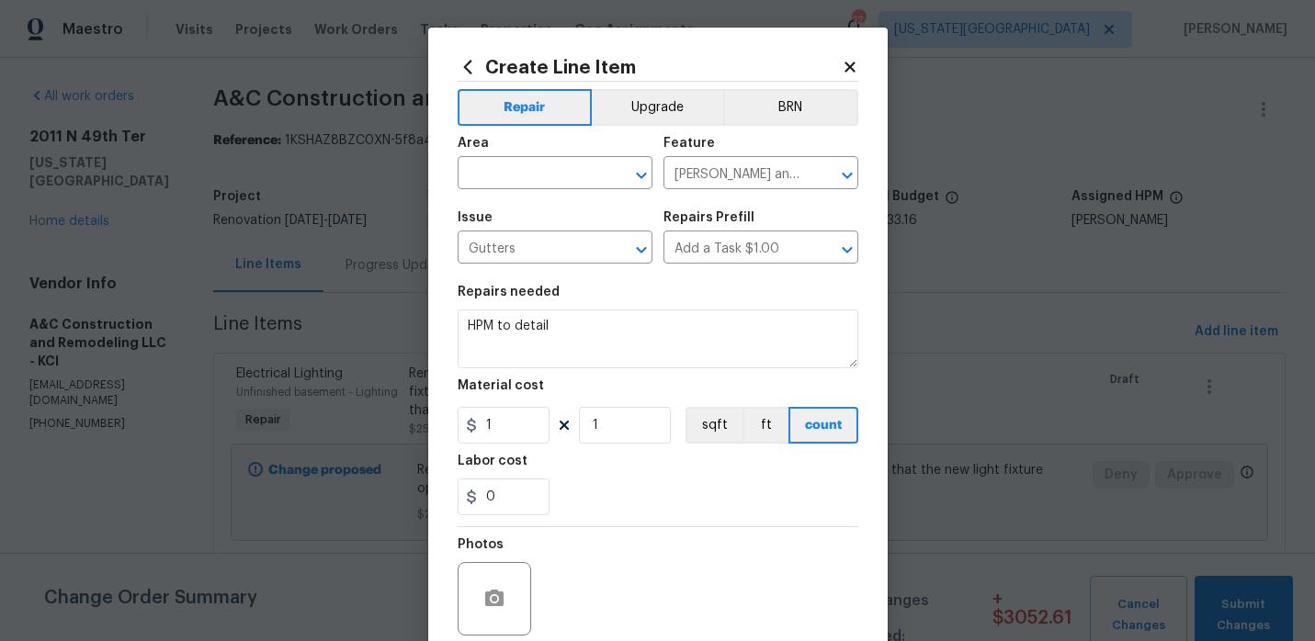
click at [493, 159] on div "Area" at bounding box center [555, 149] width 195 height 24
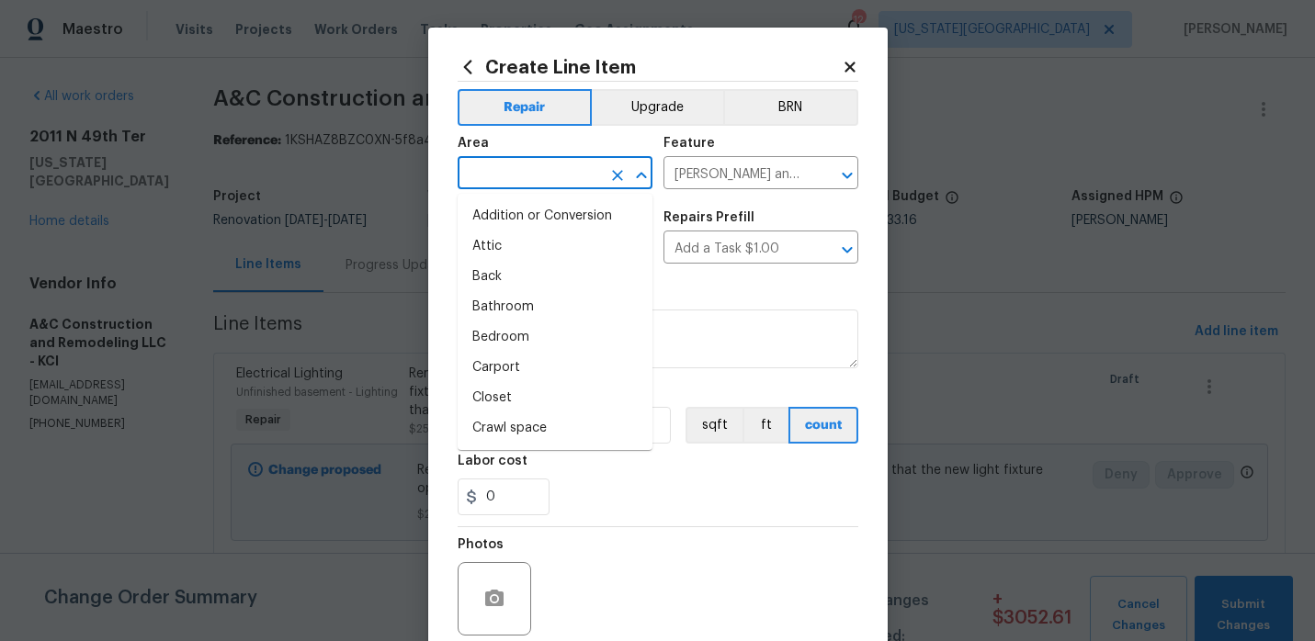
click at [496, 164] on input "text" at bounding box center [529, 175] width 143 height 28
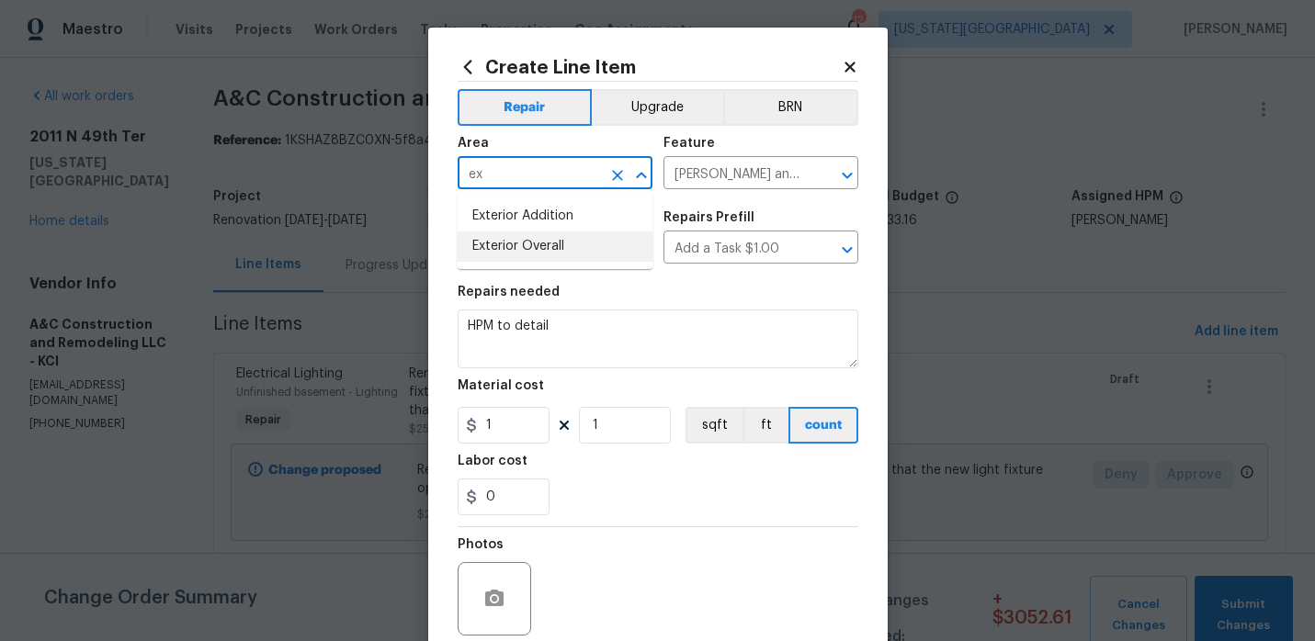
click at [516, 242] on li "Exterior Overall" at bounding box center [555, 247] width 195 height 30
type input "Exterior Overall"
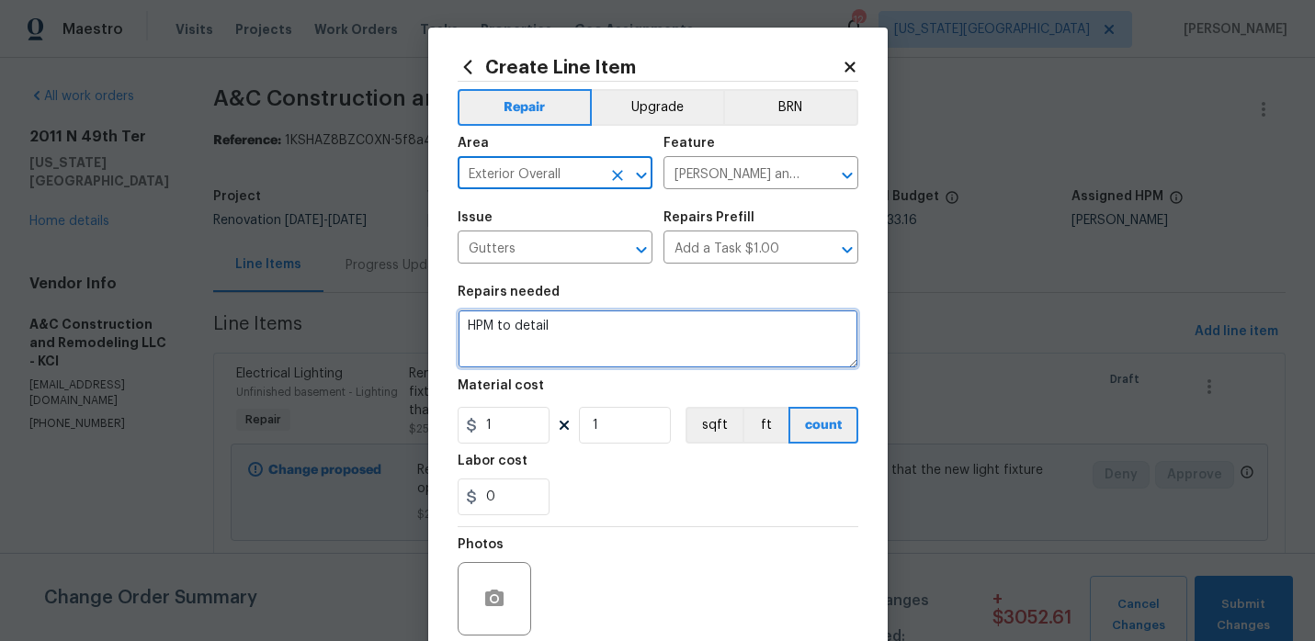
click at [565, 323] on textarea "HPM to detail" at bounding box center [658, 339] width 401 height 59
type textarea "replace all gutters"
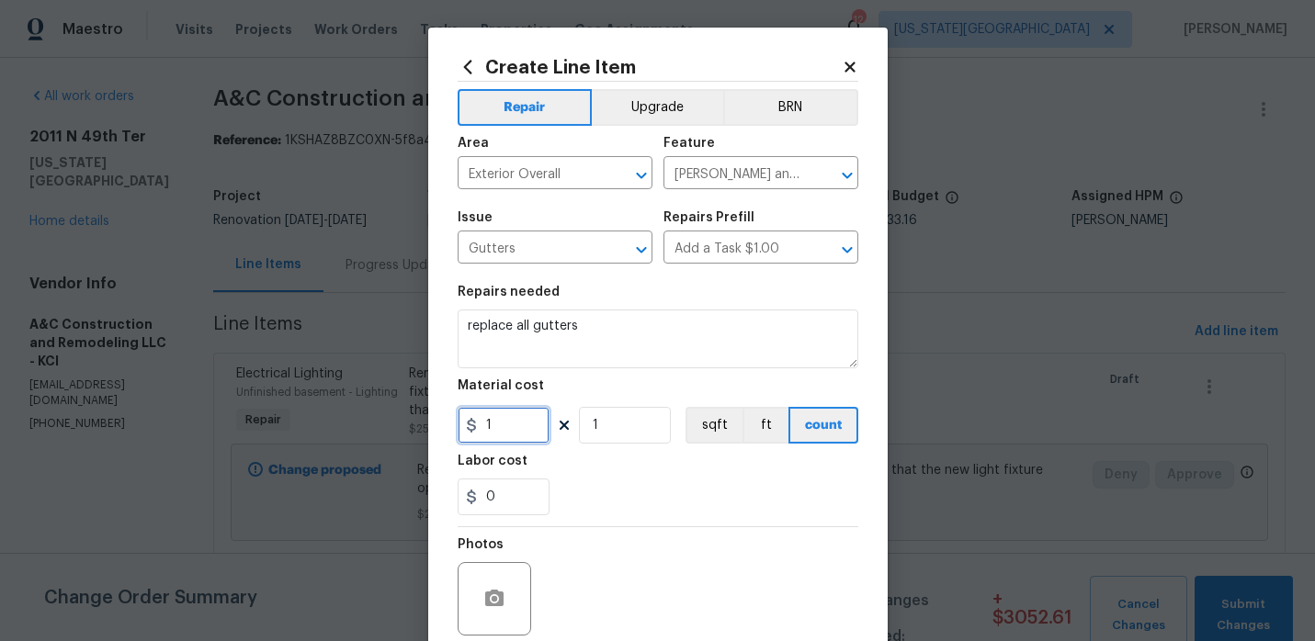
click at [520, 432] on input "1" at bounding box center [504, 425] width 92 height 37
type input "1800"
click at [599, 480] on div "0" at bounding box center [658, 497] width 401 height 37
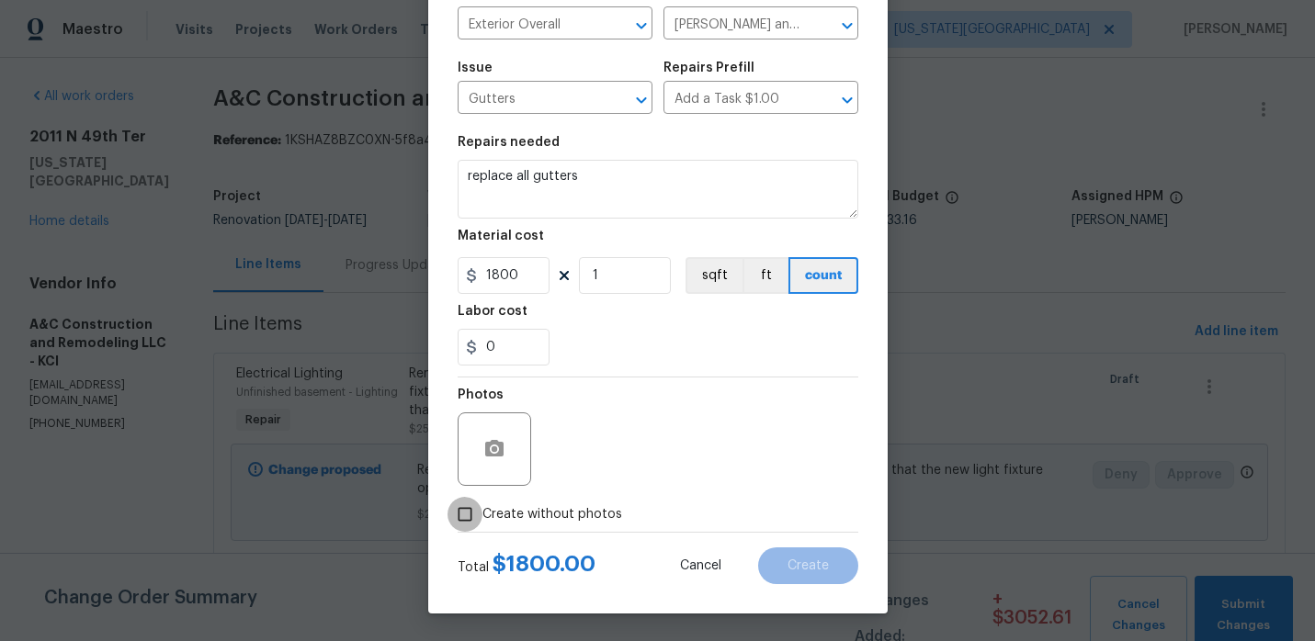
click at [478, 515] on input "Create without photos" at bounding box center [465, 514] width 35 height 35
checkbox input "true"
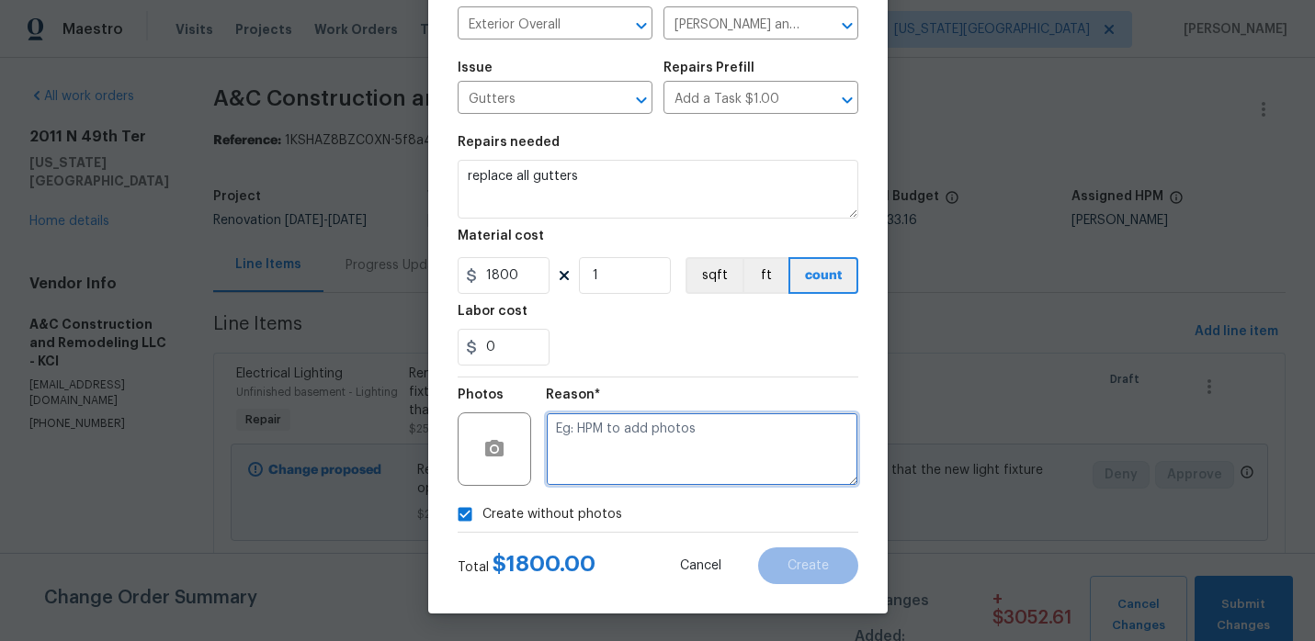
click at [565, 471] on textarea at bounding box center [702, 450] width 312 height 74
type textarea "."
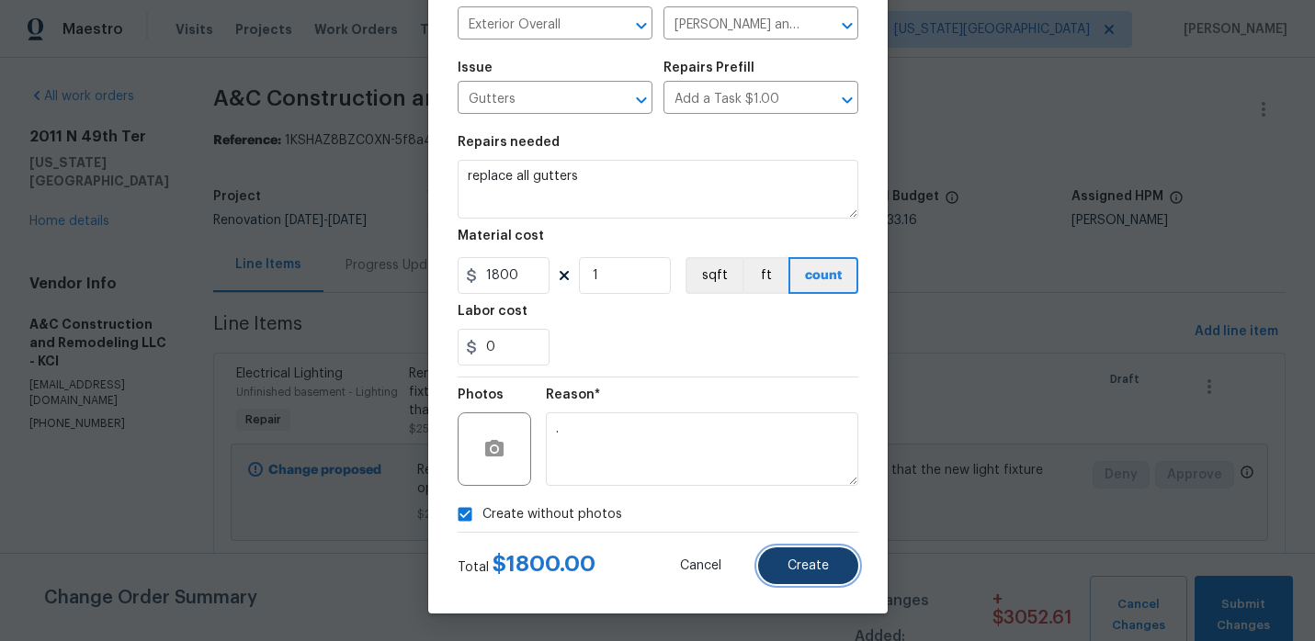
click at [809, 568] on span "Create" at bounding box center [808, 567] width 41 height 14
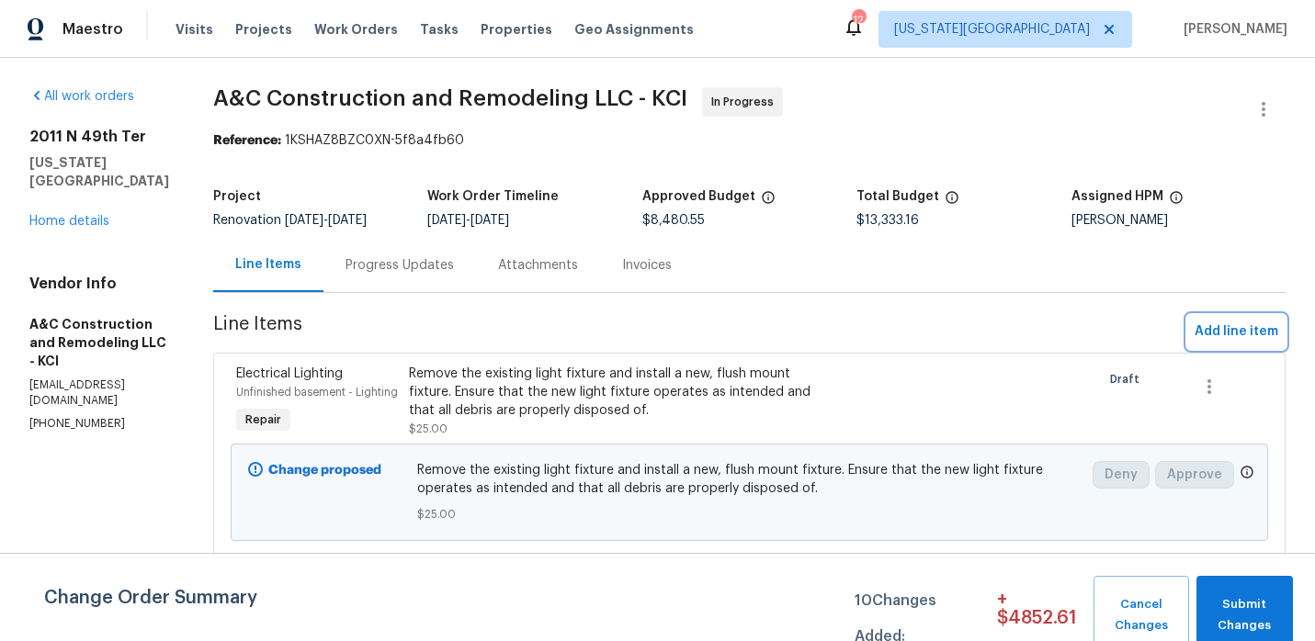
click at [1229, 334] on span "Add line item" at bounding box center [1237, 332] width 84 height 23
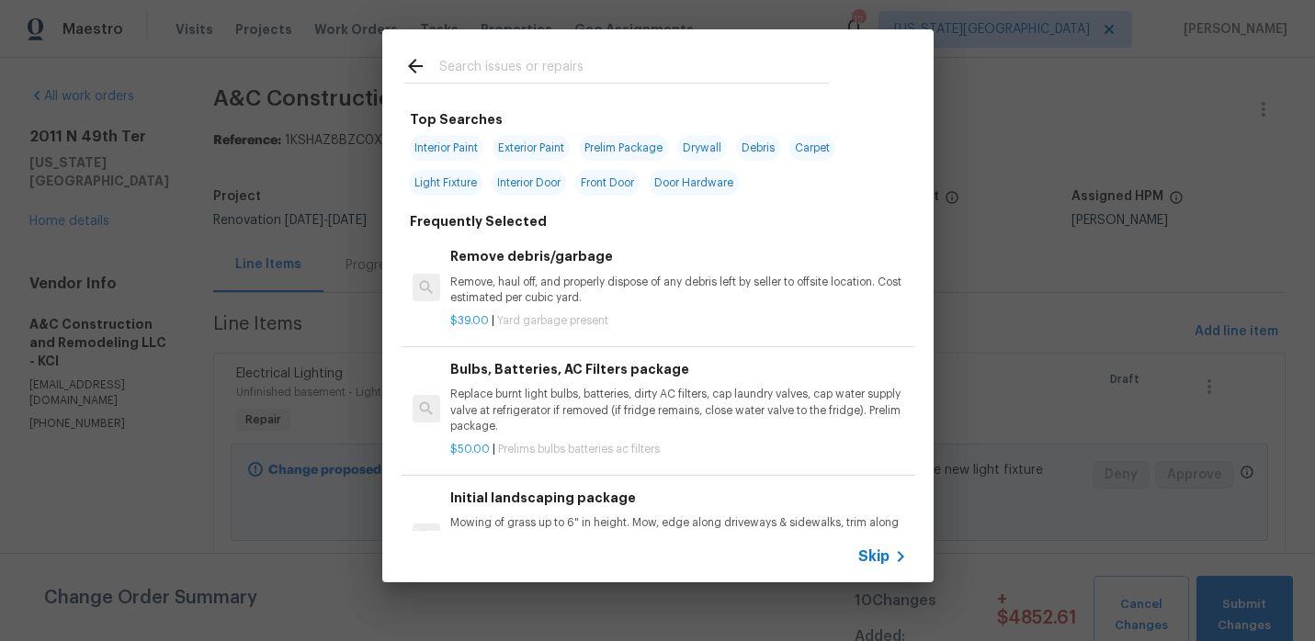
click at [597, 66] on input "text" at bounding box center [634, 69] width 390 height 28
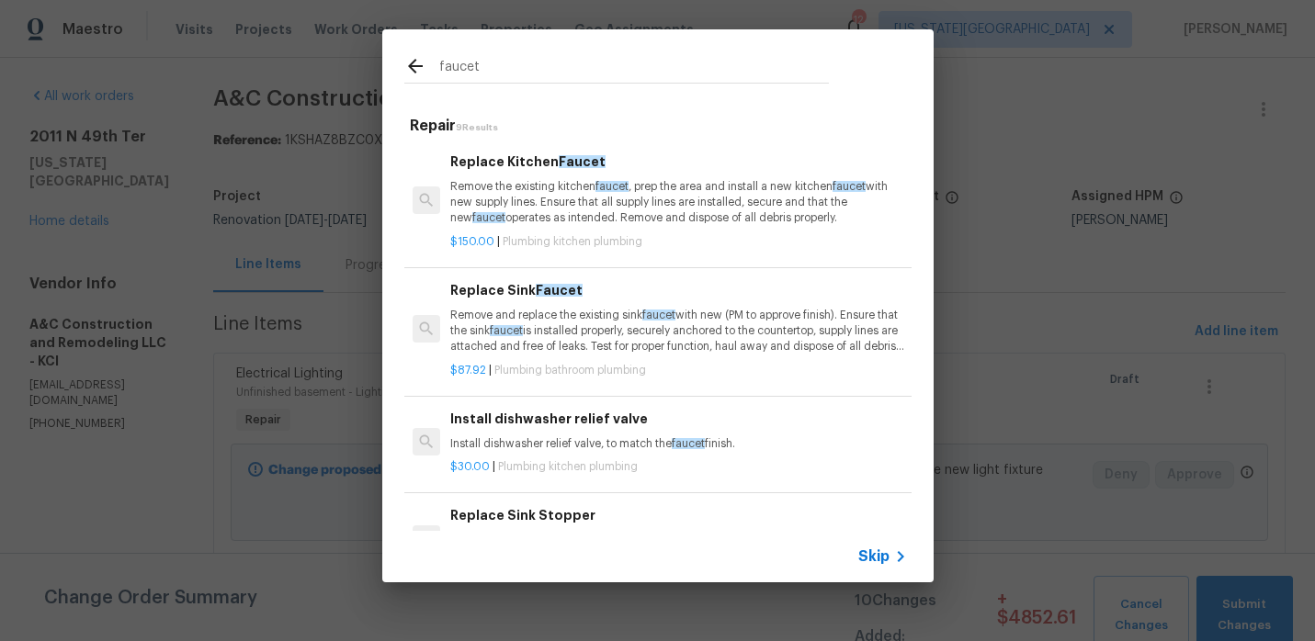
type input "faucet"
click at [564, 221] on p "Remove the existing kitchen faucet , prep the area and install a new kitchen fa…" at bounding box center [678, 202] width 456 height 47
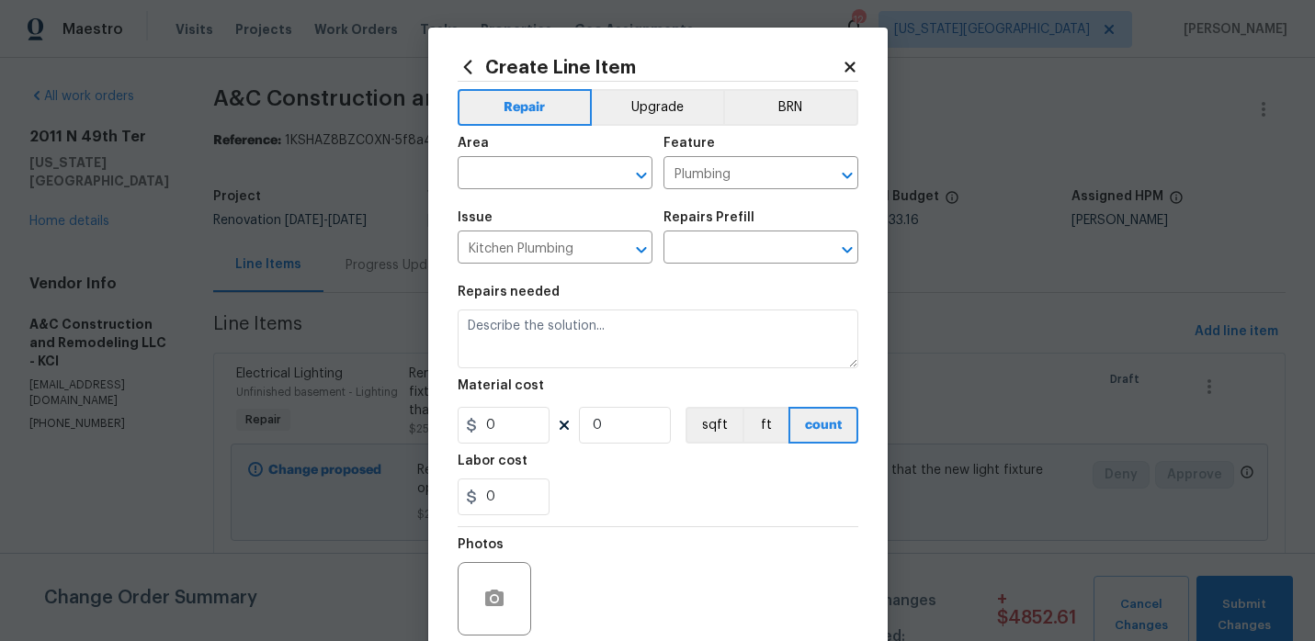
type input "Replace Kitchen Faucet $150.00"
type textarea "Remove the existing kitchen faucet, prep the area and install a new kitchen fau…"
type input "150"
type input "1"
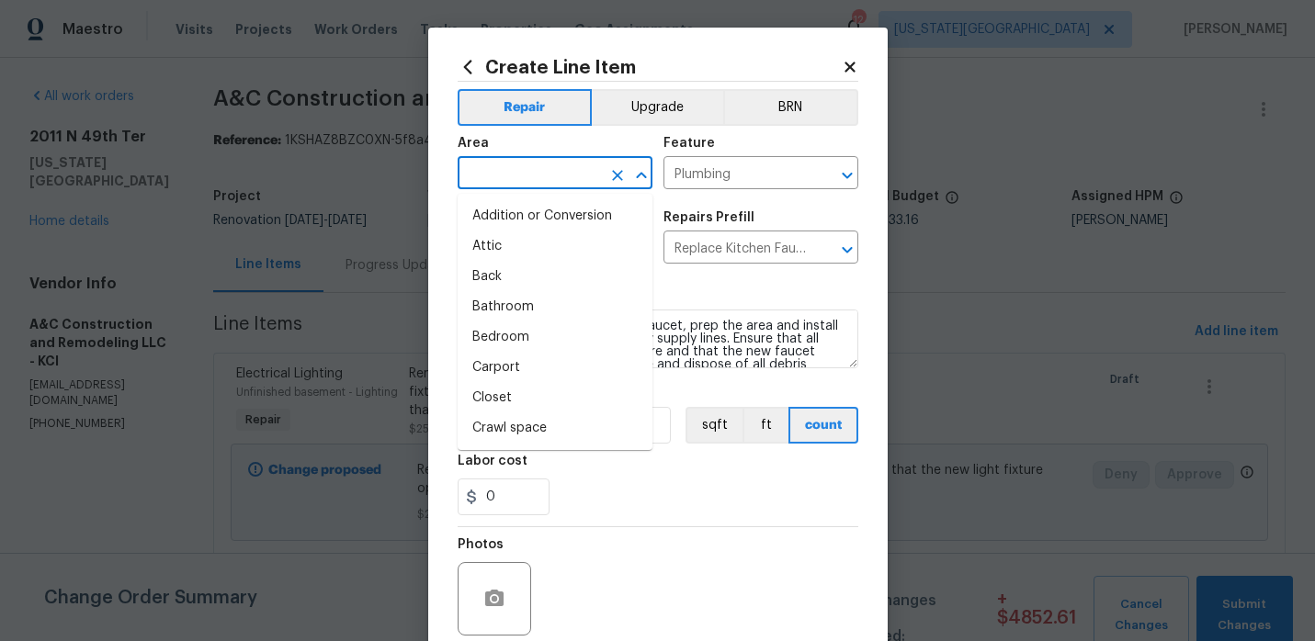
click at [525, 178] on input "text" at bounding box center [529, 175] width 143 height 28
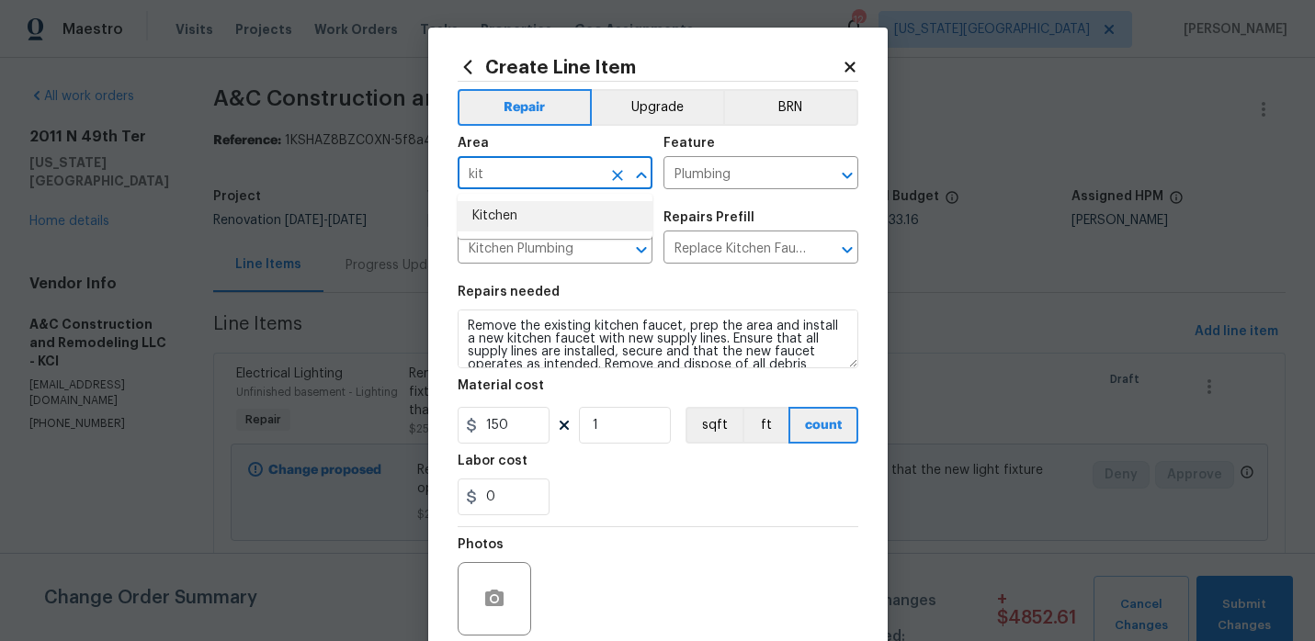
click at [516, 220] on li "Kitchen" at bounding box center [555, 216] width 195 height 30
type input "Kitchen"
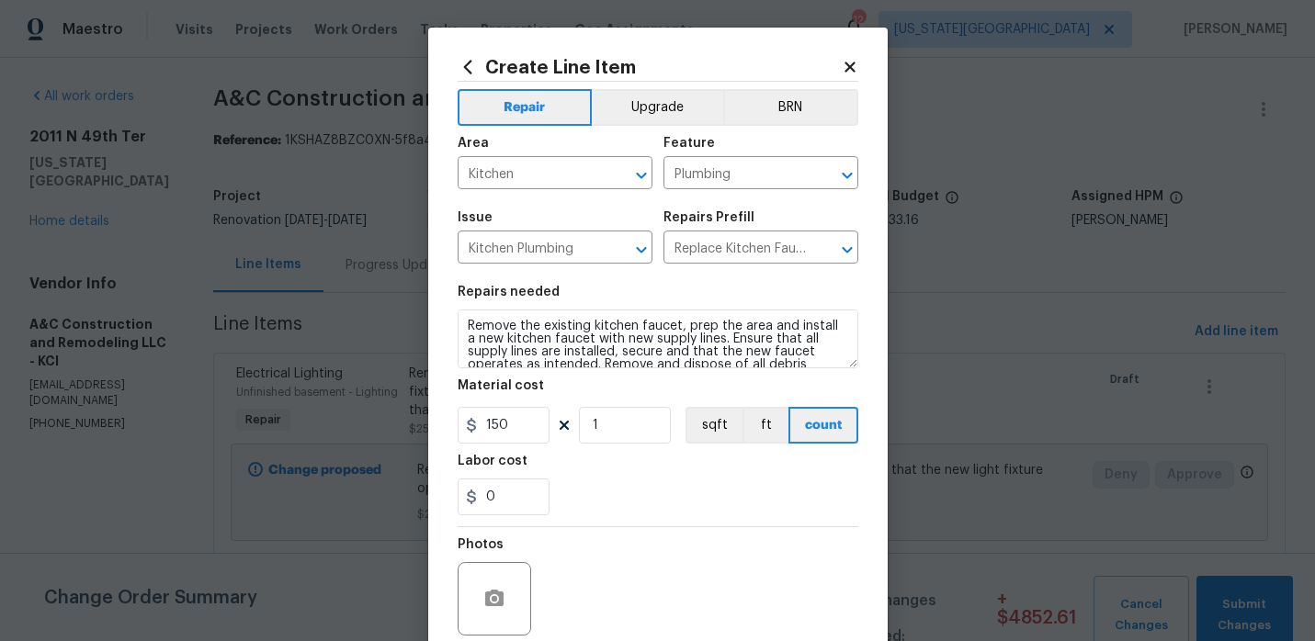
click at [707, 512] on div "0" at bounding box center [658, 497] width 401 height 37
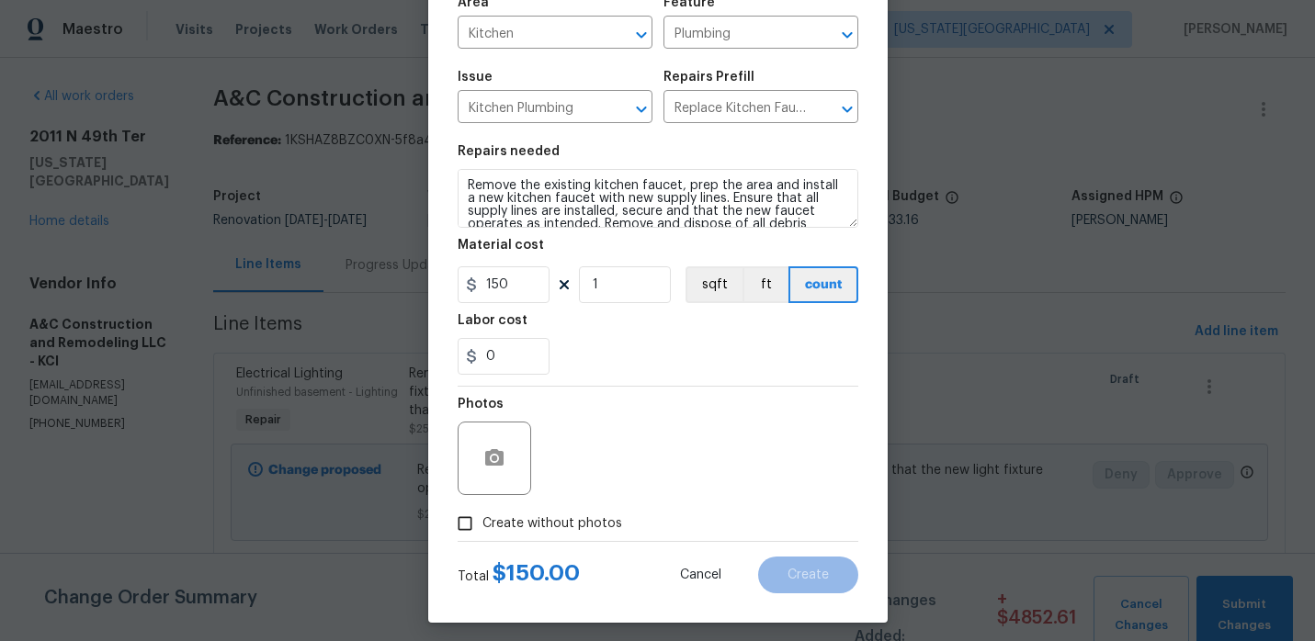
scroll to position [145, 0]
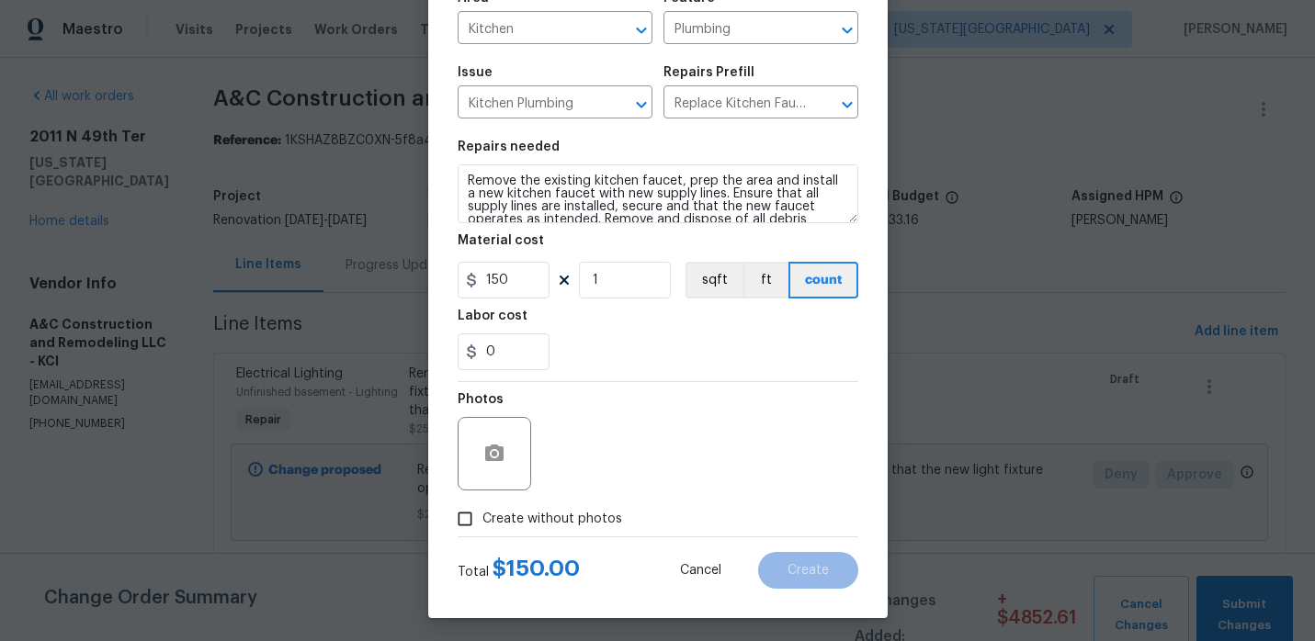
click at [468, 518] on input "Create without photos" at bounding box center [465, 519] width 35 height 35
checkbox input "true"
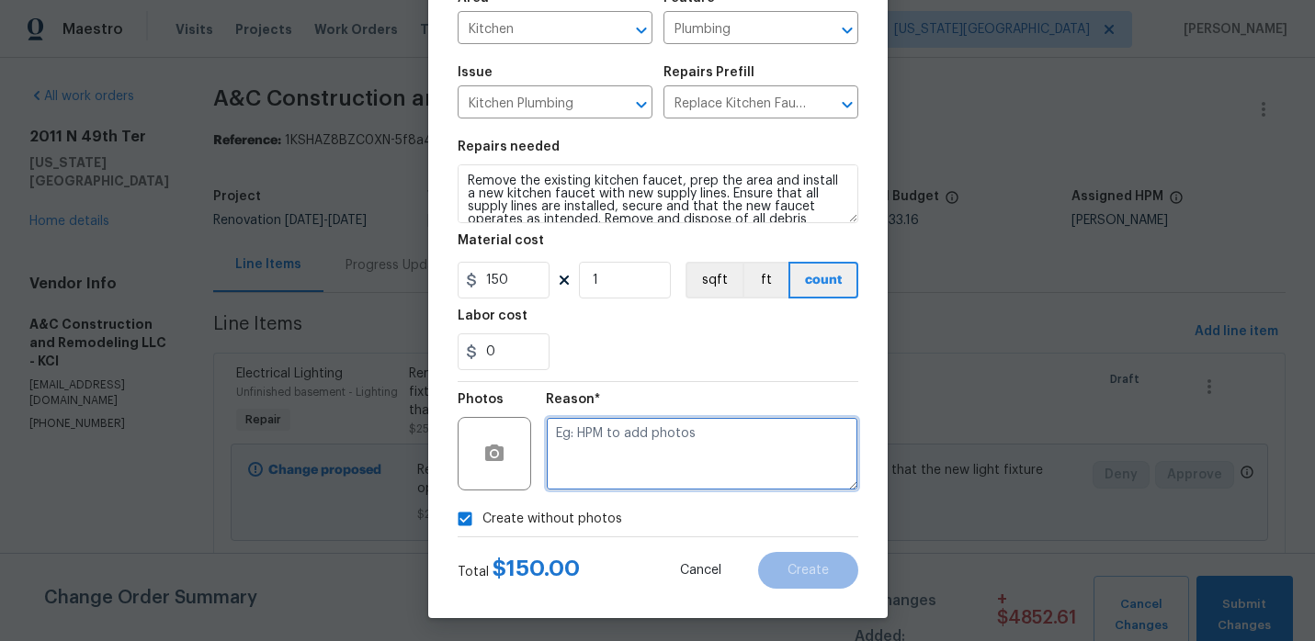
click at [605, 478] on textarea at bounding box center [702, 454] width 312 height 74
type textarea "."
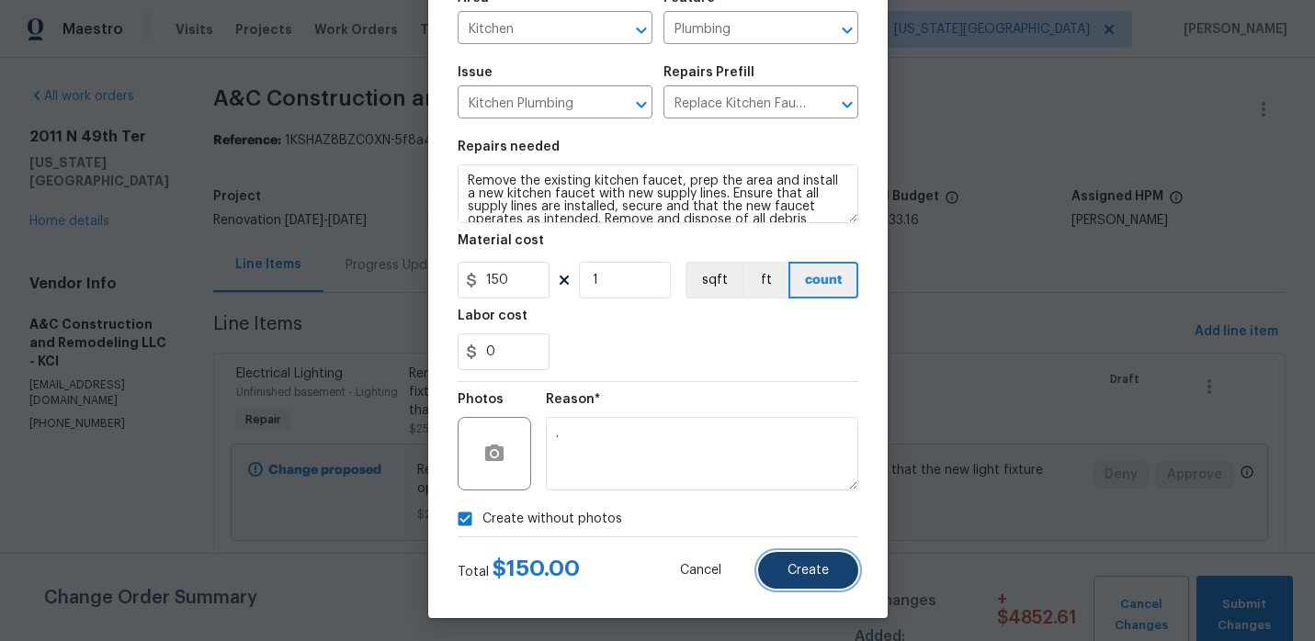
click at [835, 576] on button "Create" at bounding box center [808, 570] width 100 height 37
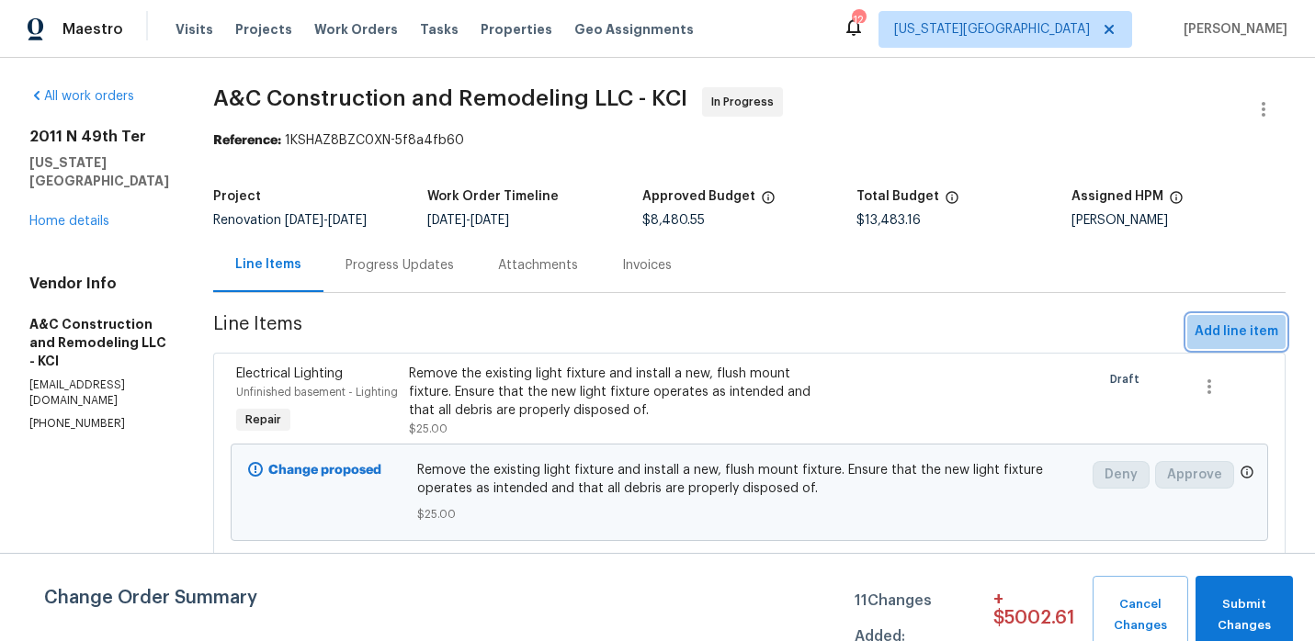
click at [1271, 337] on span "Add line item" at bounding box center [1237, 332] width 84 height 23
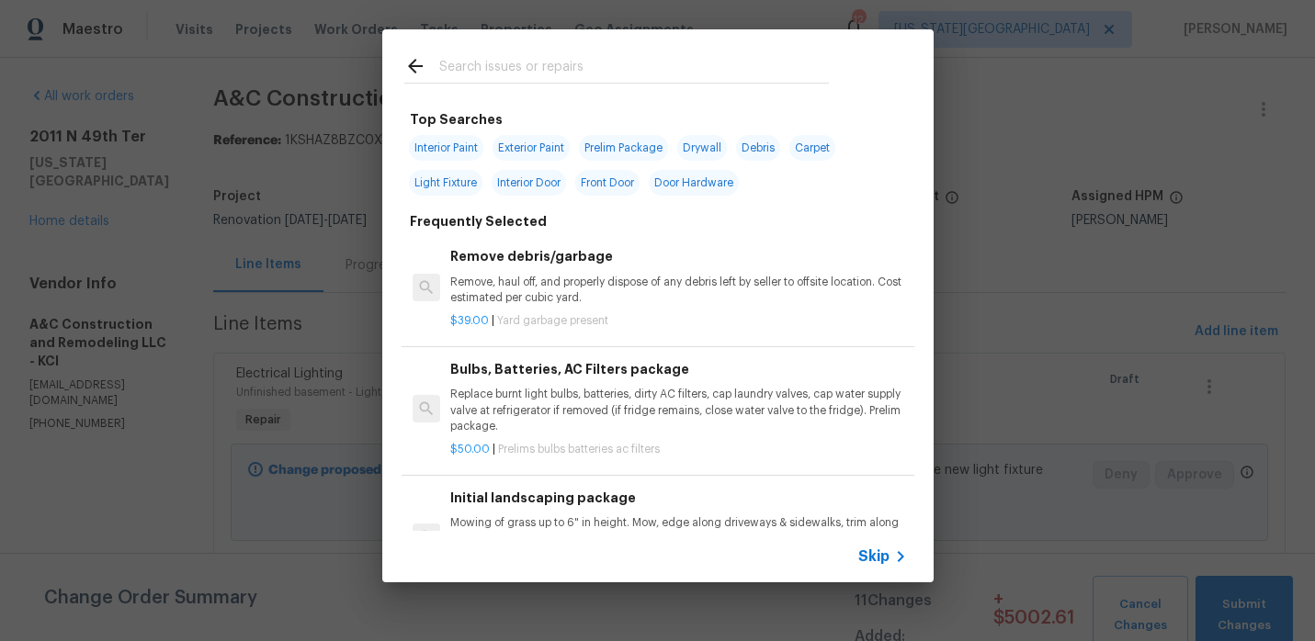
click at [748, 74] on input "text" at bounding box center [634, 69] width 390 height 28
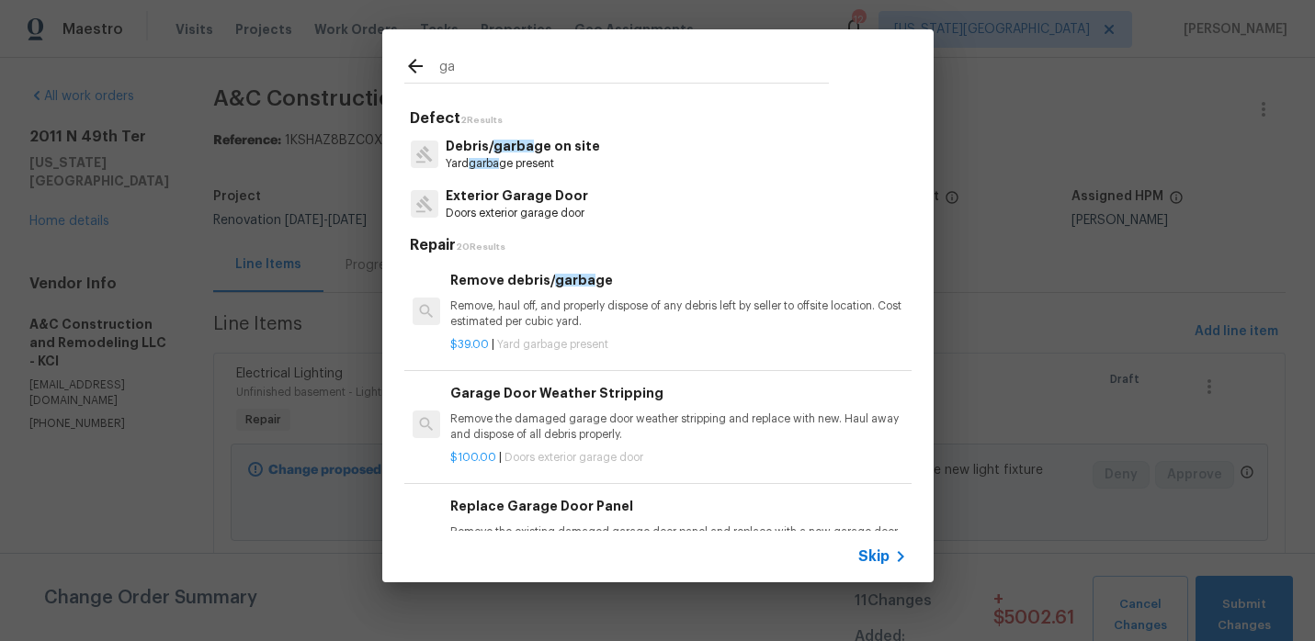
type input "g"
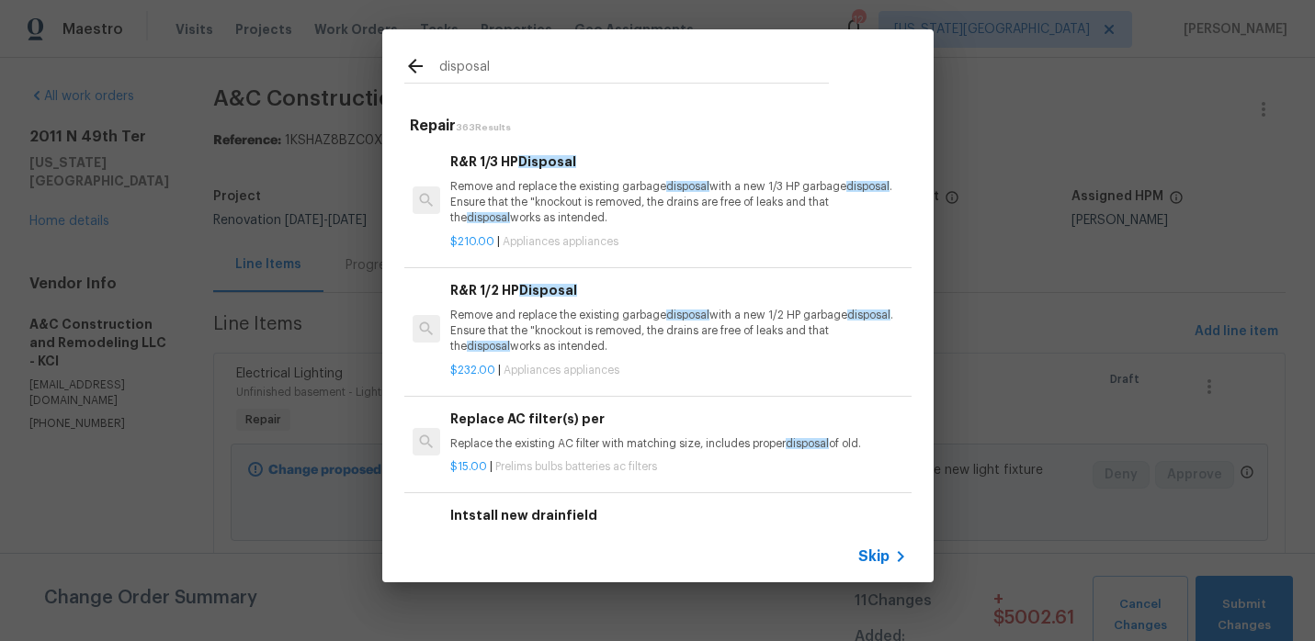
type input "disposal"
click at [557, 204] on p "Remove and replace the existing garbage disposal with a new 1/3 HP garbage disp…" at bounding box center [678, 202] width 456 height 47
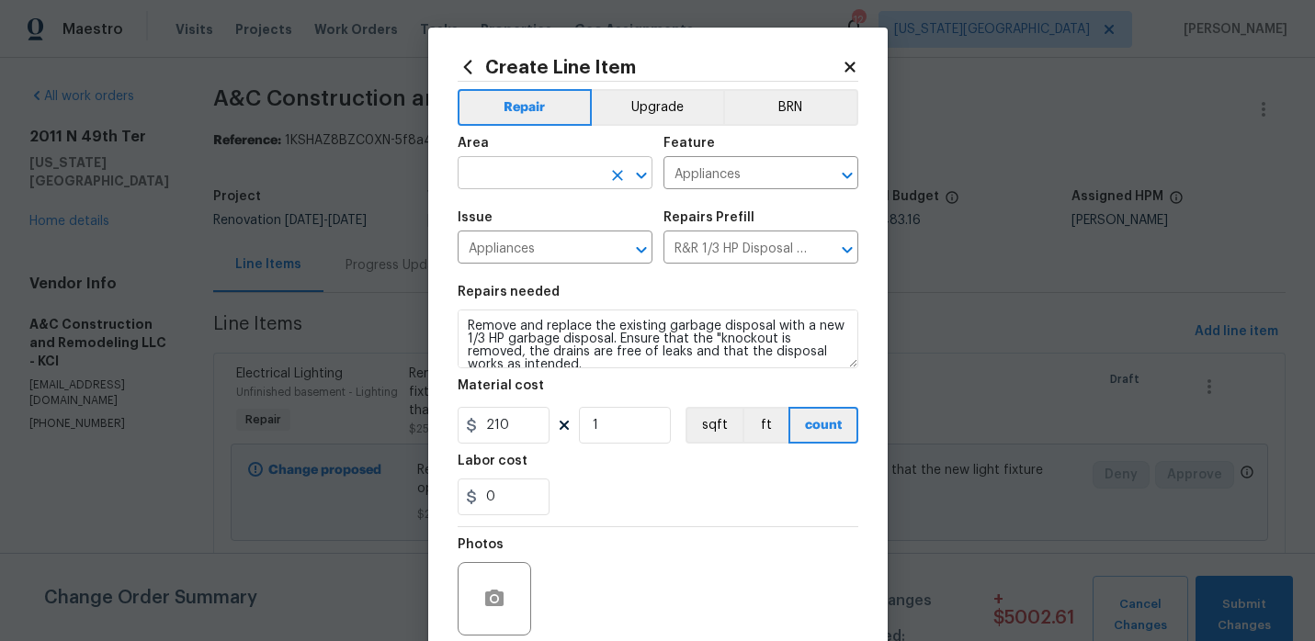
click at [571, 172] on input "text" at bounding box center [529, 175] width 143 height 28
click at [523, 218] on li "Kitchen" at bounding box center [555, 216] width 195 height 30
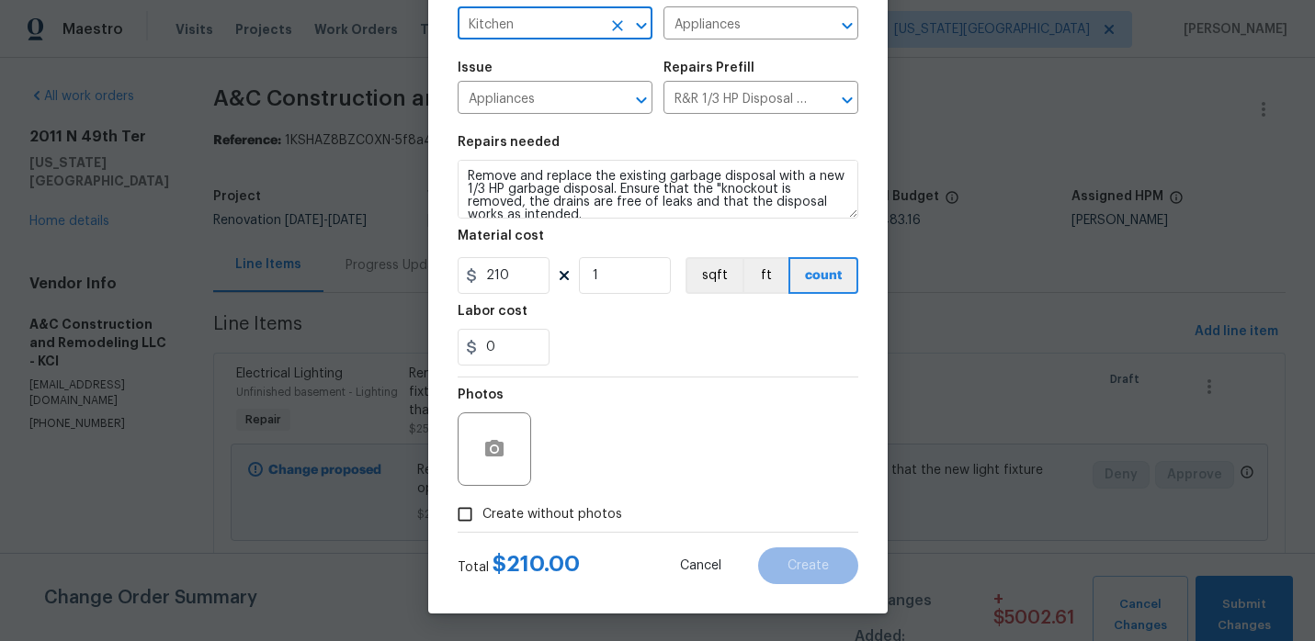
type input "Kitchen"
click at [468, 511] on input "Create without photos" at bounding box center [465, 514] width 35 height 35
checkbox input "true"
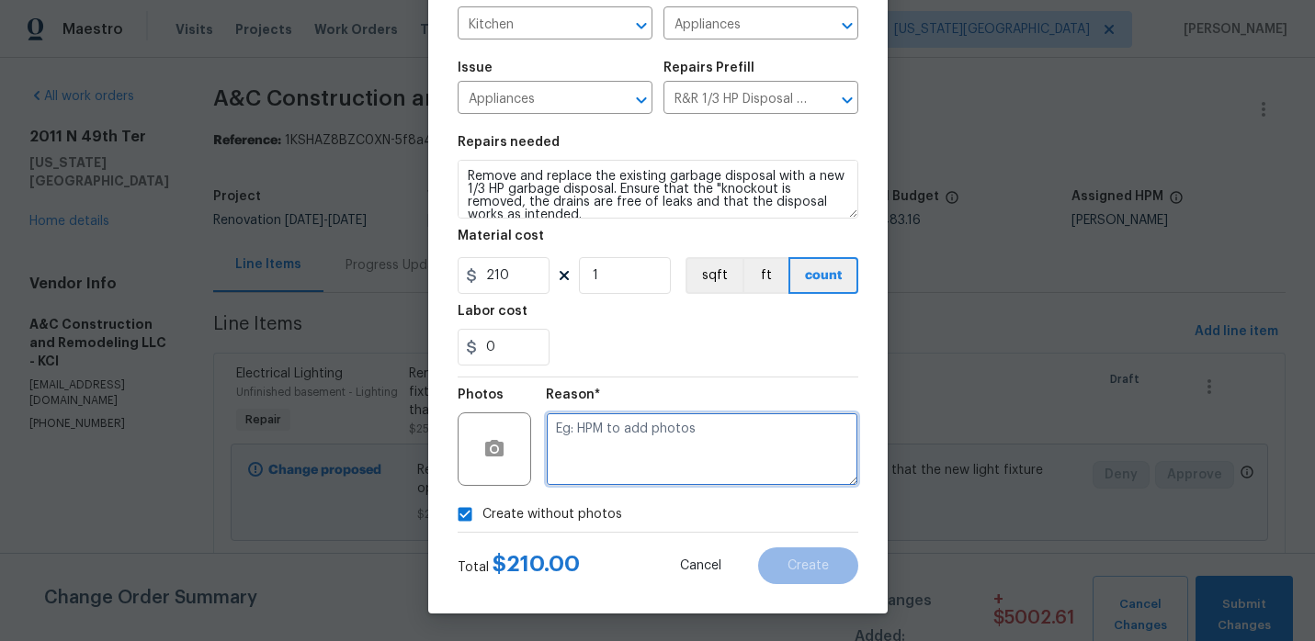
click at [623, 438] on textarea at bounding box center [702, 450] width 312 height 74
type textarea "."
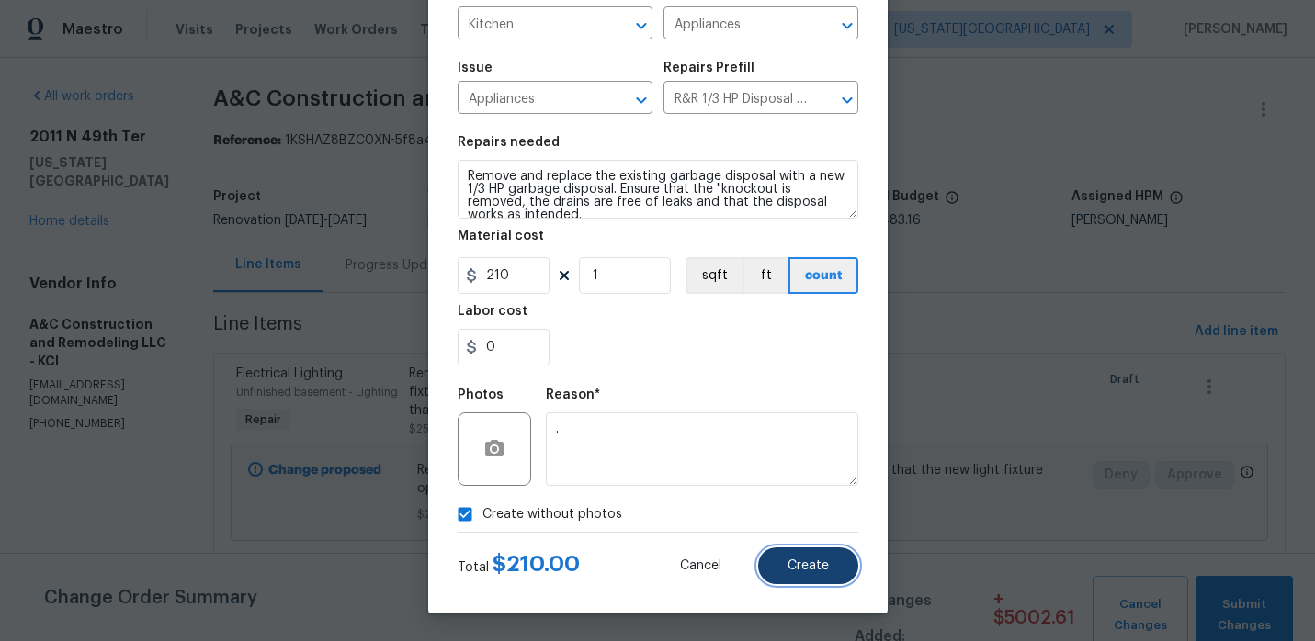
click at [827, 570] on span "Create" at bounding box center [808, 567] width 41 height 14
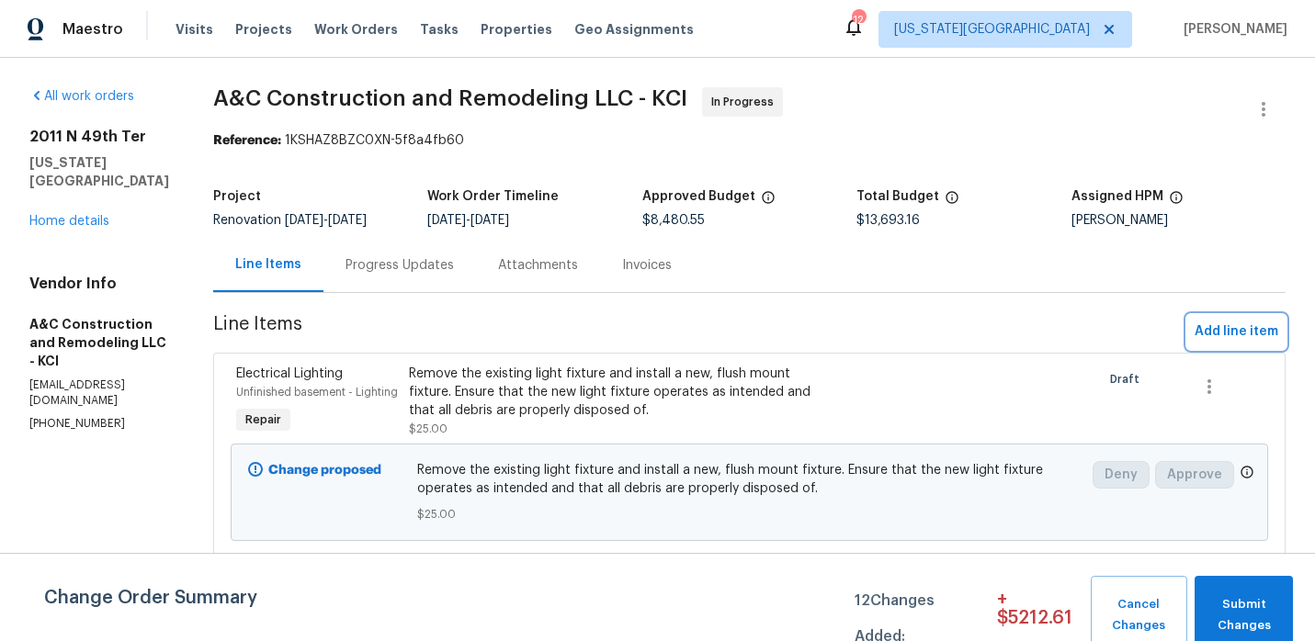
click at [1246, 330] on span "Add line item" at bounding box center [1237, 332] width 84 height 23
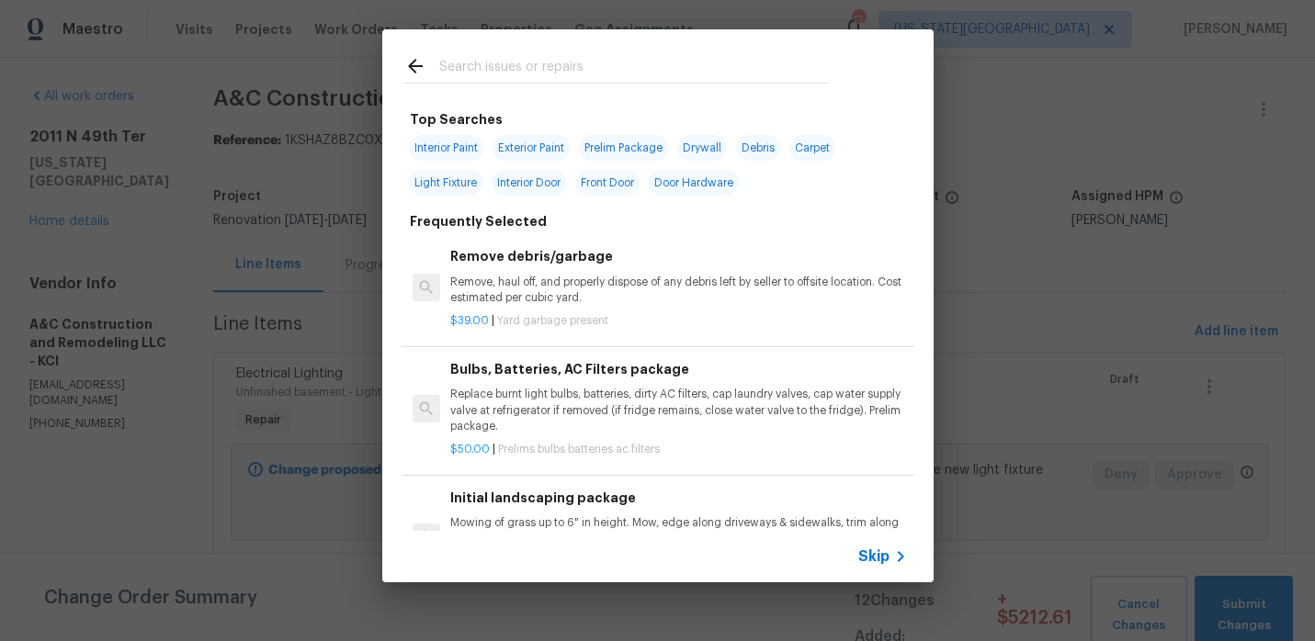
click at [618, 75] on input "text" at bounding box center [634, 69] width 390 height 28
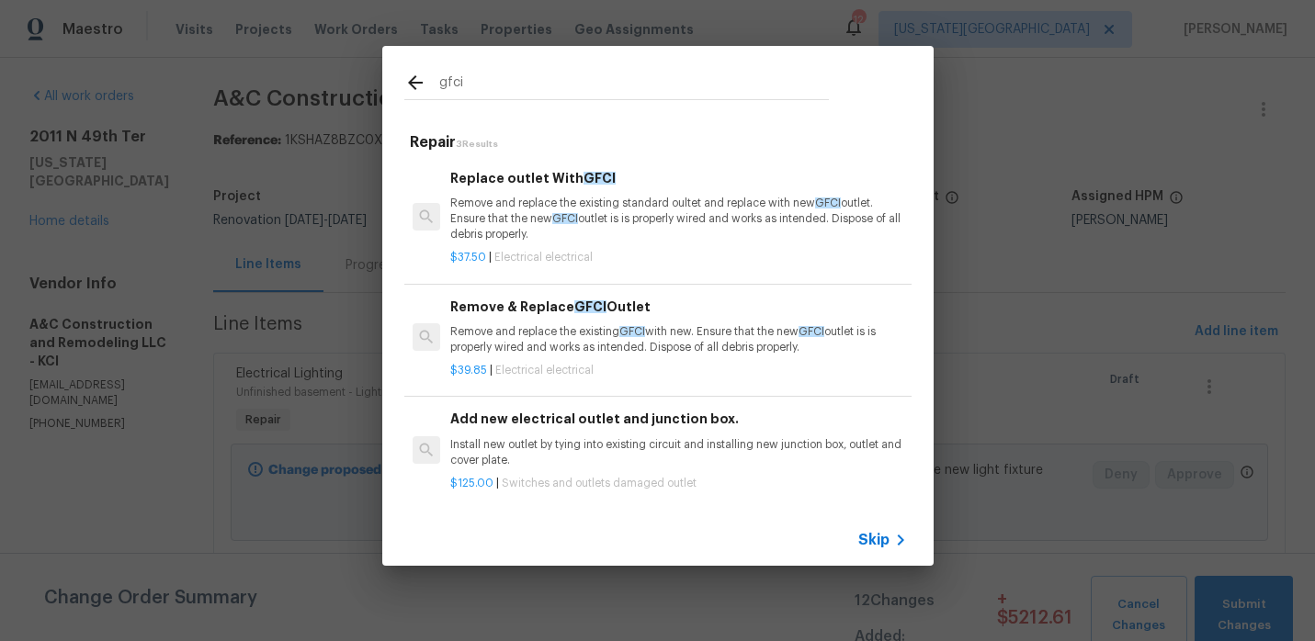
type input "gfci"
click at [530, 322] on div "Remove & Replace GFCI Outlet Remove and replace the existing GFCI with new. Ens…" at bounding box center [678, 327] width 456 height 60
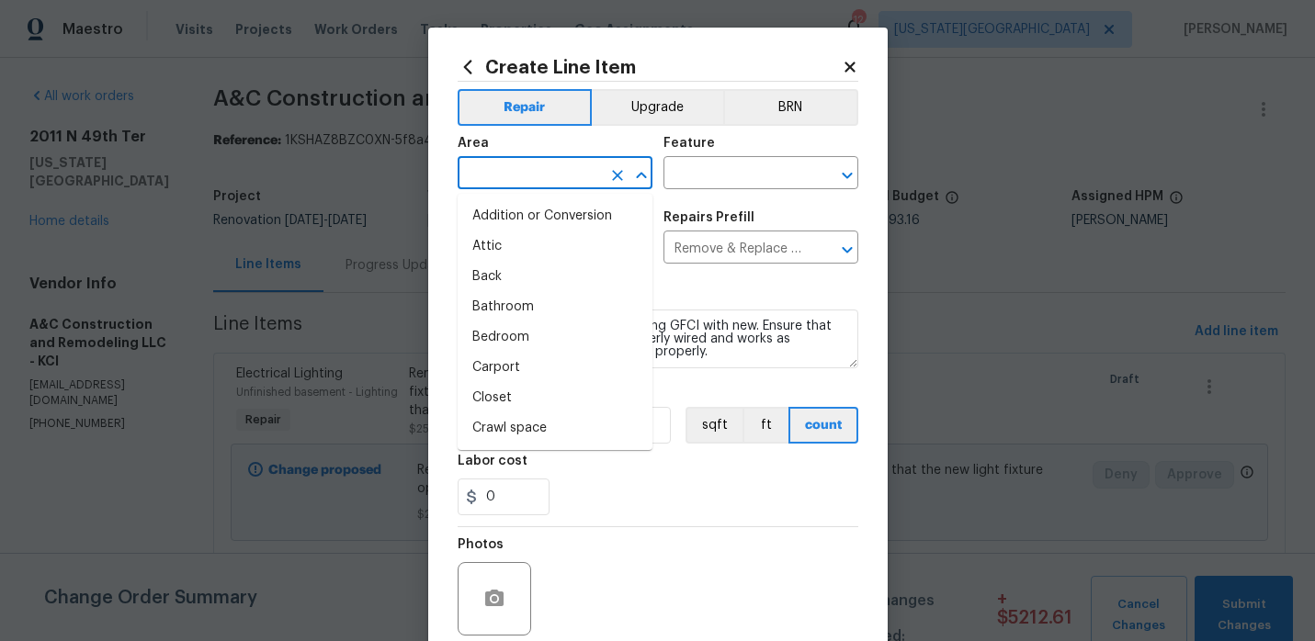
click at [537, 184] on input "text" at bounding box center [529, 175] width 143 height 28
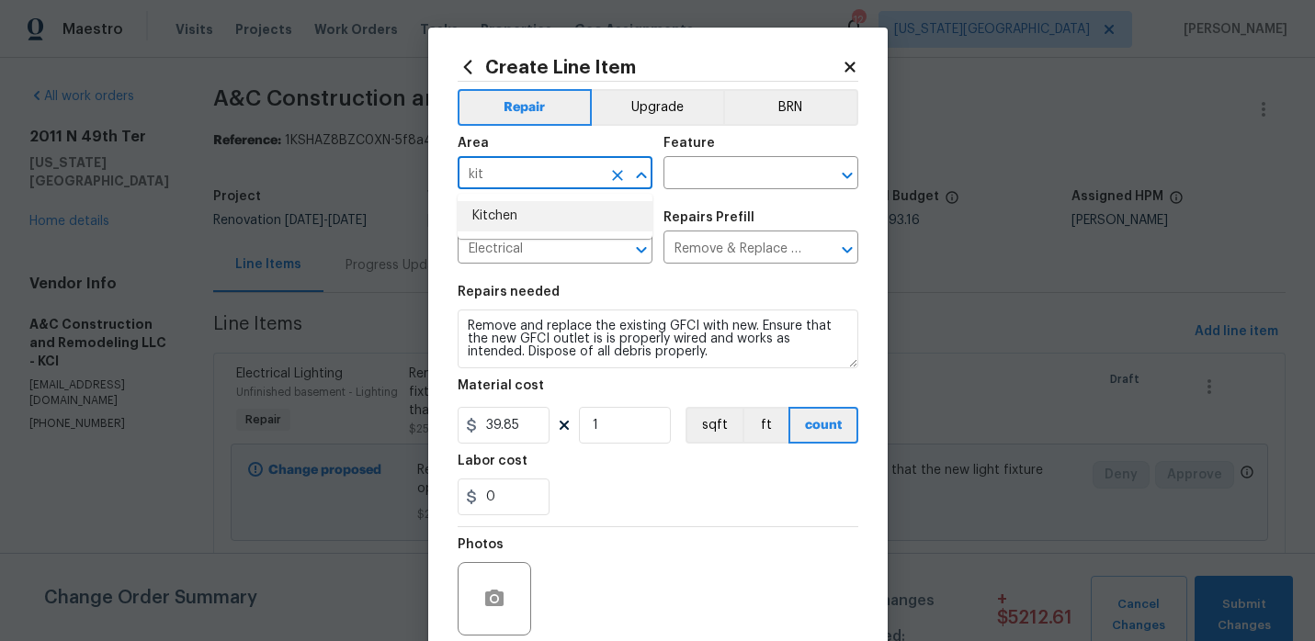
click at [518, 213] on li "Kitchen" at bounding box center [555, 216] width 195 height 30
type input "Kitchen"
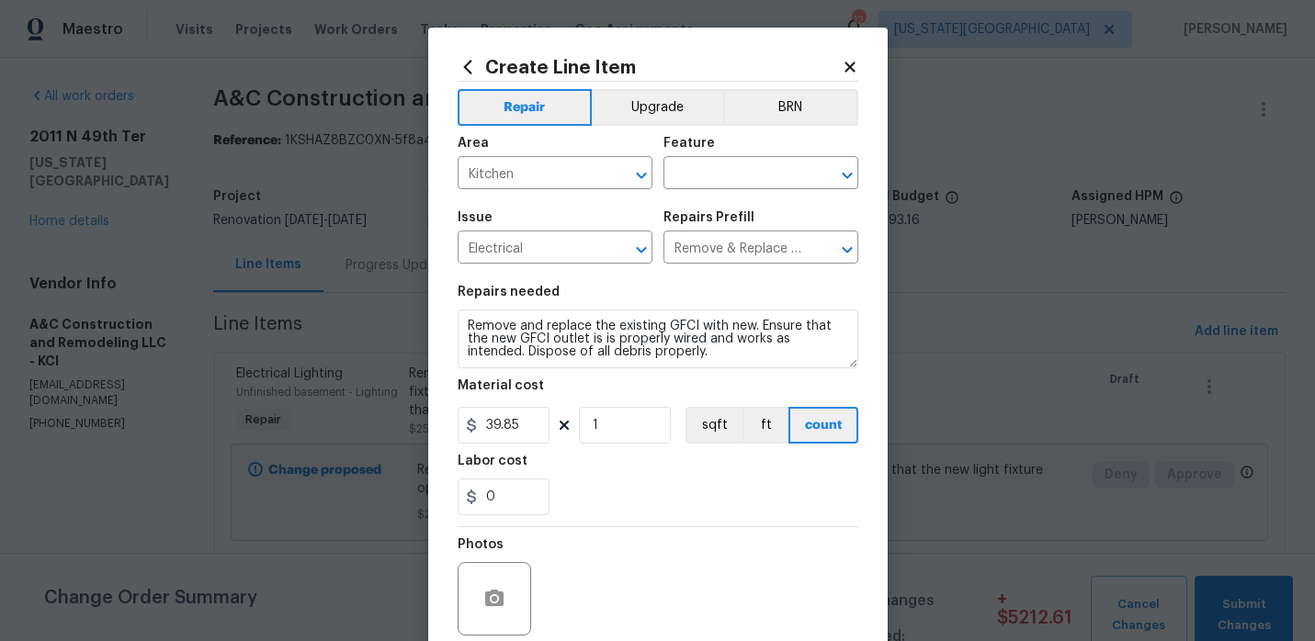
click at [715, 148] on div "Feature" at bounding box center [760, 149] width 195 height 24
click at [714, 167] on input "text" at bounding box center [734, 175] width 143 height 28
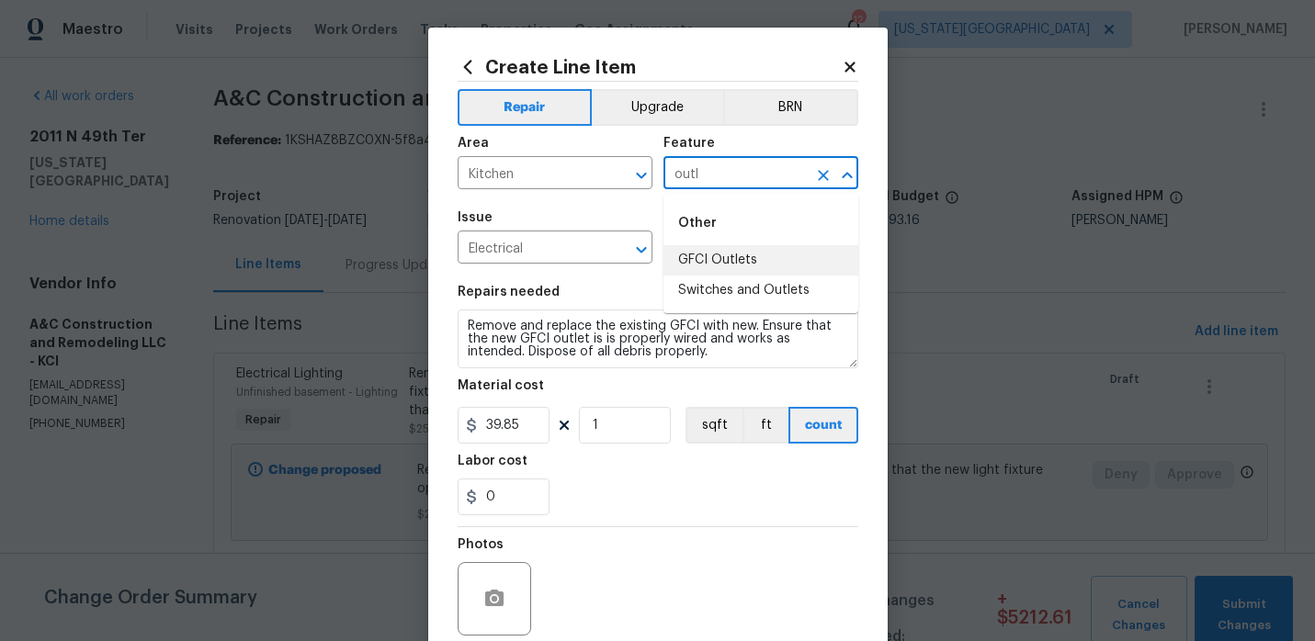
click at [712, 255] on li "GFCI Outlets" at bounding box center [760, 260] width 195 height 30
type input "GFCI Outlets"
click at [588, 503] on div "0" at bounding box center [658, 497] width 401 height 37
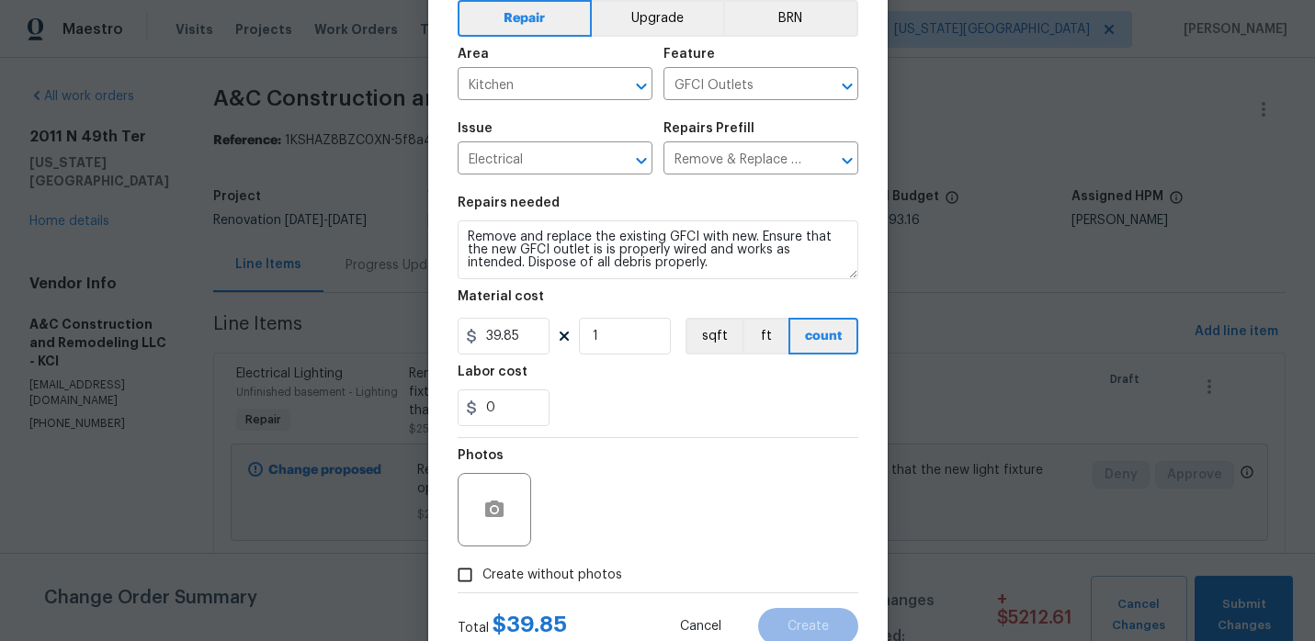
scroll to position [138, 0]
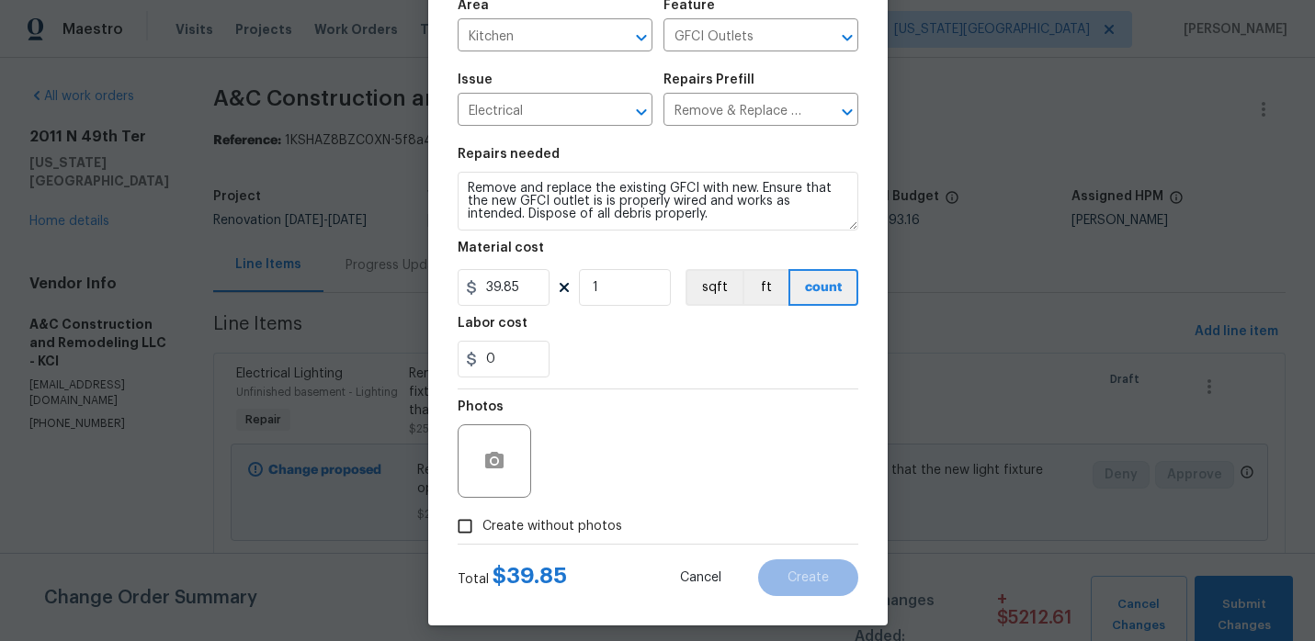
click at [466, 528] on input "Create without photos" at bounding box center [465, 526] width 35 height 35
checkbox input "true"
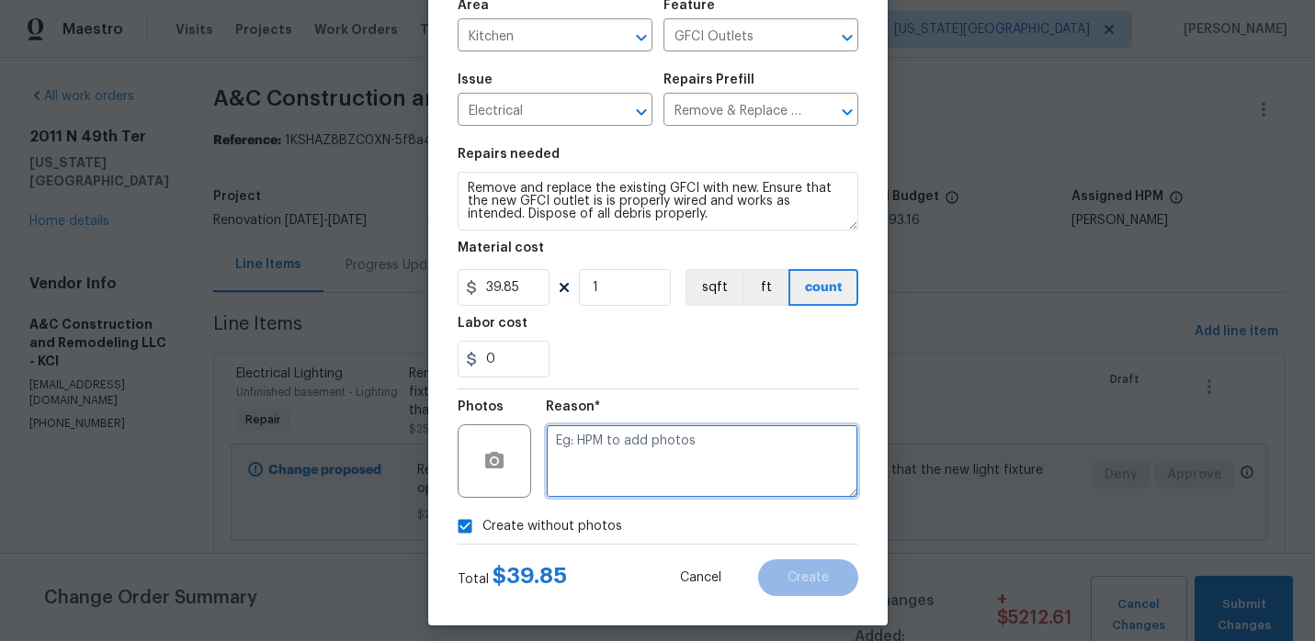
click at [594, 449] on textarea at bounding box center [702, 462] width 312 height 74
type textarea "."
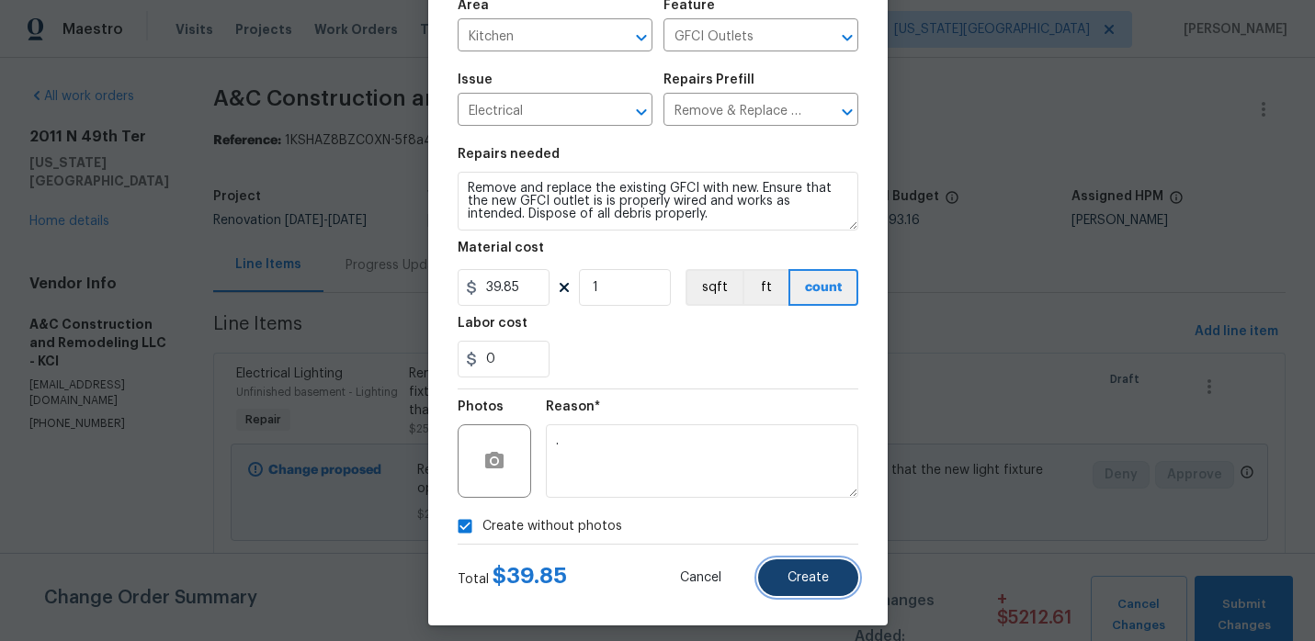
click at [799, 577] on span "Create" at bounding box center [808, 579] width 41 height 14
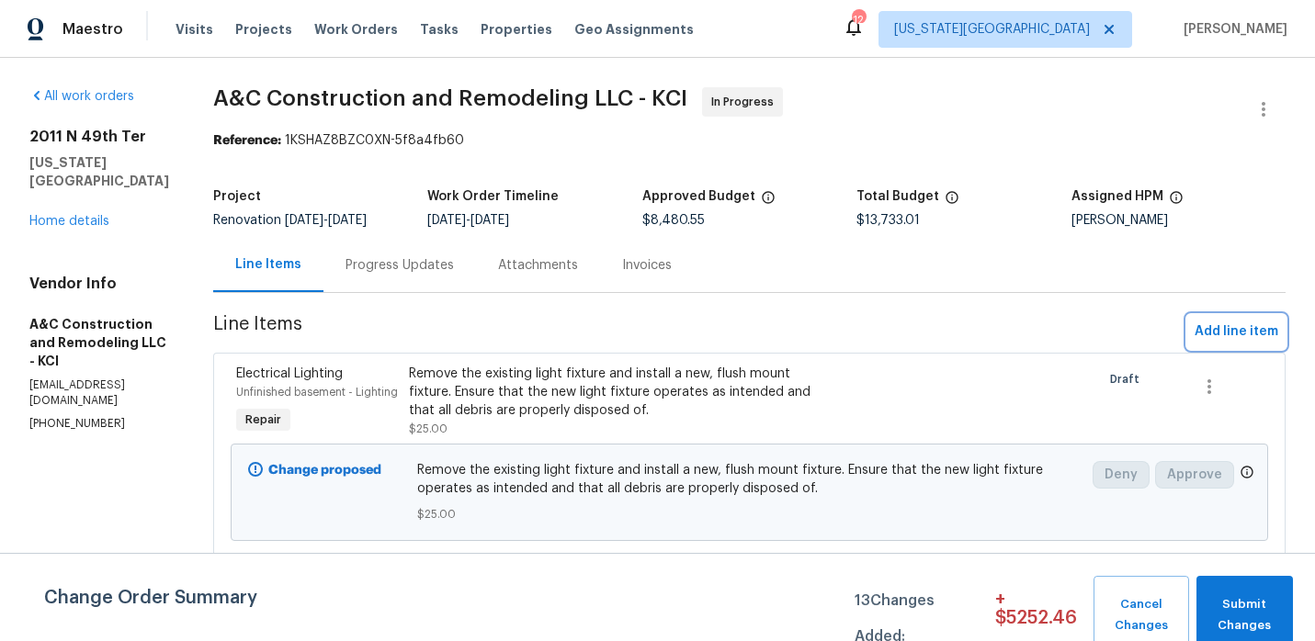
click at [1224, 326] on span "Add line item" at bounding box center [1237, 332] width 84 height 23
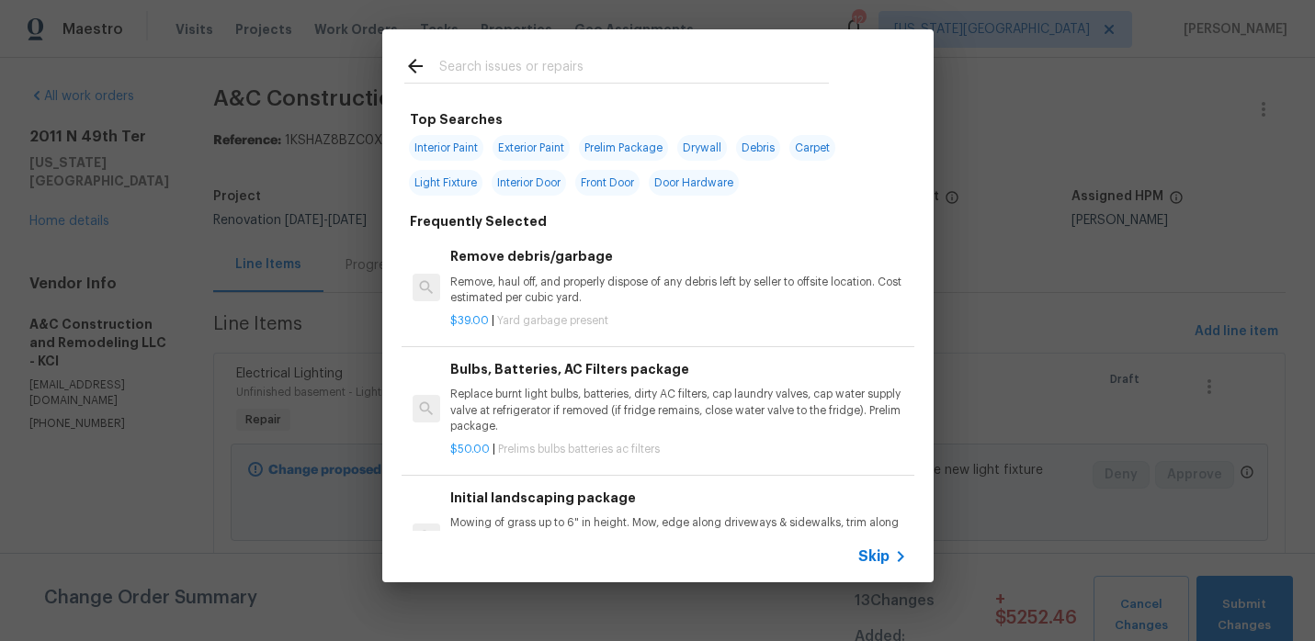
click at [619, 70] on input "text" at bounding box center [634, 69] width 390 height 28
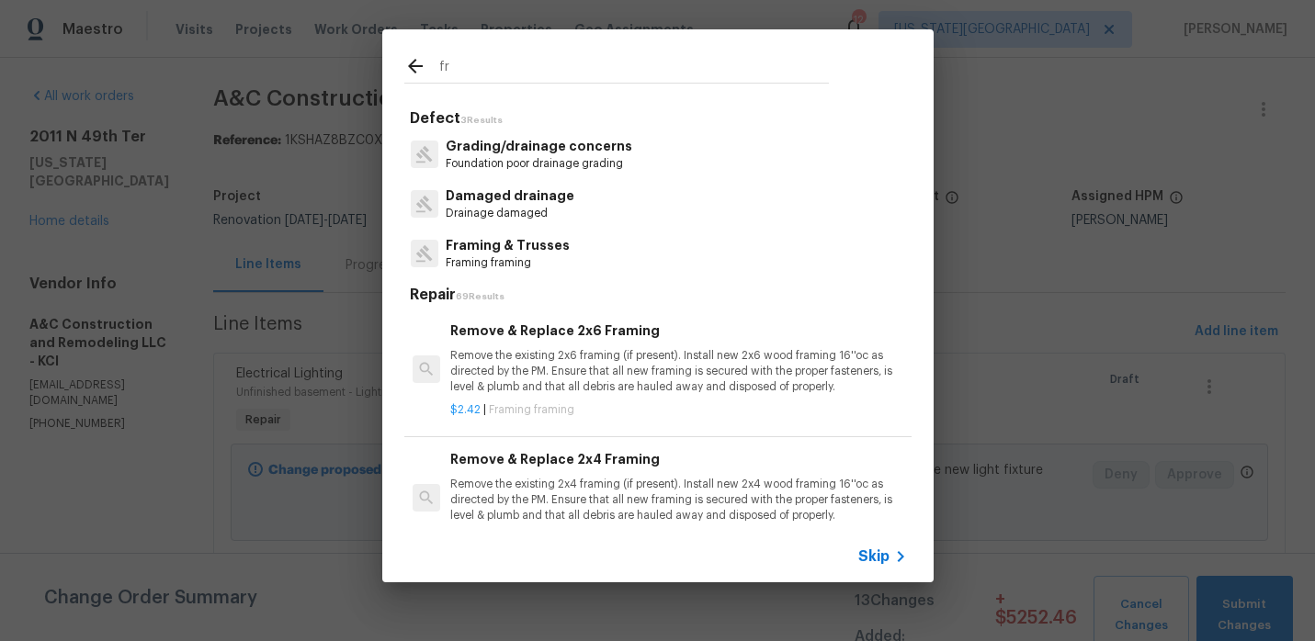
type input "f"
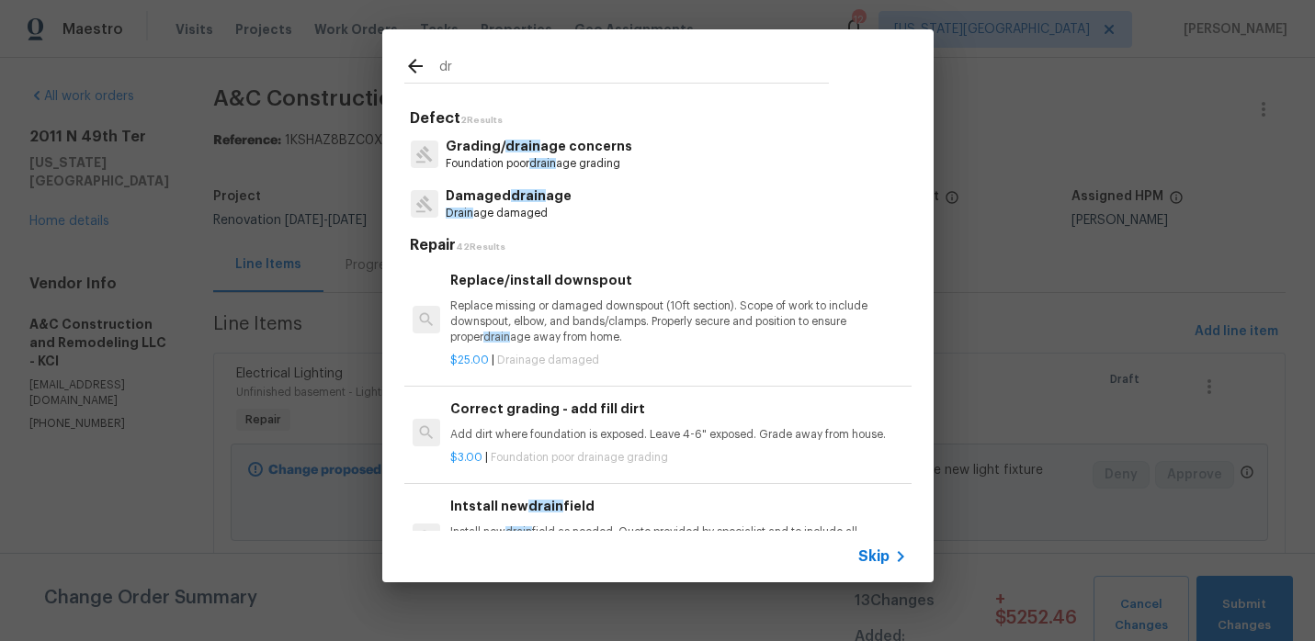
type input "d"
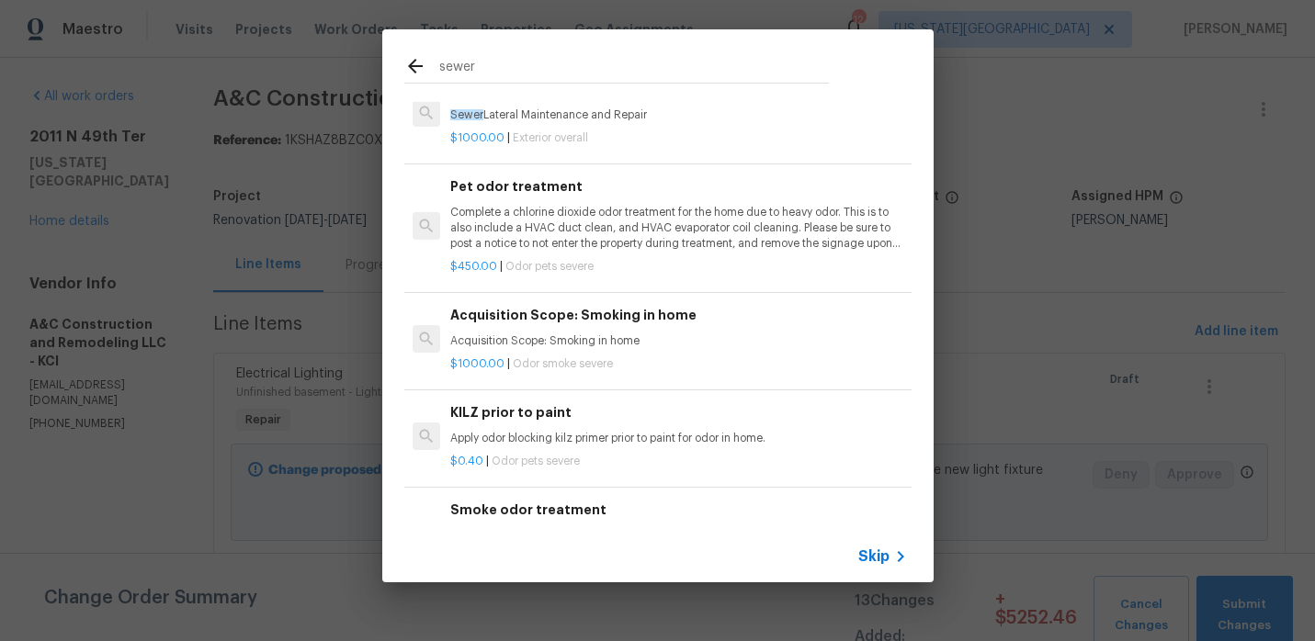
scroll to position [0, 0]
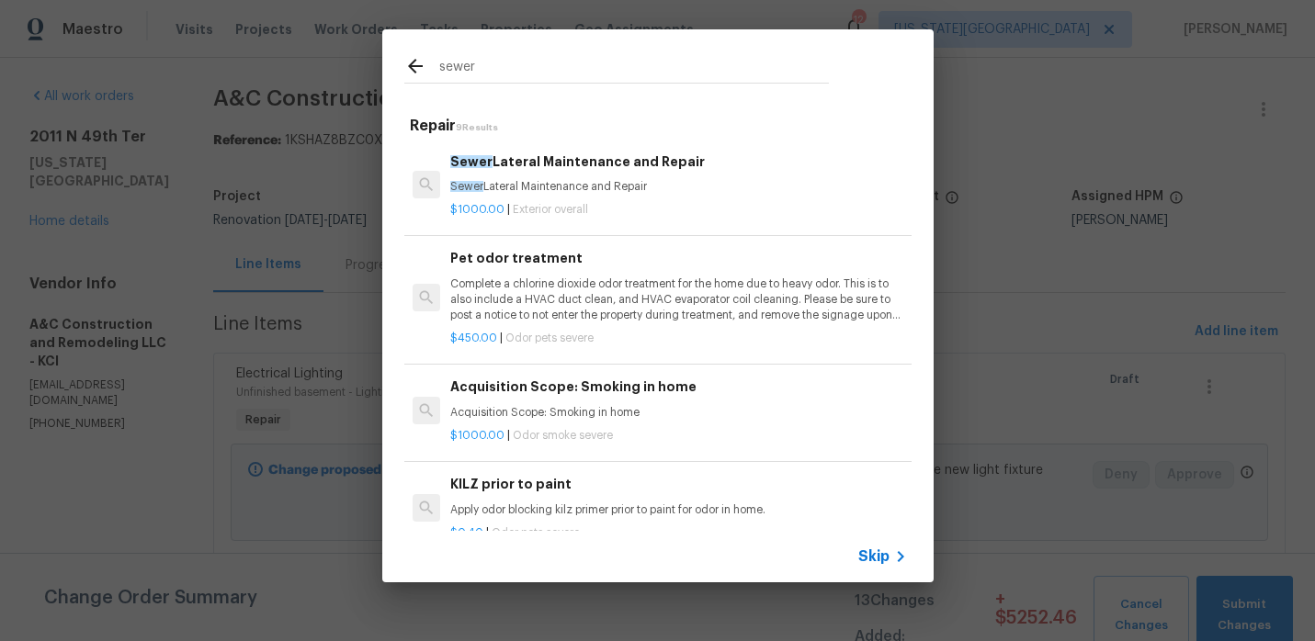
type input "sewer"
click at [593, 172] on h6 "Sewer Lateral Maintenance and Repair" at bounding box center [678, 162] width 456 height 20
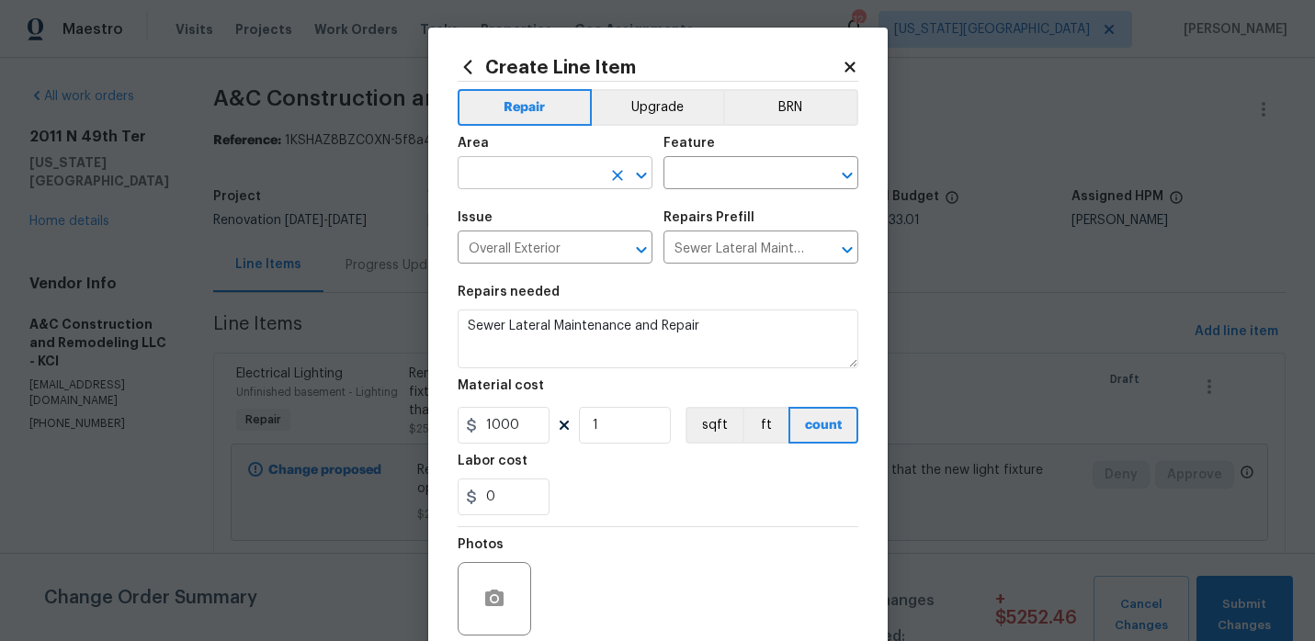
click at [553, 177] on input "text" at bounding box center [529, 175] width 143 height 28
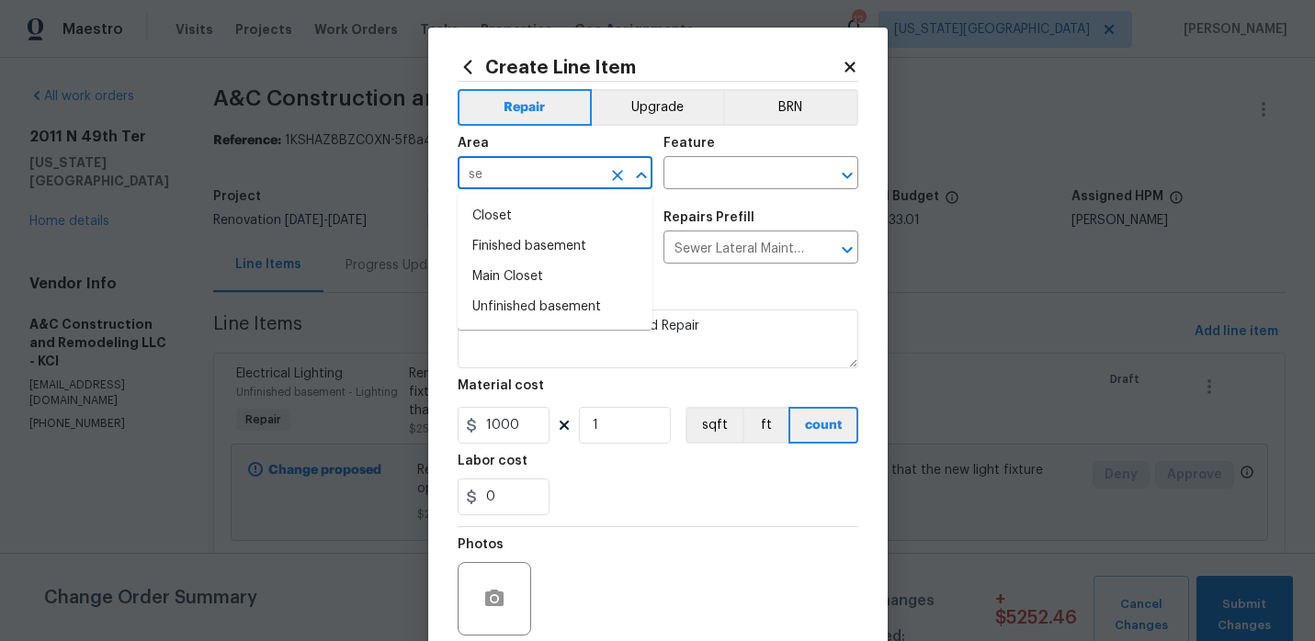
type input "s"
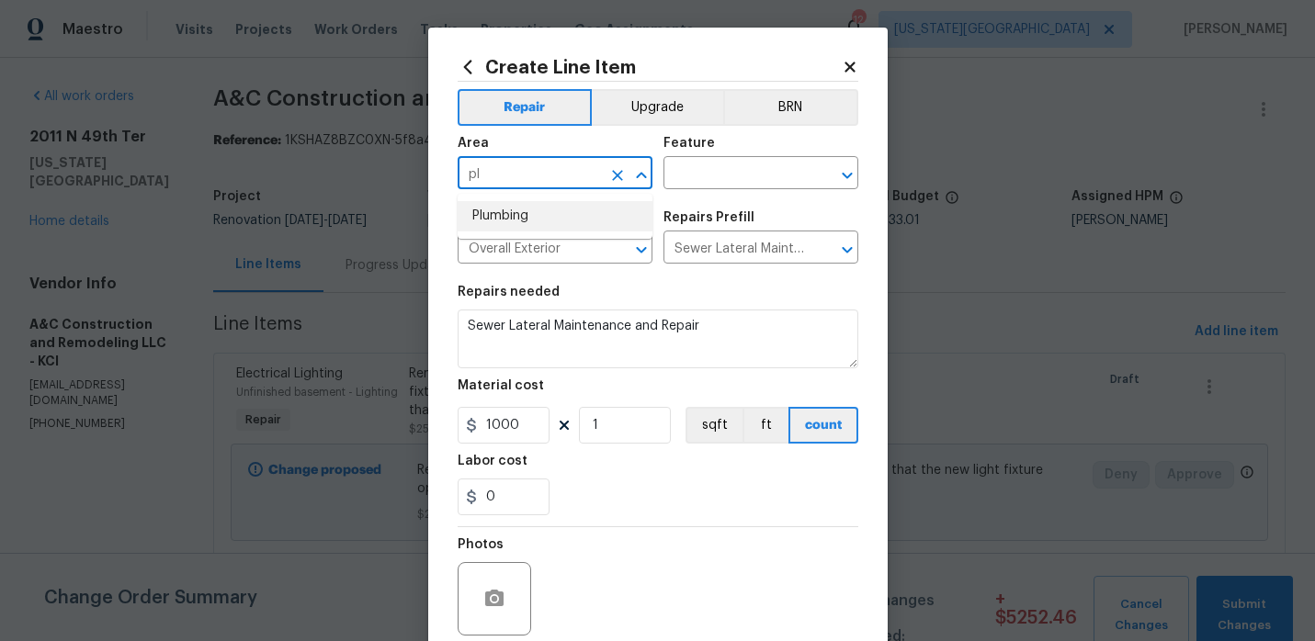
click at [550, 228] on li "Plumbing" at bounding box center [555, 216] width 195 height 30
type input "Plumbing"
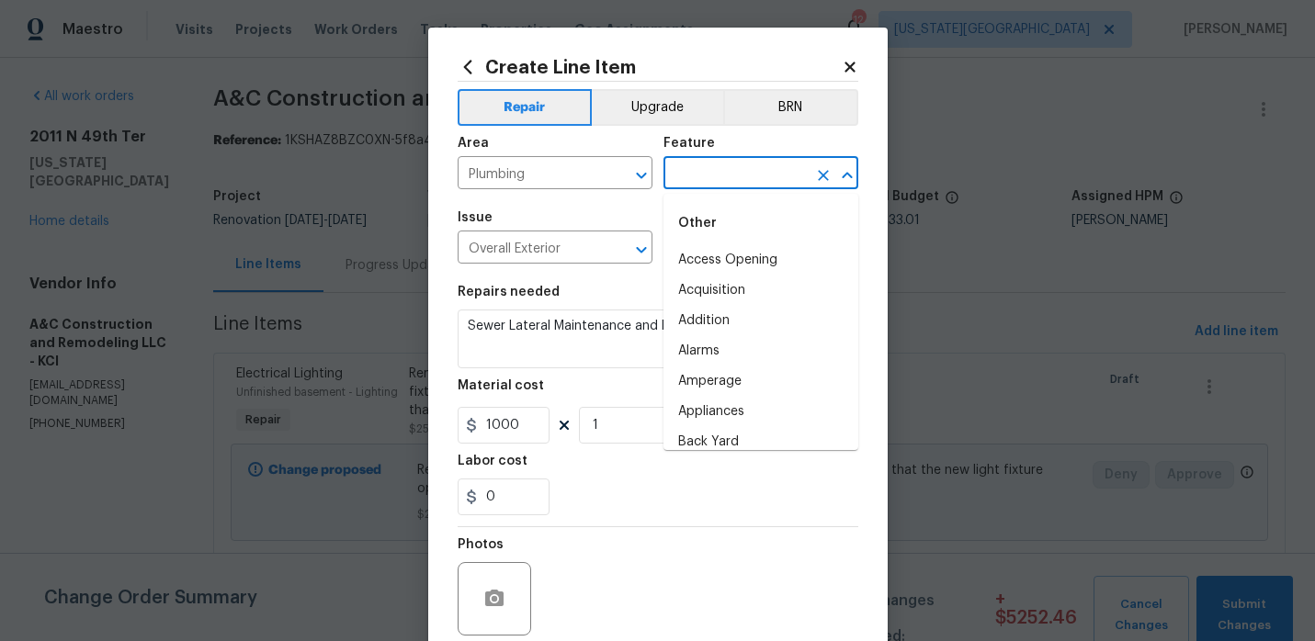
click at [710, 168] on input "text" at bounding box center [734, 175] width 143 height 28
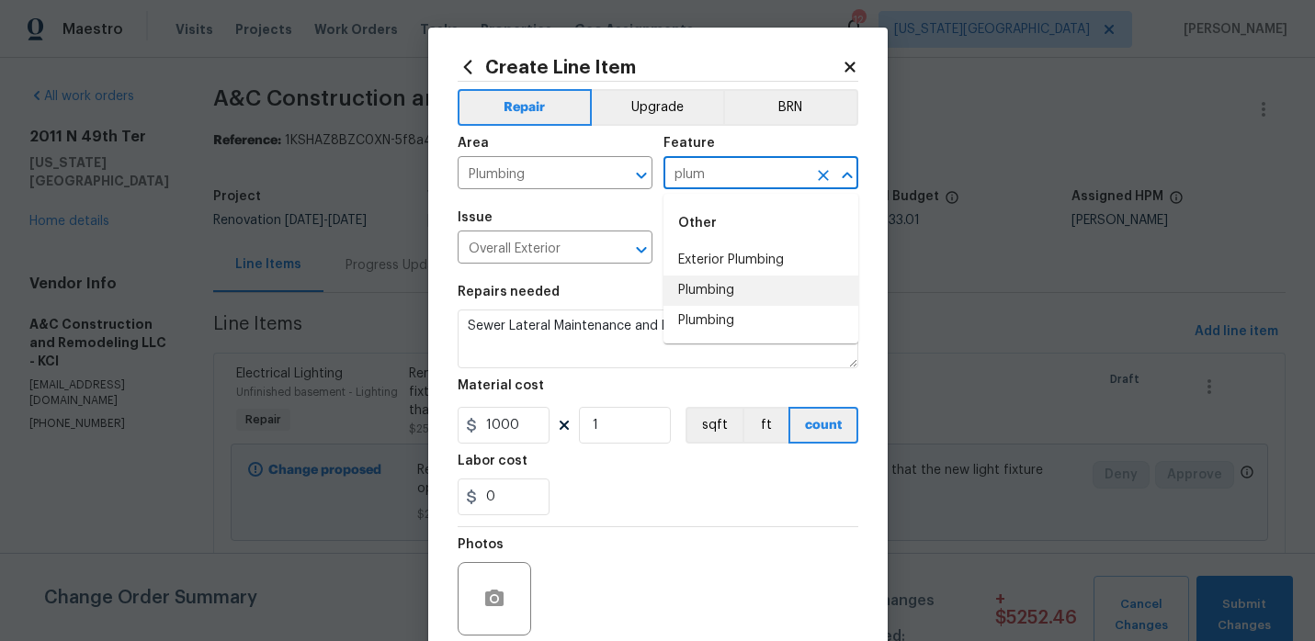
click at [699, 296] on li "Plumbing" at bounding box center [760, 291] width 195 height 30
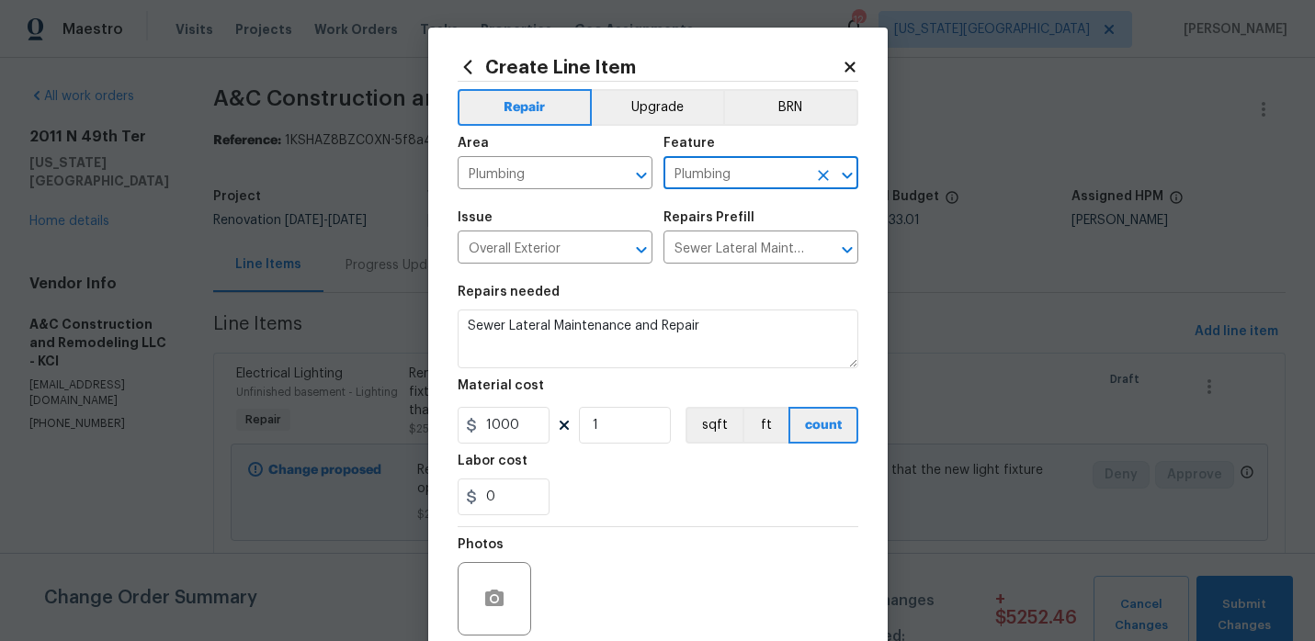
type input "Plumbing"
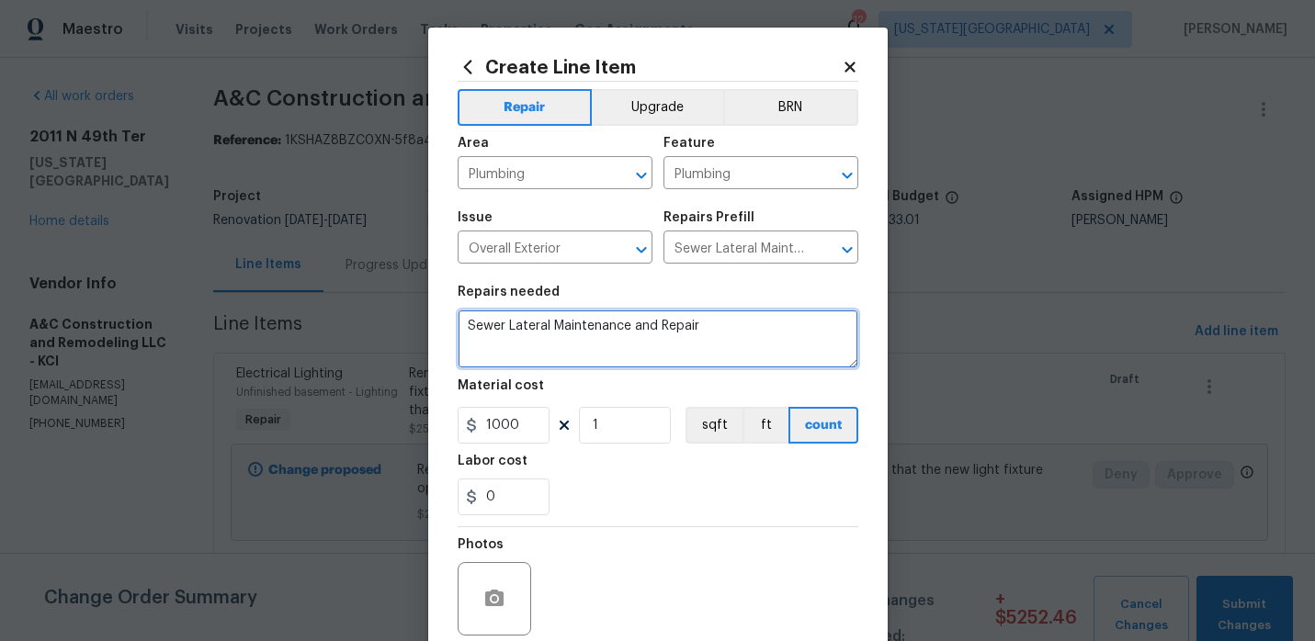
click at [713, 331] on textarea "Sewer Lateral Maintenance and Repair" at bounding box center [658, 339] width 401 height 59
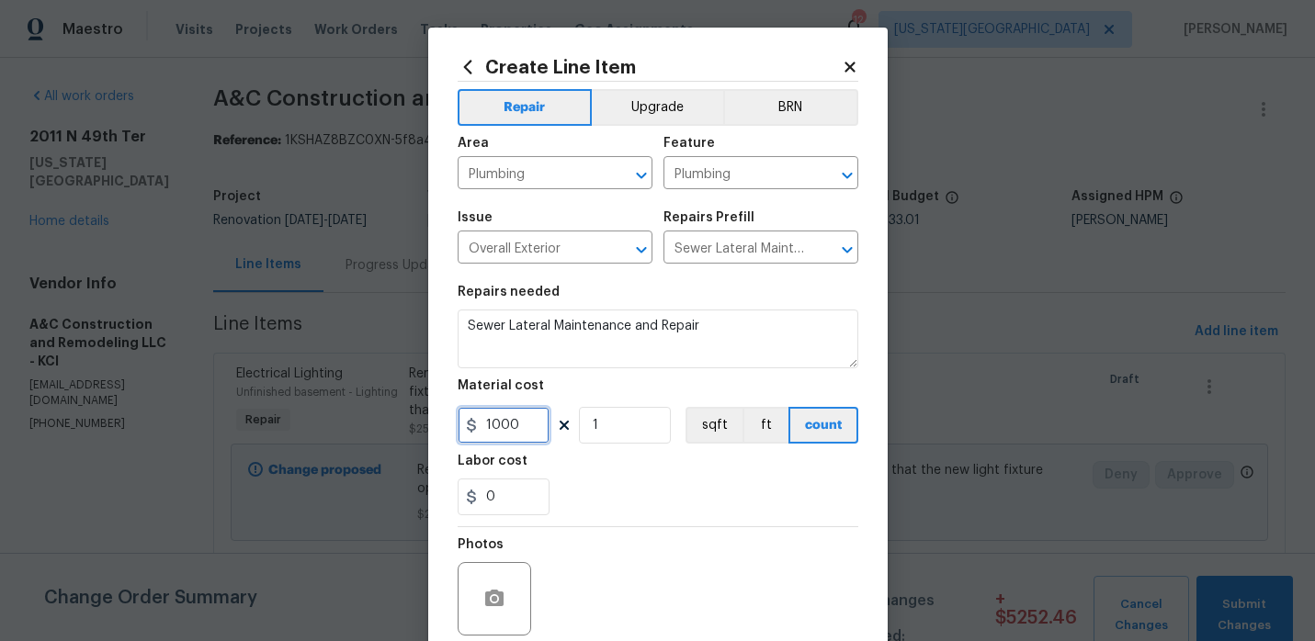
click at [525, 438] on input "1000" at bounding box center [504, 425] width 92 height 37
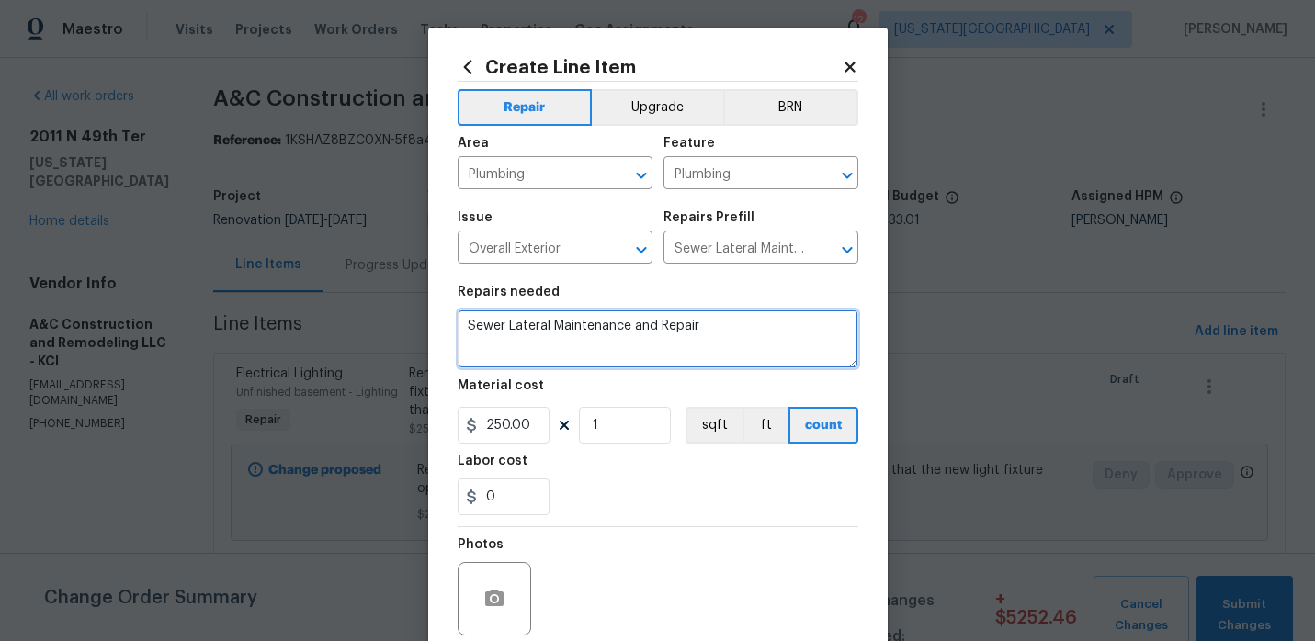
type input "250"
click at [702, 357] on textarea "Sewer Lateral Maintenance and Repair" at bounding box center [658, 339] width 401 height 59
type textarea "Sewer Lateral Maintenance and Repair Clean out sewer line"
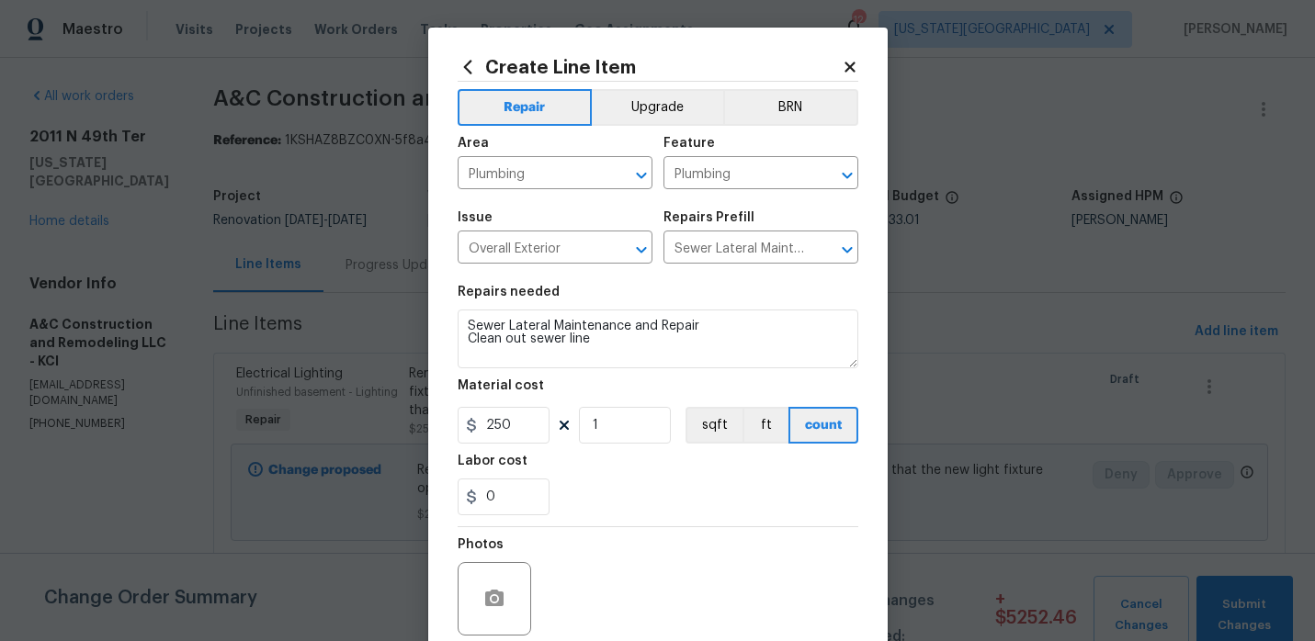
click at [718, 519] on section "Repairs needed Sewer Lateral Maintenance and Repair Clean out sewer line Materi…" at bounding box center [658, 401] width 401 height 252
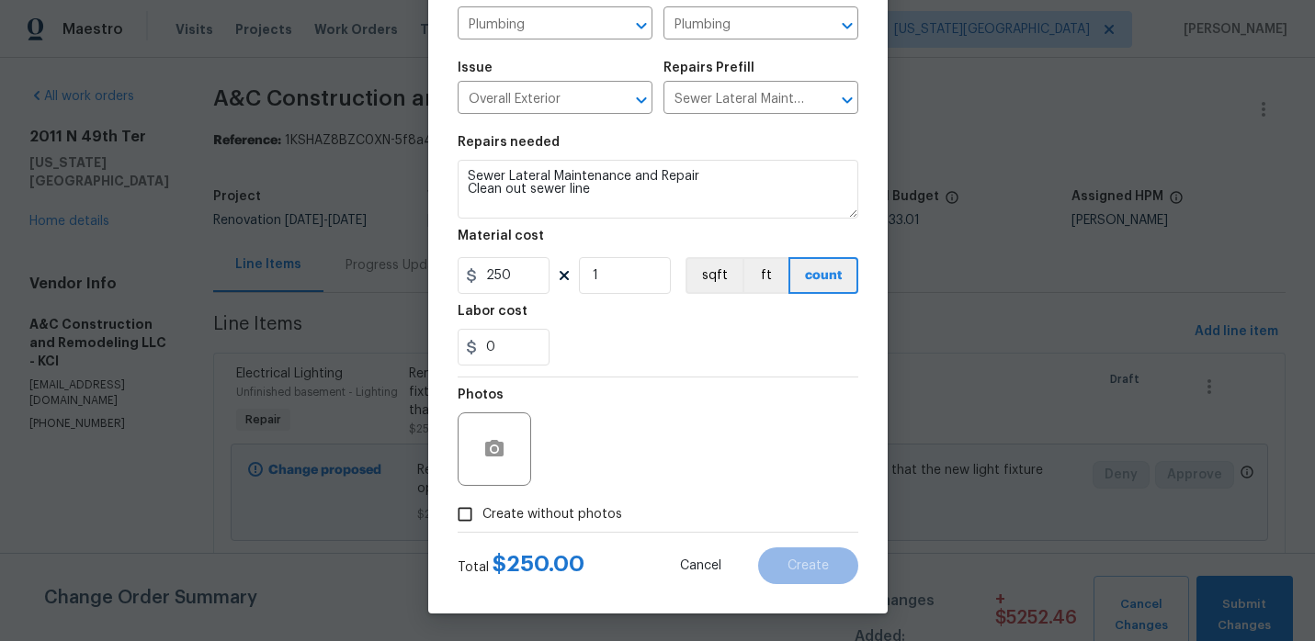
click at [465, 505] on input "Create without photos" at bounding box center [465, 514] width 35 height 35
checkbox input "true"
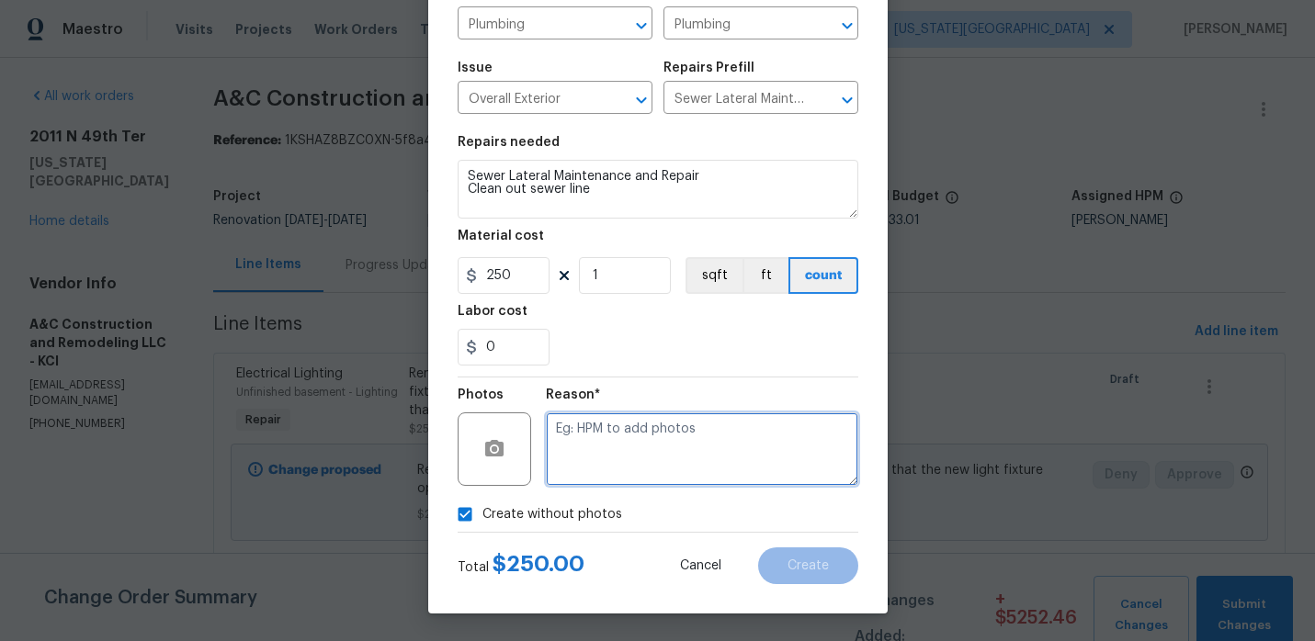
click at [734, 467] on textarea at bounding box center [702, 450] width 312 height 74
type textarea "."
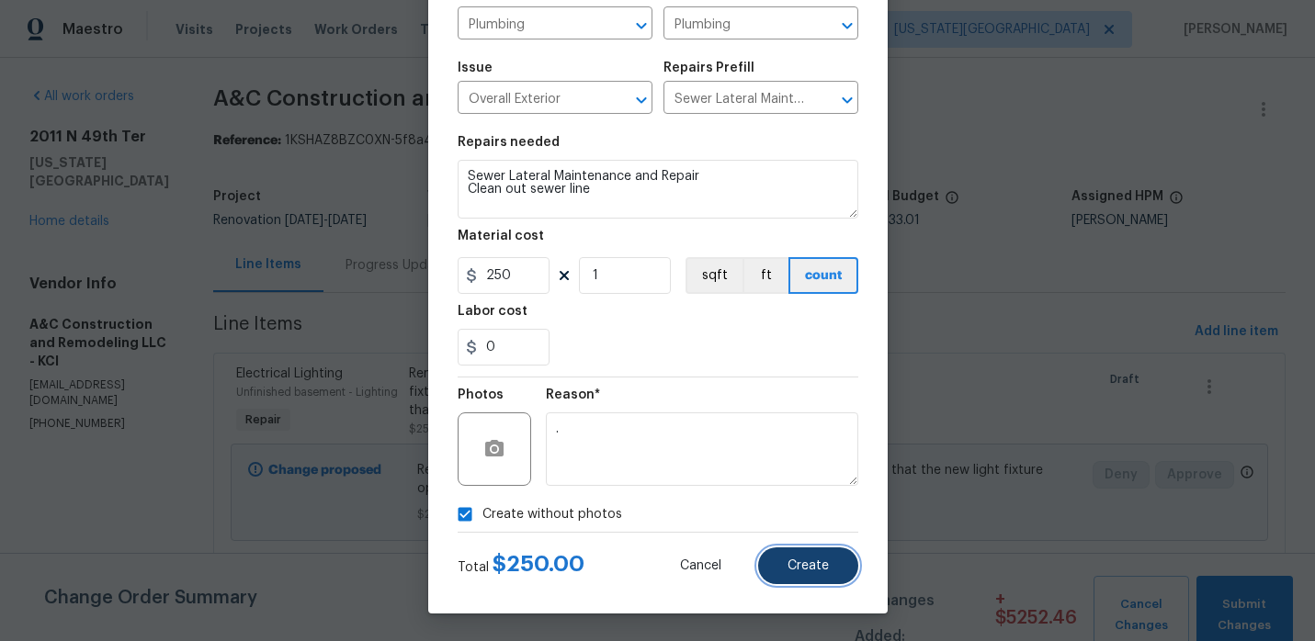
click at [836, 582] on button "Create" at bounding box center [808, 566] width 100 height 37
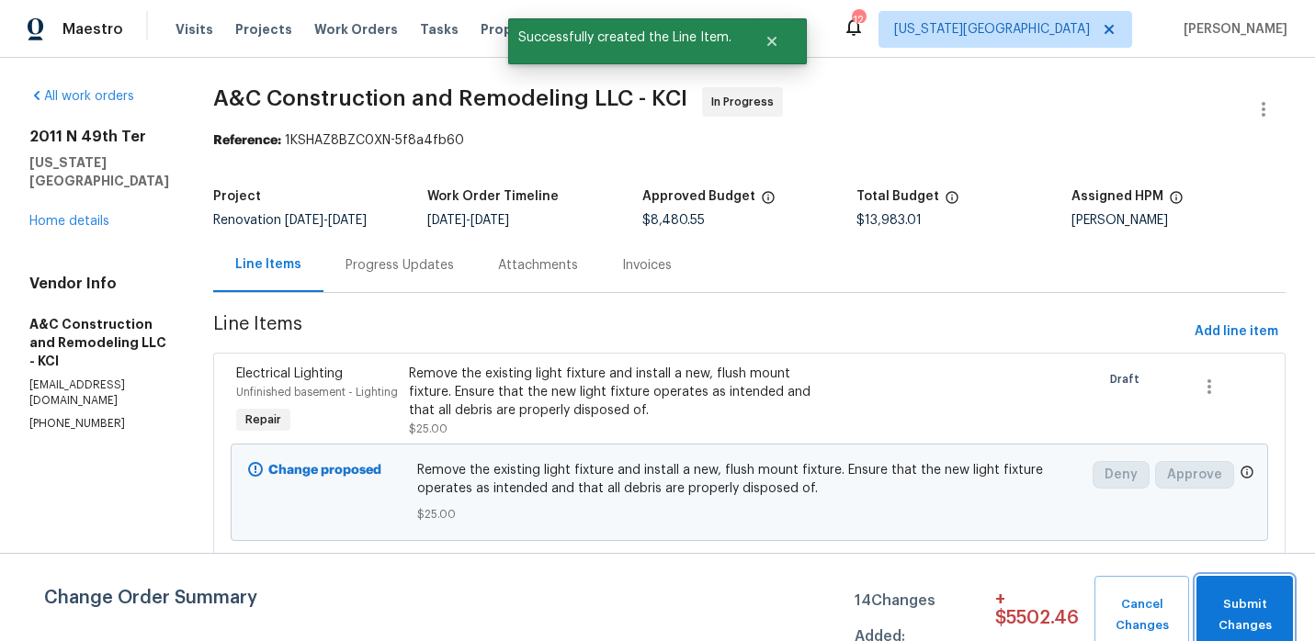
click at [1233, 610] on span "Submit Changes" at bounding box center [1245, 616] width 78 height 42
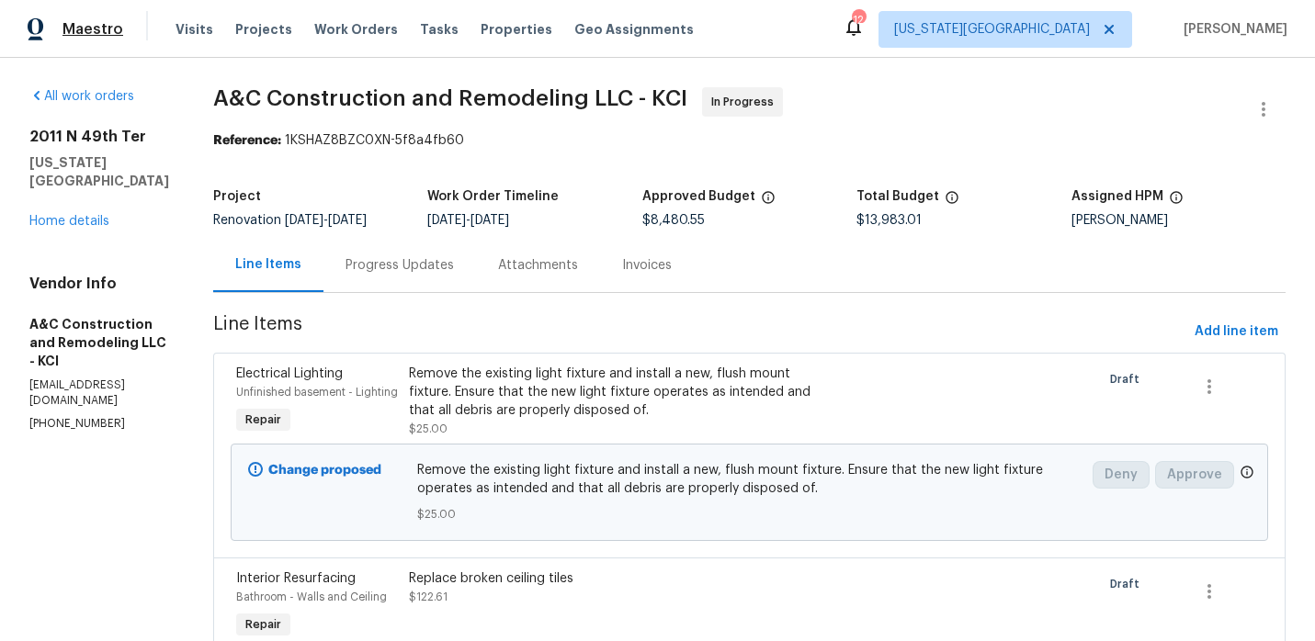
click at [77, 26] on span "Maestro" at bounding box center [92, 29] width 61 height 18
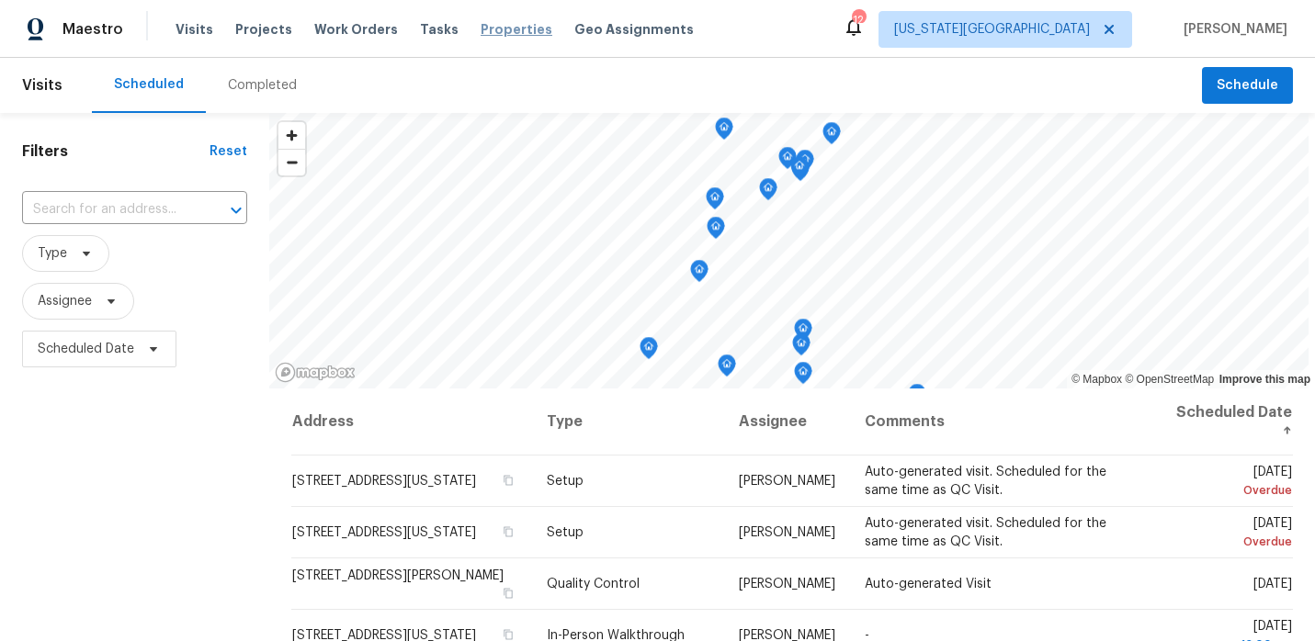
click at [481, 33] on span "Properties" at bounding box center [517, 29] width 72 height 18
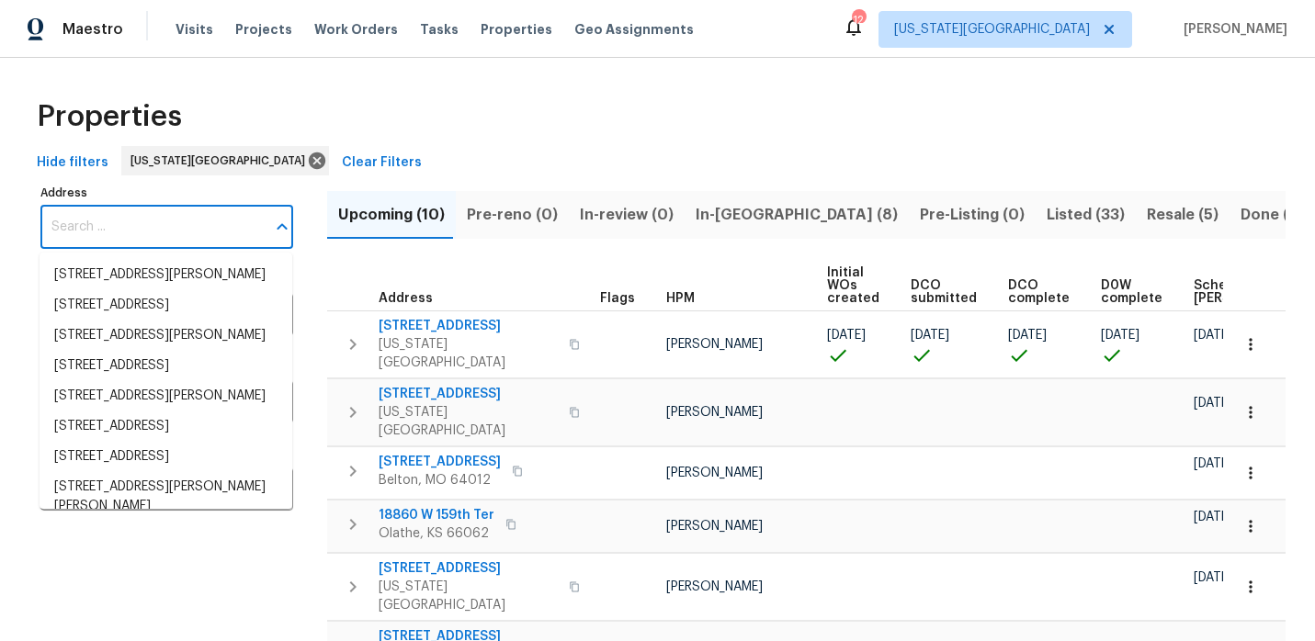
click at [148, 232] on input "Address" at bounding box center [152, 227] width 225 height 43
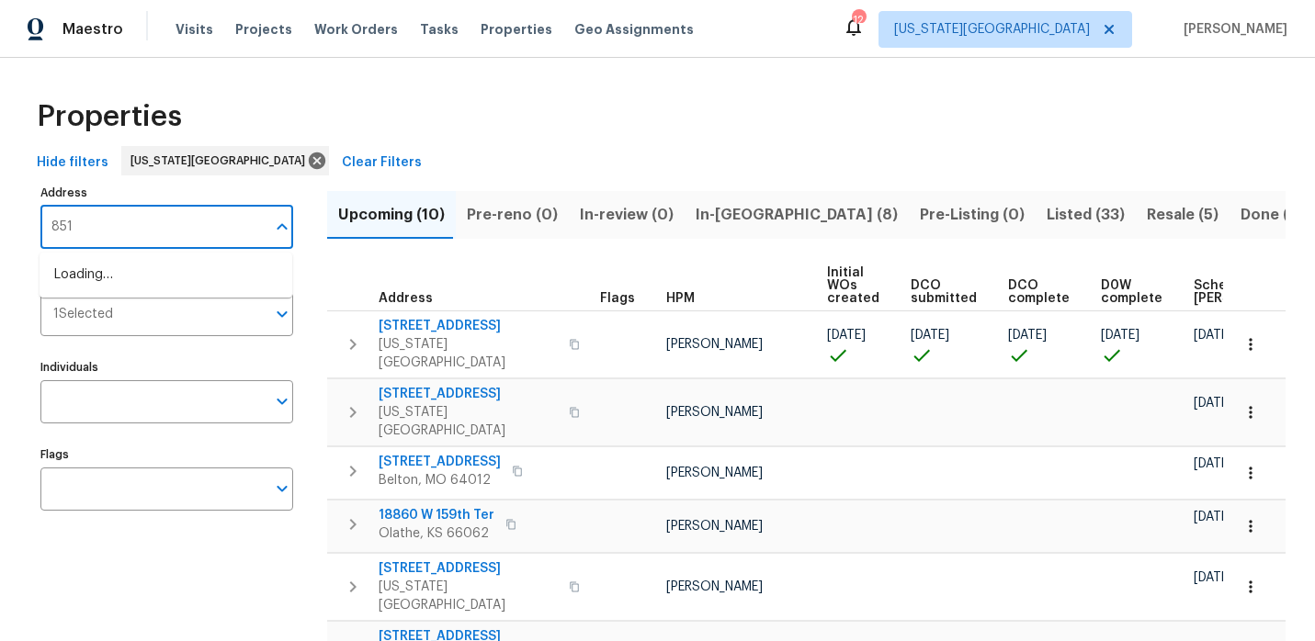
type input "8515"
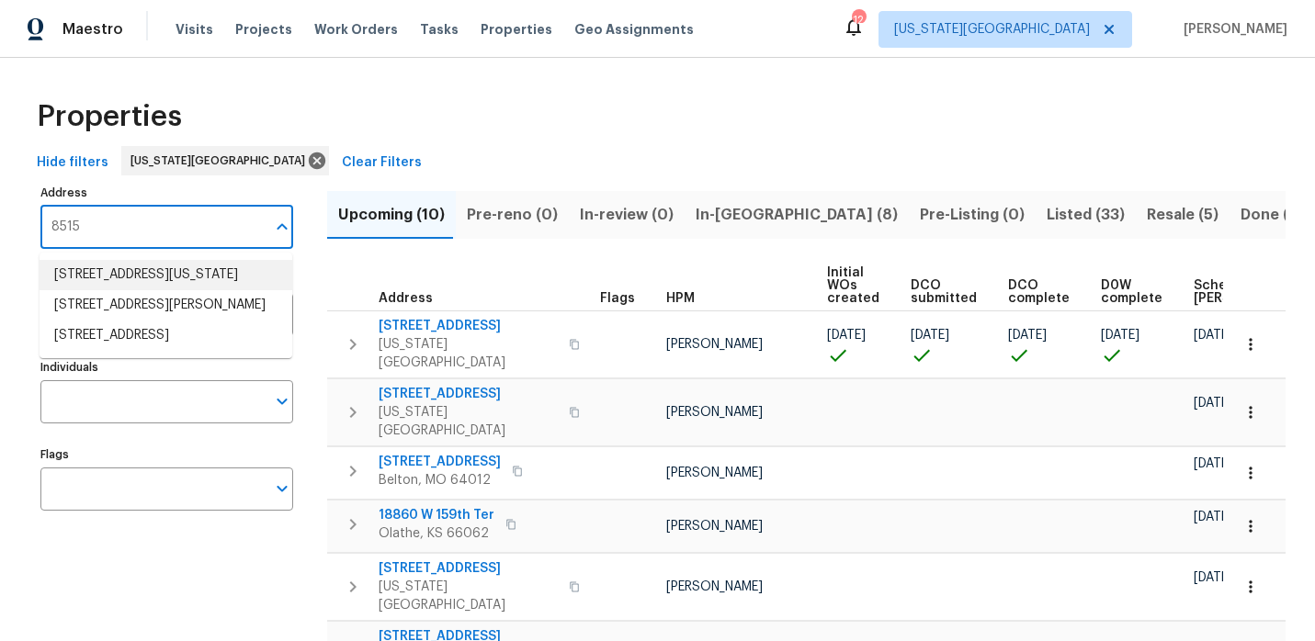
click at [83, 285] on li "[STREET_ADDRESS][US_STATE]" at bounding box center [166, 275] width 253 height 30
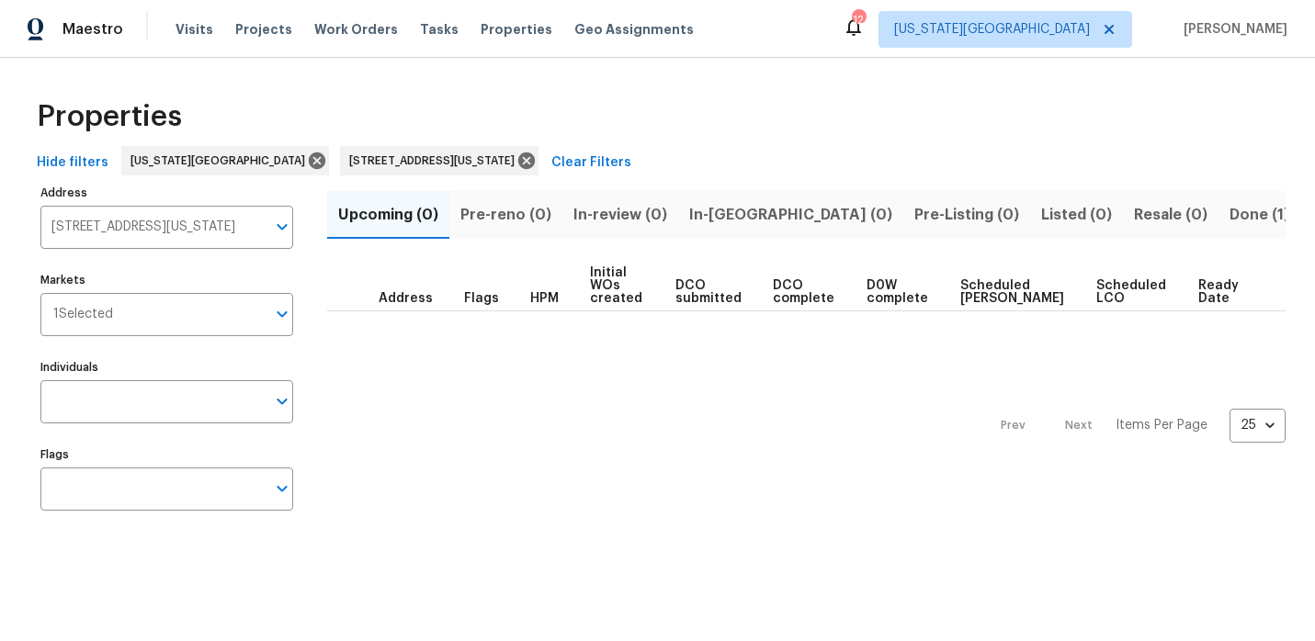
click at [1230, 218] on span "Done (1)" at bounding box center [1260, 215] width 60 height 26
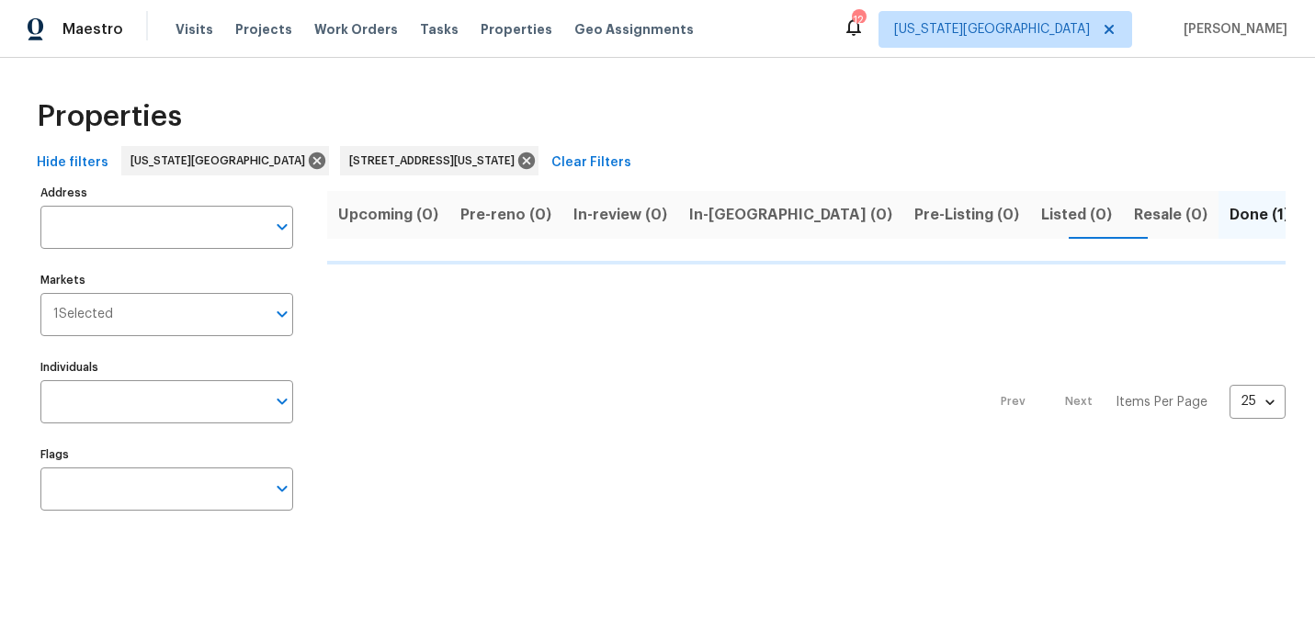
type input "8515 NE 89th Ter Kansas City MO 64157"
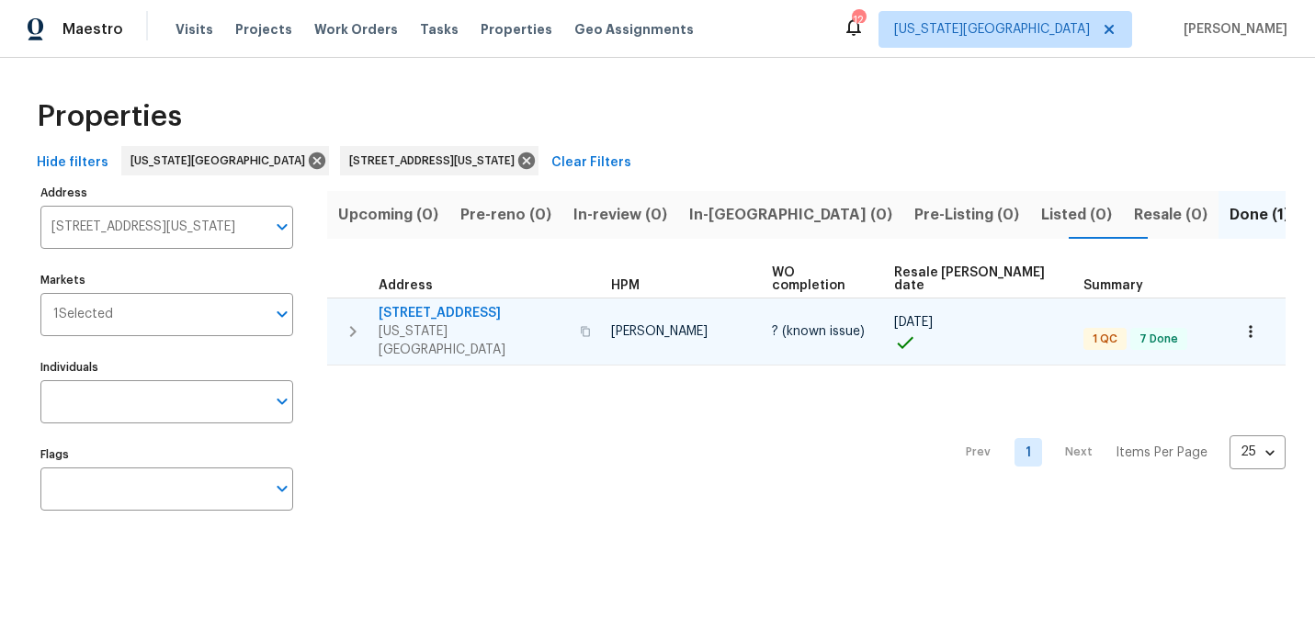
click at [435, 304] on span "8515 NE 89th Ter" at bounding box center [474, 313] width 190 height 18
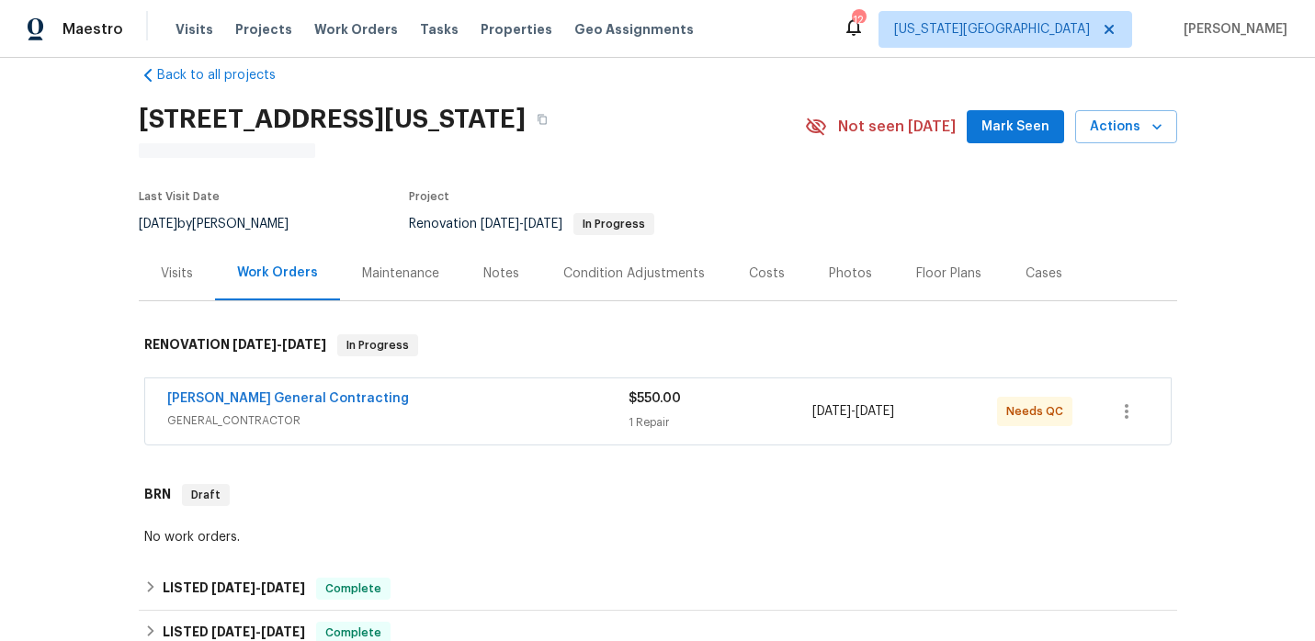
scroll to position [32, 0]
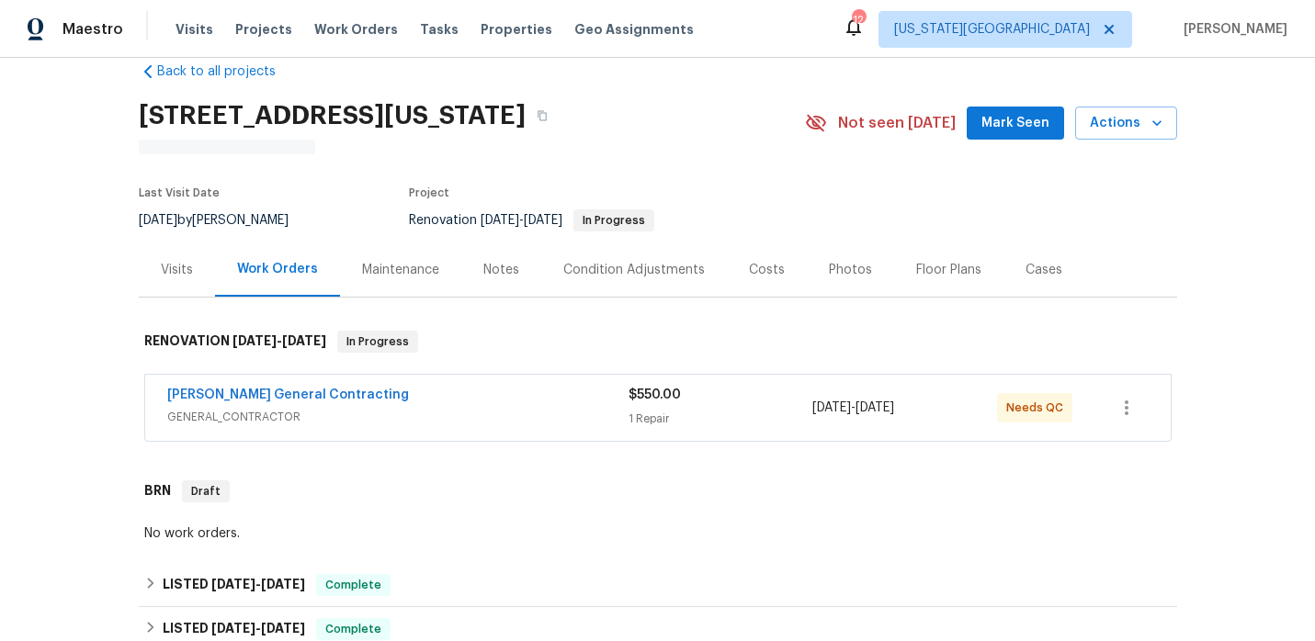
click at [437, 408] on div "[PERSON_NAME] General Contracting" at bounding box center [397, 397] width 461 height 22
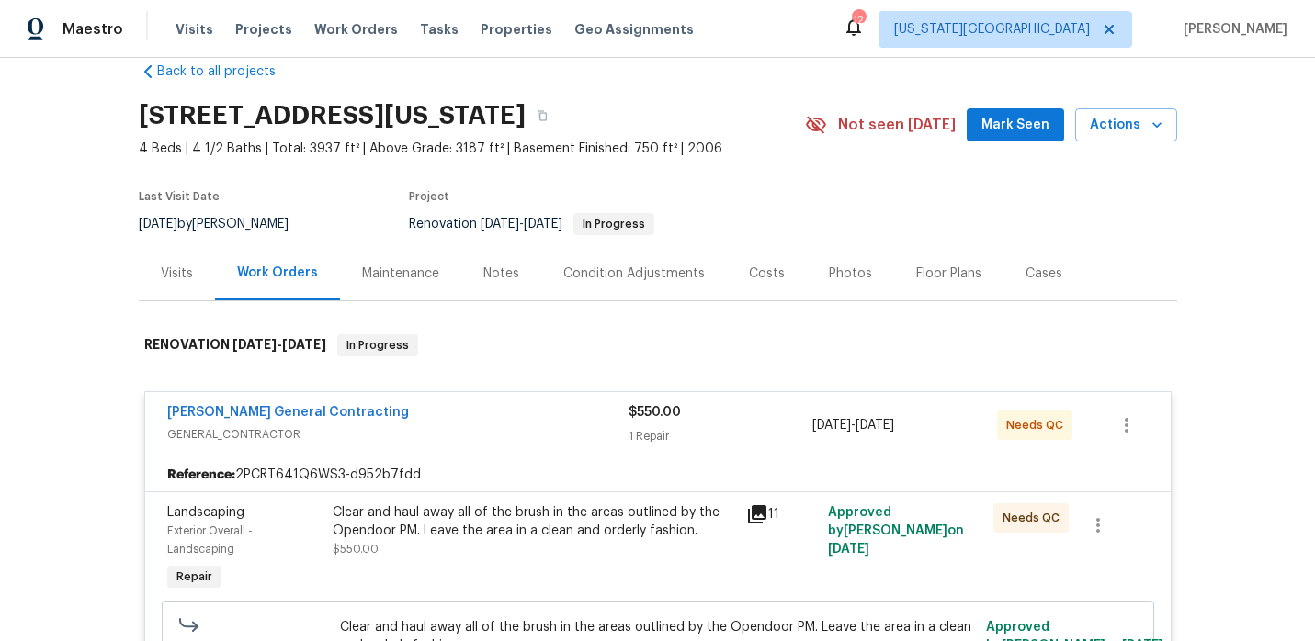
click at [492, 513] on div "Clear and haul away all of the brush in the areas outlined by the Opendoor PM. …" at bounding box center [534, 522] width 402 height 37
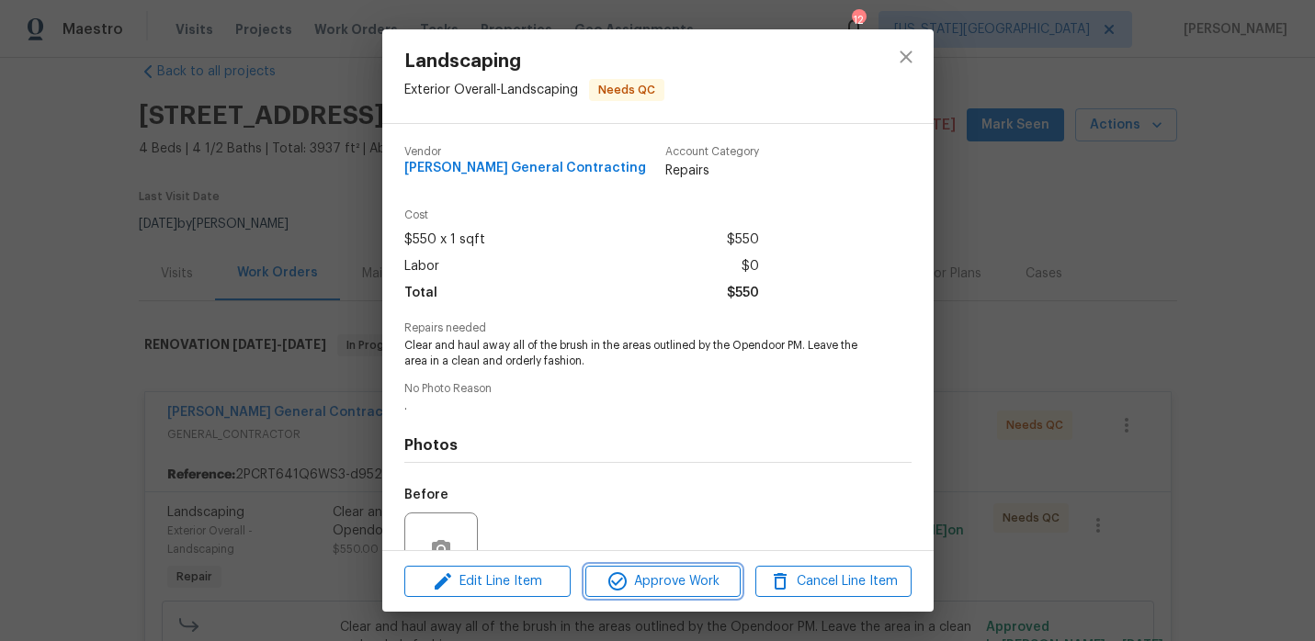
click at [638, 569] on button "Approve Work" at bounding box center [662, 582] width 155 height 32
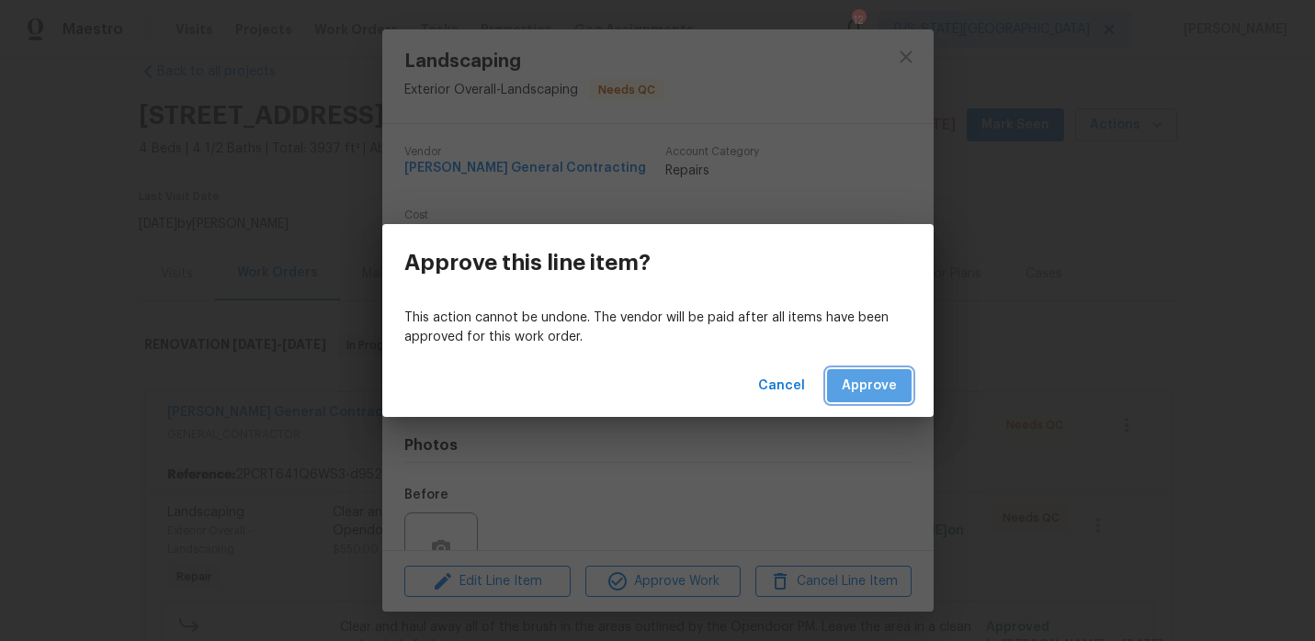
click at [876, 393] on span "Approve" at bounding box center [869, 386] width 55 height 23
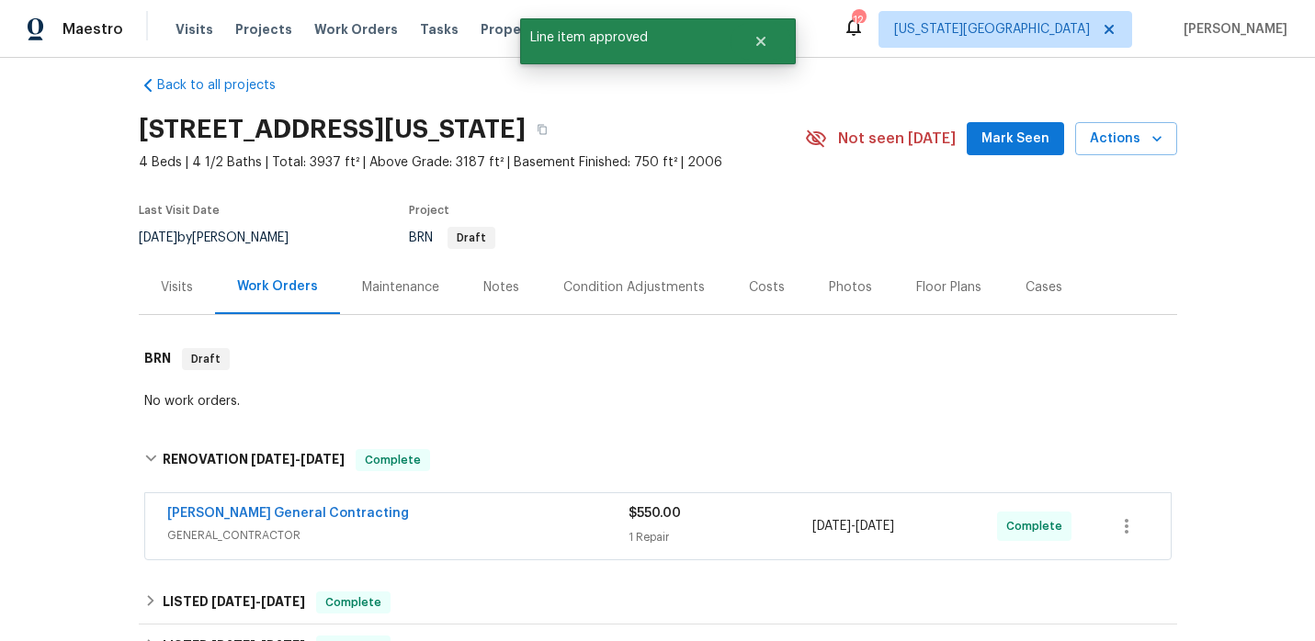
scroll to position [0, 0]
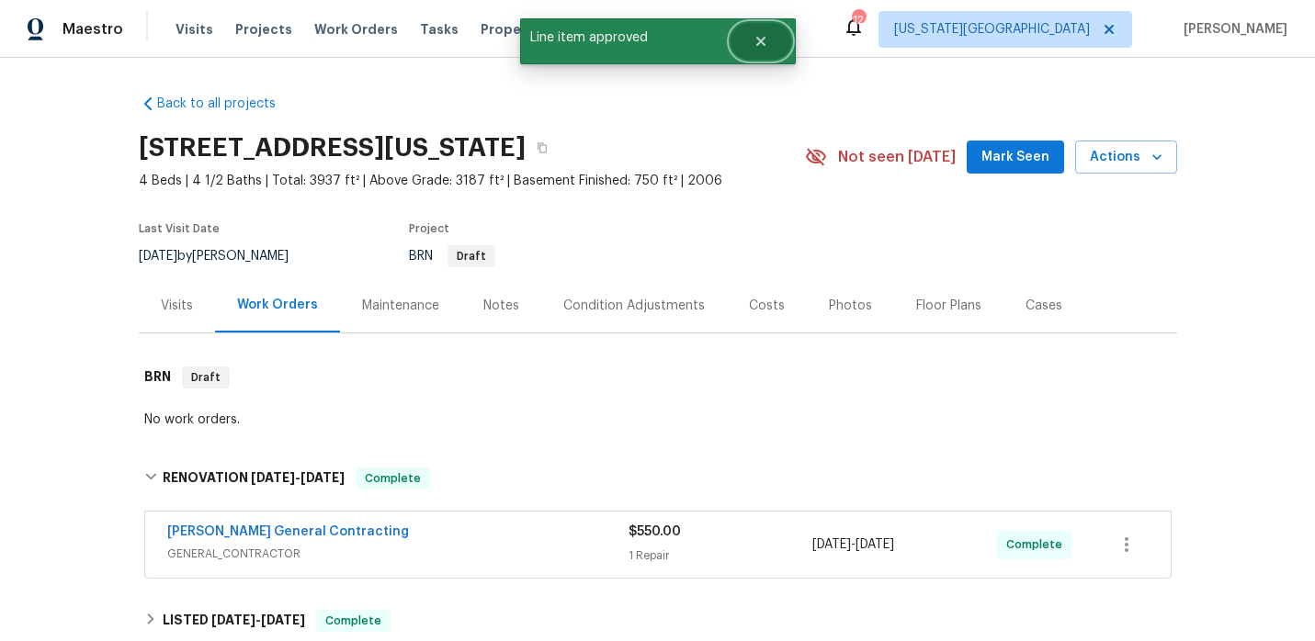
click at [755, 36] on icon "Close" at bounding box center [761, 41] width 15 height 15
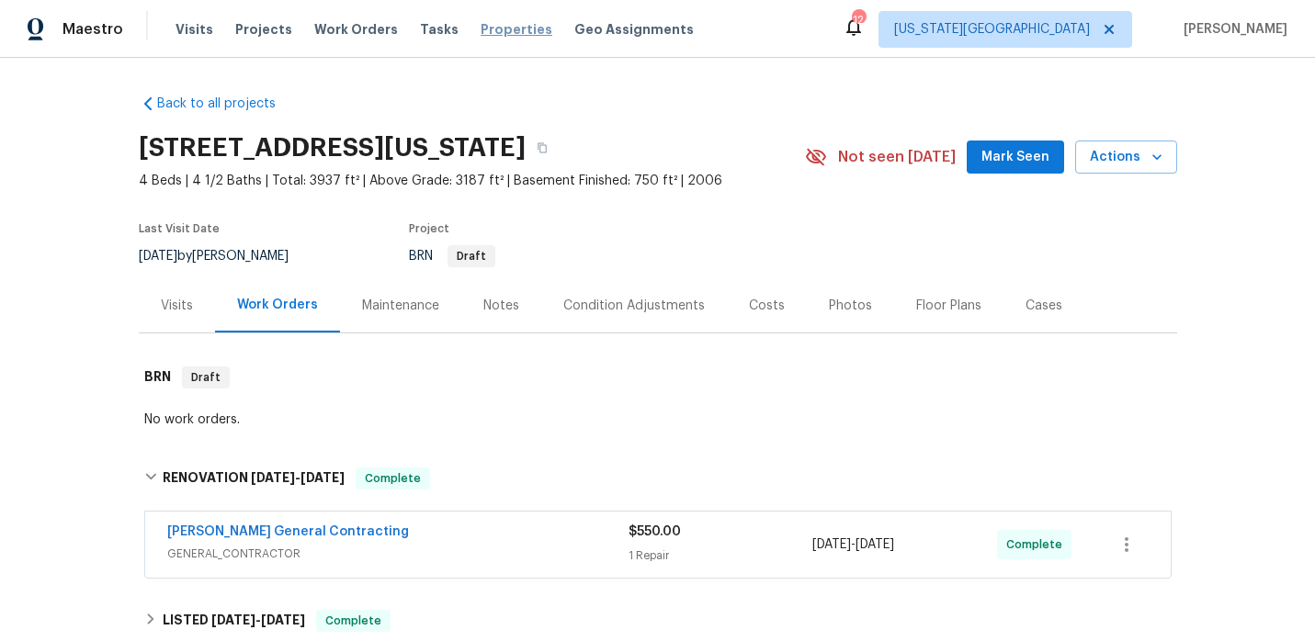
click at [501, 33] on span "Properties" at bounding box center [517, 29] width 72 height 18
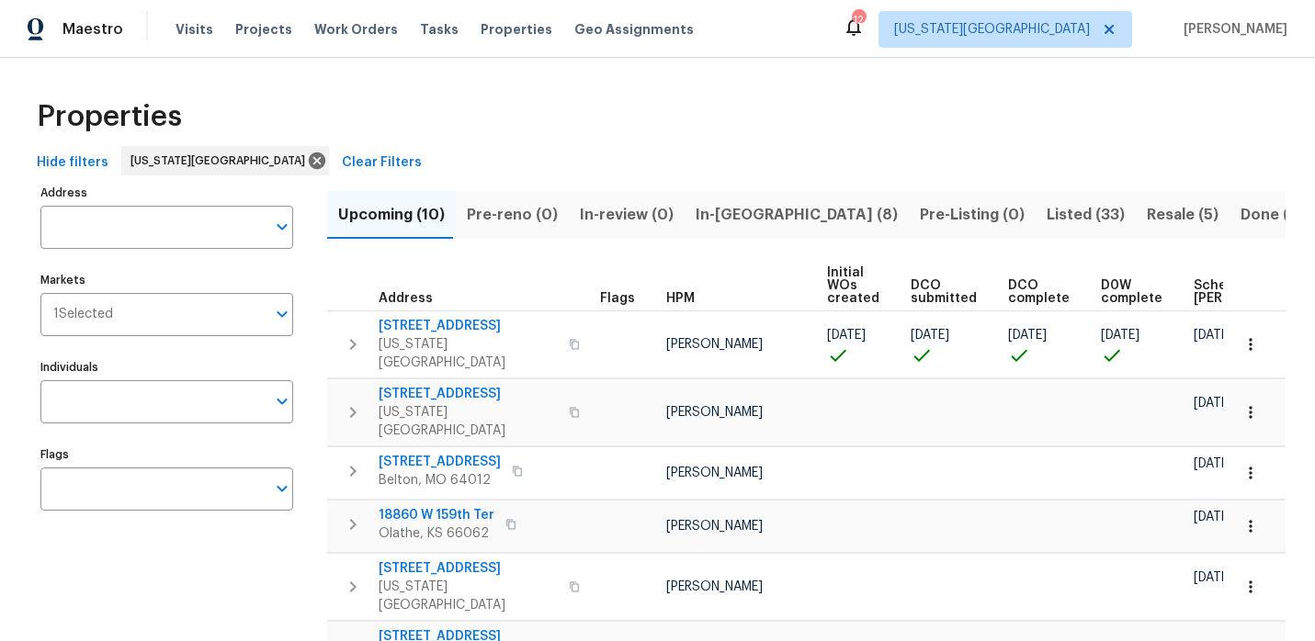
click at [1047, 211] on span "Listed (33)" at bounding box center [1086, 215] width 78 height 26
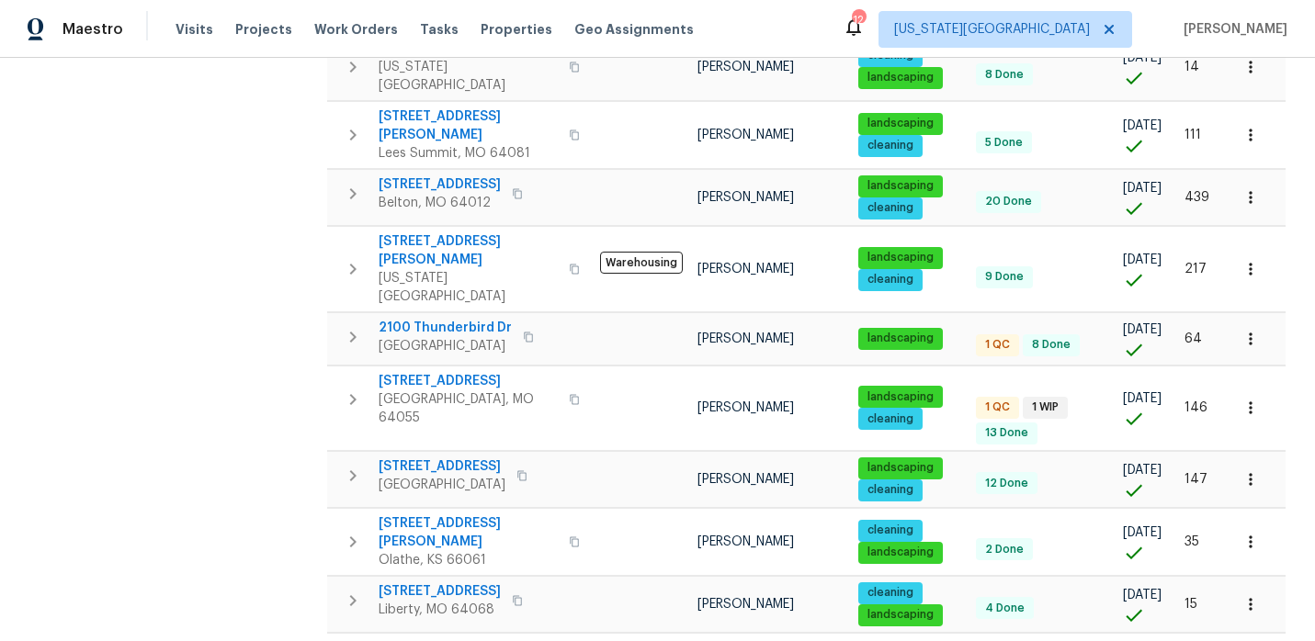
scroll to position [1241, 0]
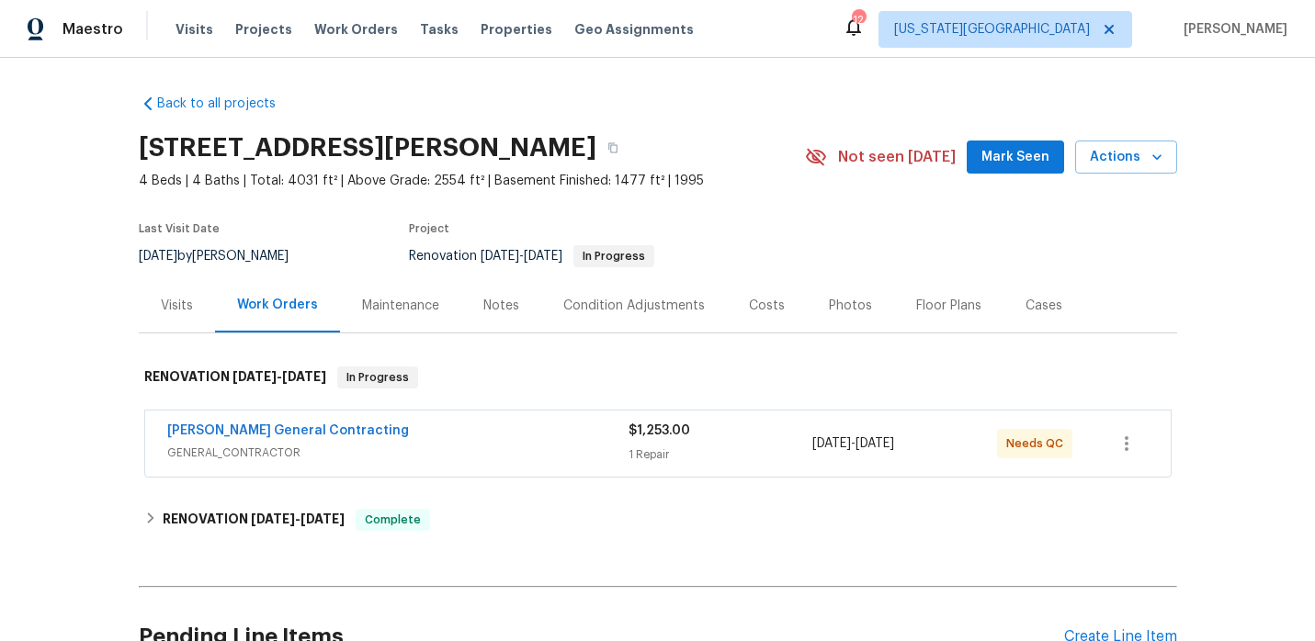
click at [554, 447] on span "GENERAL_CONTRACTOR" at bounding box center [397, 453] width 461 height 18
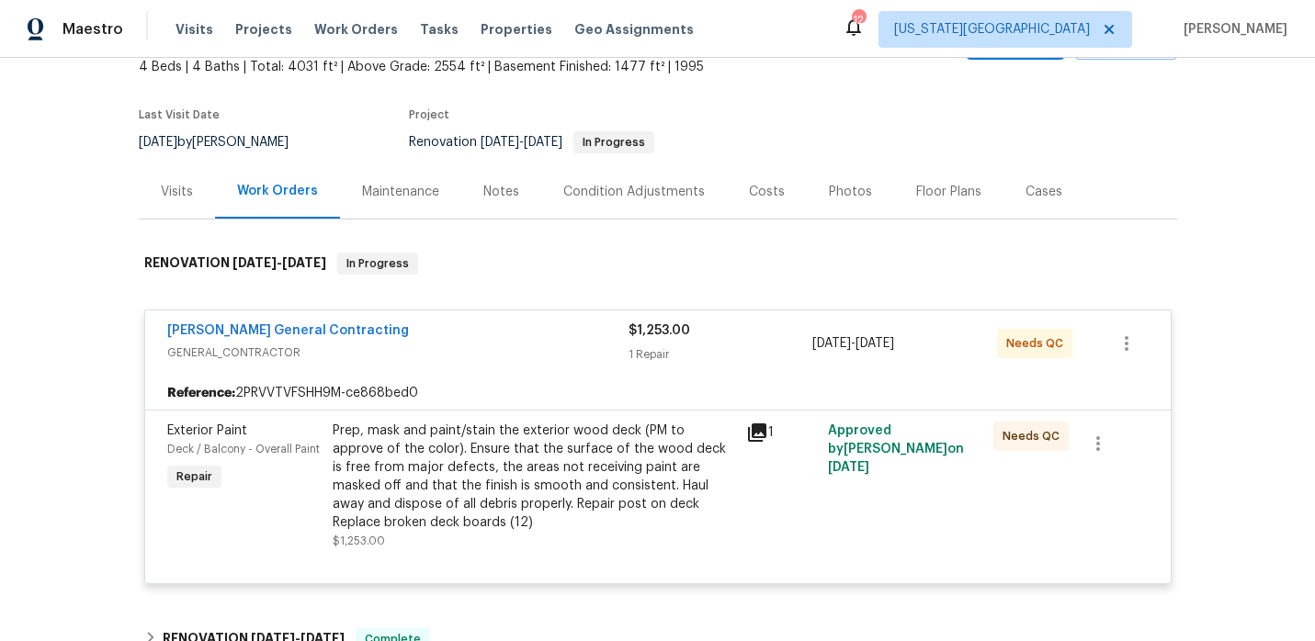
scroll to position [178, 0]
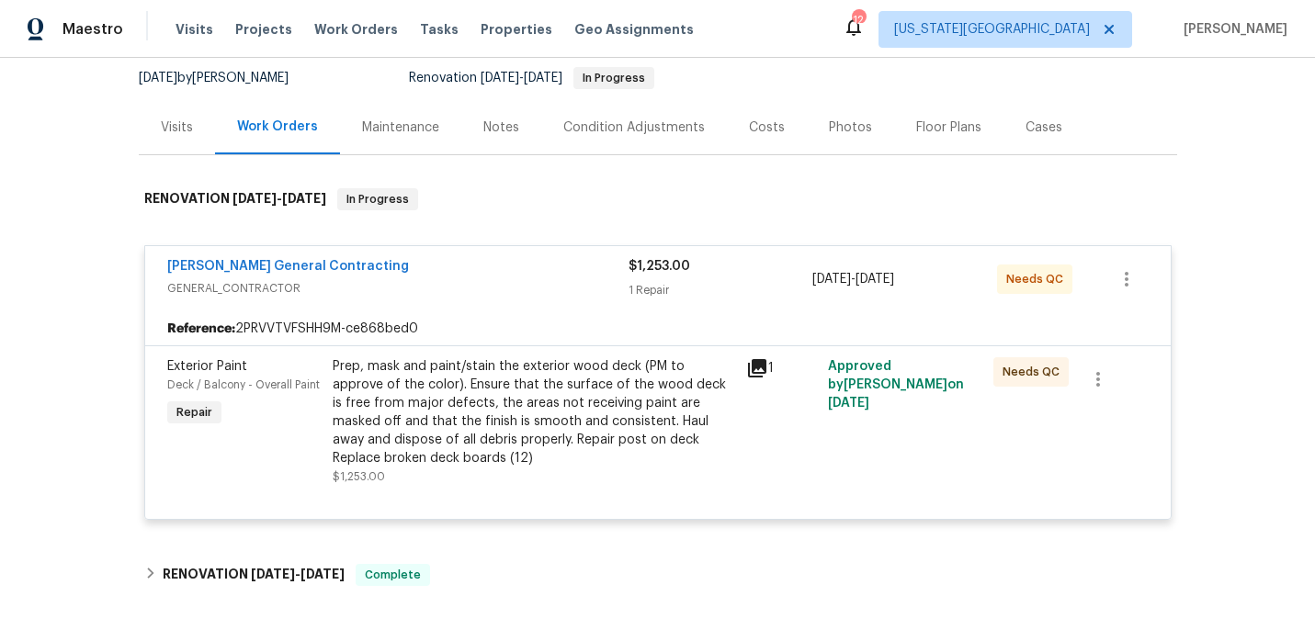
click at [580, 419] on div "Prep, mask and paint/stain the exterior wood deck (PM to approve of the color).…" at bounding box center [534, 412] width 402 height 110
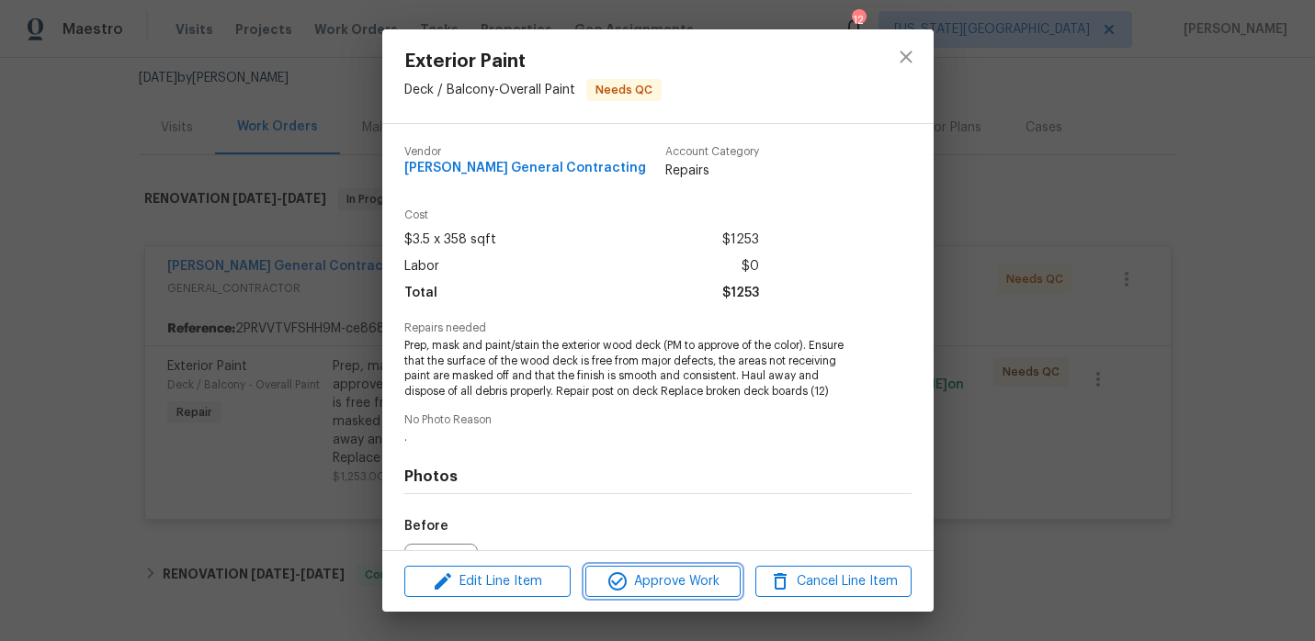
click at [643, 584] on span "Approve Work" at bounding box center [663, 582] width 144 height 23
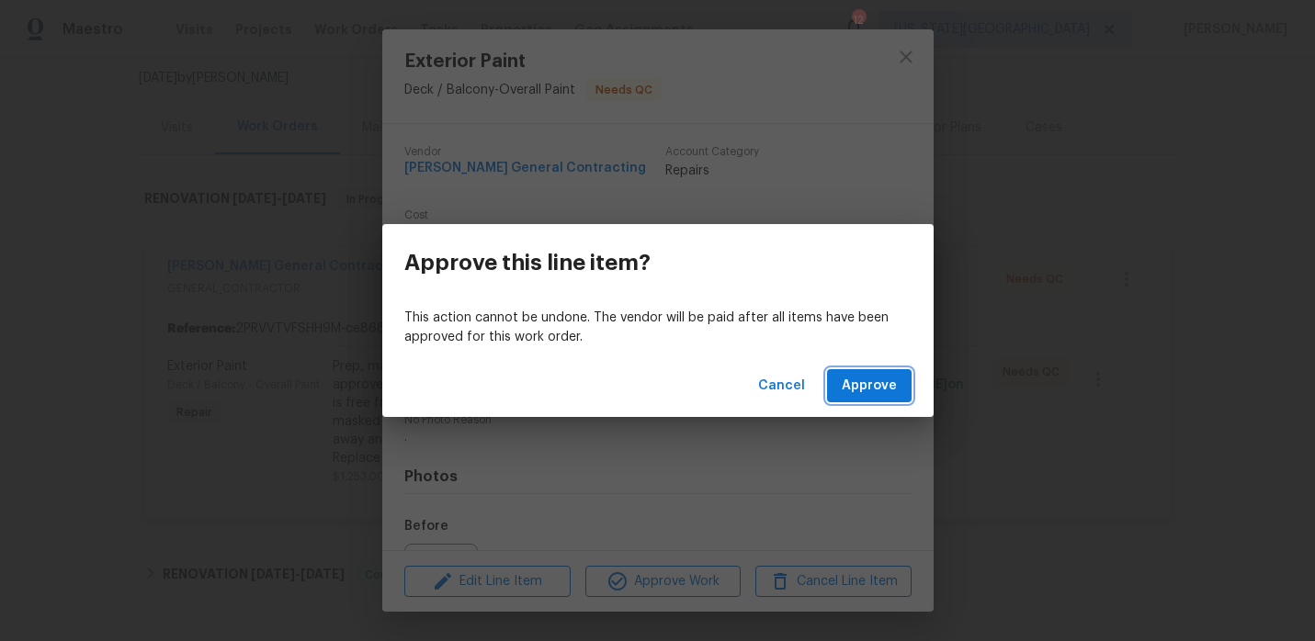
click at [861, 385] on span "Approve" at bounding box center [869, 386] width 55 height 23
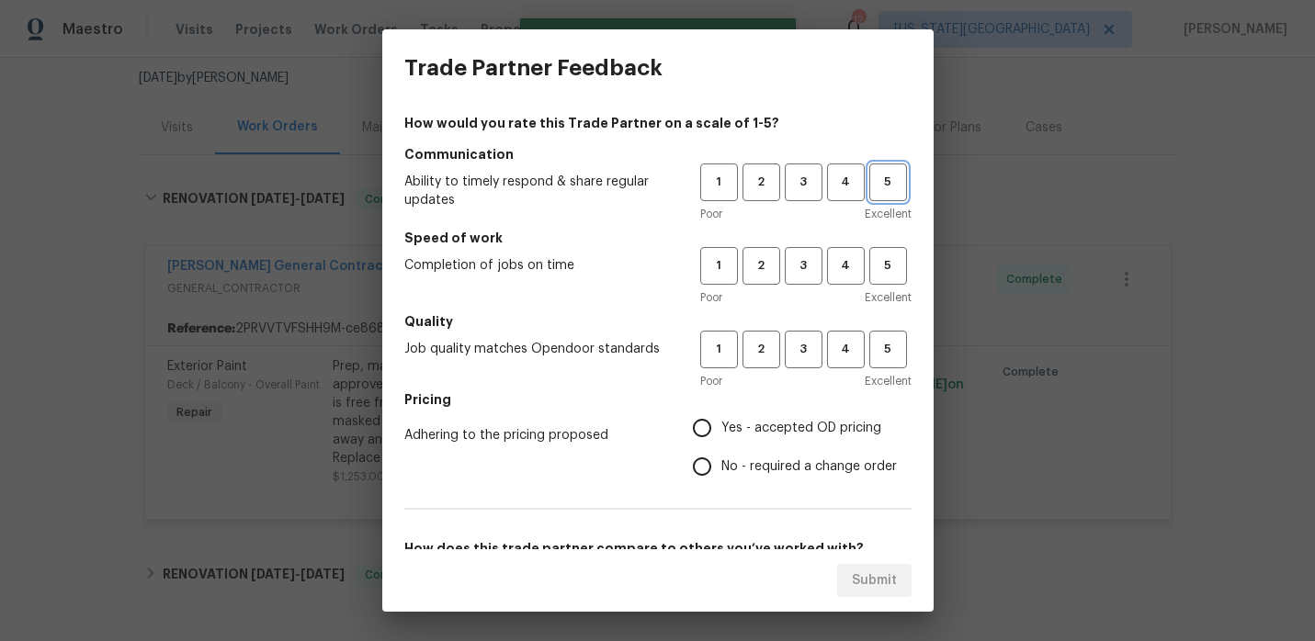
click at [888, 173] on span "5" at bounding box center [888, 182] width 34 height 21
click at [839, 275] on span "4" at bounding box center [846, 265] width 34 height 21
click at [834, 347] on span "4" at bounding box center [846, 349] width 34 height 21
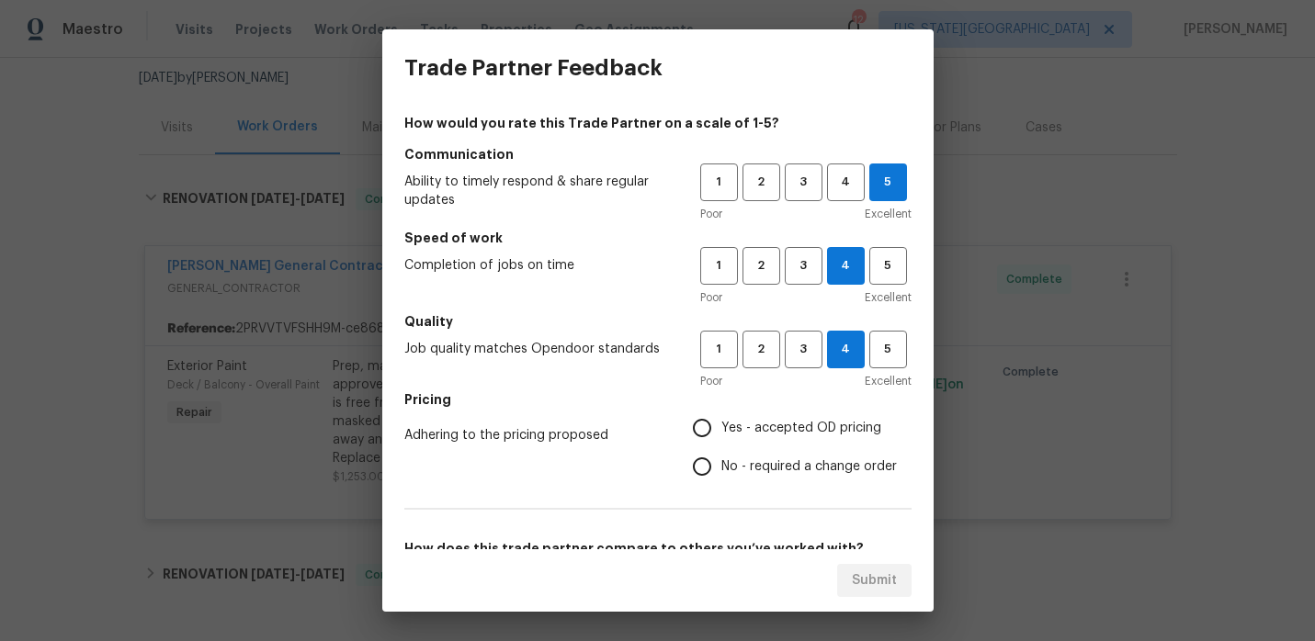
click at [786, 419] on span "Yes - accepted OD pricing" at bounding box center [801, 428] width 160 height 19
click at [721, 418] on input "Yes - accepted OD pricing" at bounding box center [702, 428] width 39 height 39
radio input "true"
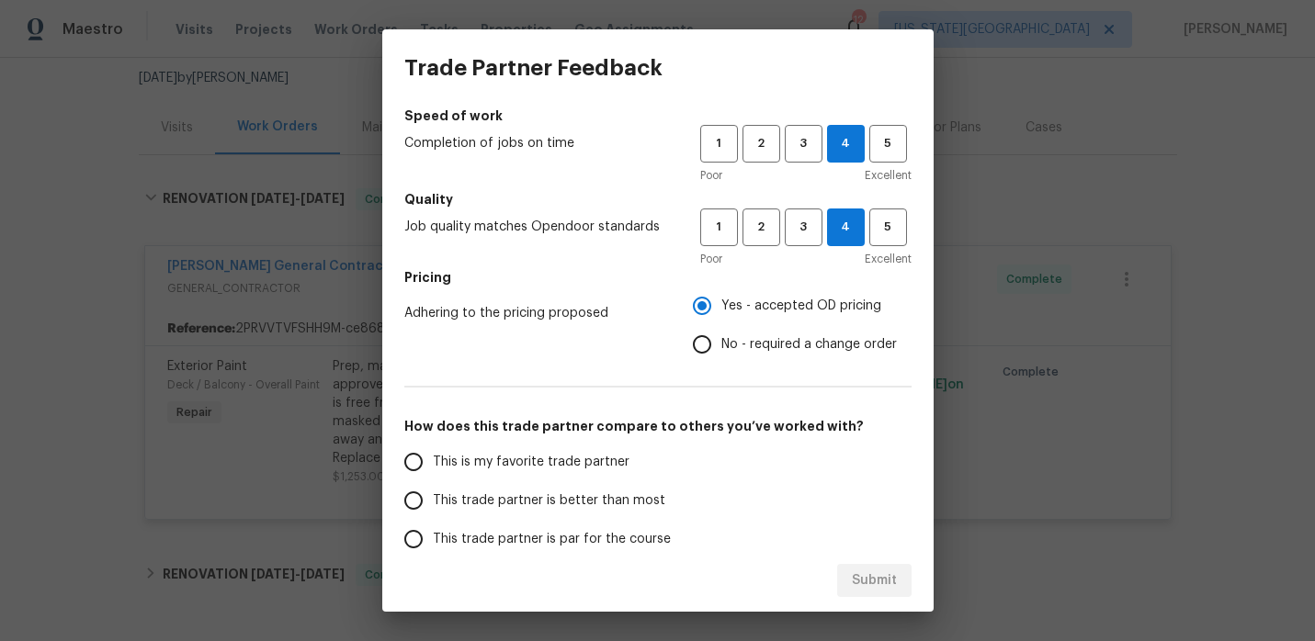
scroll to position [170, 0]
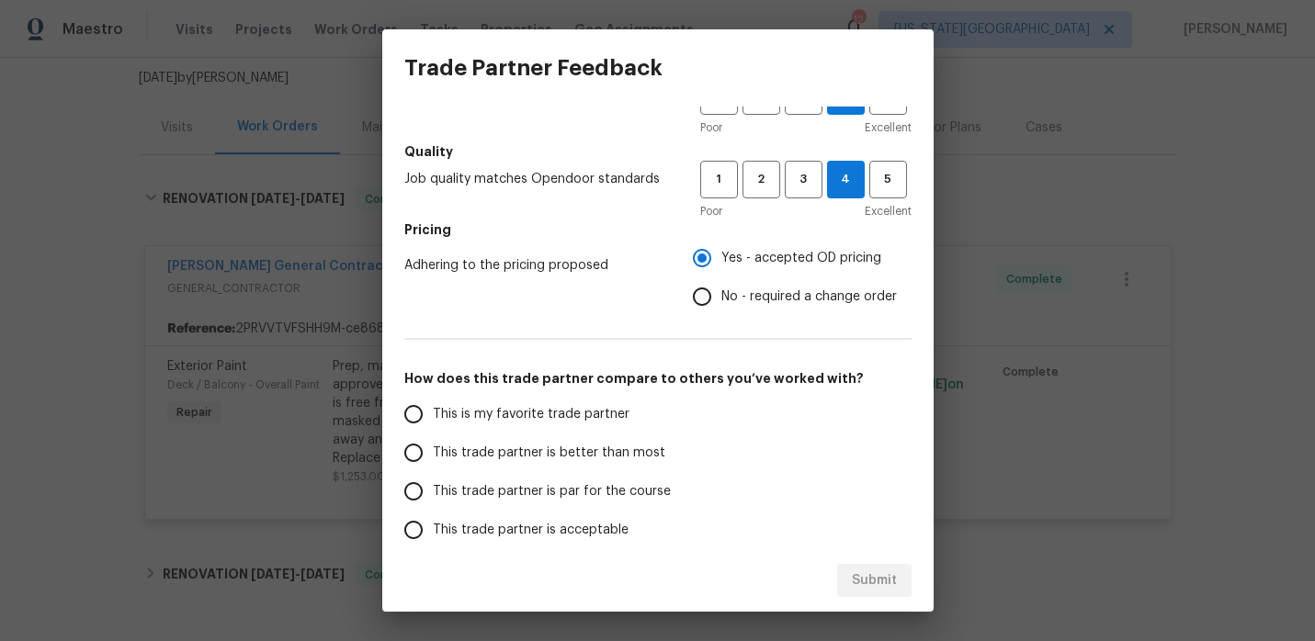
click at [573, 459] on span "This trade partner is better than most" at bounding box center [549, 453] width 232 height 19
click at [433, 459] on input "This trade partner is better than most" at bounding box center [413, 453] width 39 height 39
click at [870, 585] on span "Submit" at bounding box center [874, 581] width 45 height 23
radio input "true"
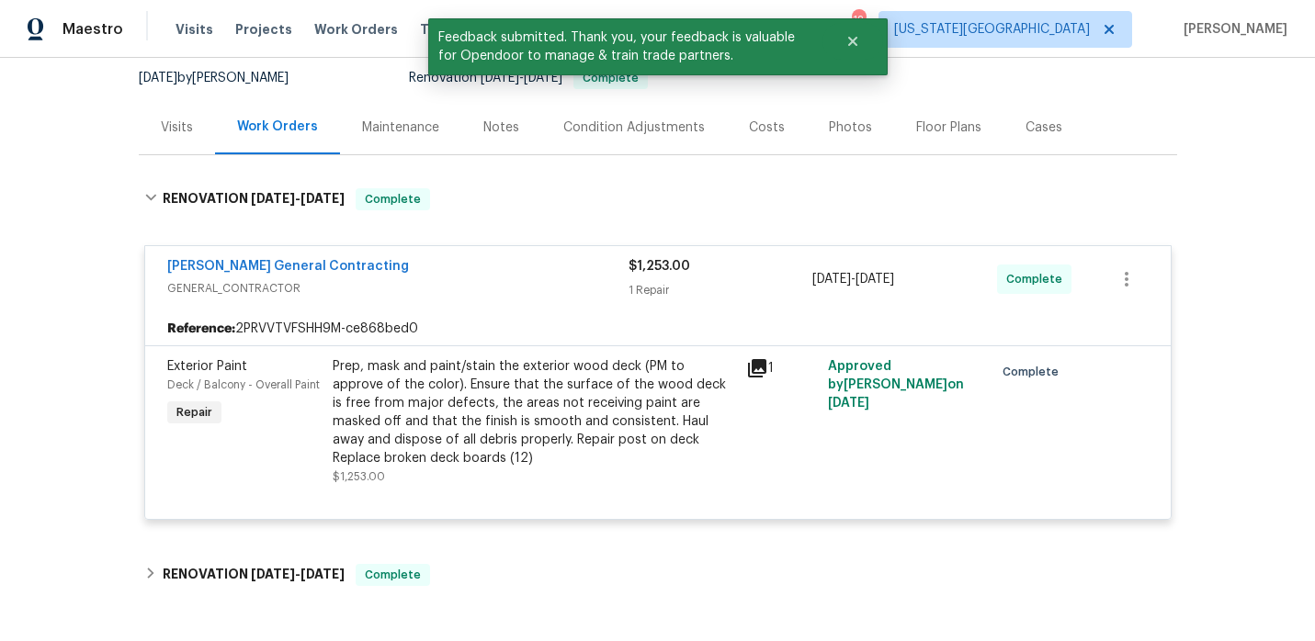
click at [111, 39] on div "Maestro" at bounding box center [61, 29] width 123 height 37
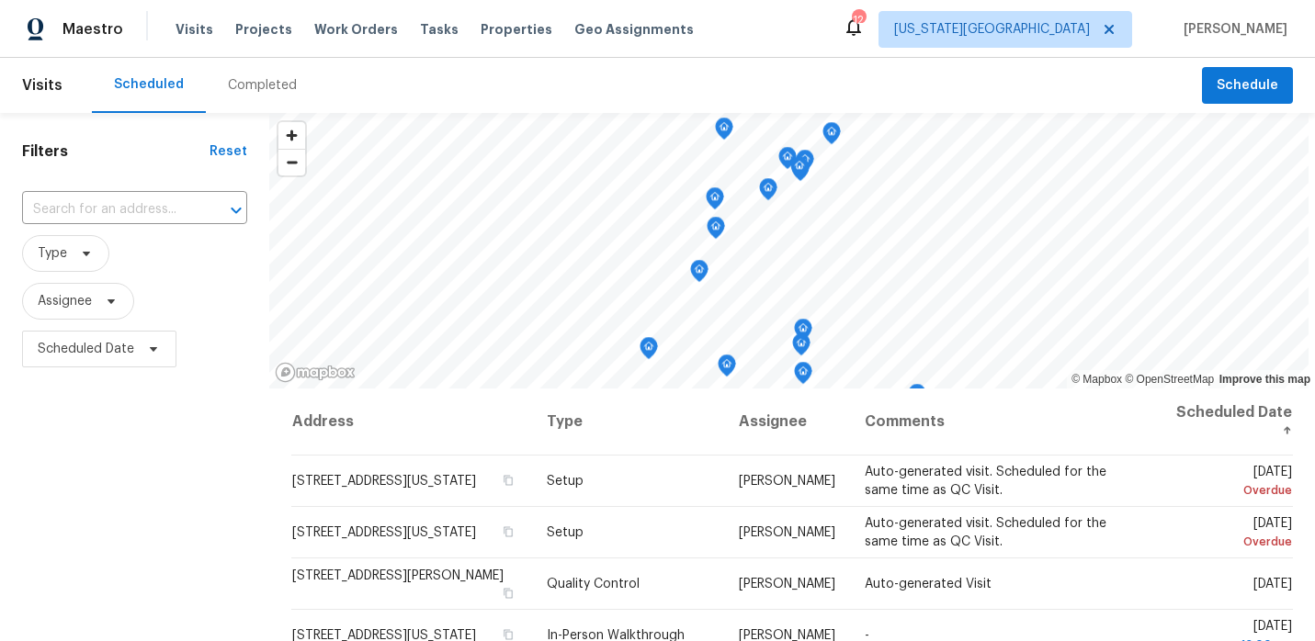
click at [483, 18] on div "Visits Projects Work Orders Tasks Properties Geo Assignments" at bounding box center [446, 29] width 540 height 37
click at [483, 29] on span "Properties" at bounding box center [517, 29] width 72 height 18
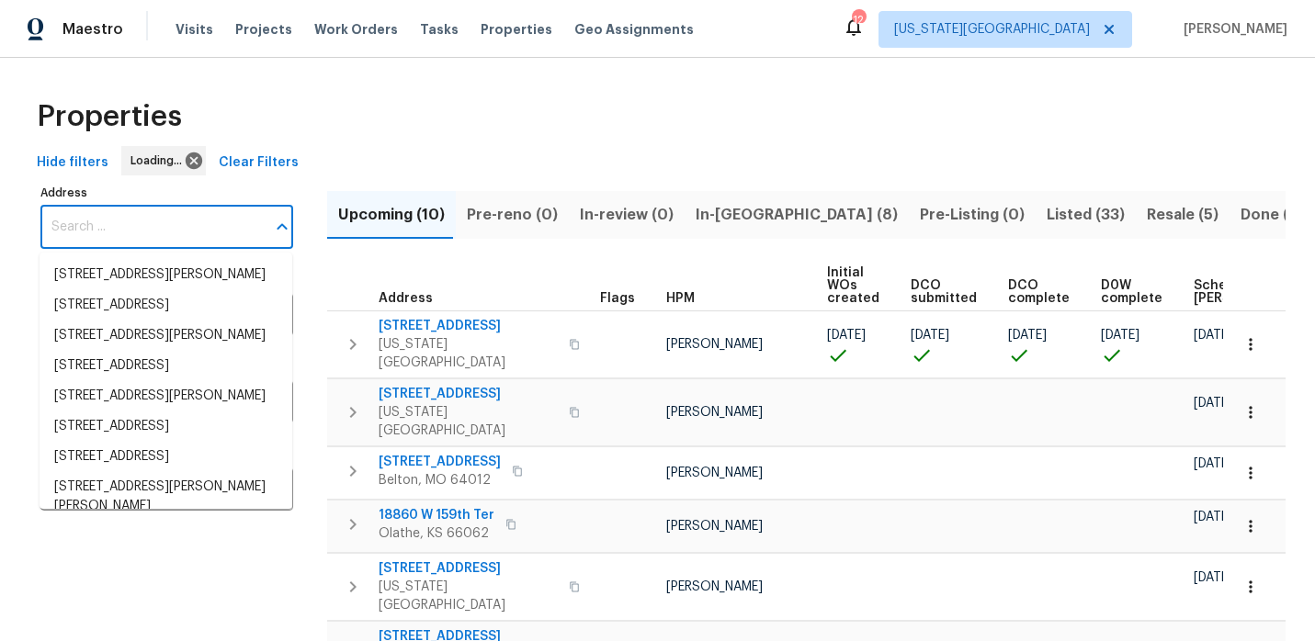
click at [171, 231] on input "Address" at bounding box center [152, 227] width 225 height 43
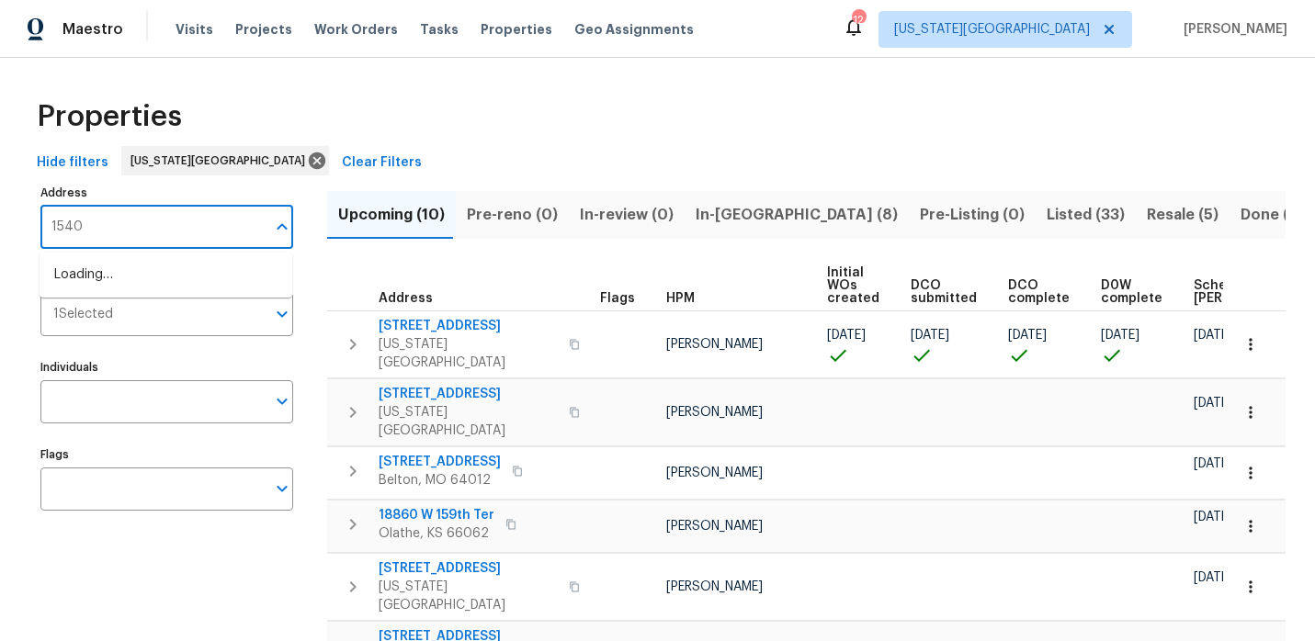
type input "15405"
click at [119, 321] on li "[STREET_ADDRESS]" at bounding box center [166, 305] width 253 height 30
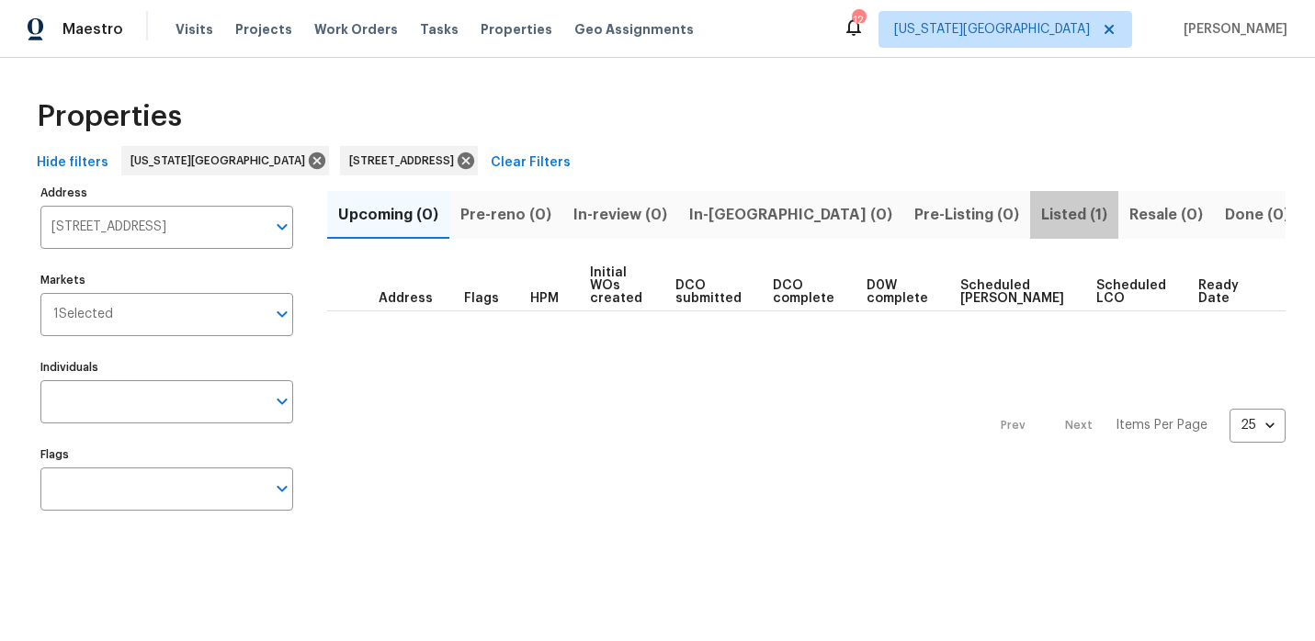
click at [1041, 207] on span "Listed (1)" at bounding box center [1074, 215] width 66 height 26
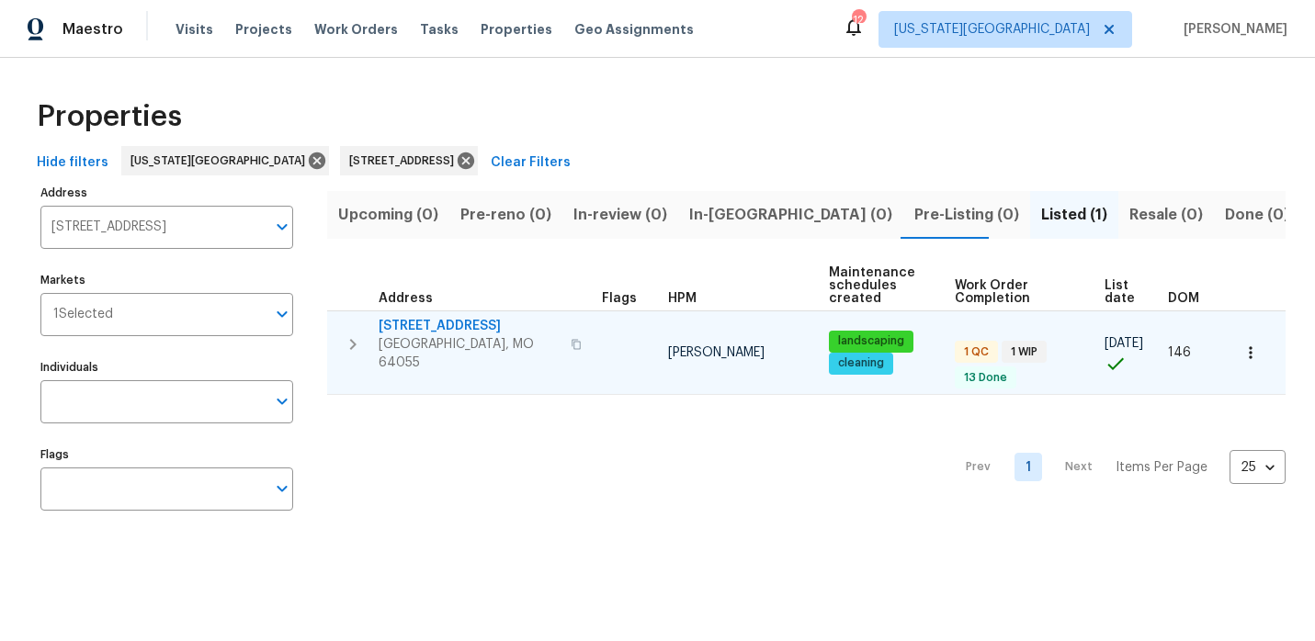
click at [471, 323] on span "[STREET_ADDRESS]" at bounding box center [469, 326] width 181 height 18
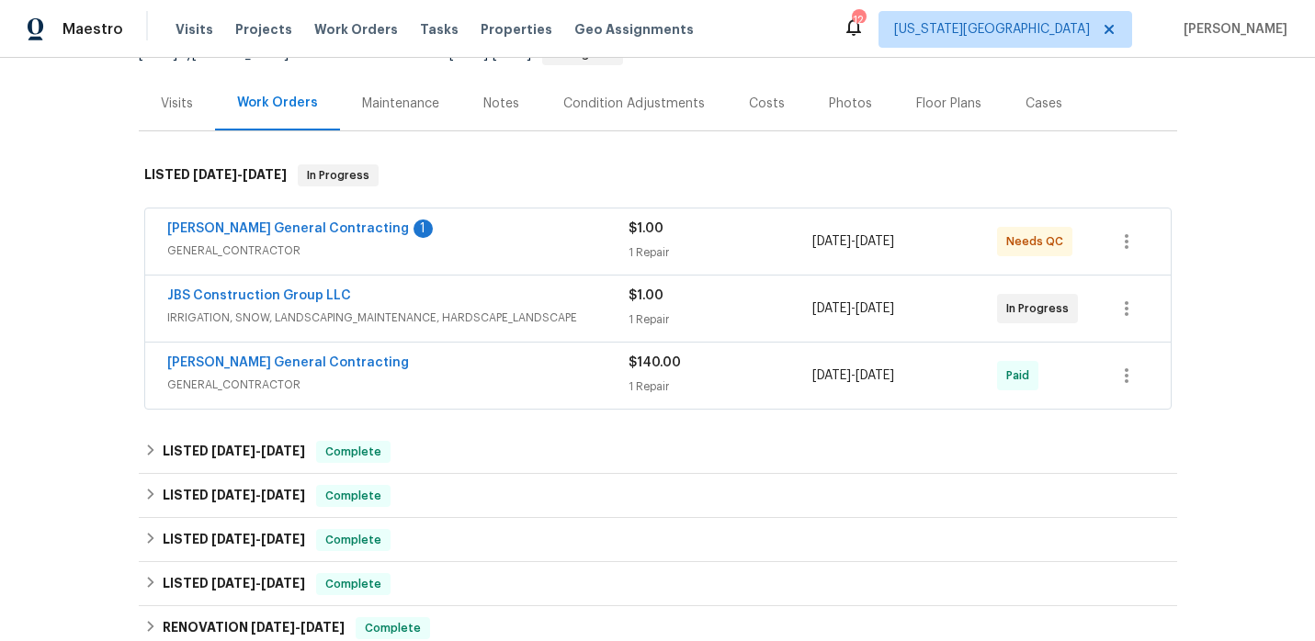
scroll to position [235, 0]
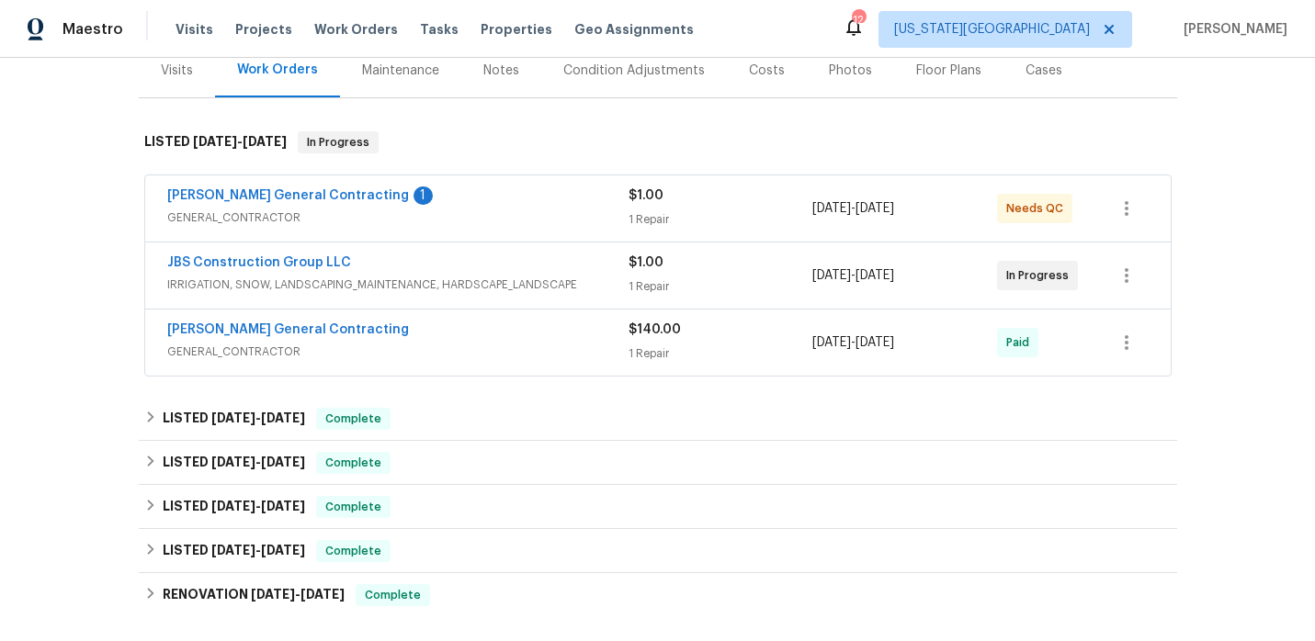
click at [420, 207] on div "[PERSON_NAME] General Contracting 1" at bounding box center [397, 198] width 461 height 22
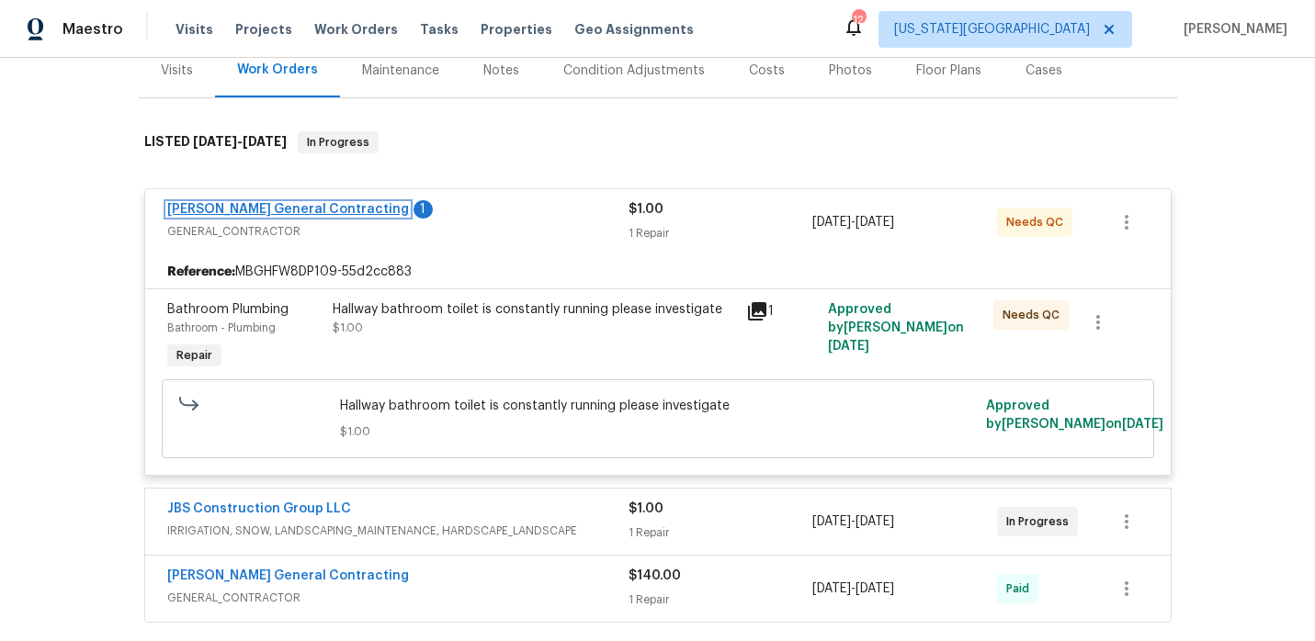
click at [312, 211] on link "[PERSON_NAME] General Contracting" at bounding box center [288, 209] width 242 height 13
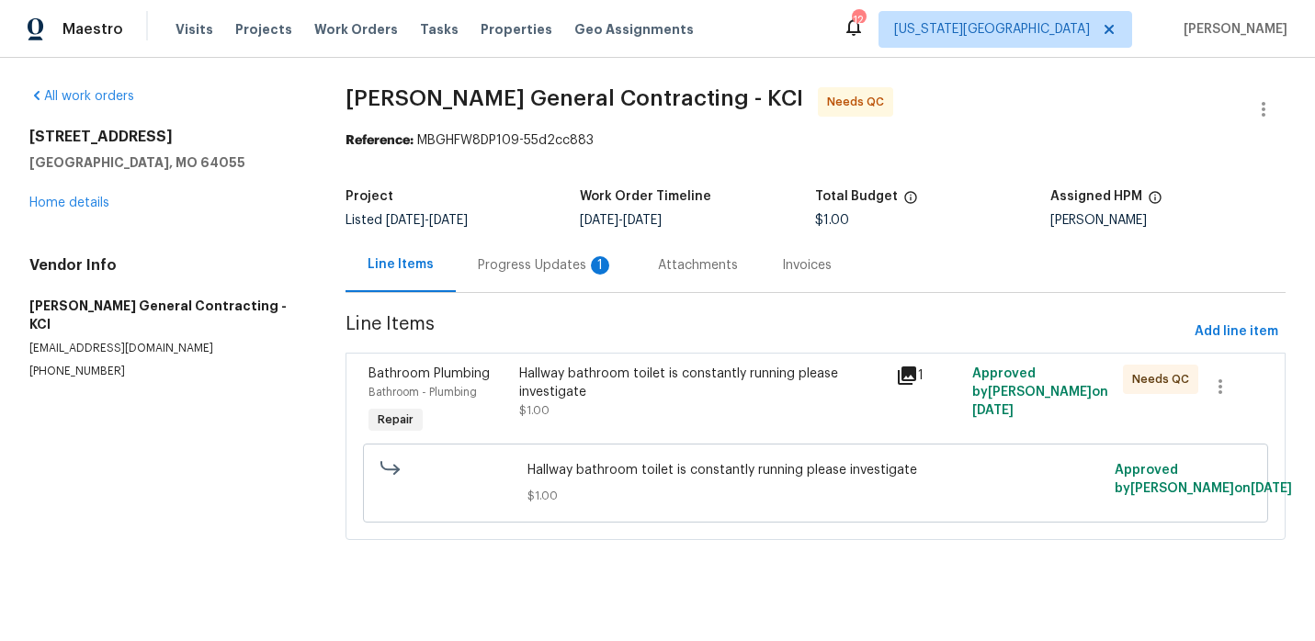
click at [527, 256] on div "Progress Updates 1" at bounding box center [546, 265] width 136 height 18
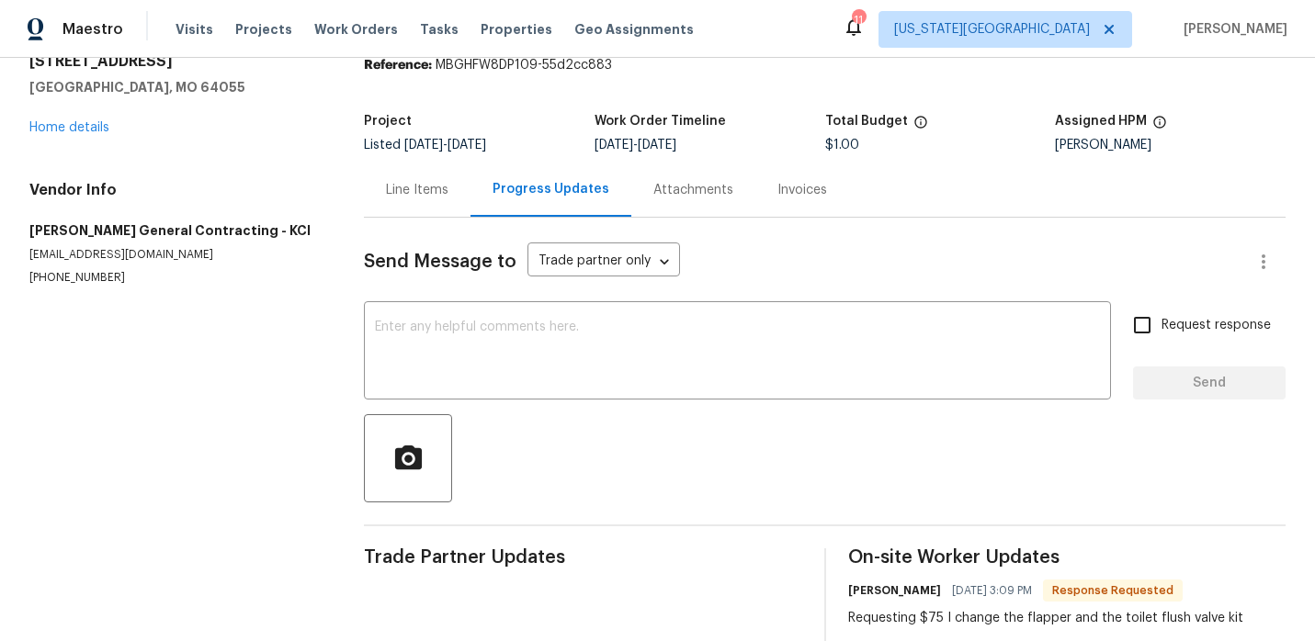
scroll to position [113, 0]
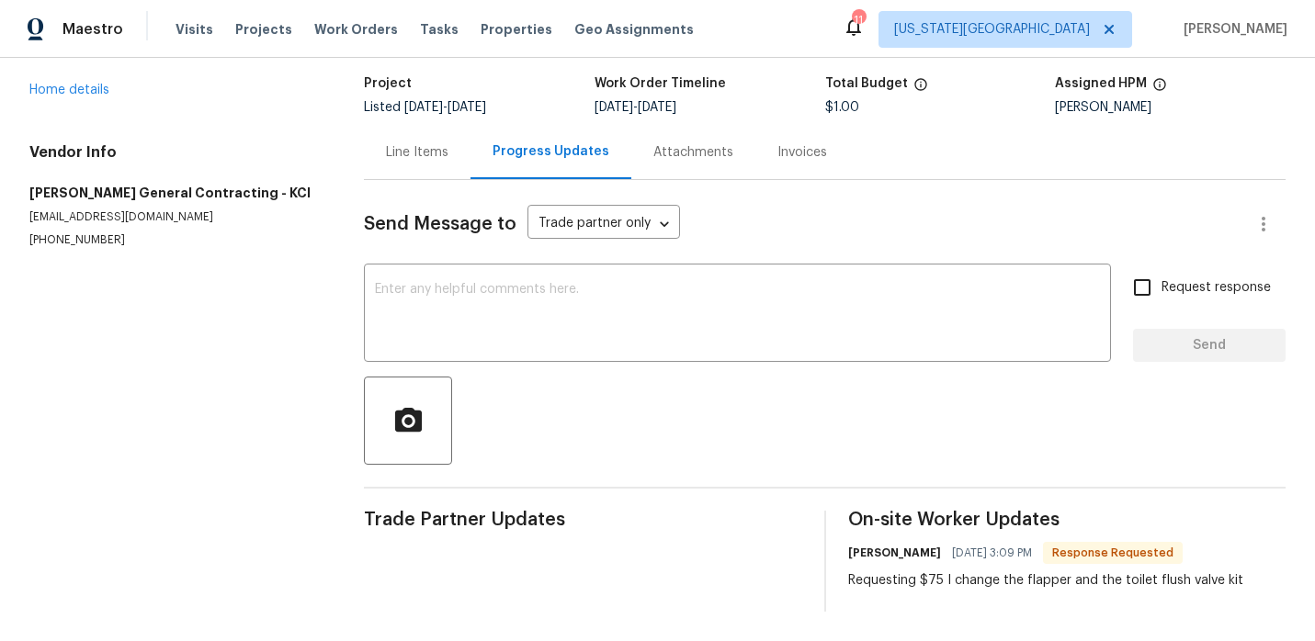
click at [417, 150] on div "Line Items" at bounding box center [417, 152] width 62 height 18
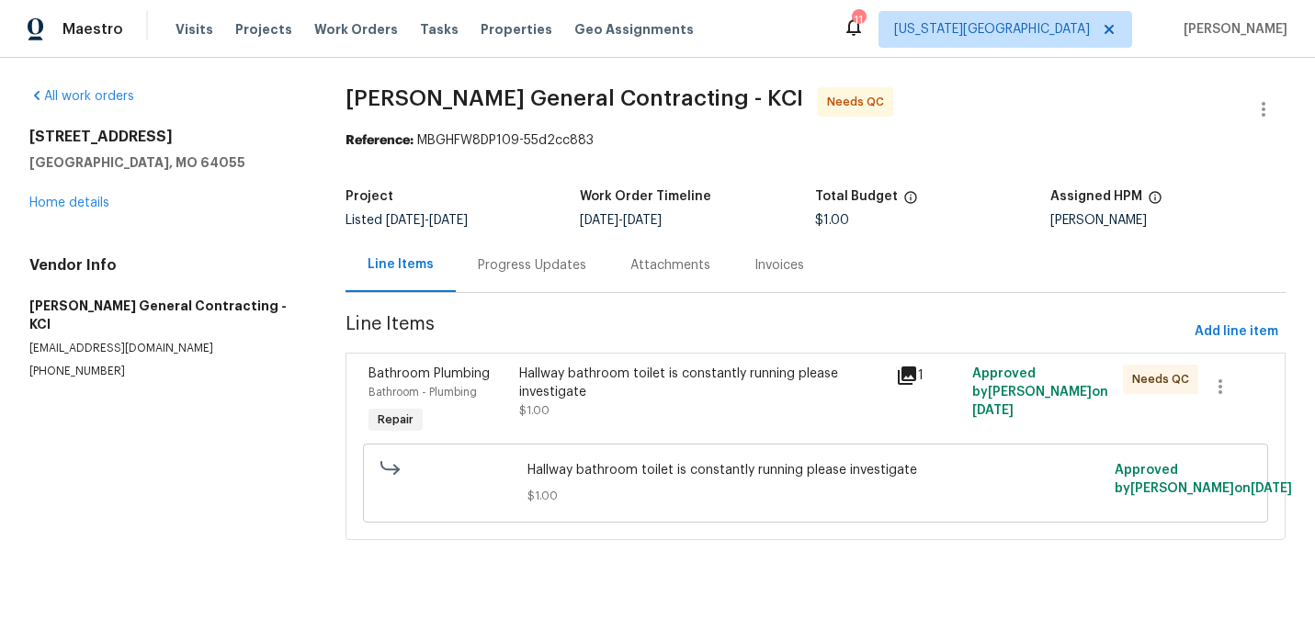
click at [821, 381] on div "Hallway bathroom toilet is constantly running please investigate" at bounding box center [702, 383] width 367 height 37
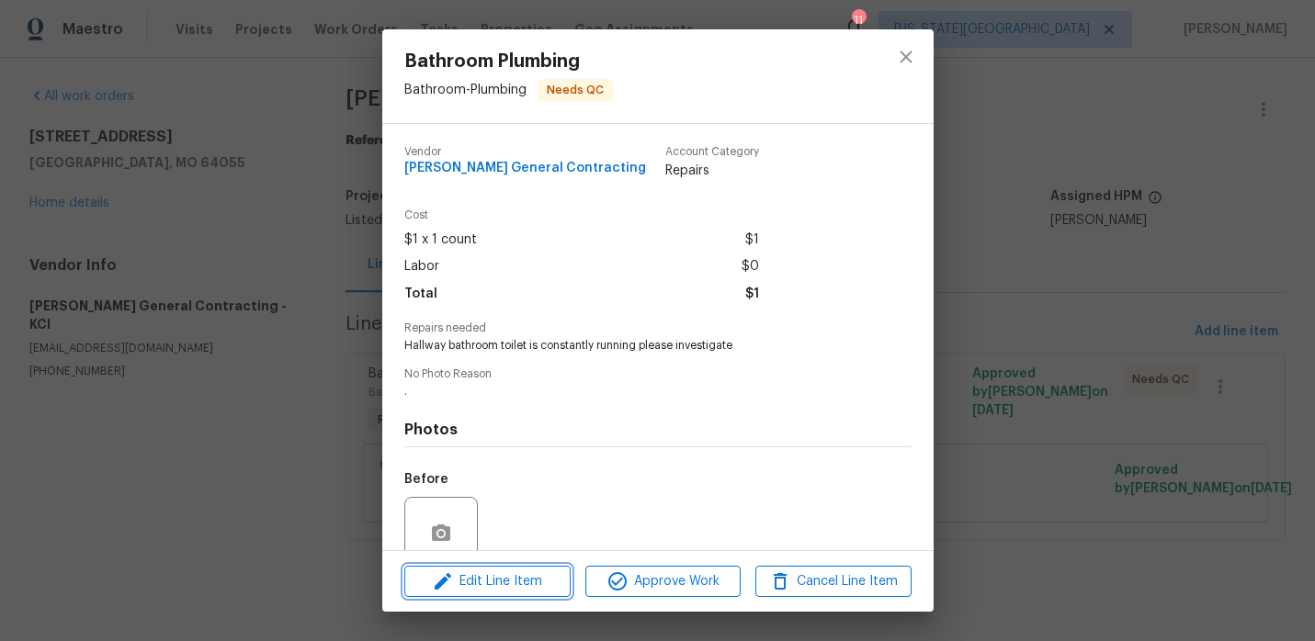
click at [550, 573] on span "Edit Line Item" at bounding box center [487, 582] width 155 height 23
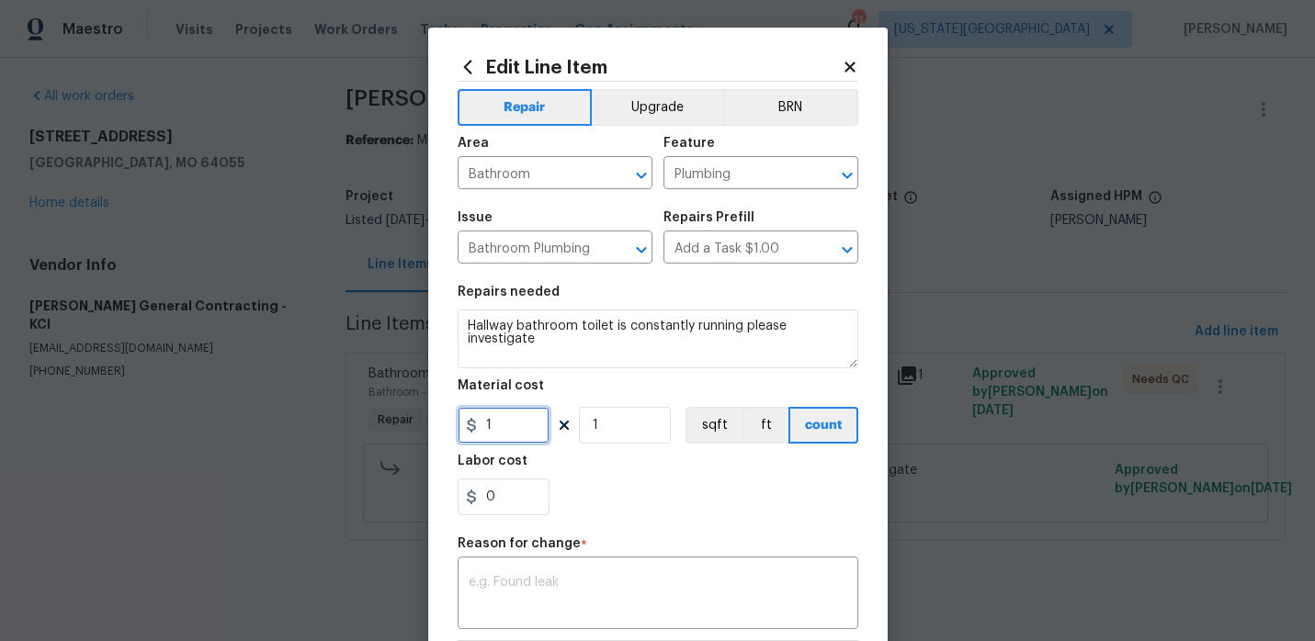
click at [526, 430] on input "1" at bounding box center [504, 425] width 92 height 37
type input "75"
click at [492, 570] on div "x ​" at bounding box center [658, 595] width 401 height 68
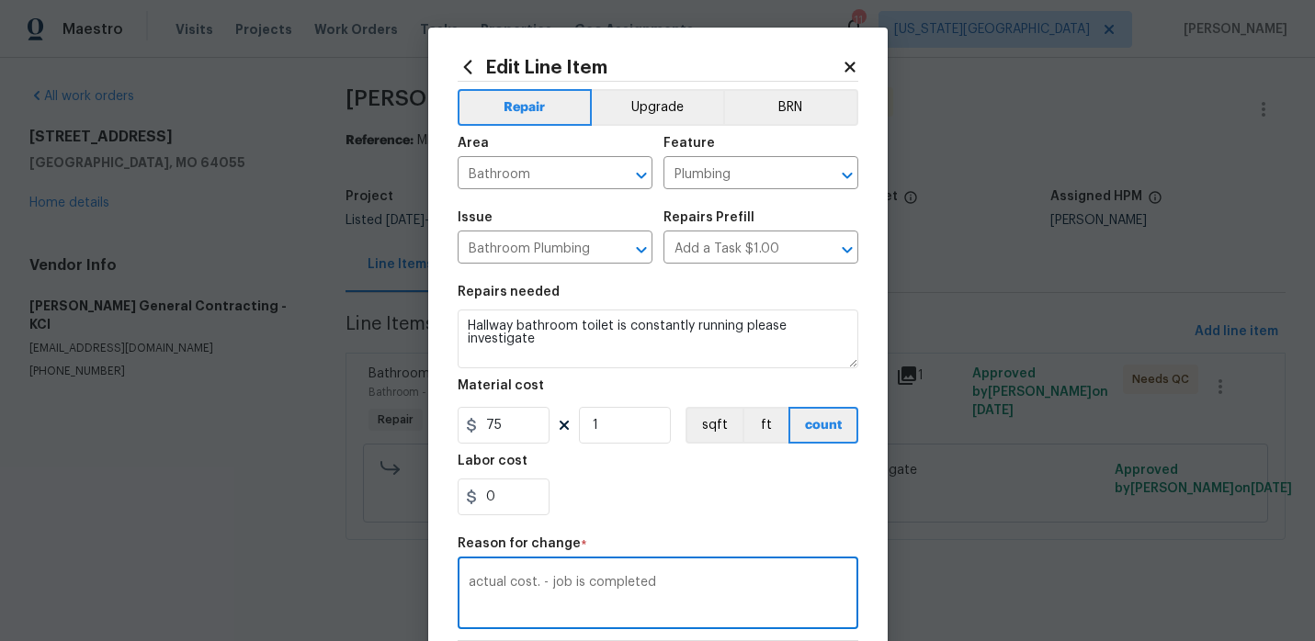
type textarea "actual cost. - job is completed"
click at [621, 526] on section "Repairs needed Hallway bathroom toilet is constantly running please investigate…" at bounding box center [658, 401] width 401 height 252
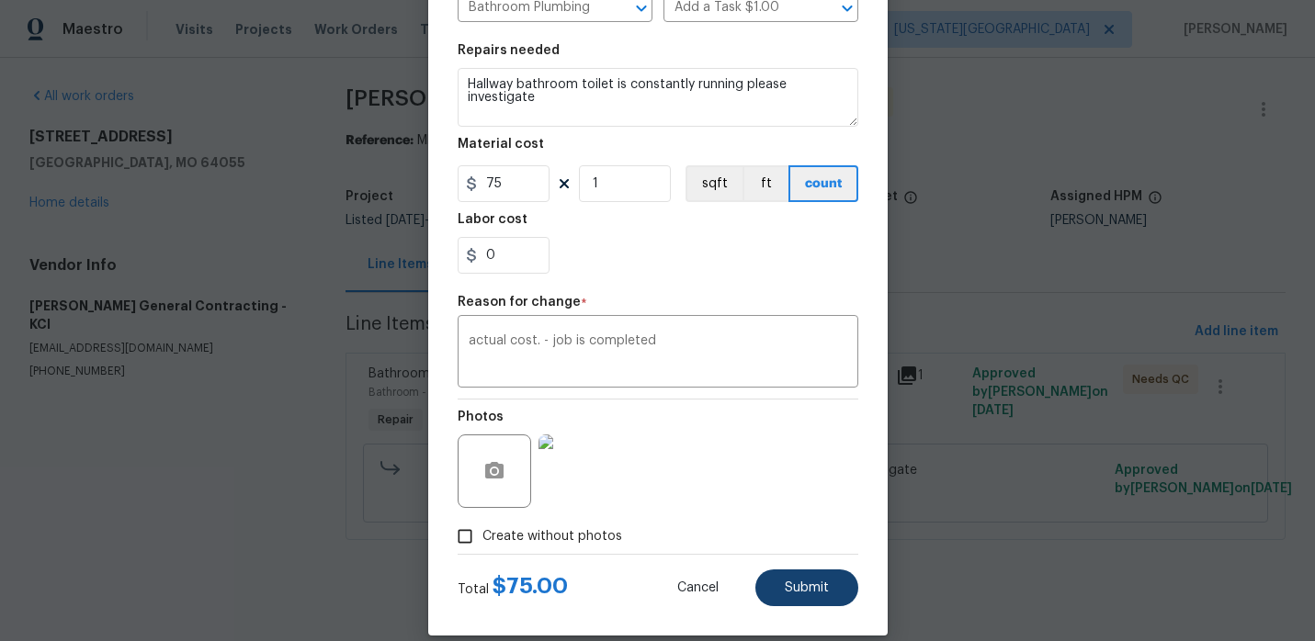
scroll to position [245, 0]
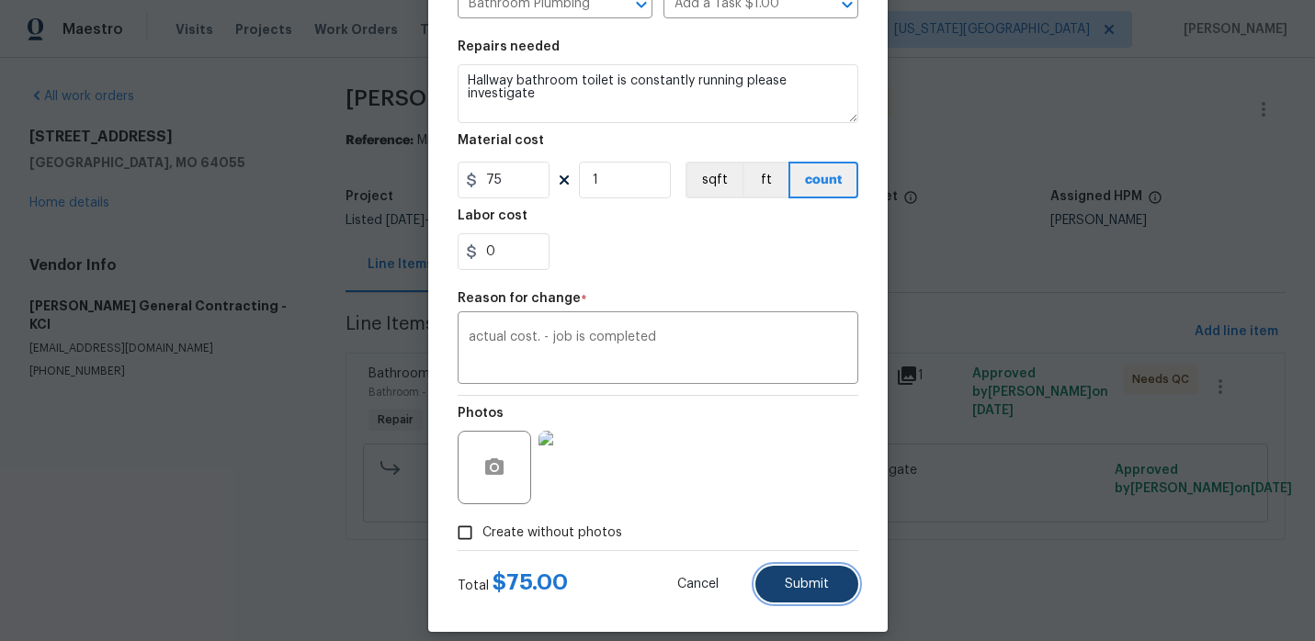
click at [778, 576] on button "Submit" at bounding box center [806, 584] width 103 height 37
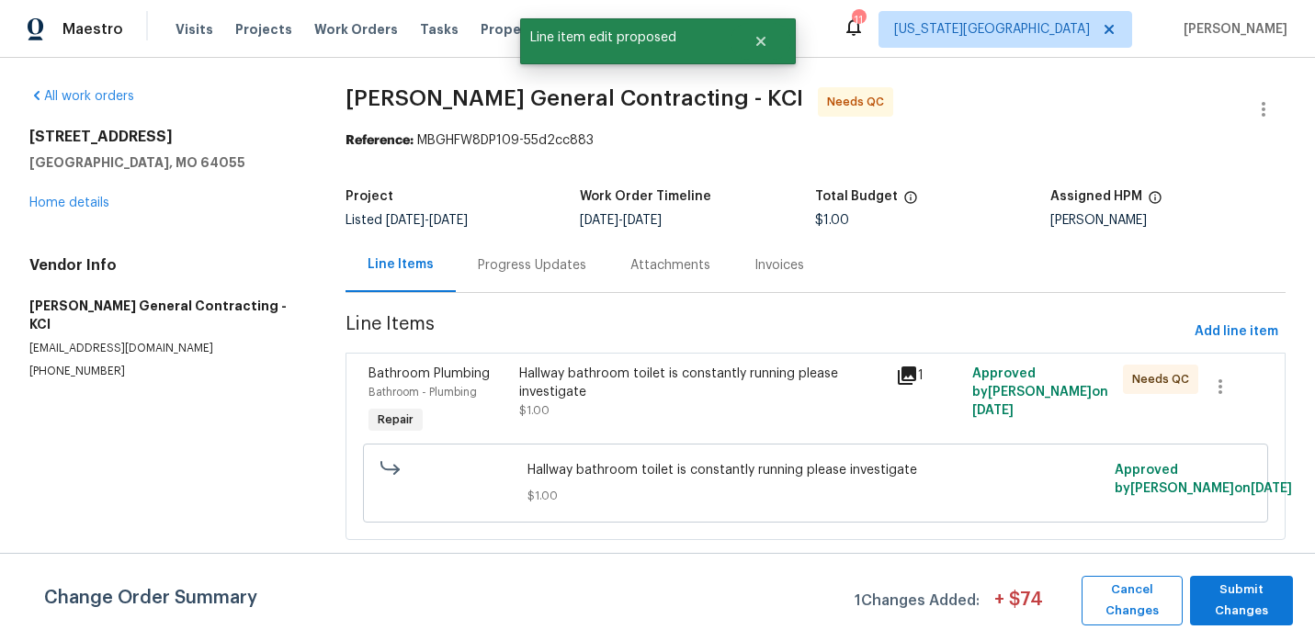
scroll to position [0, 0]
click at [1204, 596] on span "Submit Changes" at bounding box center [1241, 601] width 85 height 42
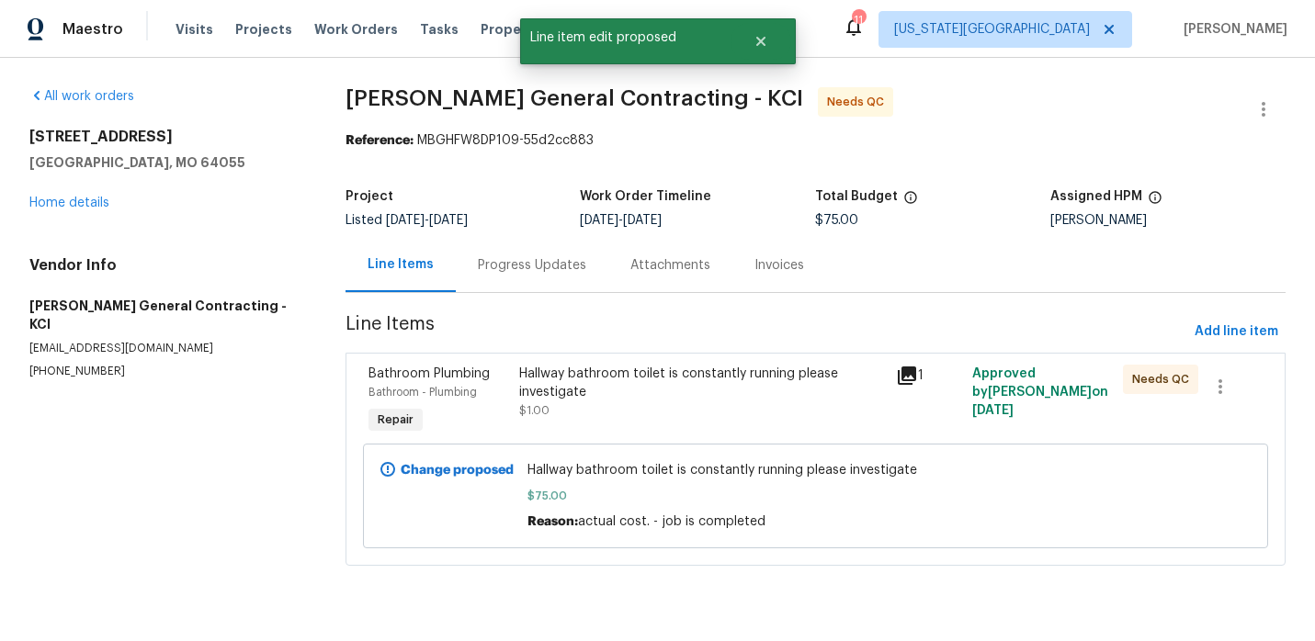
click at [839, 427] on div "Hallway bathroom toilet is constantly running please investigate $1.00" at bounding box center [703, 401] width 378 height 85
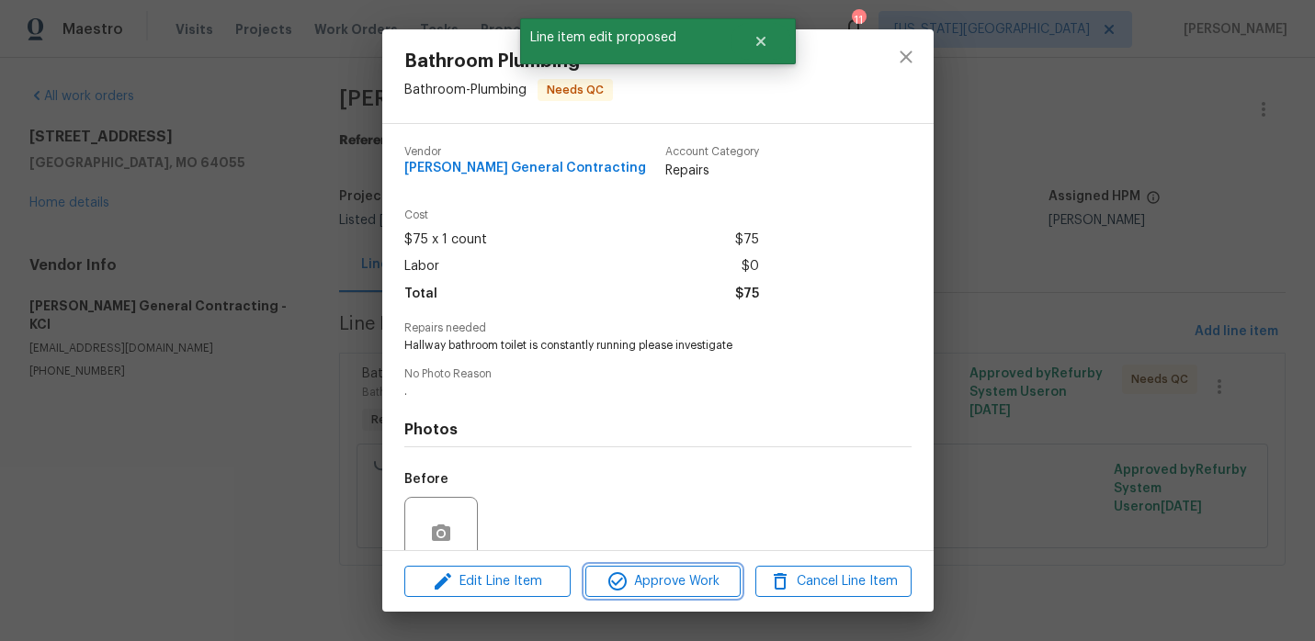
click at [668, 573] on span "Approve Work" at bounding box center [663, 582] width 144 height 23
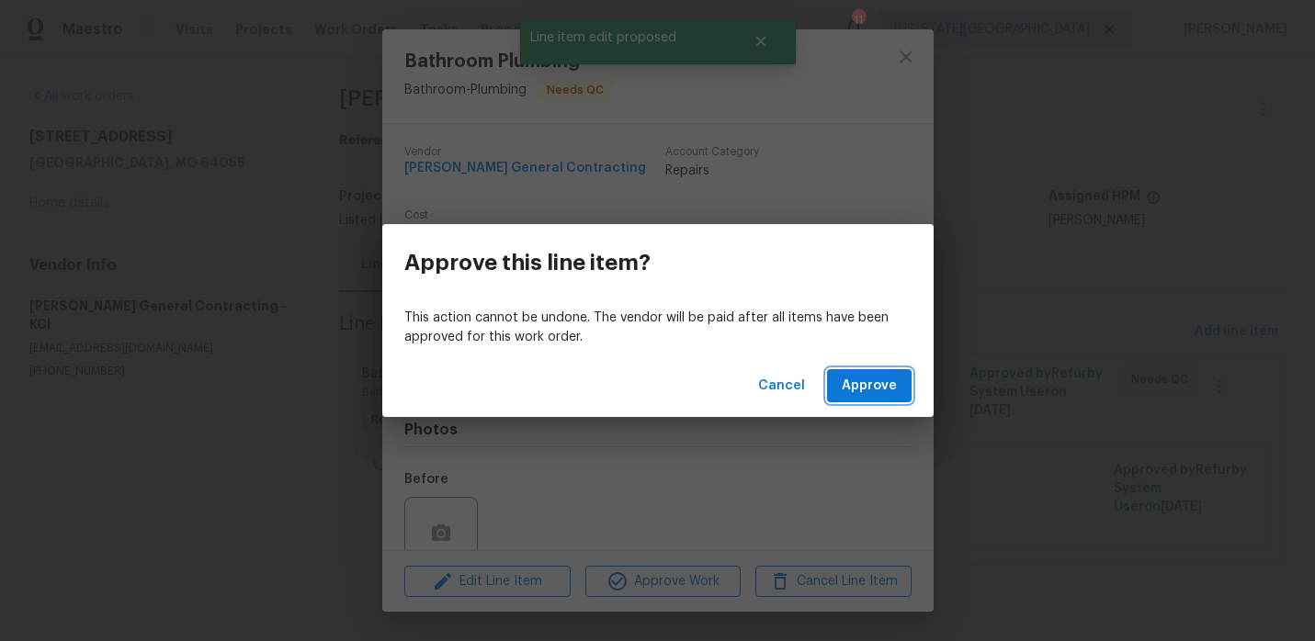
click at [861, 380] on span "Approve" at bounding box center [869, 386] width 55 height 23
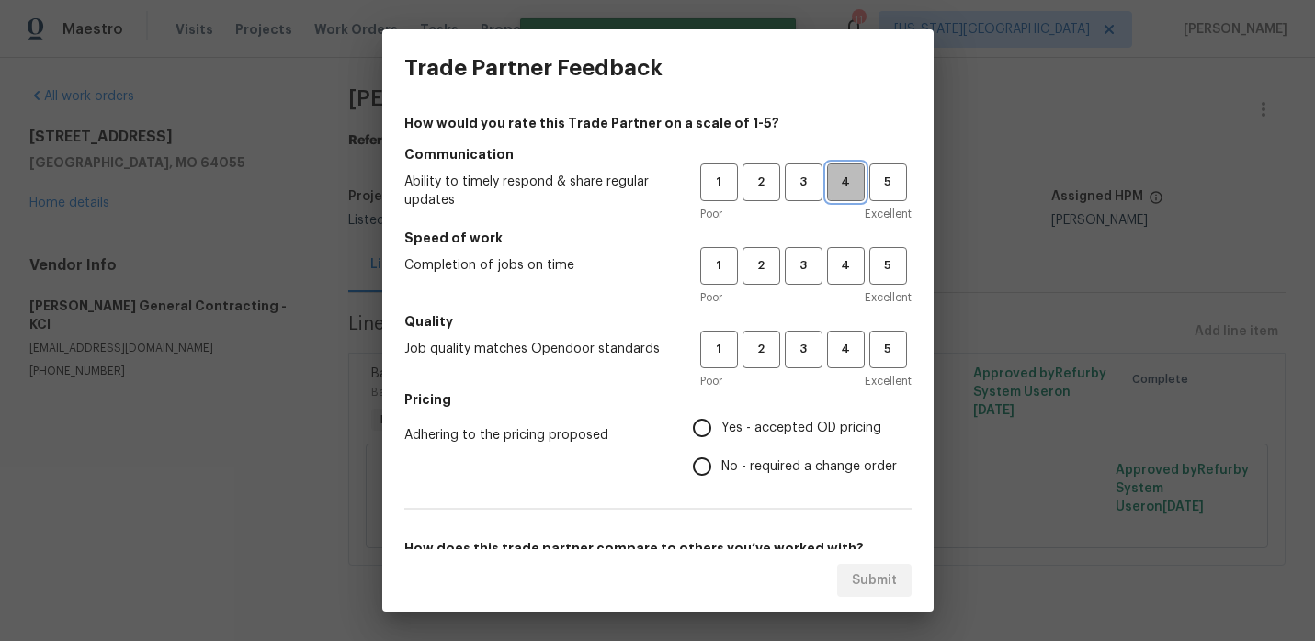
click at [842, 180] on span "4" at bounding box center [846, 182] width 34 height 21
click at [842, 254] on button "4" at bounding box center [846, 266] width 38 height 38
click at [844, 338] on button "4" at bounding box center [846, 350] width 38 height 38
click at [756, 436] on span "Yes - accepted OD pricing" at bounding box center [801, 428] width 160 height 19
click at [721, 436] on input "Yes - accepted OD pricing" at bounding box center [702, 428] width 39 height 39
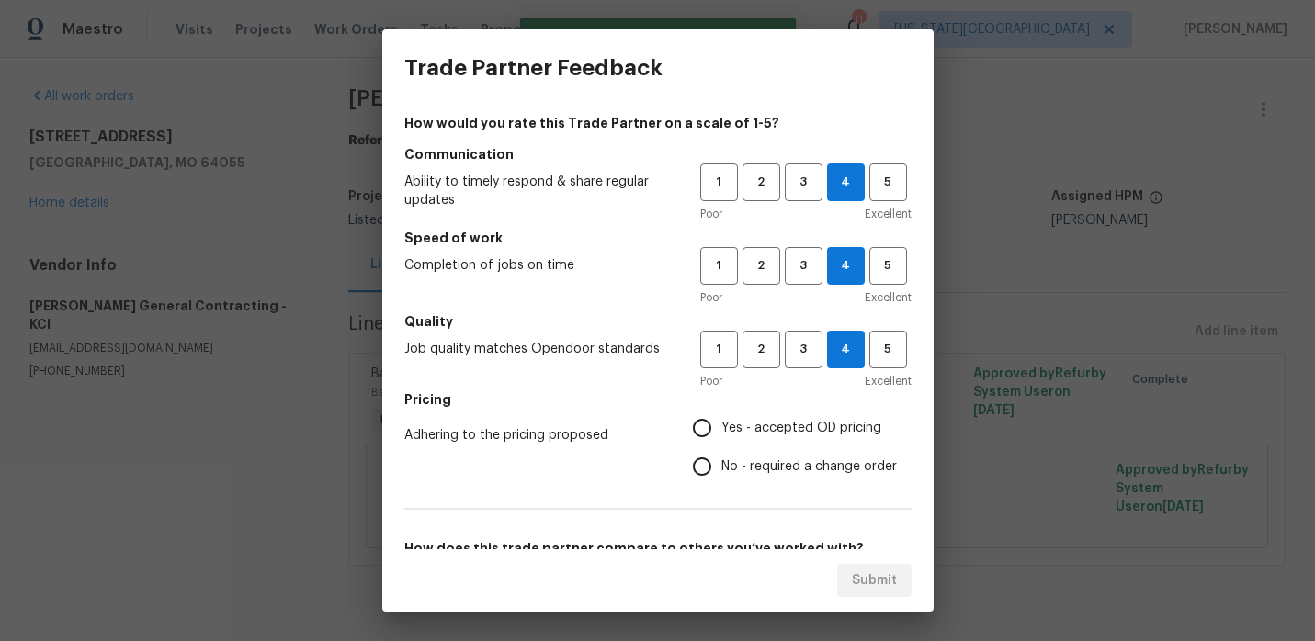
radio input "true"
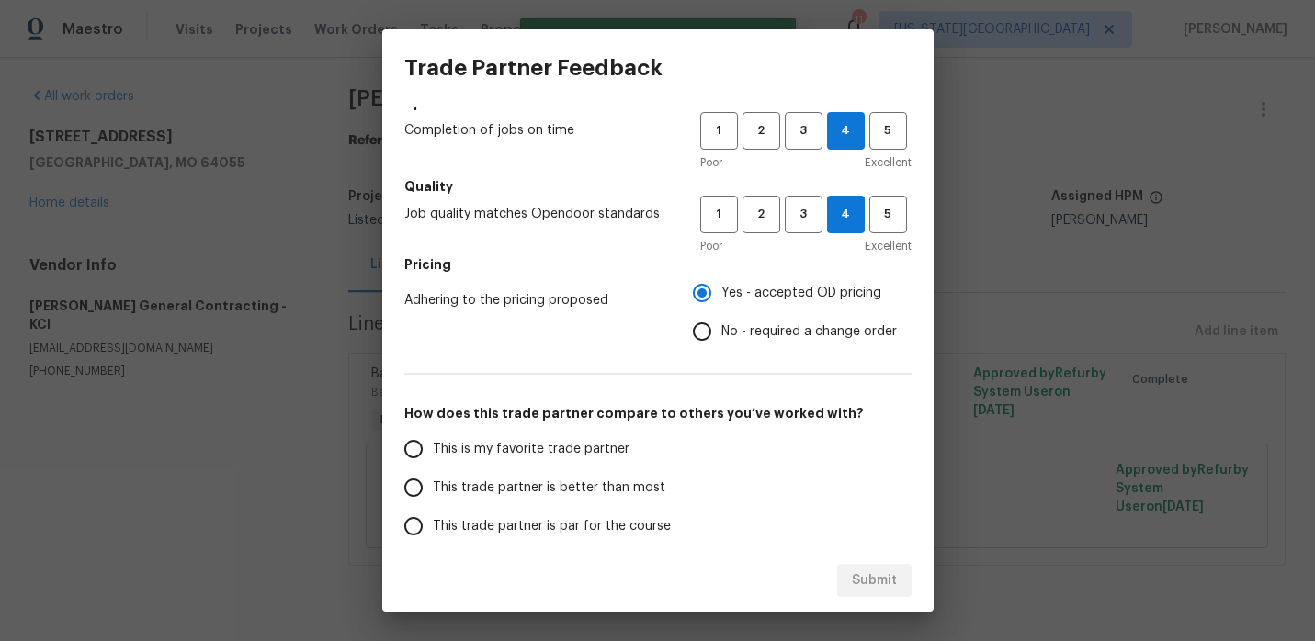
scroll to position [157, 0]
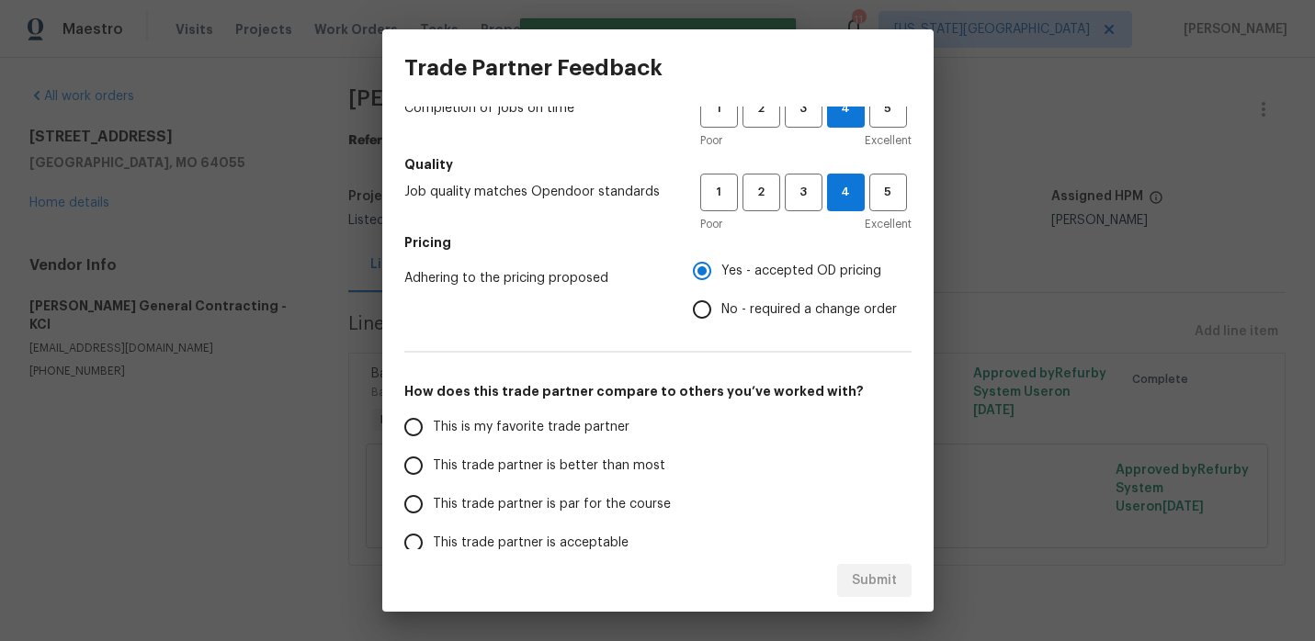
click at [623, 462] on span "This trade partner is better than most" at bounding box center [549, 466] width 232 height 19
click at [433, 462] on input "This trade partner is better than most" at bounding box center [413, 466] width 39 height 39
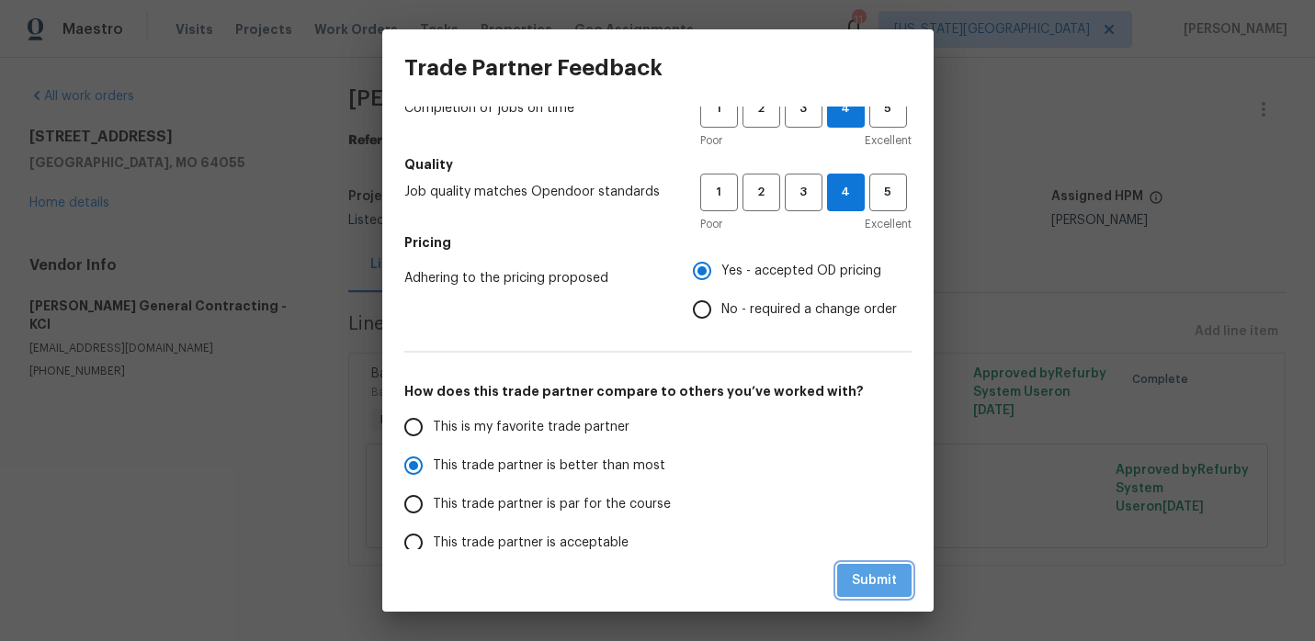
click at [852, 575] on span "Submit" at bounding box center [874, 581] width 45 height 23
radio input "true"
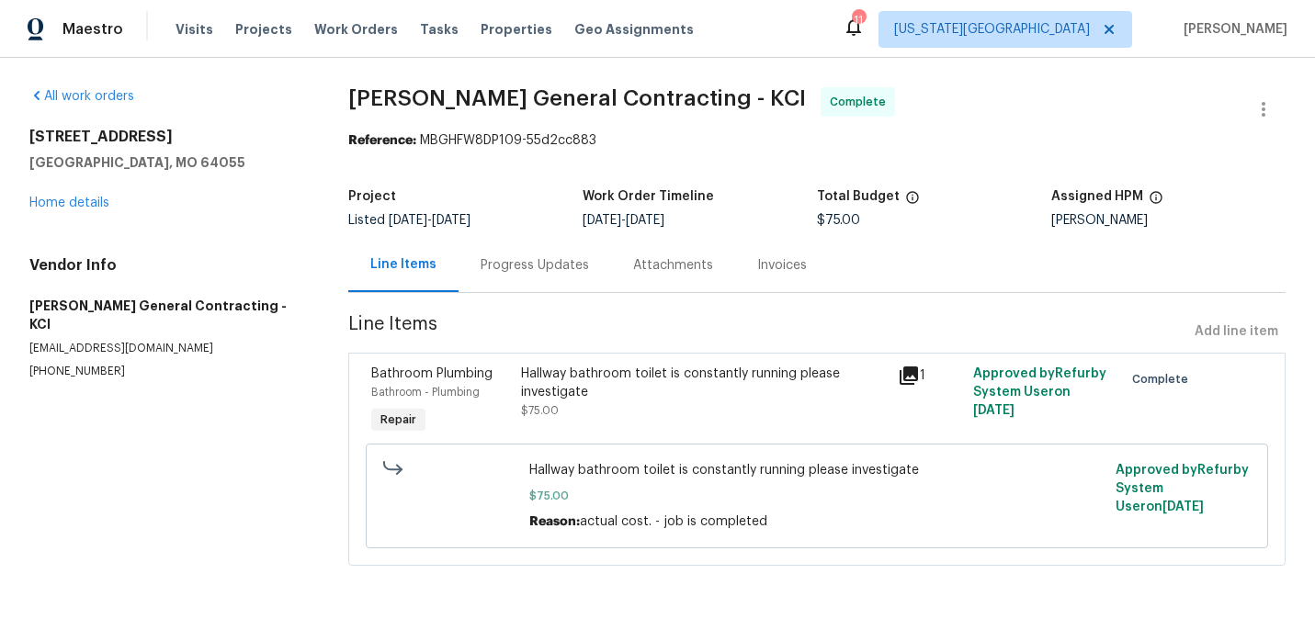
radio input "false"
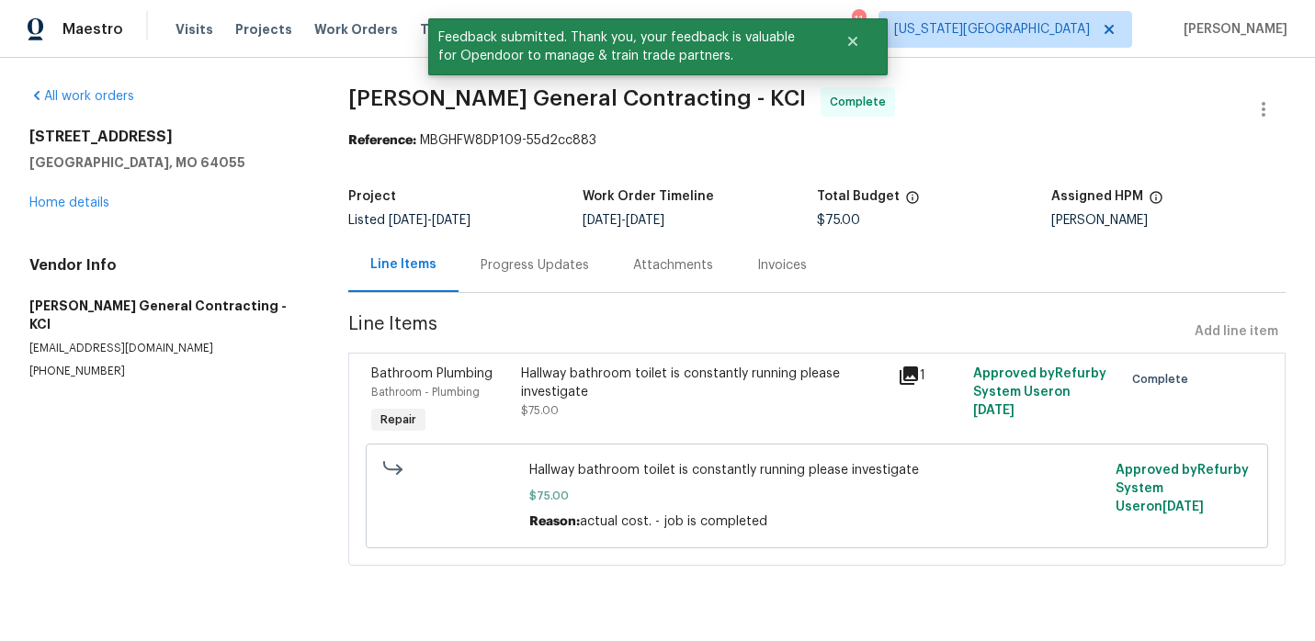
click at [66, 43] on div "Maestro" at bounding box center [61, 29] width 123 height 37
